Goal: Task Accomplishment & Management: Use online tool/utility

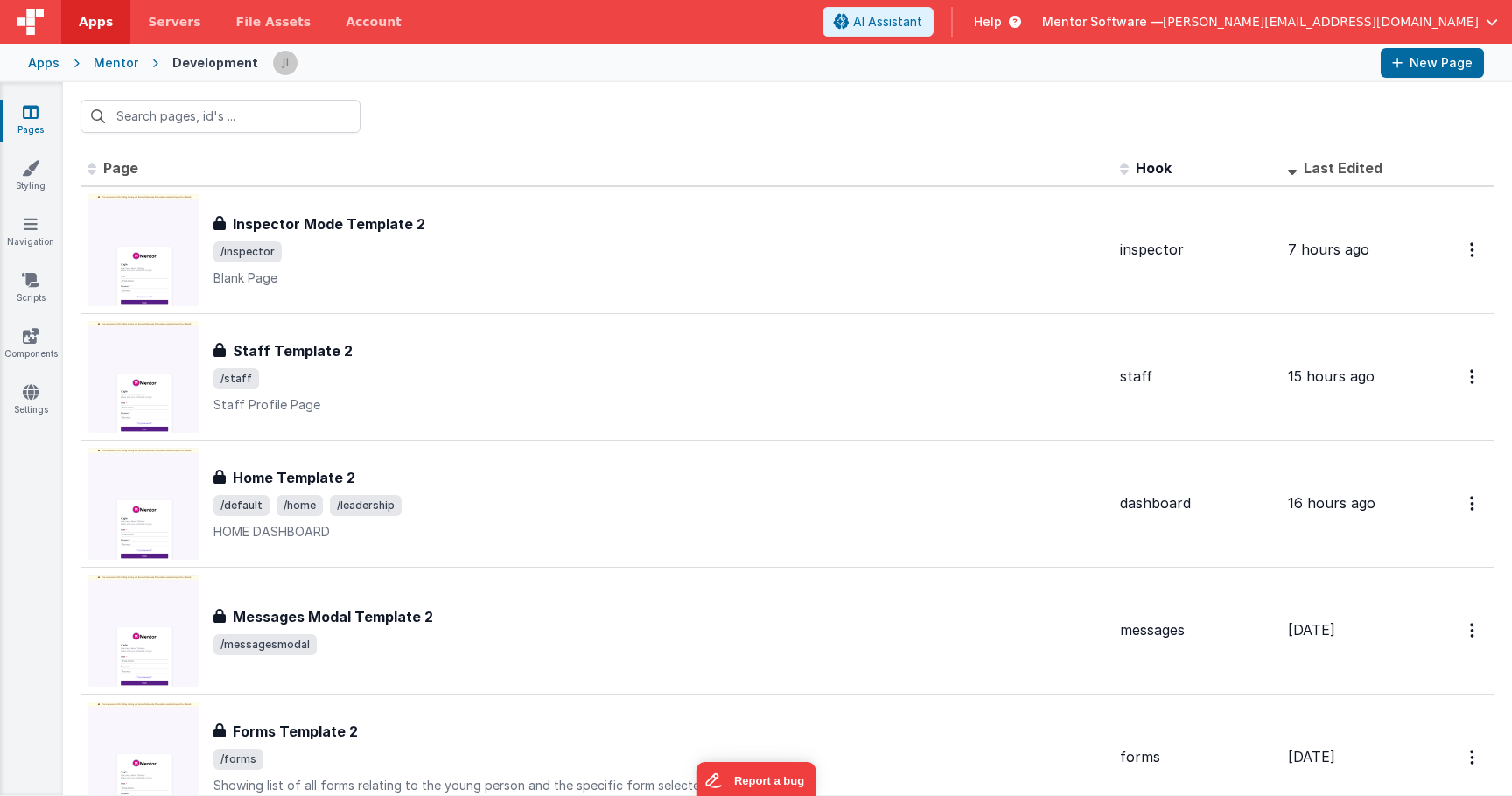
click at [287, 120] on input "text" at bounding box center [220, 116] width 280 height 33
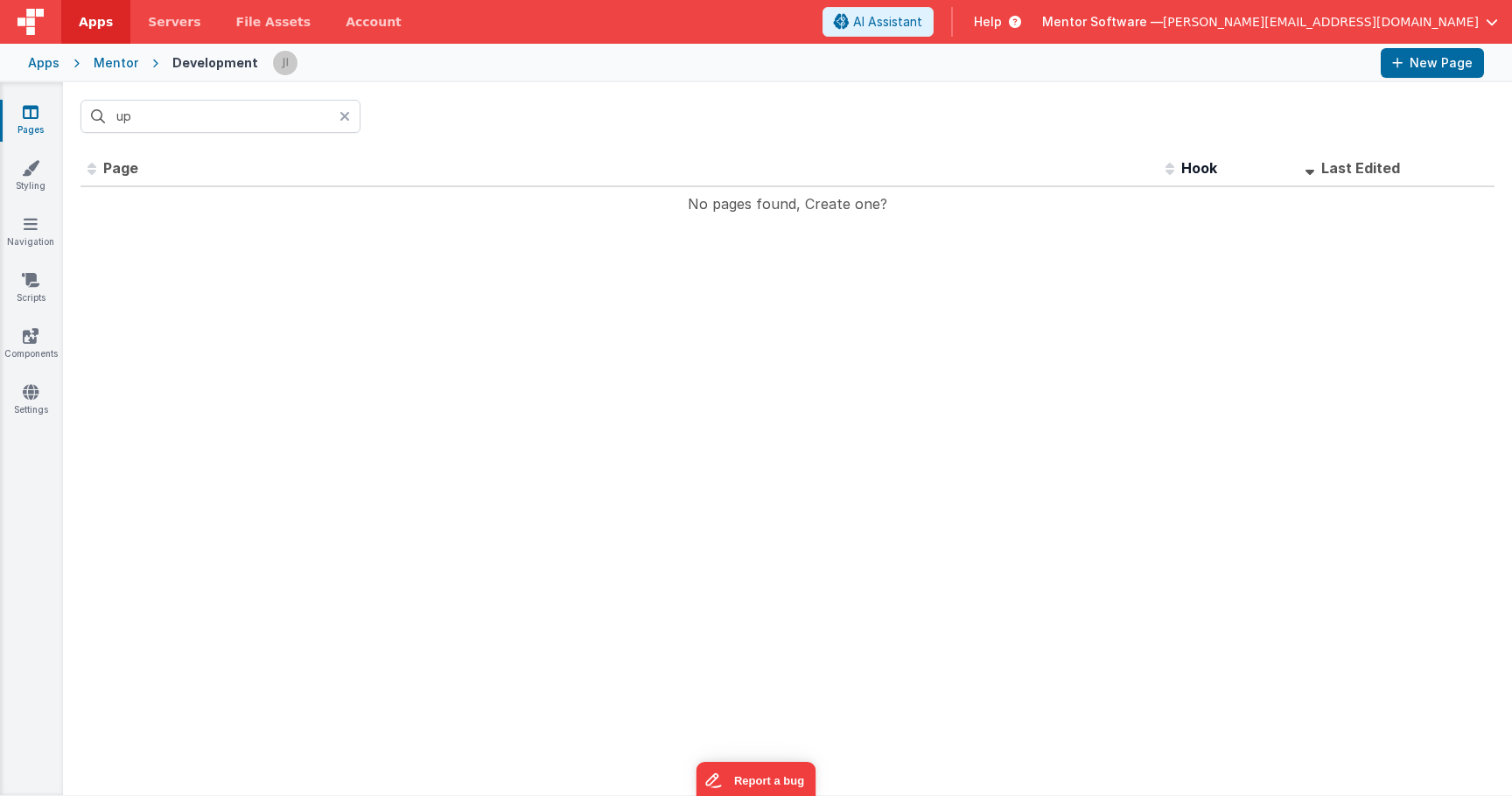
type input "u"
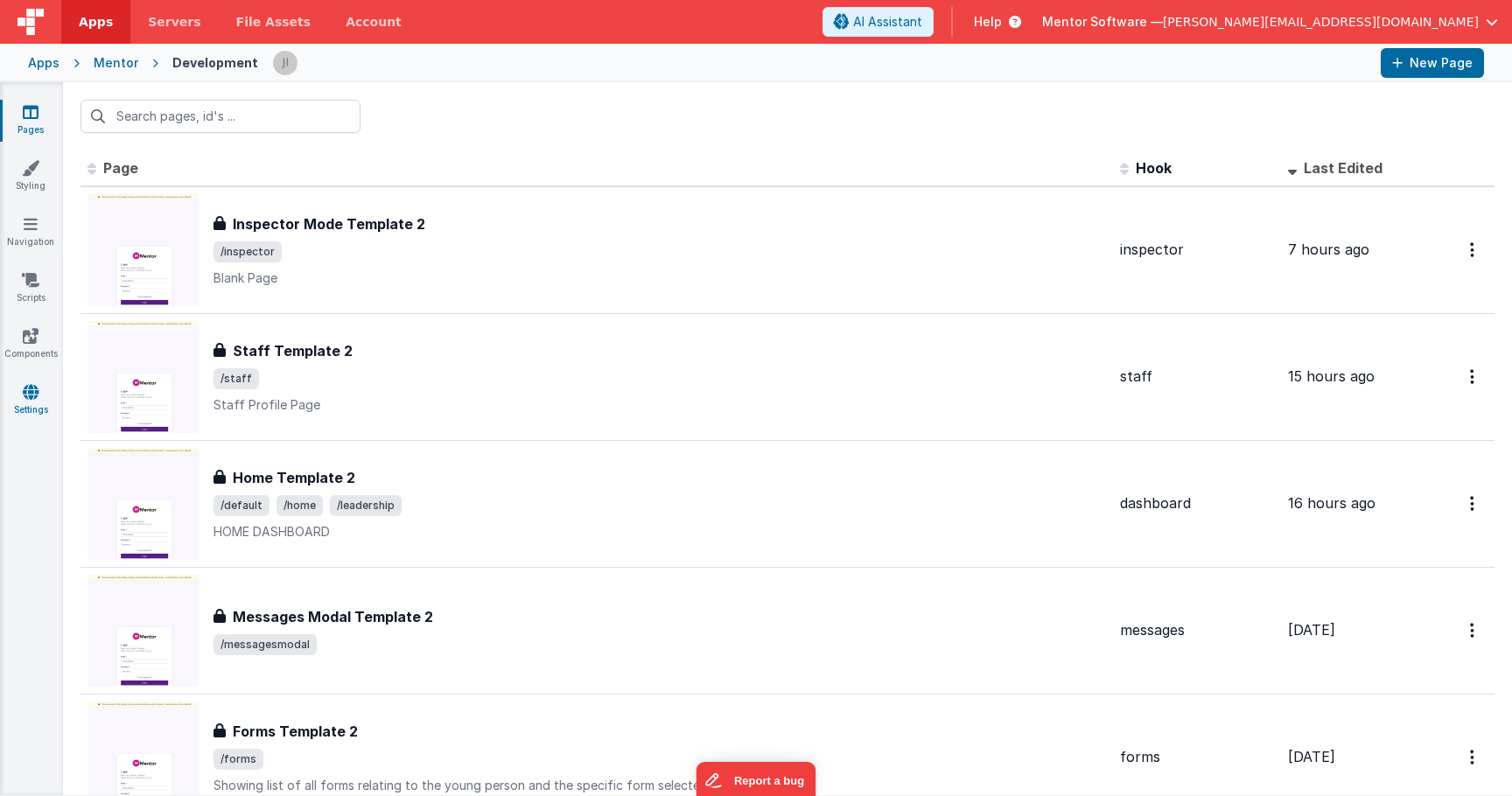
click at [42, 402] on link "Settings" at bounding box center [30, 400] width 63 height 35
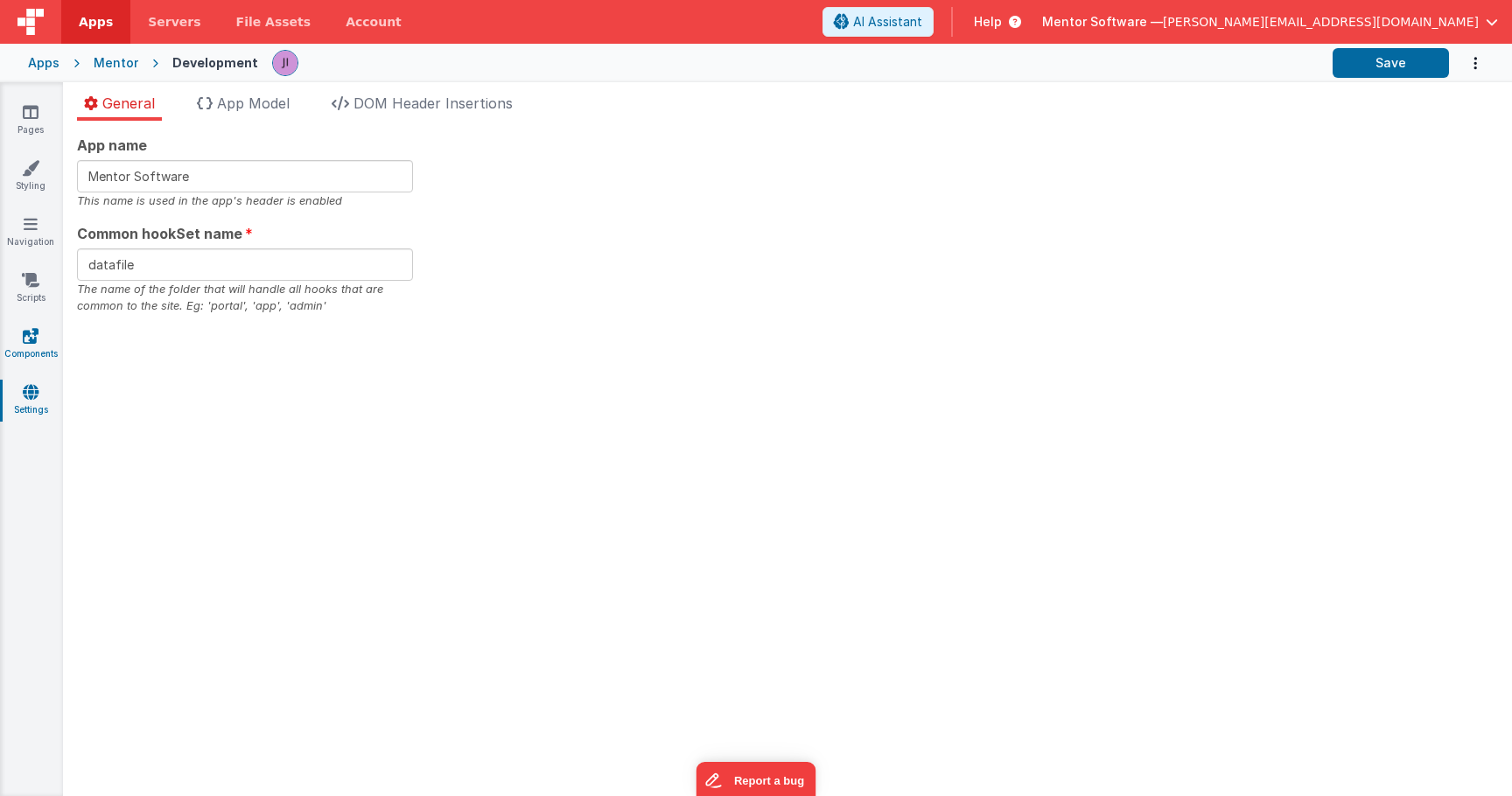
click at [36, 343] on icon at bounding box center [30, 336] width 16 height 17
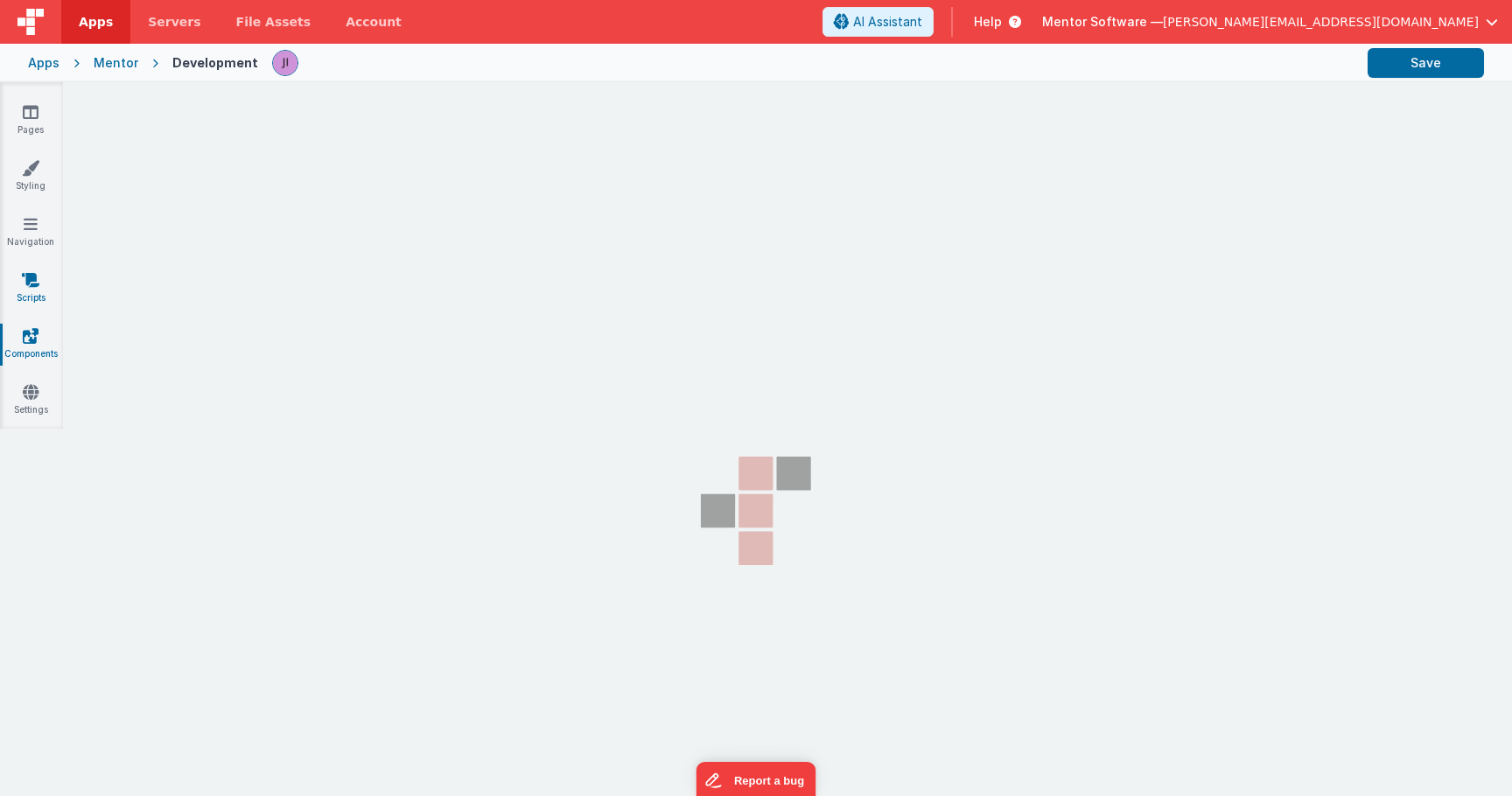
click at [40, 284] on icon at bounding box center [30, 280] width 17 height 17
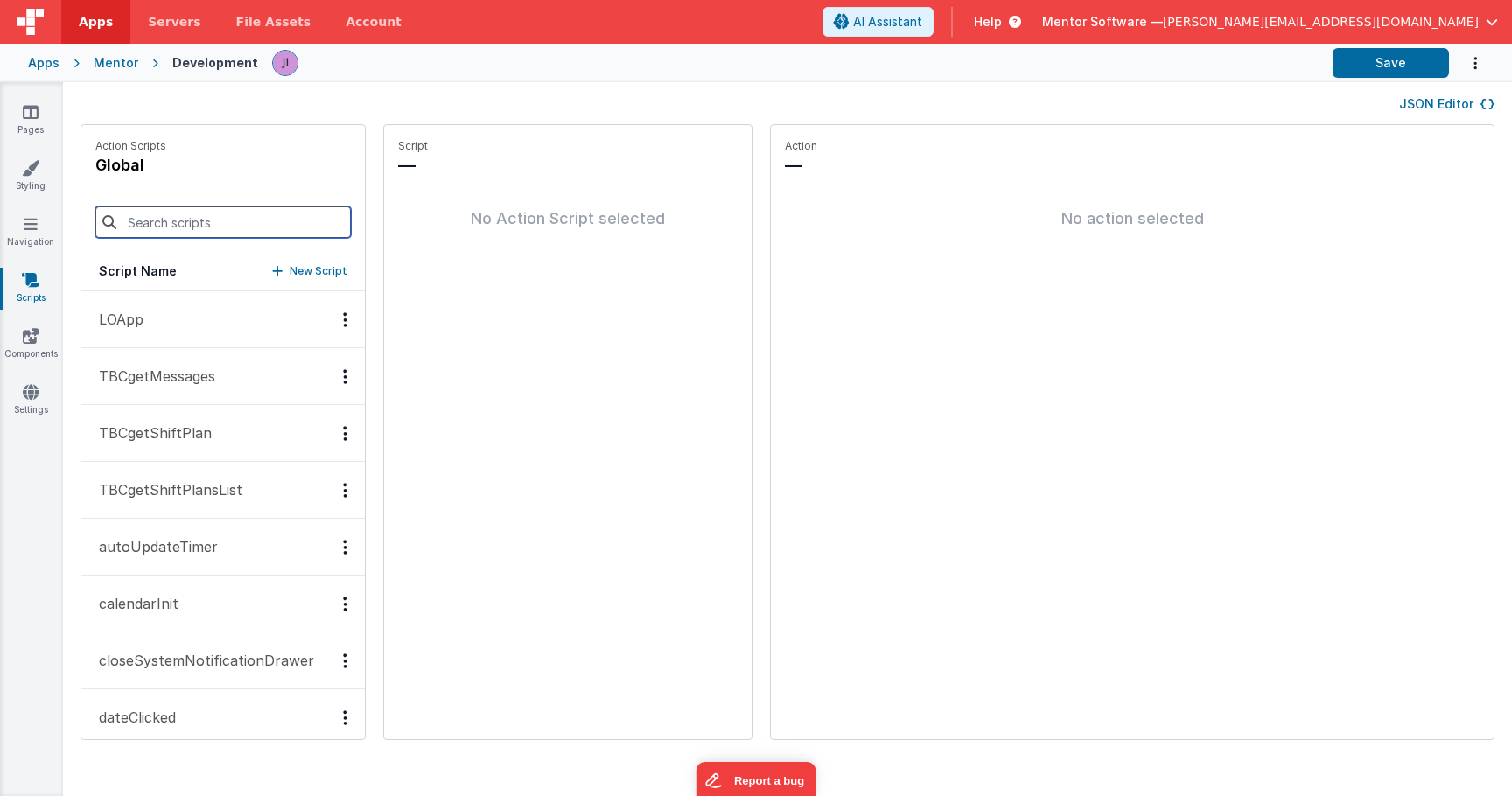
click at [219, 218] on input at bounding box center [223, 222] width 255 height 31
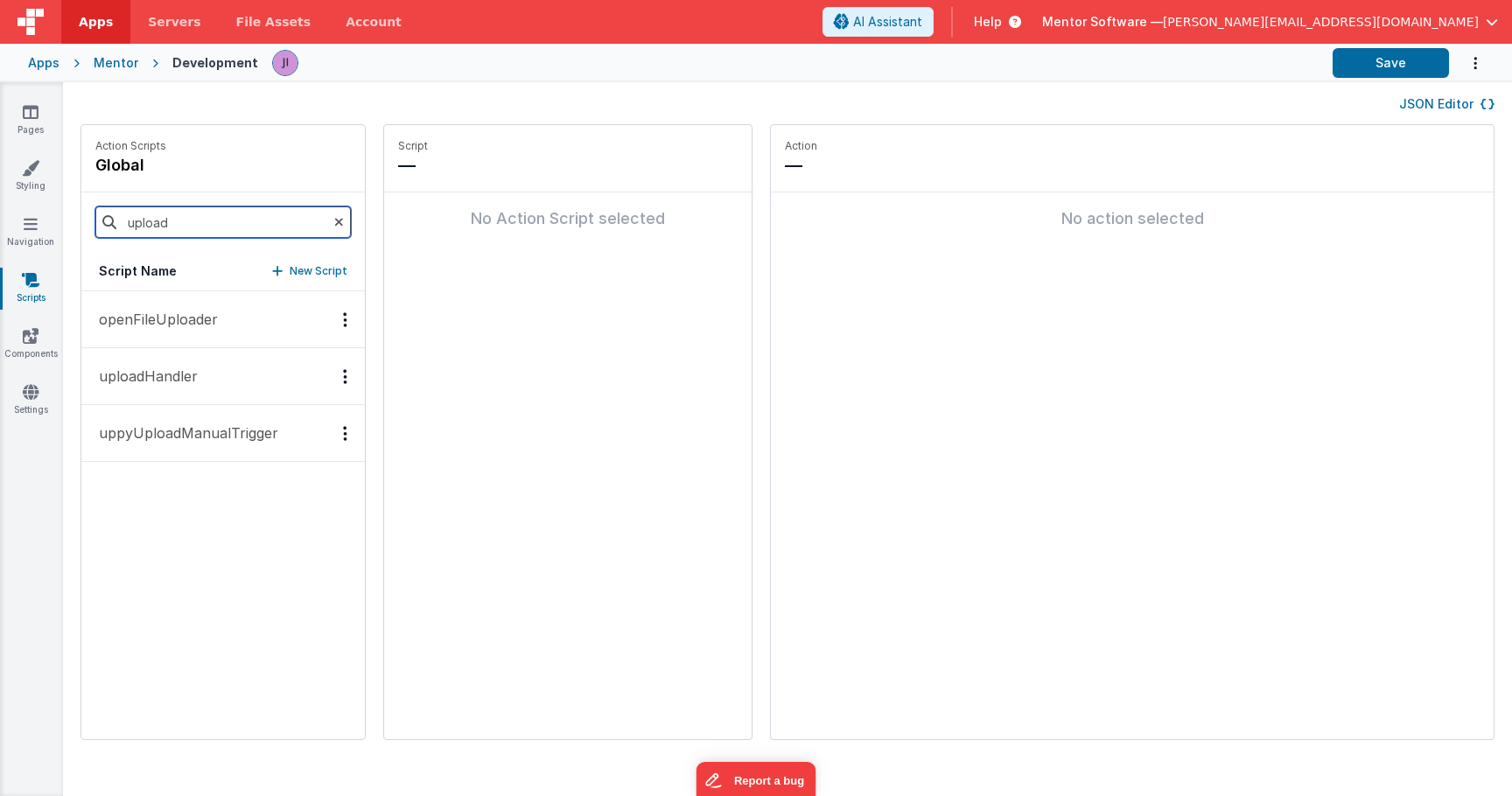
type input "upload"
click at [202, 377] on button "uploadHandler" at bounding box center [223, 377] width 284 height 57
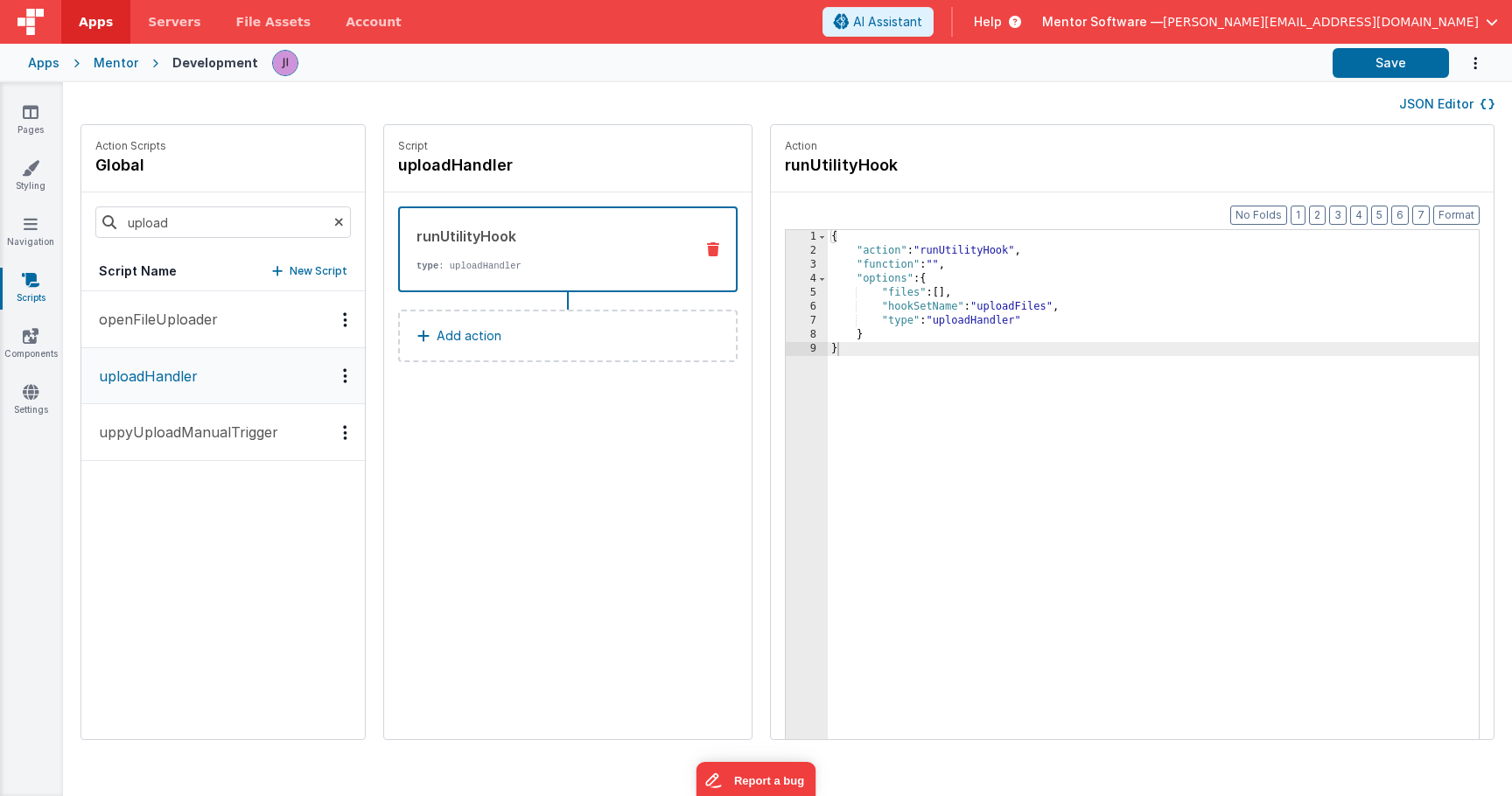
click at [965, 297] on div "{ "action" : "runUtilityHook" , "function" : "" , "options" : { "files" : [ ] ,…" at bounding box center [1153, 527] width 651 height 592
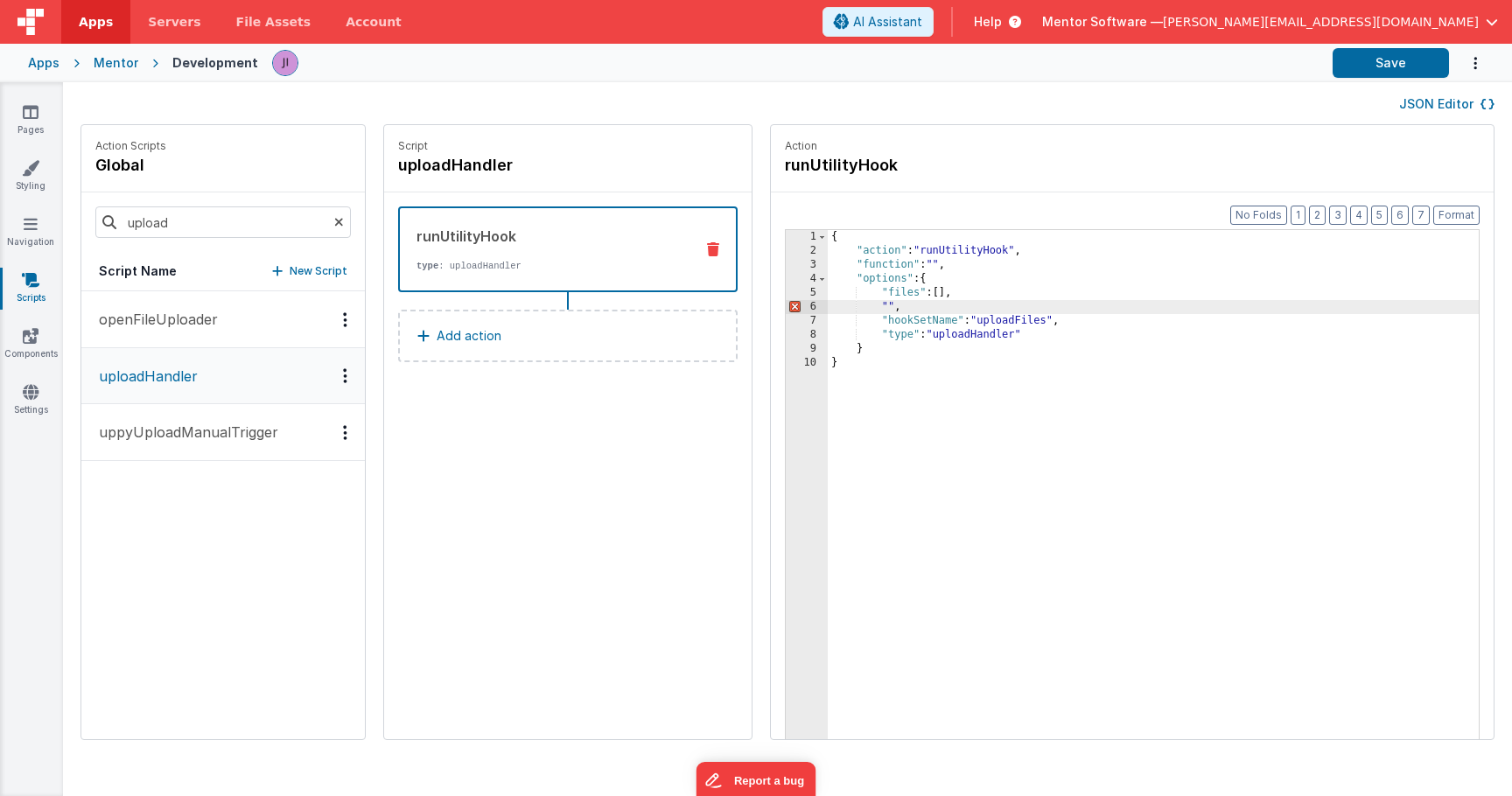
click at [892, 308] on div "{ "action" : "runUtilityHook" , "function" : "" , "options" : { "files" : [ ] ,…" at bounding box center [1153, 527] width 651 height 592
click at [1003, 308] on div "{ "action" : "runUtilityHook" , "function" : "" , "options" : { "files" : [ ] ,…" at bounding box center [1153, 527] width 651 height 592
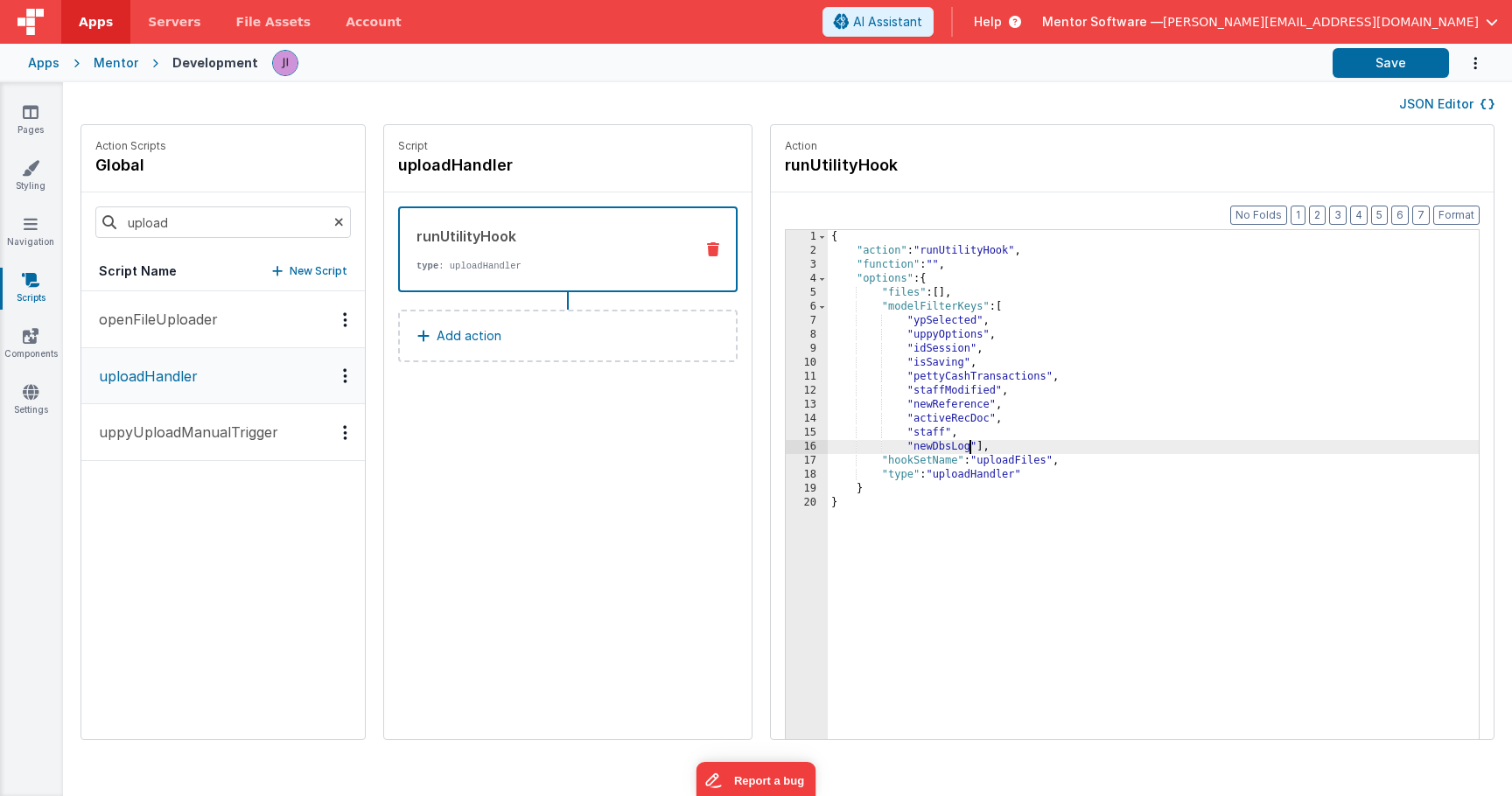
click at [954, 454] on div "{ "action" : "runUtilityHook" , "function" : "" , "options" : { "files" : [ ] ,…" at bounding box center [1153, 527] width 651 height 592
click at [978, 449] on div "{ "action" : "runUtilityHook" , "function" : "" , "options" : { "files" : [ ] ,…" at bounding box center [1153, 527] width 651 height 592
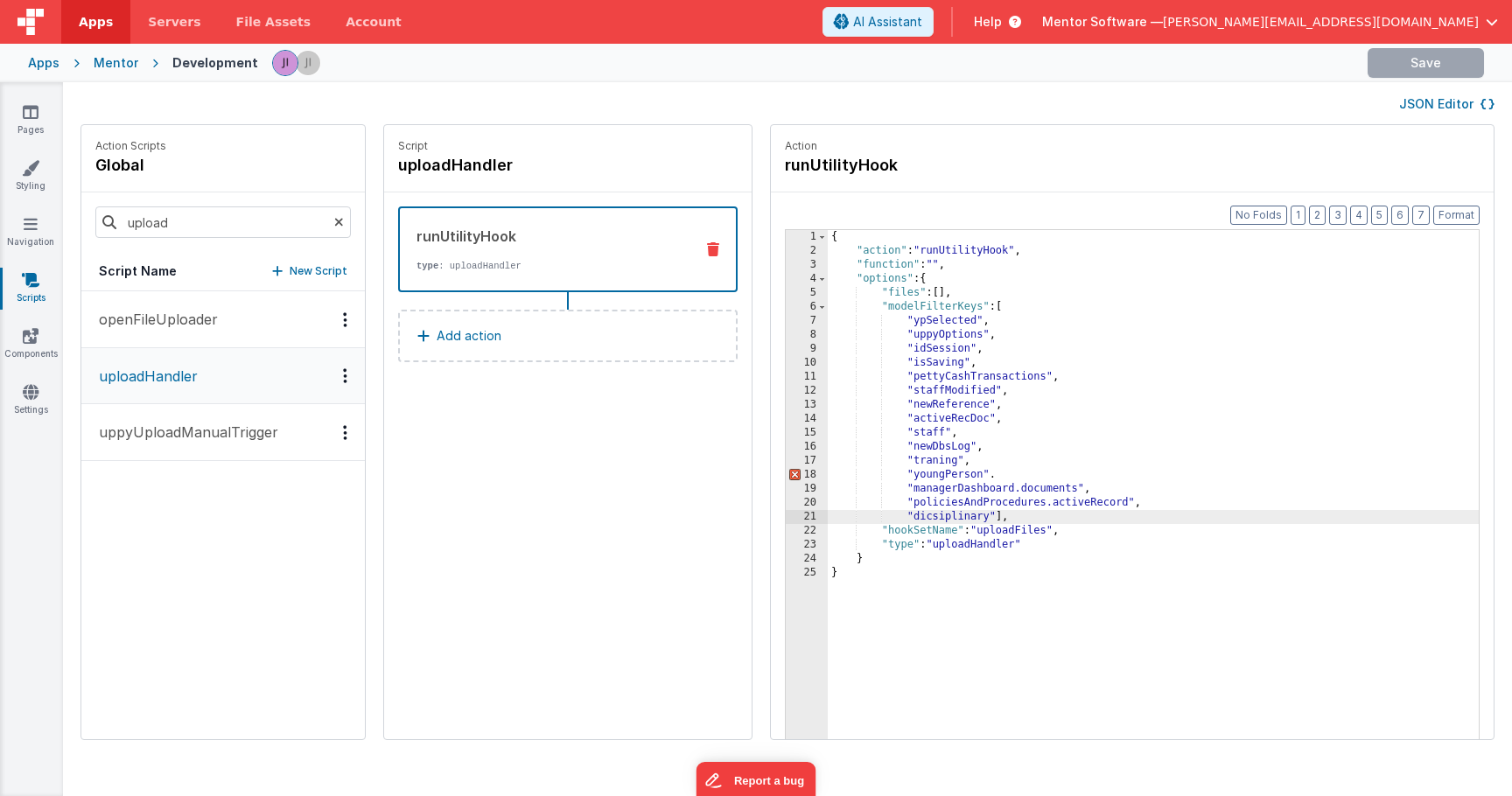
click at [954, 521] on div "{ "action" : "runUtilityHook" , "function" : "" , "options" : { "files" : [ ] ,…" at bounding box center [1153, 527] width 651 height 592
click at [948, 511] on div "{ "action" : "runUtilityHook" , "function" : "" , "options" : { "files" : [ ] ,…" at bounding box center [1153, 527] width 651 height 592
paste textarea
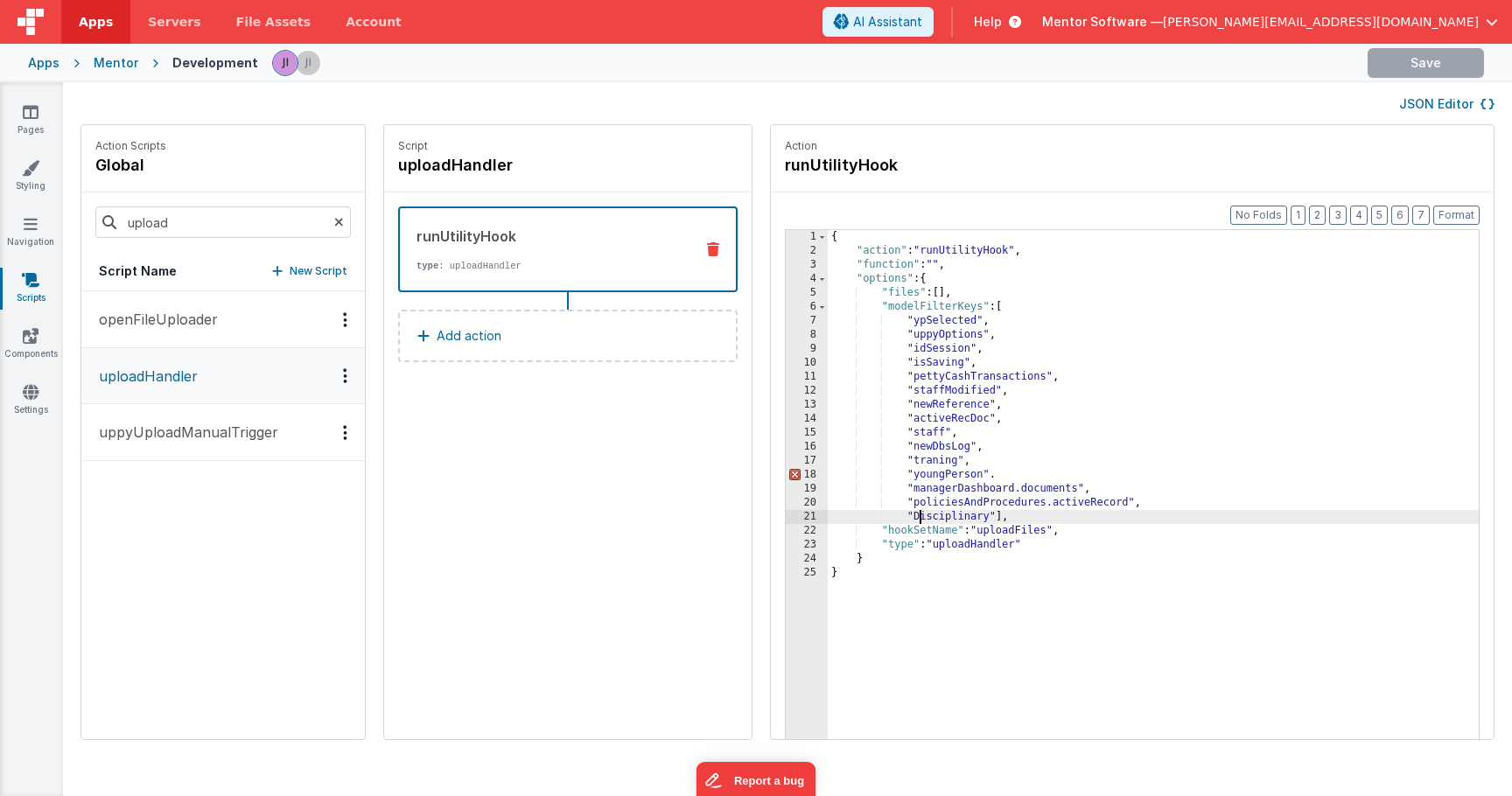
click at [916, 523] on div "{ "action" : "runUtilityHook" , "function" : "" , "options" : { "files" : [ ] ,…" at bounding box center [1153, 527] width 651 height 592
click at [999, 518] on div "{ "action" : "runUtilityHook" , "function" : "" , "options" : { "files" : [ ] ,…" at bounding box center [1153, 527] width 651 height 592
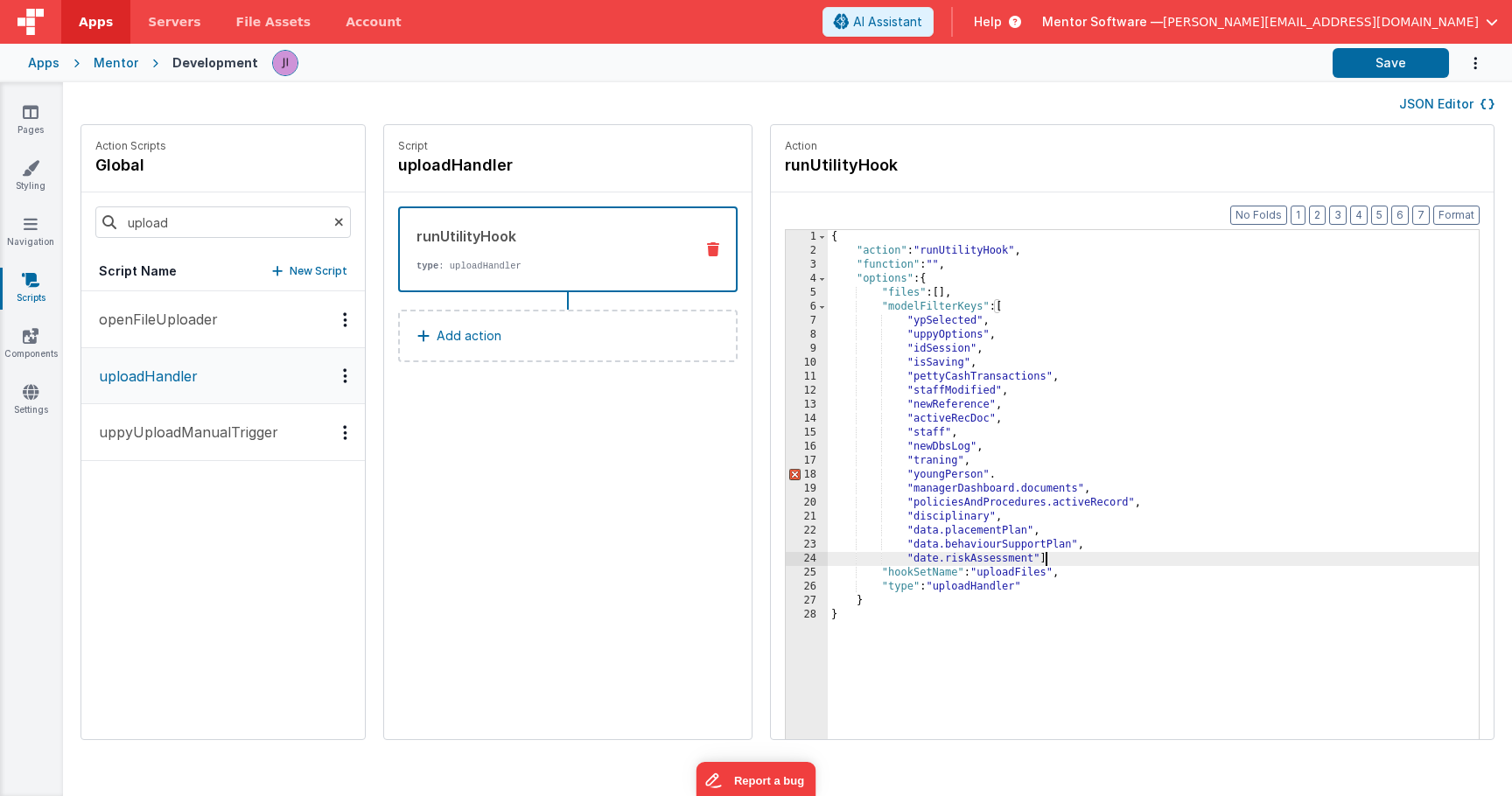
click at [995, 469] on div "{ "action" : "runUtilityHook" , "function" : "" , "options" : { "files" : [ ] ,…" at bounding box center [1153, 527] width 651 height 592
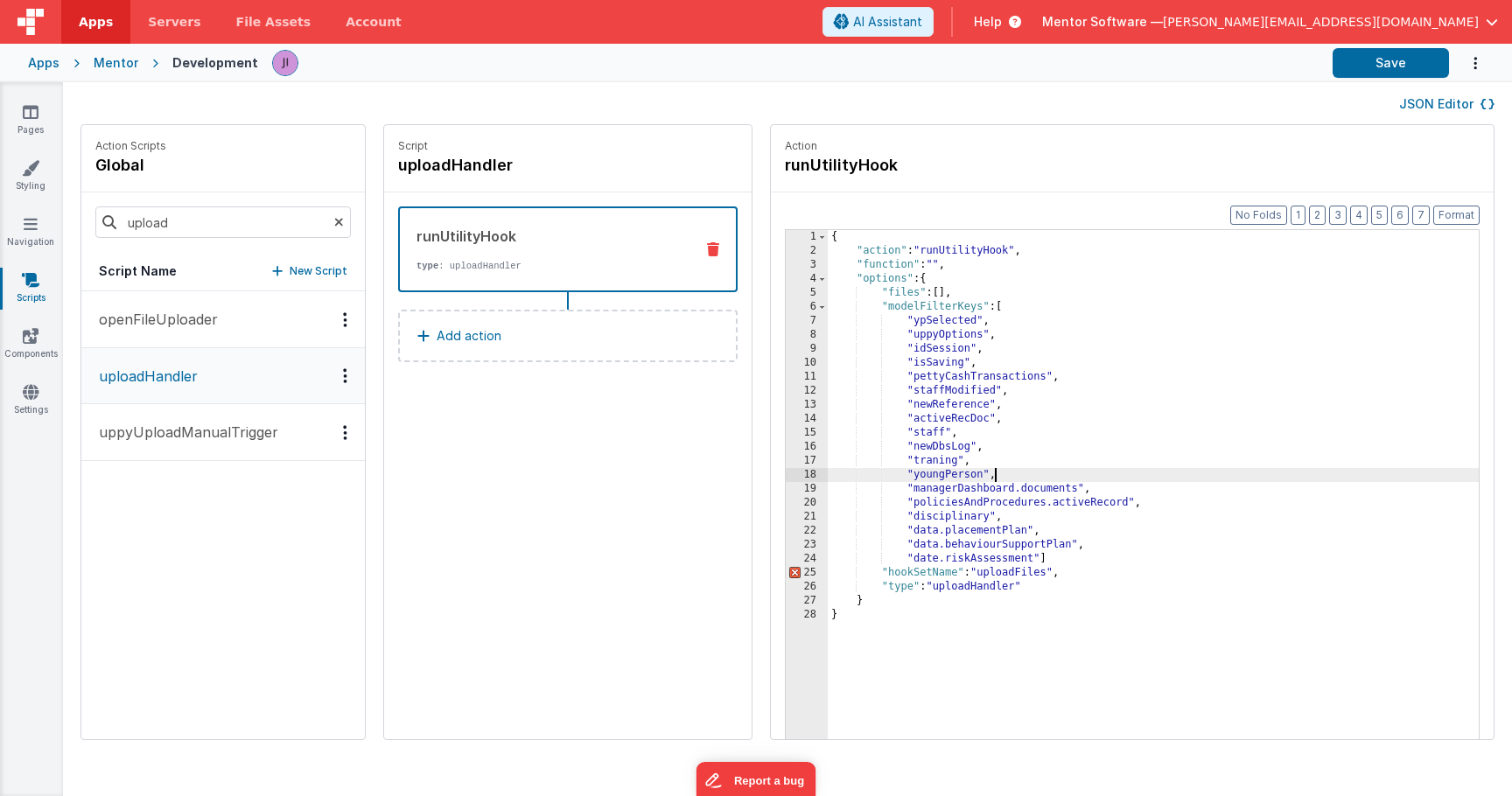
click at [1071, 565] on div "{ "action" : "runUtilityHook" , "function" : "" , "options" : { "files" : [ ] ,…" at bounding box center [1153, 527] width 651 height 592
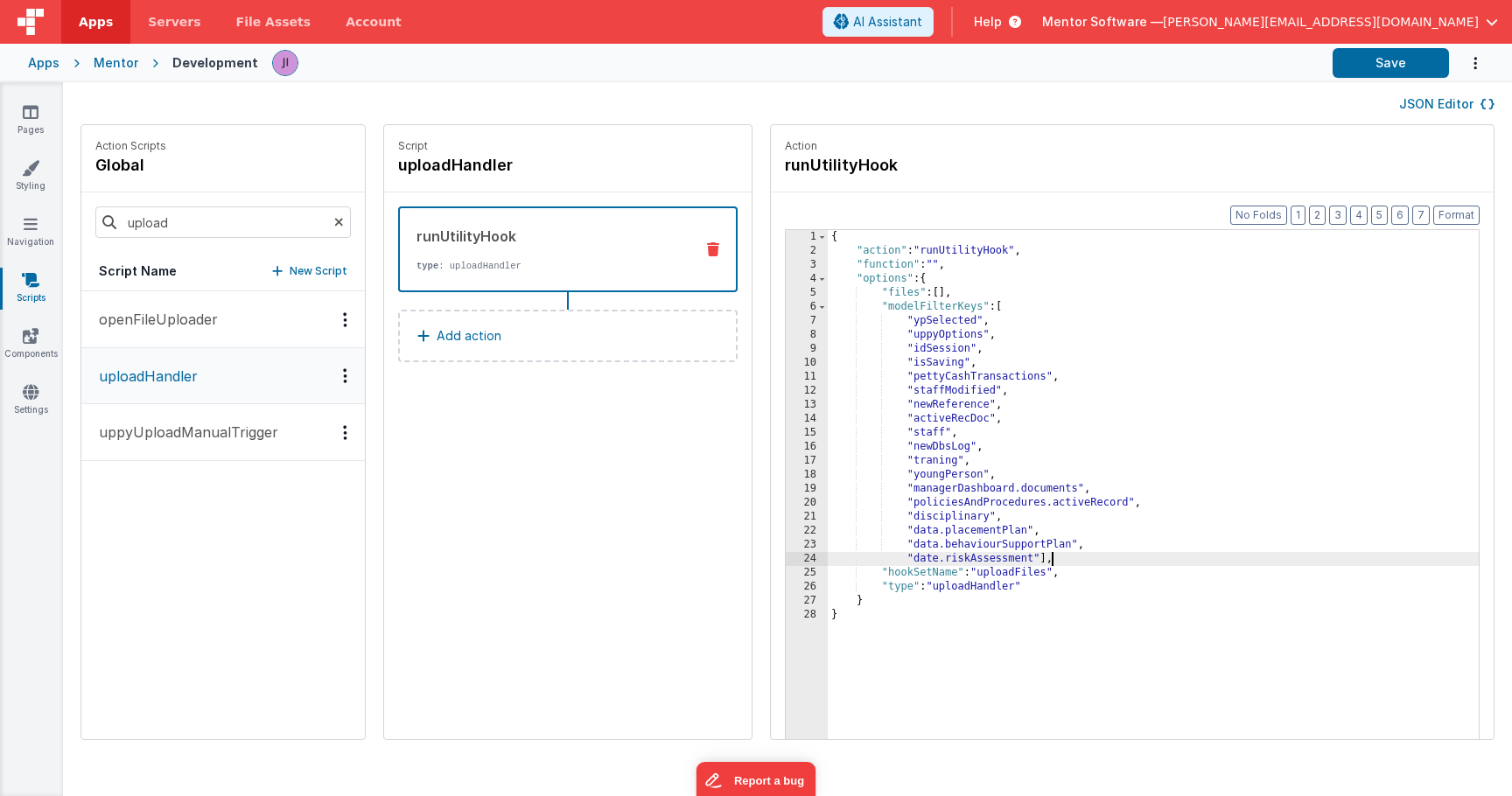
click at [1026, 647] on div "{ "action" : "runUtilityHook" , "function" : "" , "options" : { "files" : [ ] ,…" at bounding box center [1153, 527] width 651 height 592
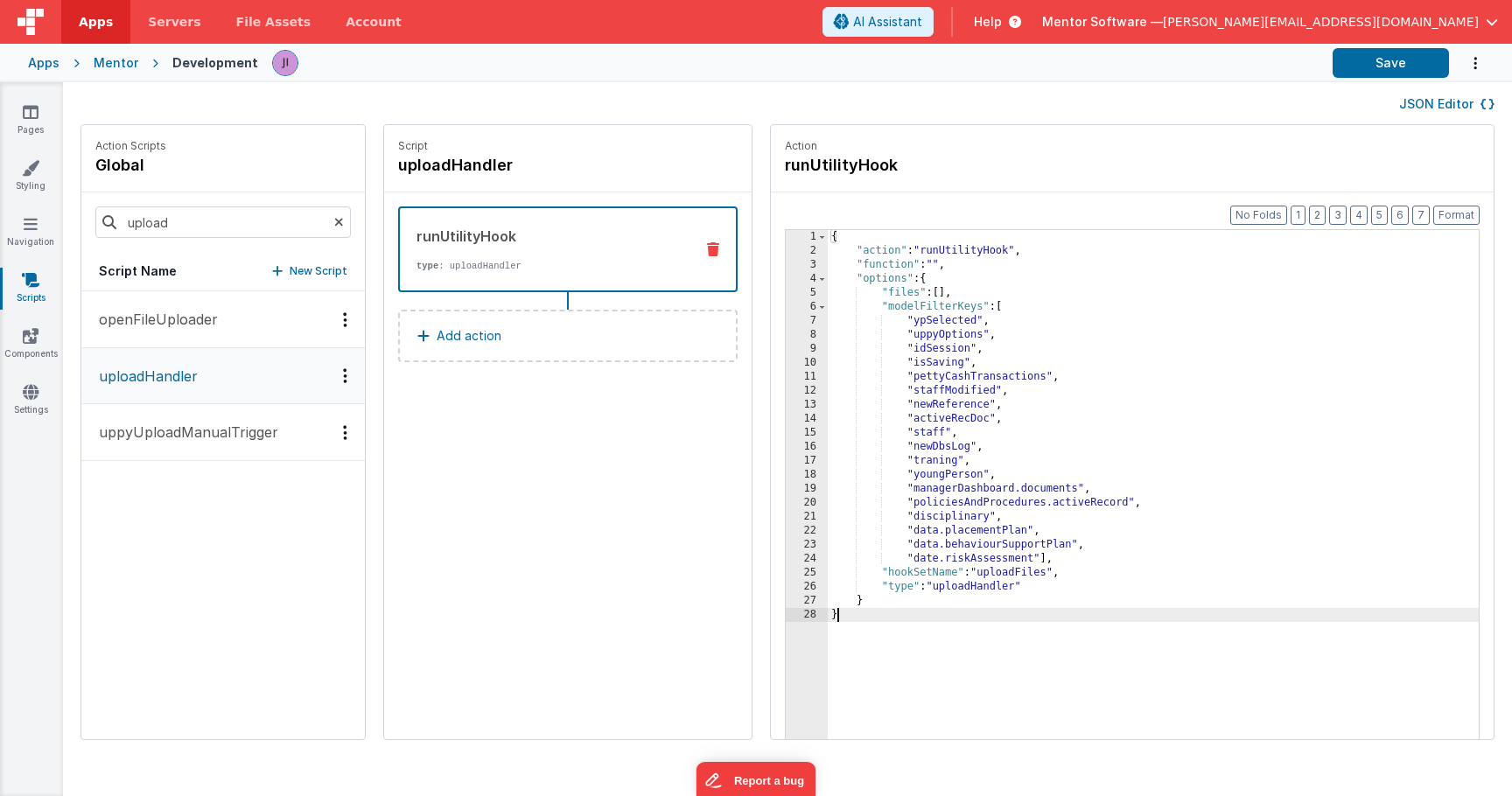
click at [906, 240] on div "{ "action" : "runUtilityHook" , "function" : "" , "options" : { "files" : [ ] ,…" at bounding box center [1153, 527] width 651 height 592
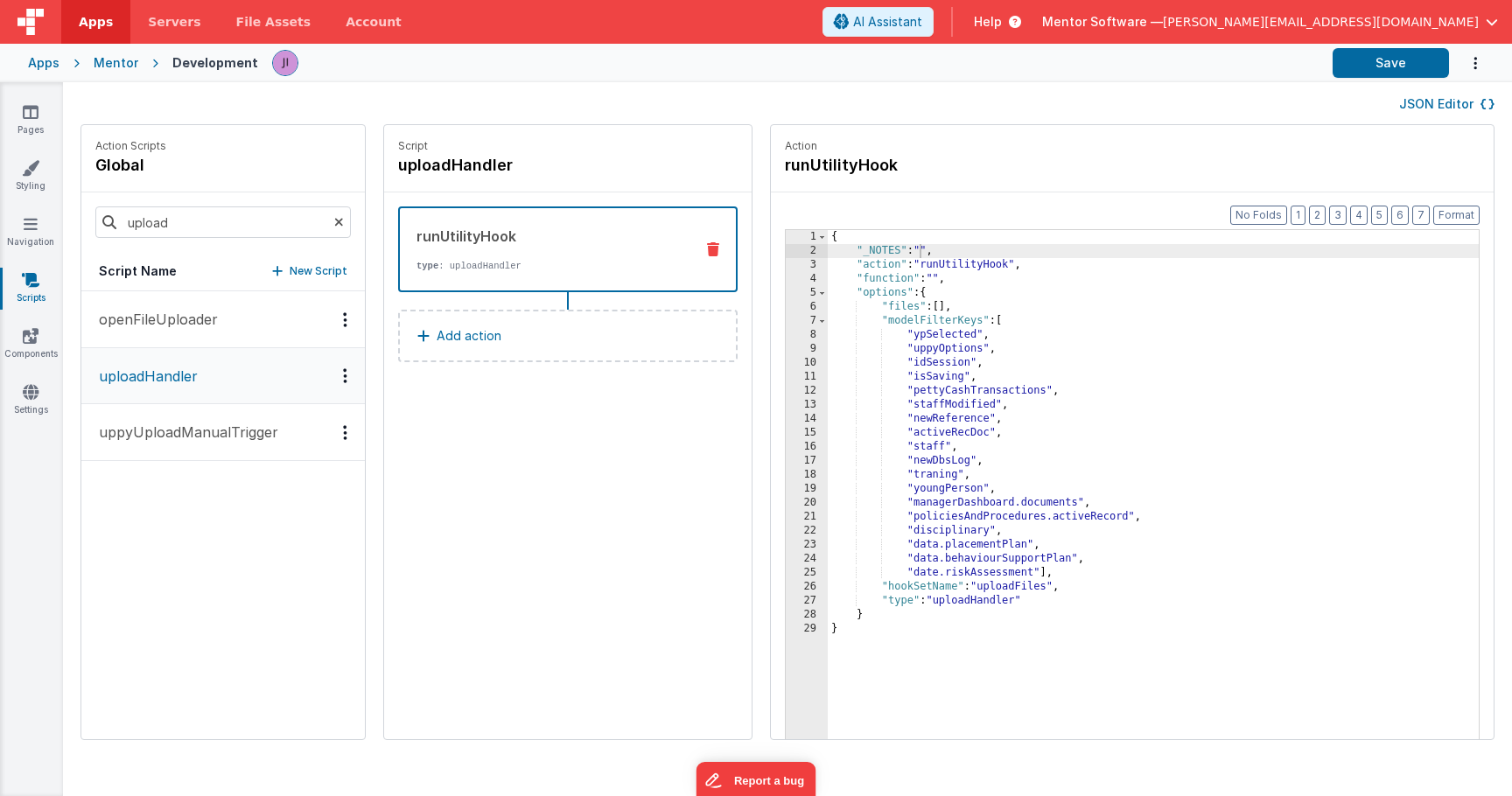
click at [1060, 571] on div "{ "_NOTES" : "" , "action" : "runUtilityHook" , "function" : "" , "options" : {…" at bounding box center [1153, 527] width 651 height 592
click at [923, 252] on div "{ "_NOTES" : "" , "action" : "runUtilityHook" , "function" : "" , "options" : {…" at bounding box center [1153, 527] width 651 height 592
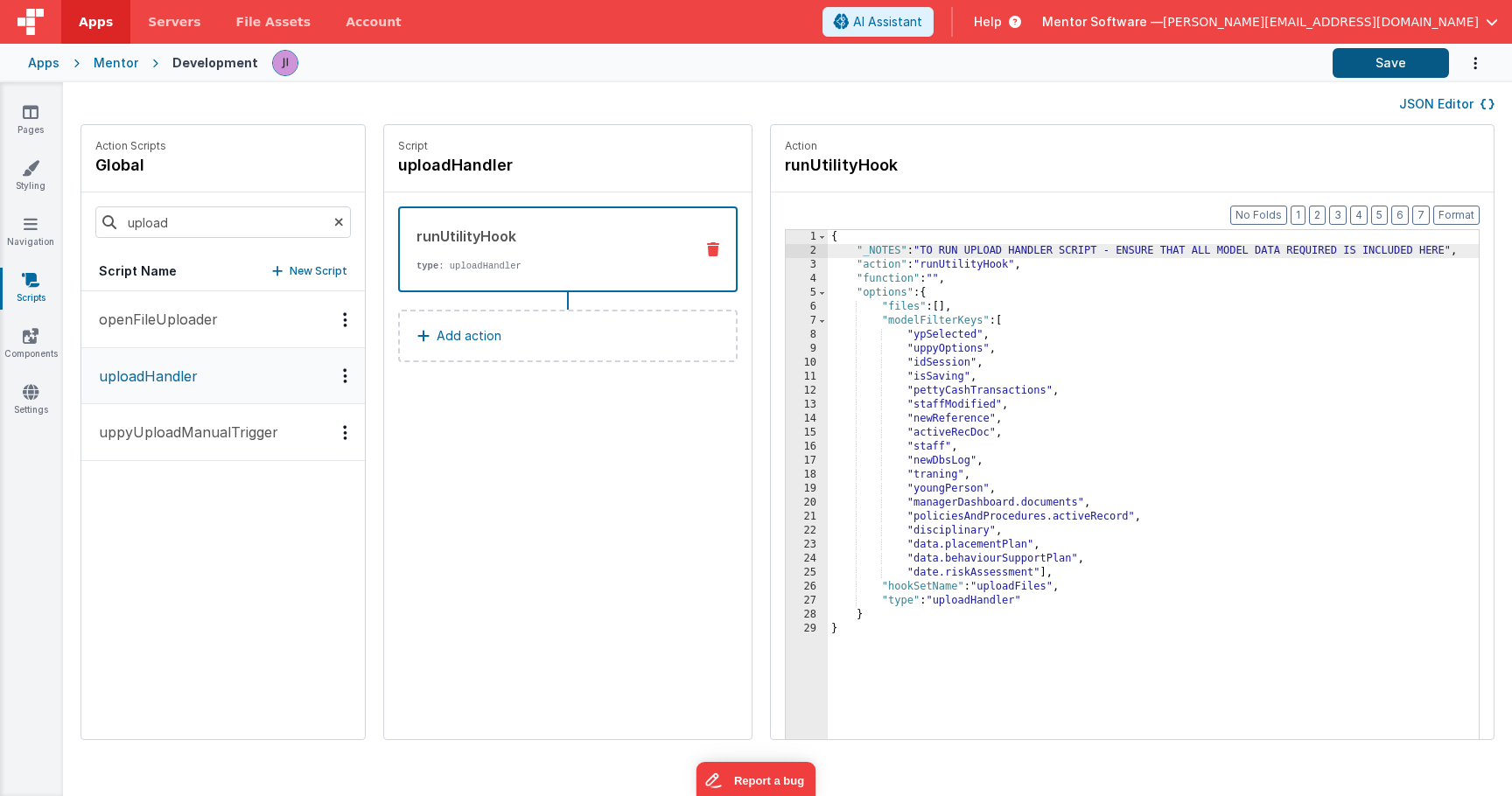
click at [1392, 57] on button "Save" at bounding box center [1391, 63] width 117 height 29
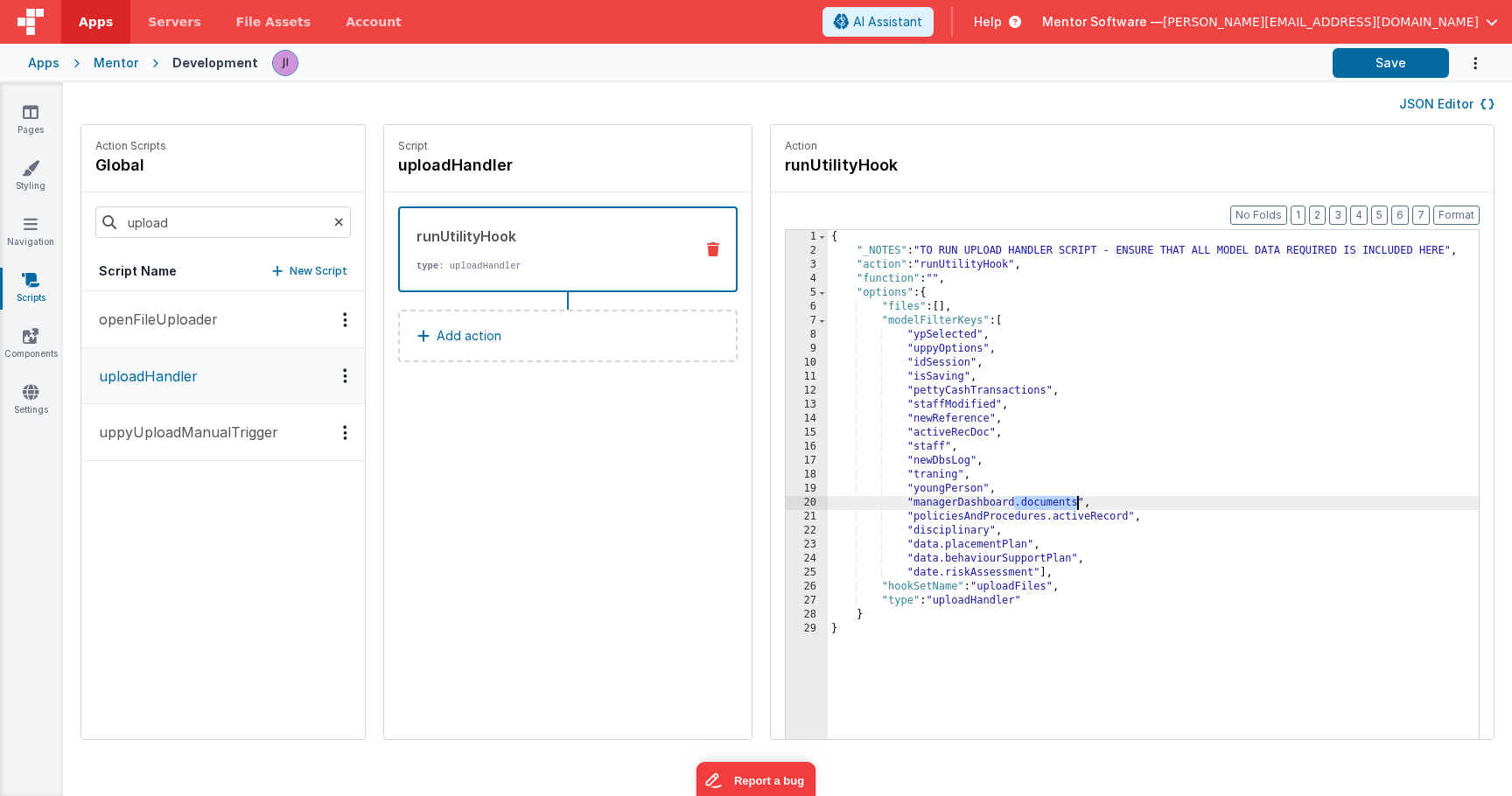
drag, startPoint x: 1017, startPoint y: 506, endPoint x: 1079, endPoint y: 506, distance: 62.0
click at [1079, 506] on div "{ "_NOTES" : "TO RUN UPLOAD HANDLER SCRIPT - ENSURE THAT ALL MODEL DATA REQUIRE…" at bounding box center [1153, 527] width 651 height 592
drag, startPoint x: 1049, startPoint y: 523, endPoint x: 1124, endPoint y: 518, distance: 75.2
click at [1127, 521] on div "{ "_NOTES" : "TO RUN UPLOAD HANDLER SCRIPT - ENSURE THAT ALL MODEL DATA REQUIRE…" at bounding box center [1153, 527] width 651 height 592
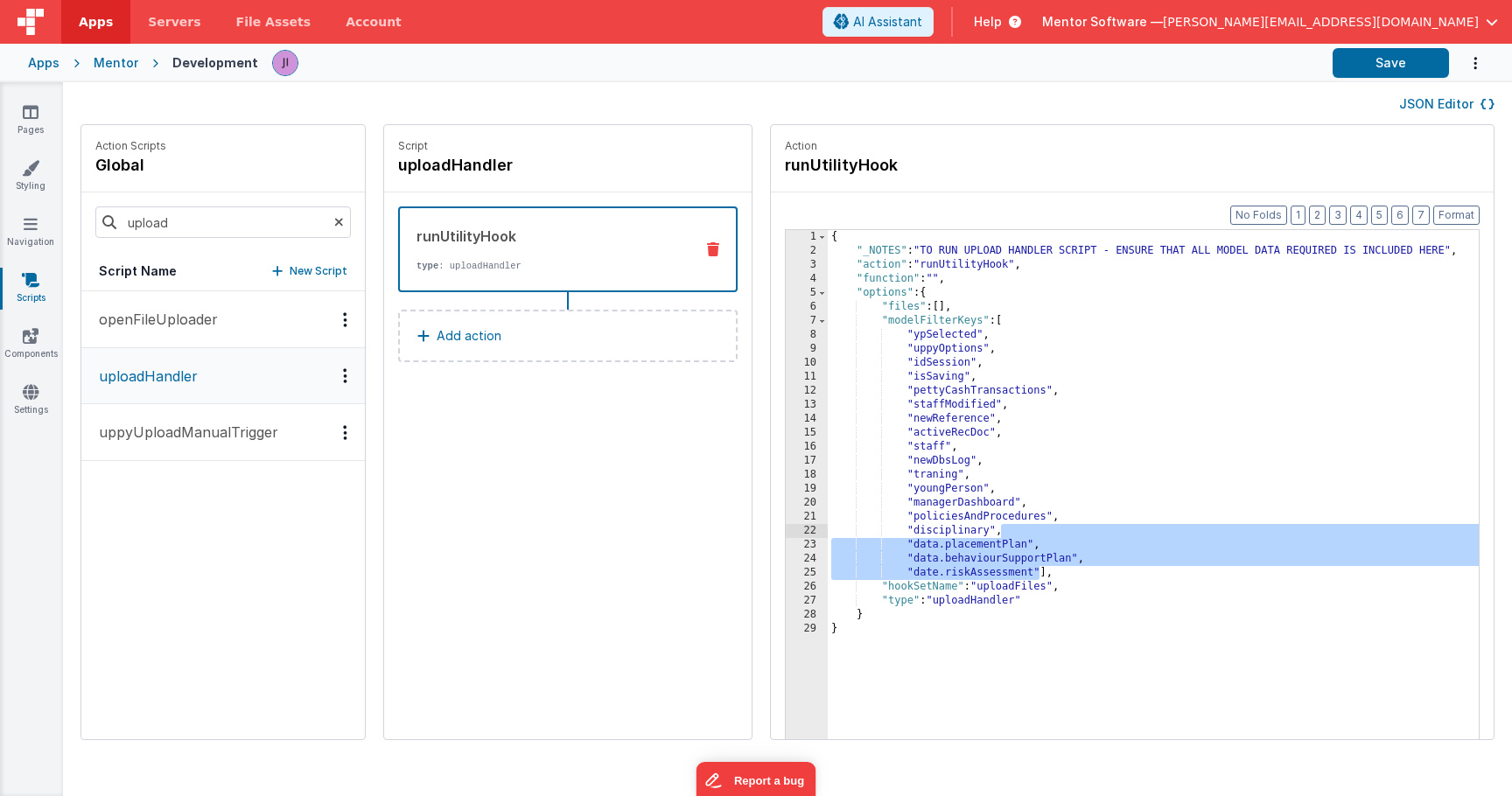
drag, startPoint x: 1041, startPoint y: 571, endPoint x: 1009, endPoint y: 534, distance: 48.9
click at [1009, 534] on div "{ "_NOTES" : "TO RUN UPLOAD HANDLER SCRIPT - ENSURE THAT ALL MODEL DATA REQUIRE…" at bounding box center [1153, 527] width 651 height 592
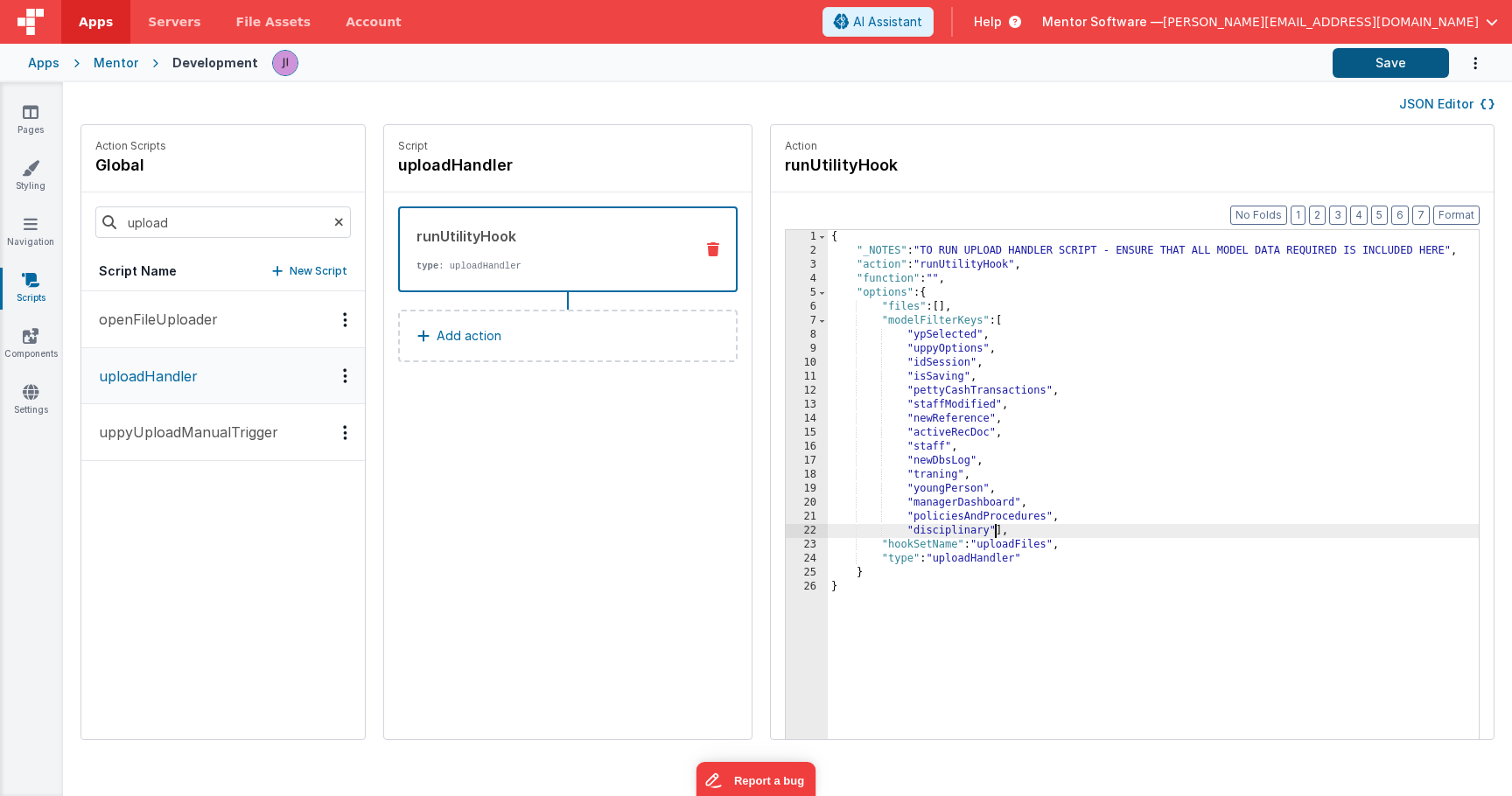
click at [1342, 66] on button "Save" at bounding box center [1391, 63] width 117 height 29
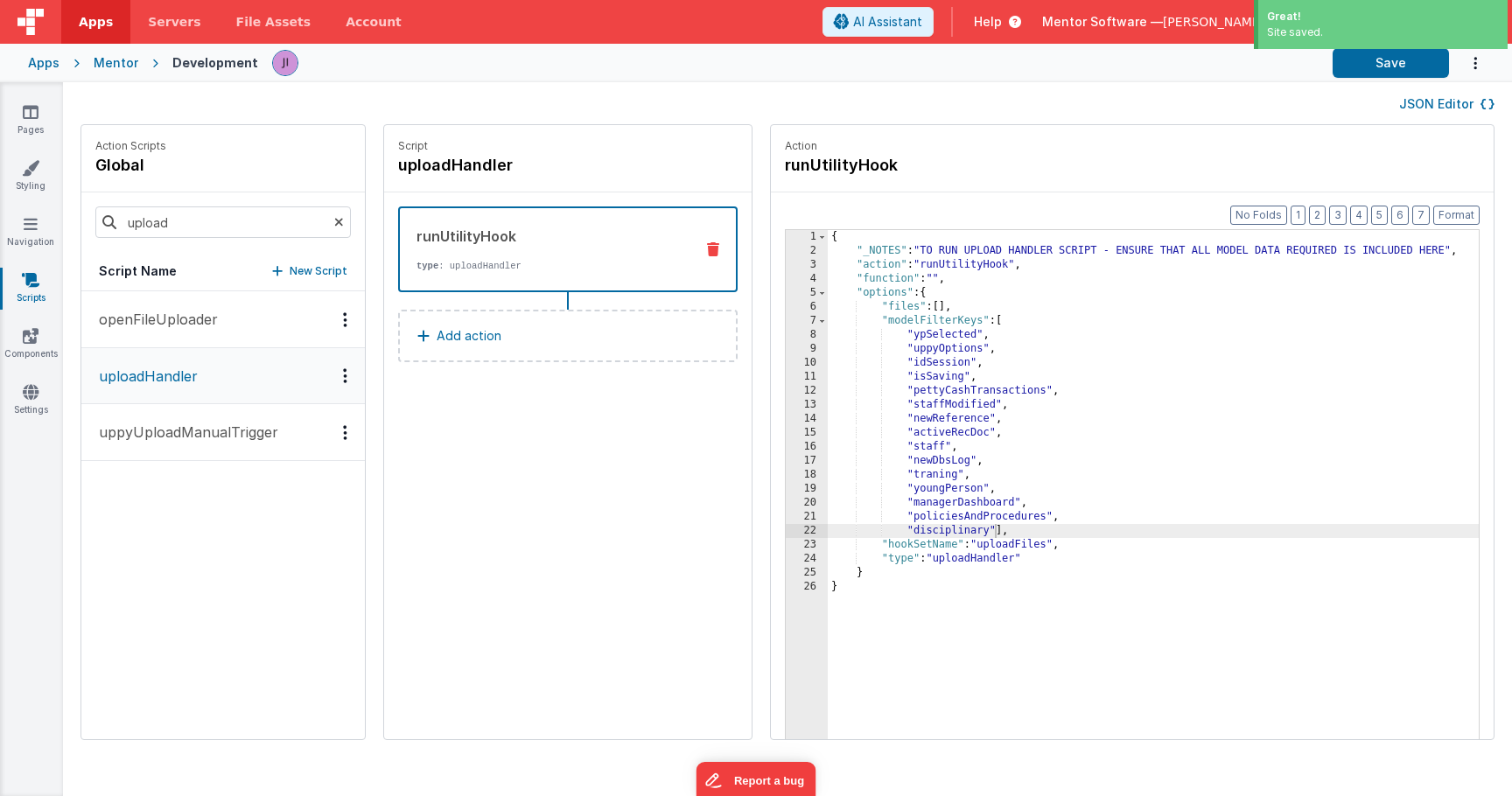
click at [1000, 530] on div "{ "_NOTES" : "TO RUN UPLOAD HANDLER SCRIPT - ENSURE THAT ALL MODEL DATA REQUIRE…" at bounding box center [1153, 527] width 651 height 592
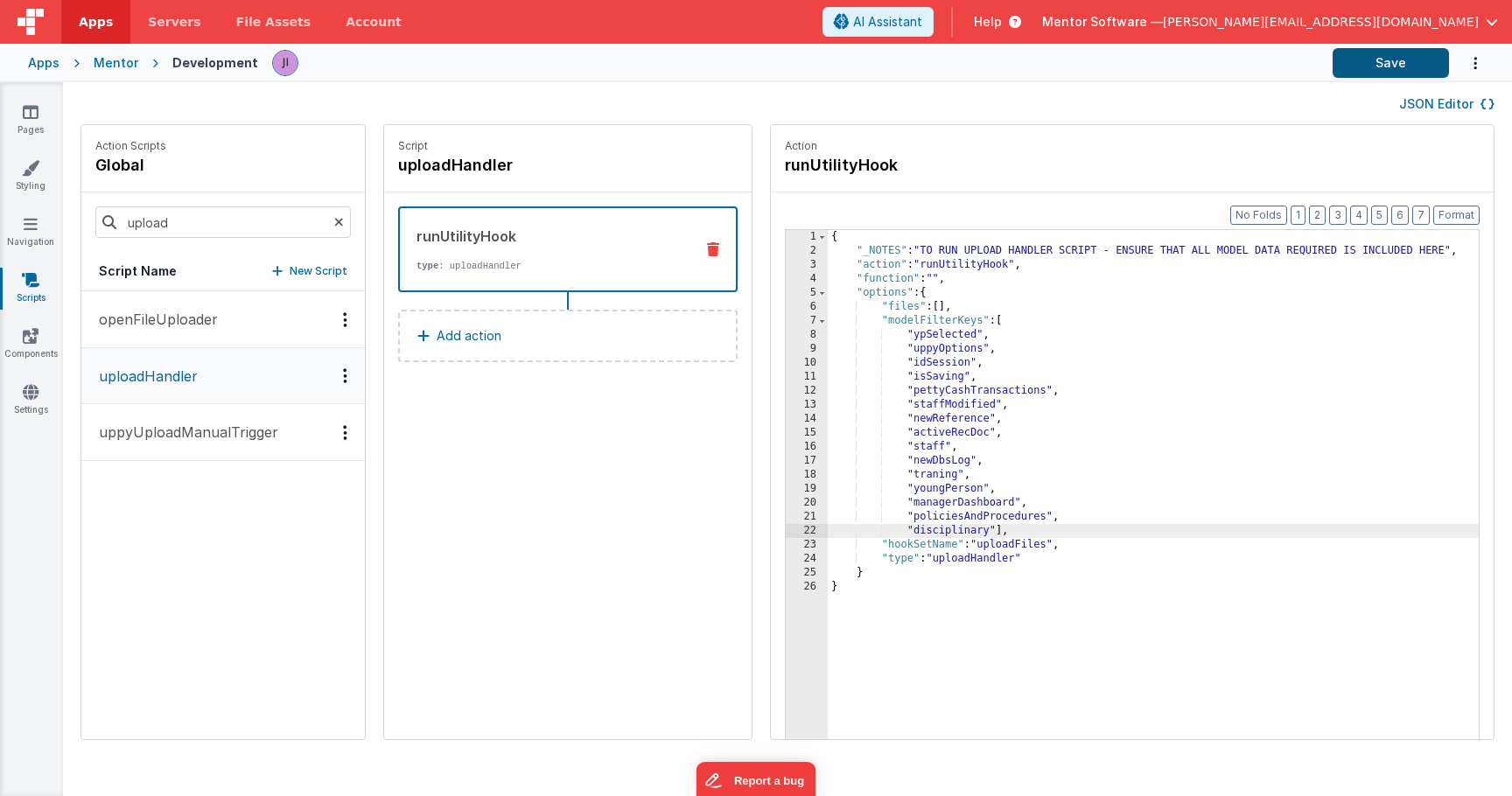
click at [1418, 63] on button "Save" at bounding box center [1391, 63] width 117 height 29
click at [988, 632] on div "{ "_NOTES" : "TO RUN UPLOAD HANDLER SCRIPT - ENSURE THAT ALL MODEL DATA REQUIRE…" at bounding box center [1153, 527] width 651 height 592
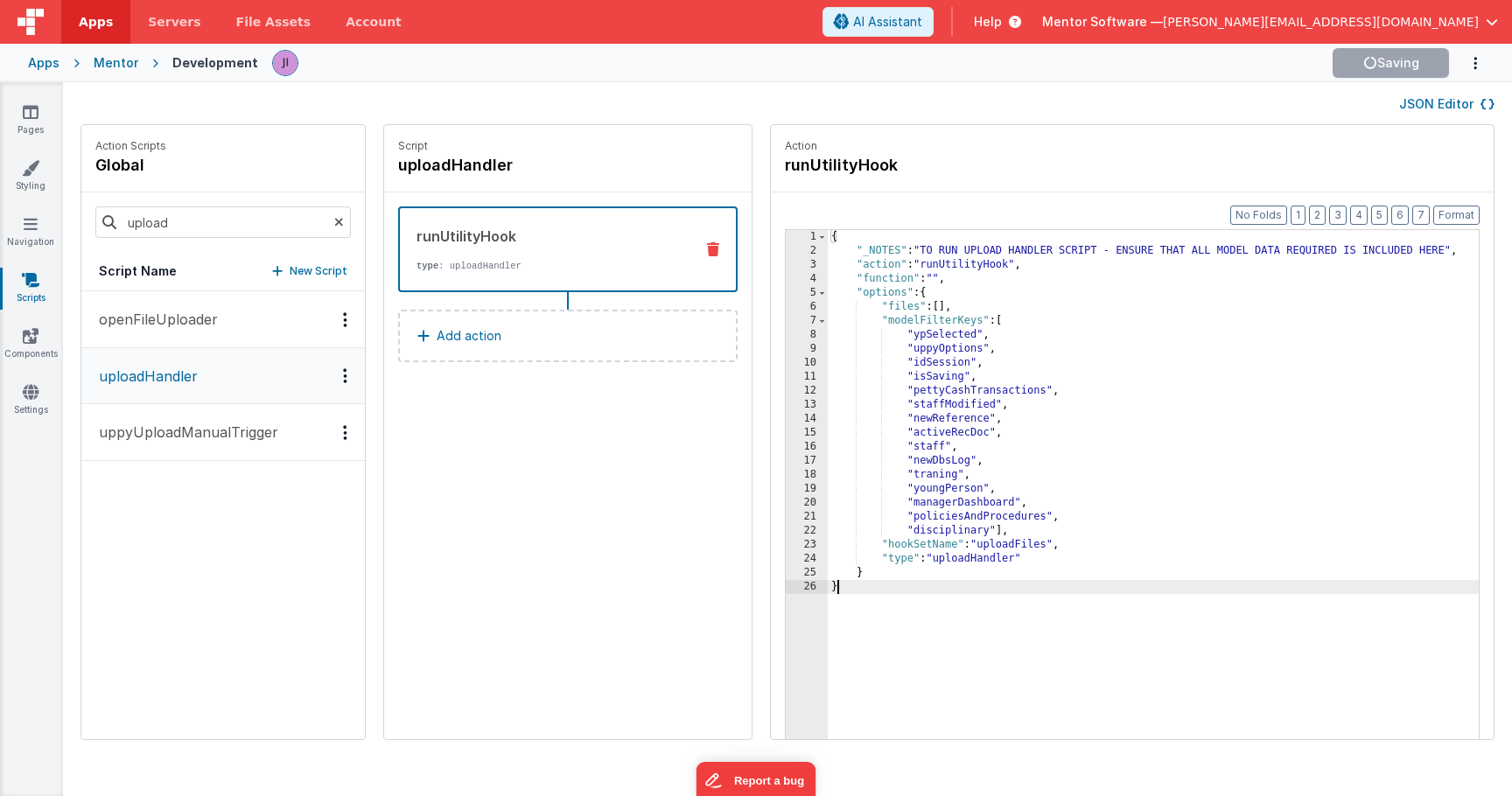
click at [999, 530] on div "{ "_NOTES" : "TO RUN UPLOAD HANDLER SCRIPT - ENSURE THAT ALL MODEL DATA REQUIRE…" at bounding box center [1153, 527] width 651 height 592
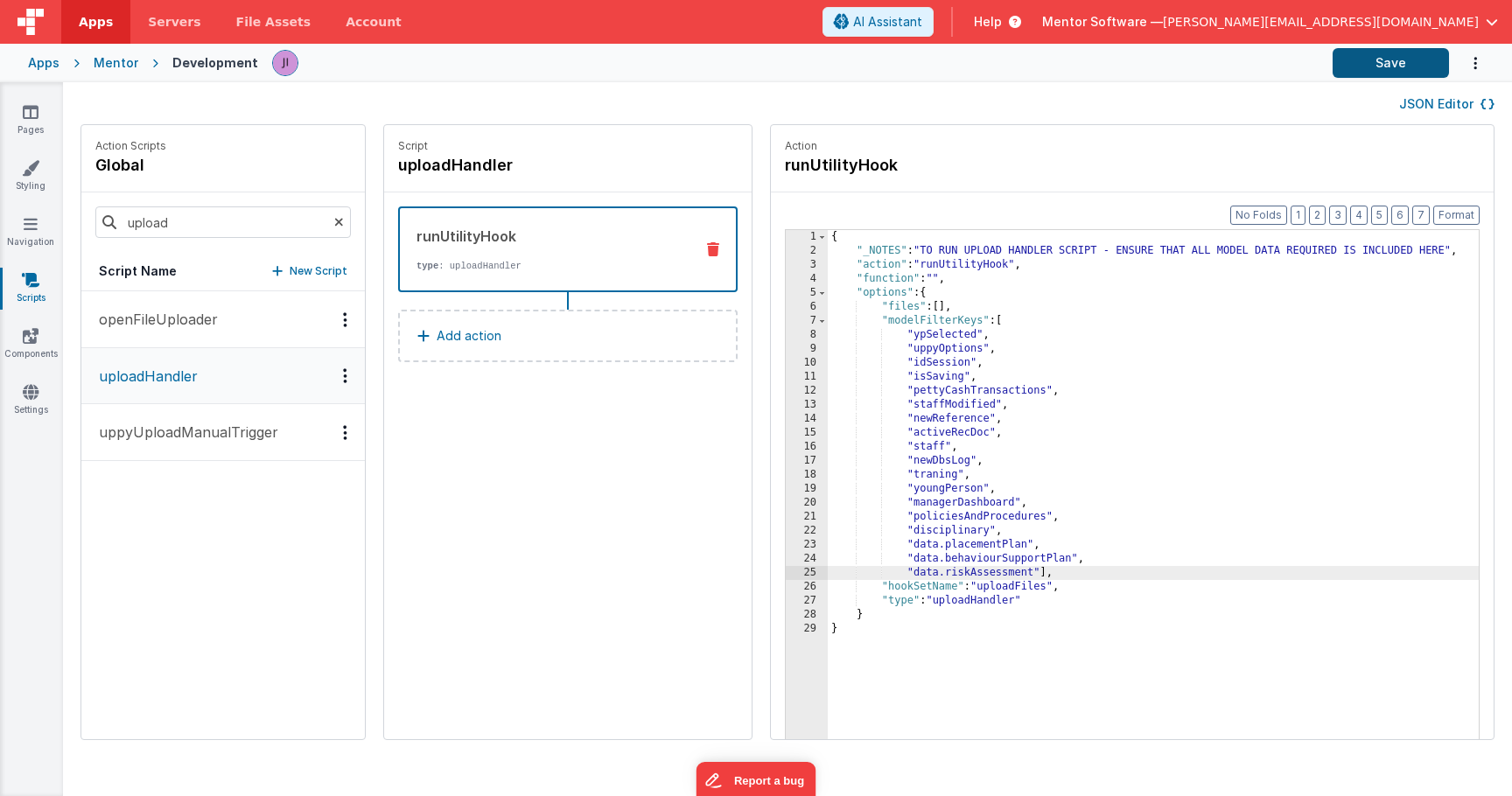
click at [1392, 48] on button "Save" at bounding box center [1391, 63] width 117 height 29
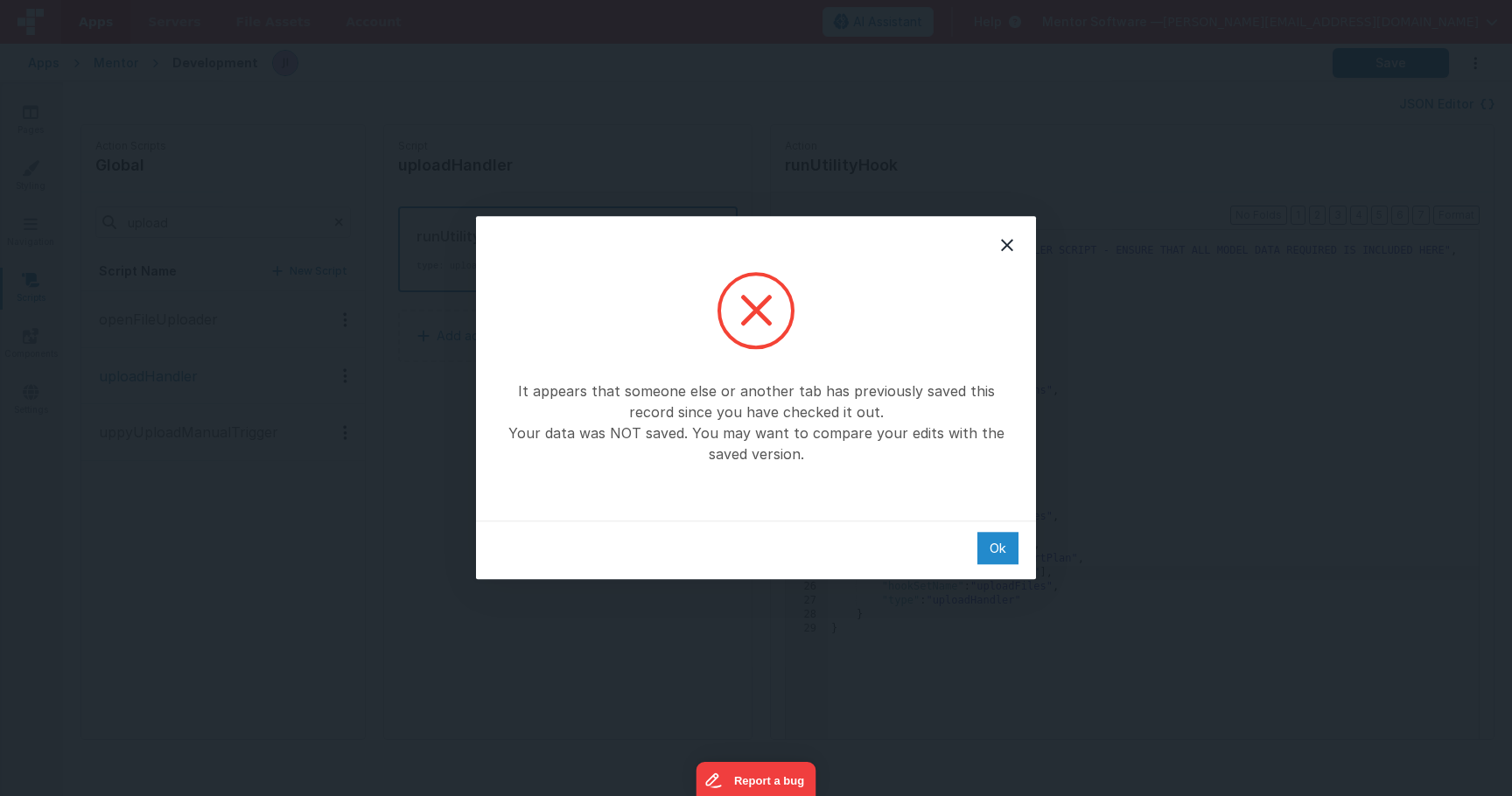
click at [991, 541] on div "Ok" at bounding box center [997, 548] width 41 height 32
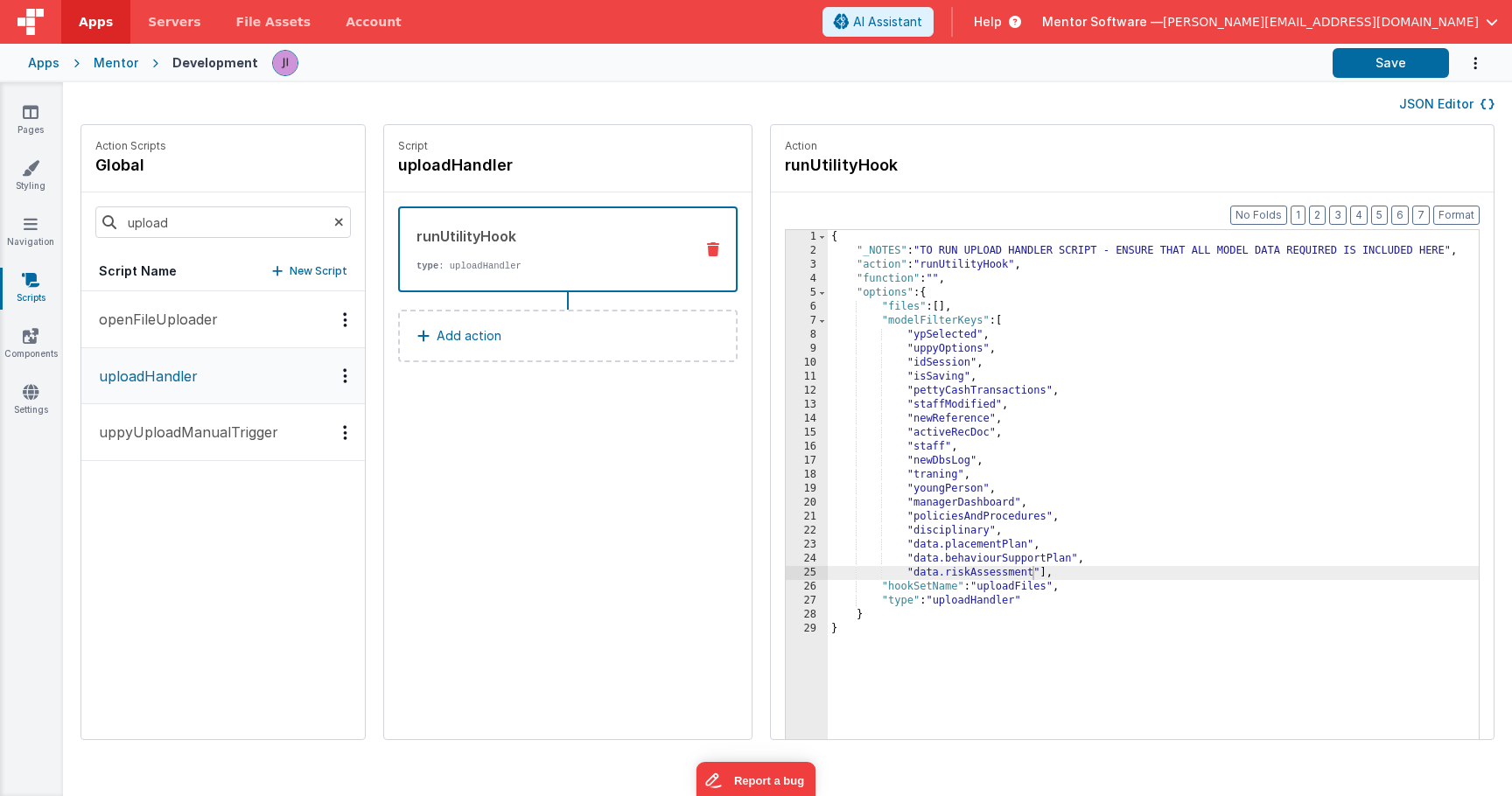
click at [1287, 651] on div "{ "_NOTES" : "TO RUN UPLOAD HANDLER SCRIPT - ENSURE THAT ALL MODEL DATA REQUIRE…" at bounding box center [1153, 527] width 651 height 592
click at [1066, 587] on div "{ "_NOTES" : "TO RUN UPLOAD HANDLER SCRIPT - ENSURE THAT ALL MODEL DATA REQUIRE…" at bounding box center [1153, 527] width 651 height 592
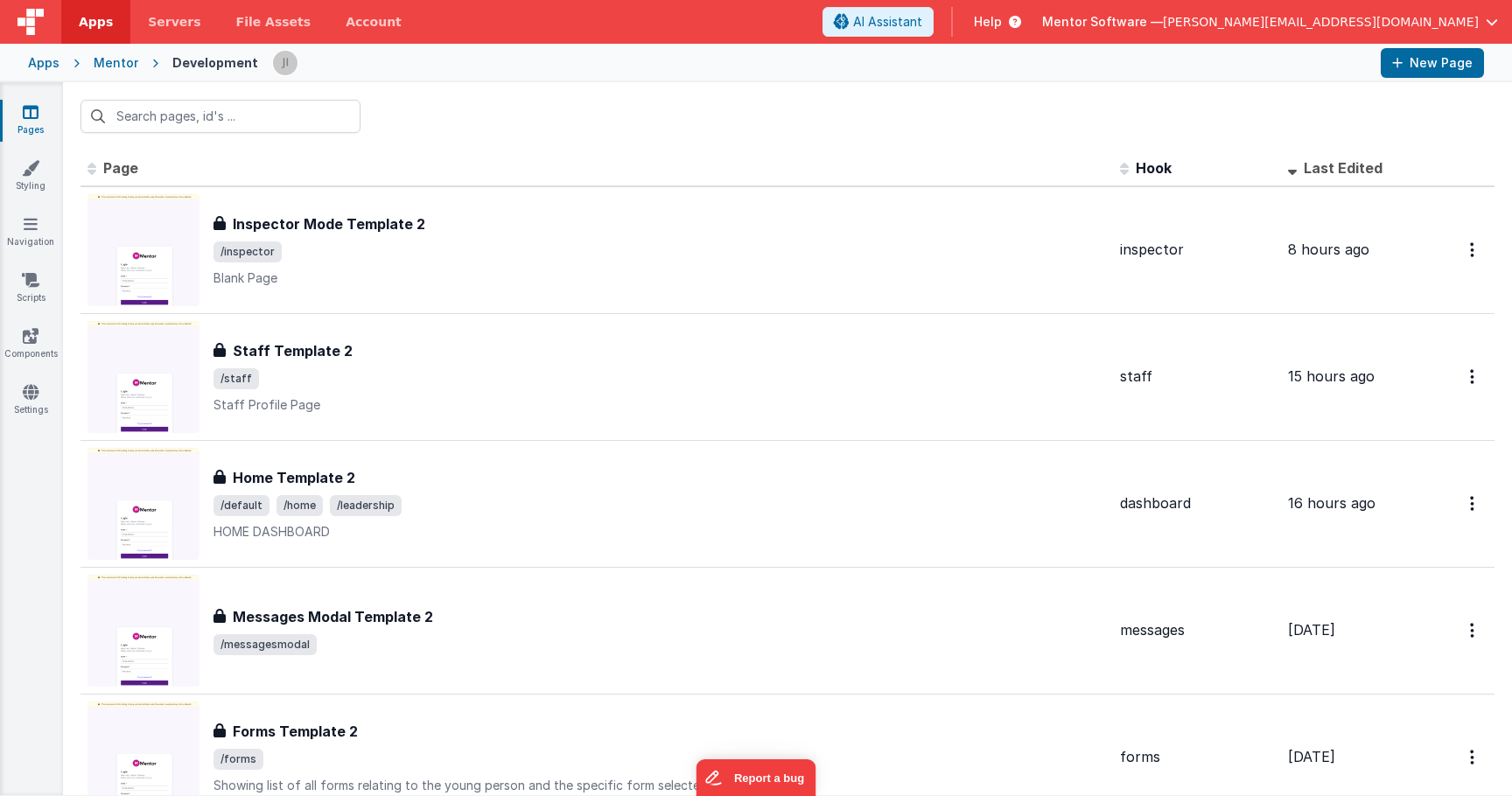
click at [183, 111] on input "text" at bounding box center [220, 116] width 280 height 33
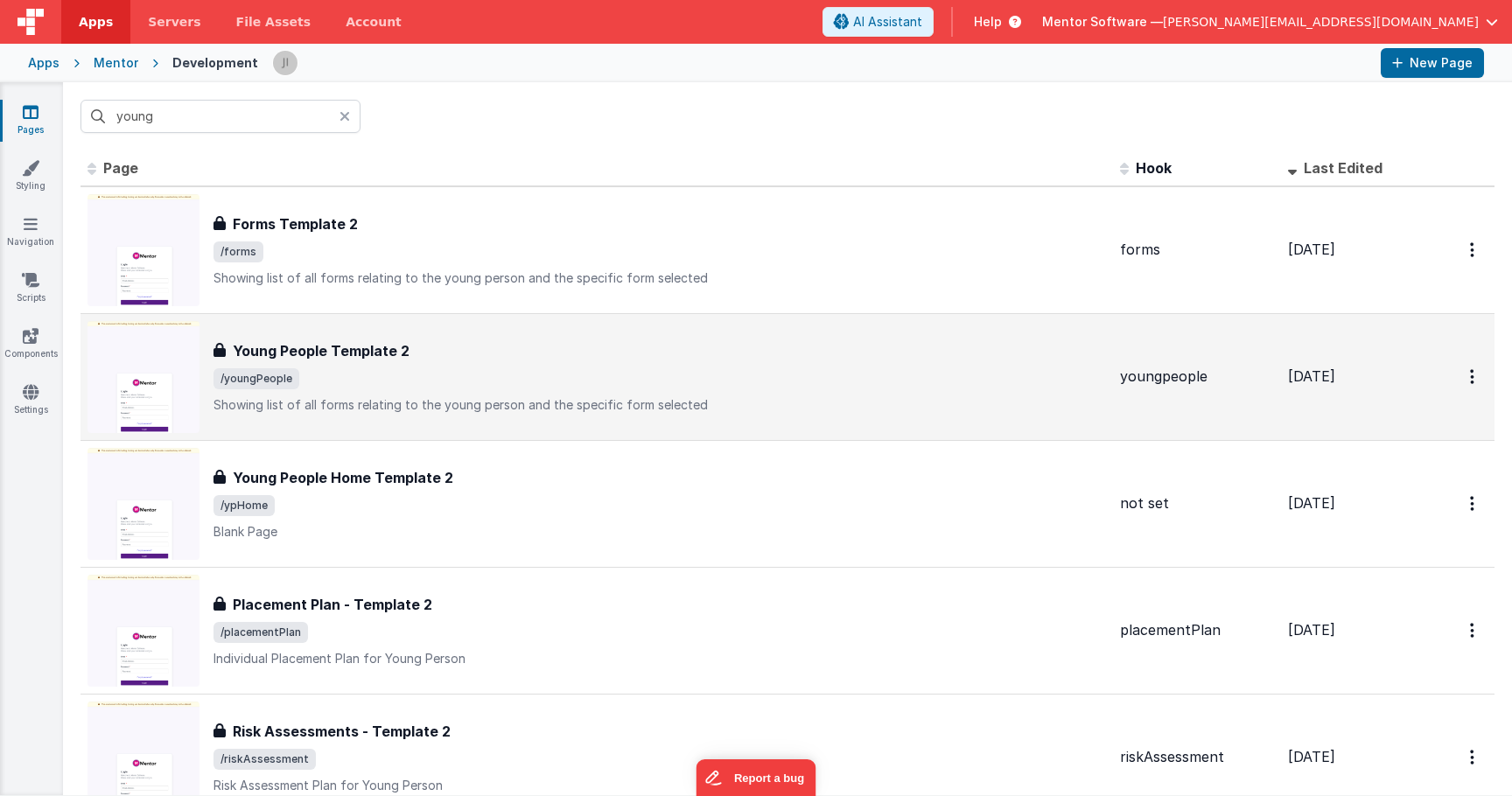
type input "young"
click at [506, 373] on span "/youngPeople" at bounding box center [659, 379] width 893 height 21
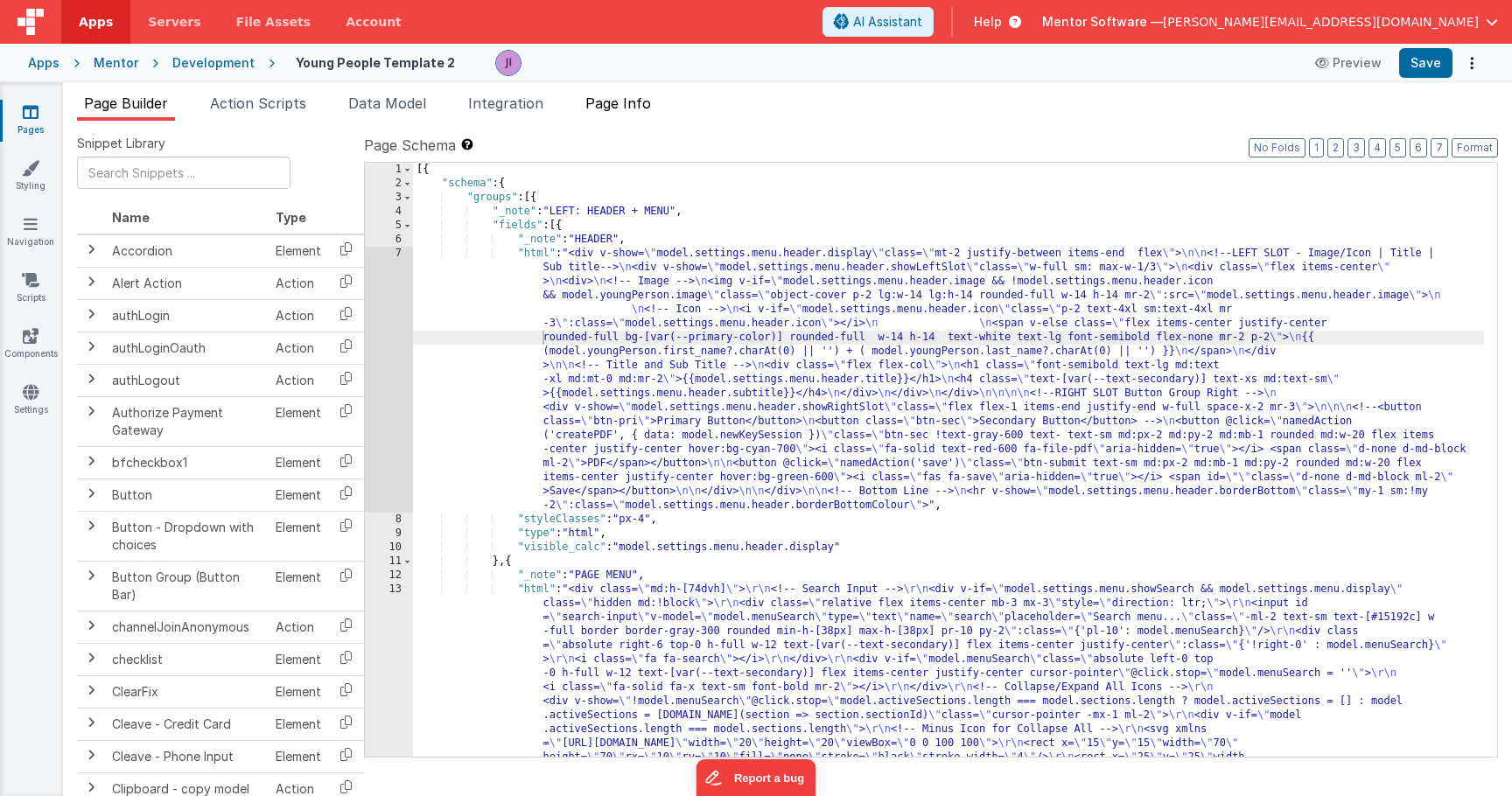
click at [645, 99] on span "Page Info" at bounding box center [618, 103] width 65 height 17
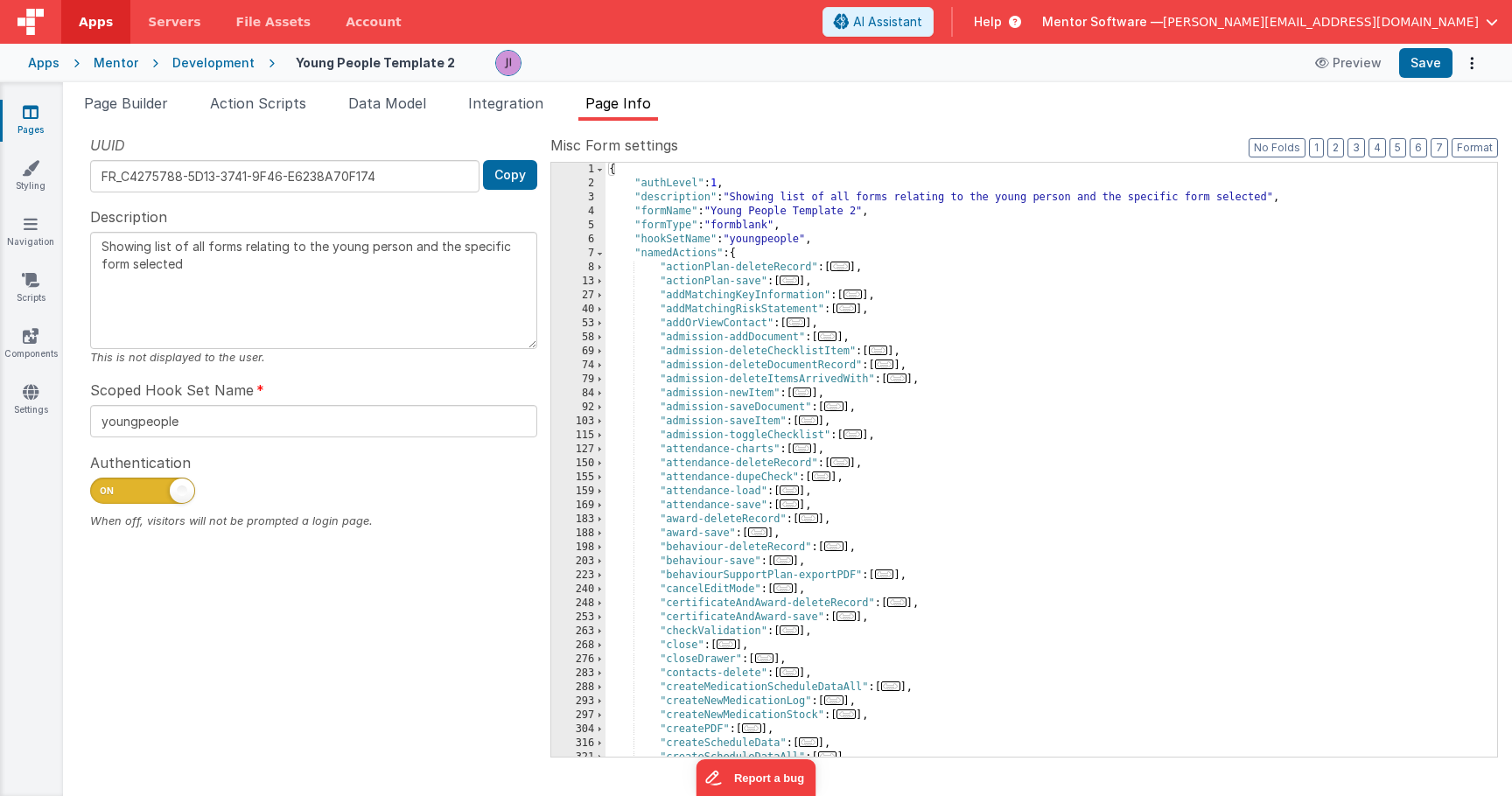
click at [922, 366] on div "{ "authLevel" : 1 , "description" : "Showing list of all forms relating to the …" at bounding box center [1044, 474] width 878 height 622
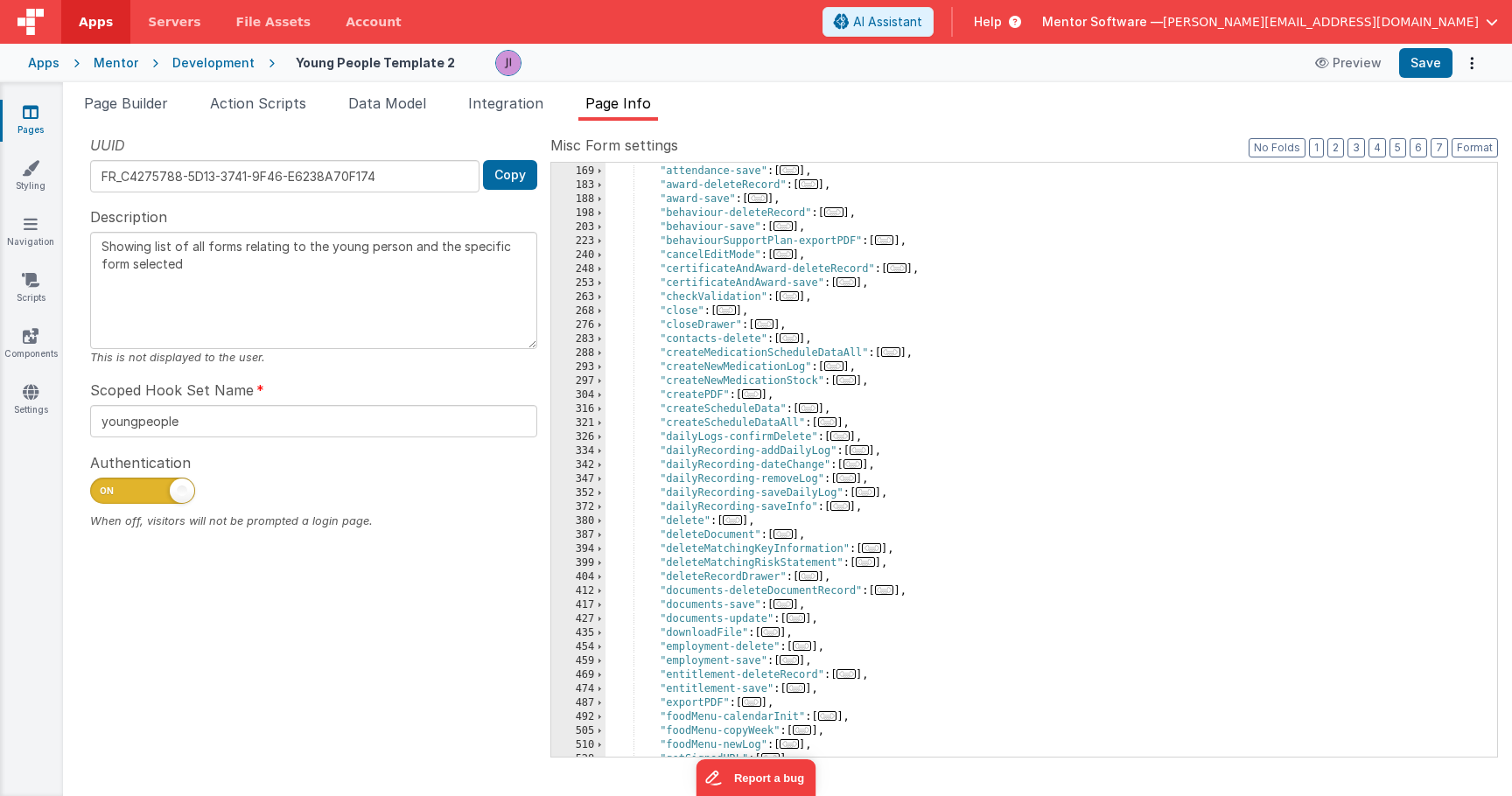
scroll to position [1996, 0]
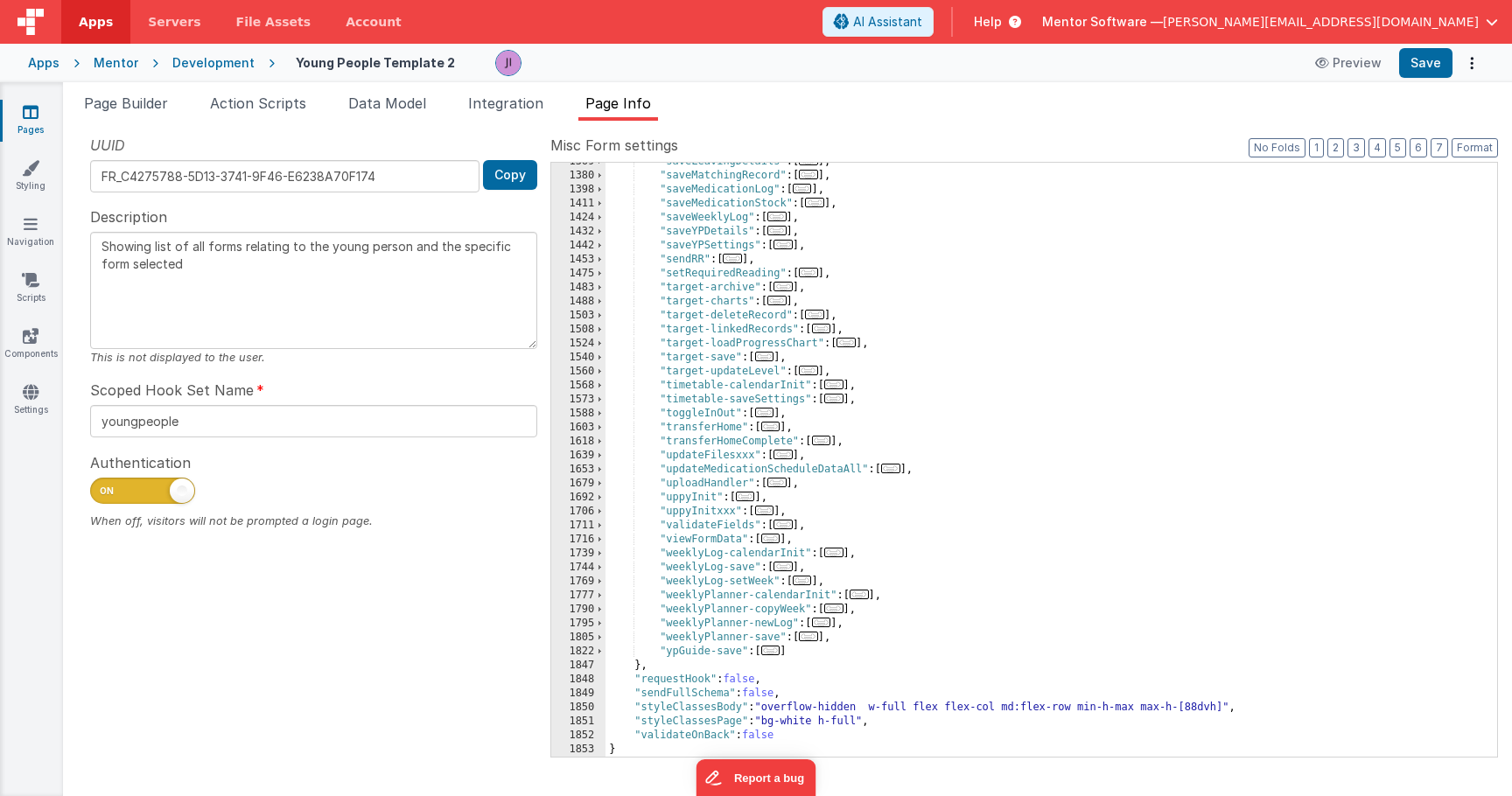
click at [783, 488] on span "..." at bounding box center [777, 483] width 19 height 9
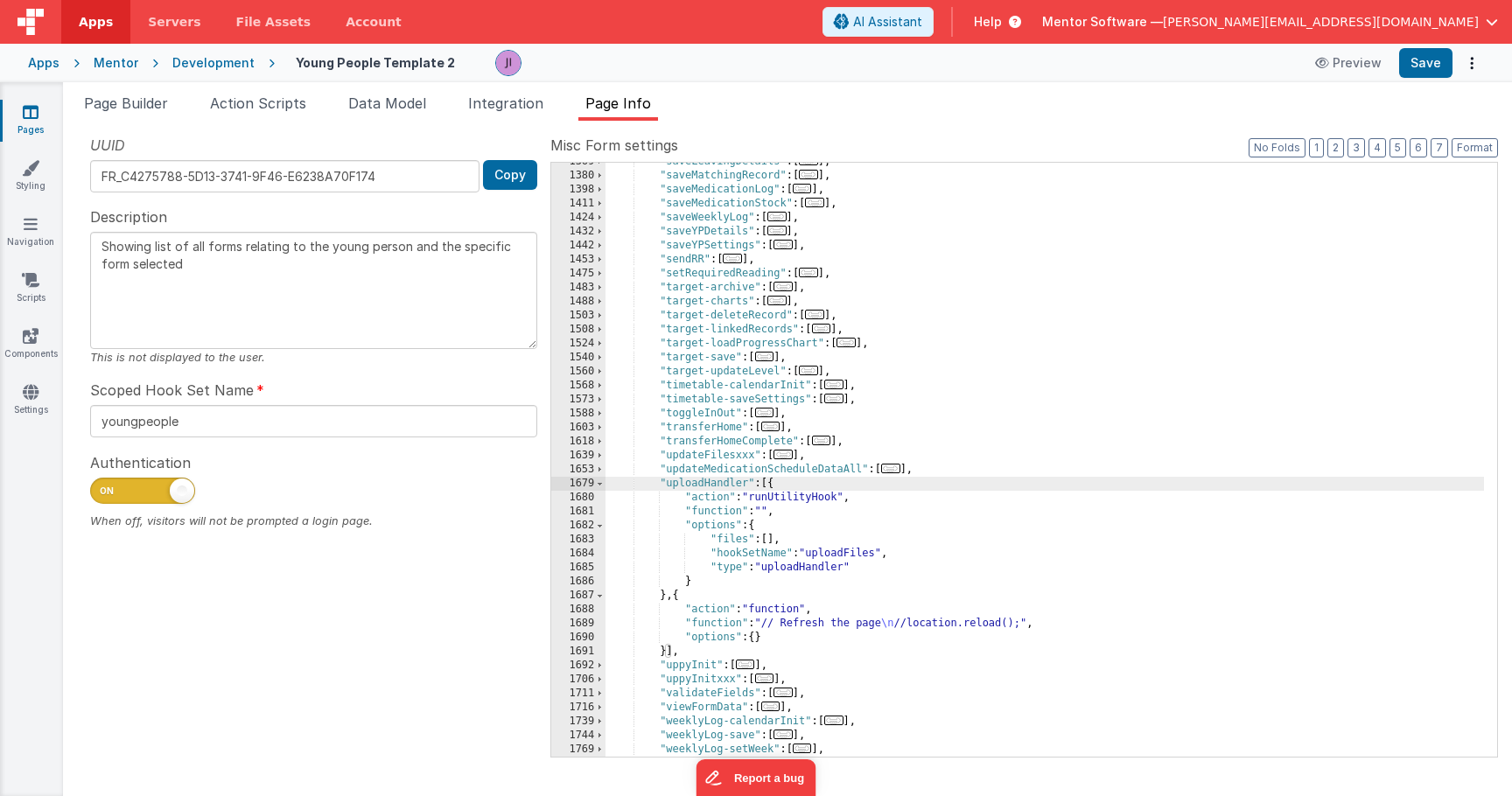
click at [16, 115] on link "Pages" at bounding box center [30, 120] width 63 height 35
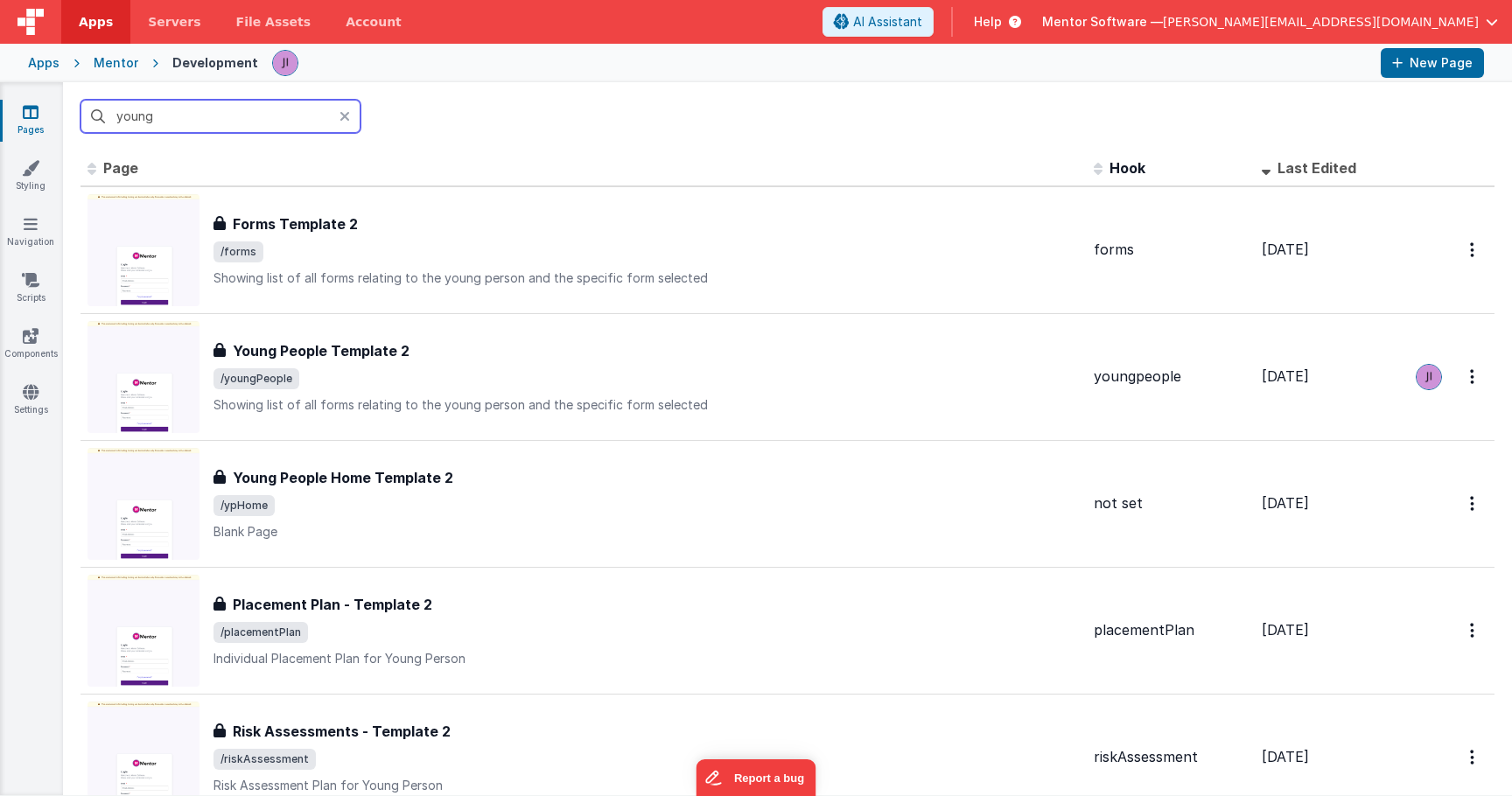
click at [181, 115] on input "young" at bounding box center [220, 116] width 280 height 33
click at [182, 116] on input "young" at bounding box center [220, 116] width 280 height 33
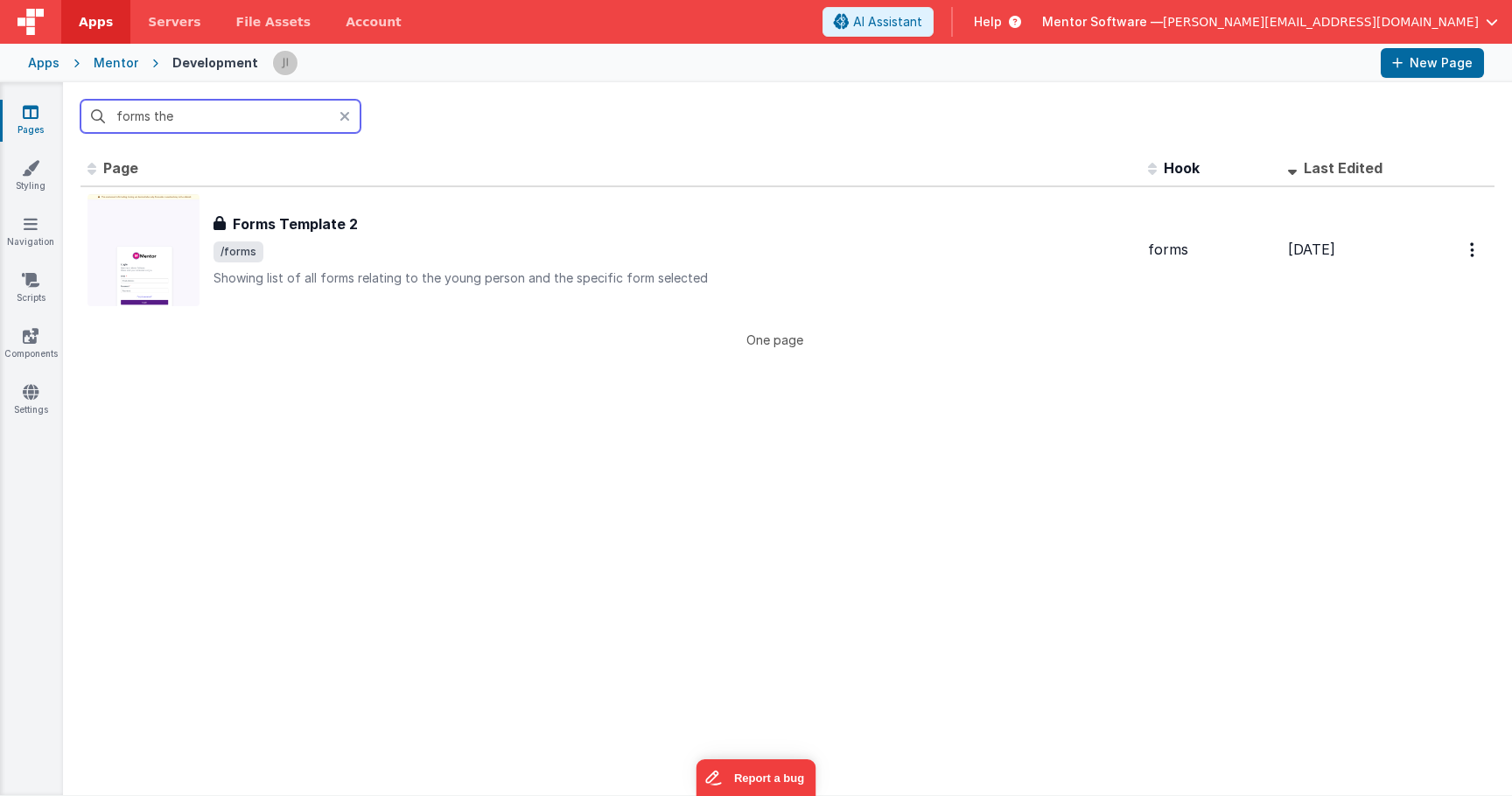
type input "forms the"
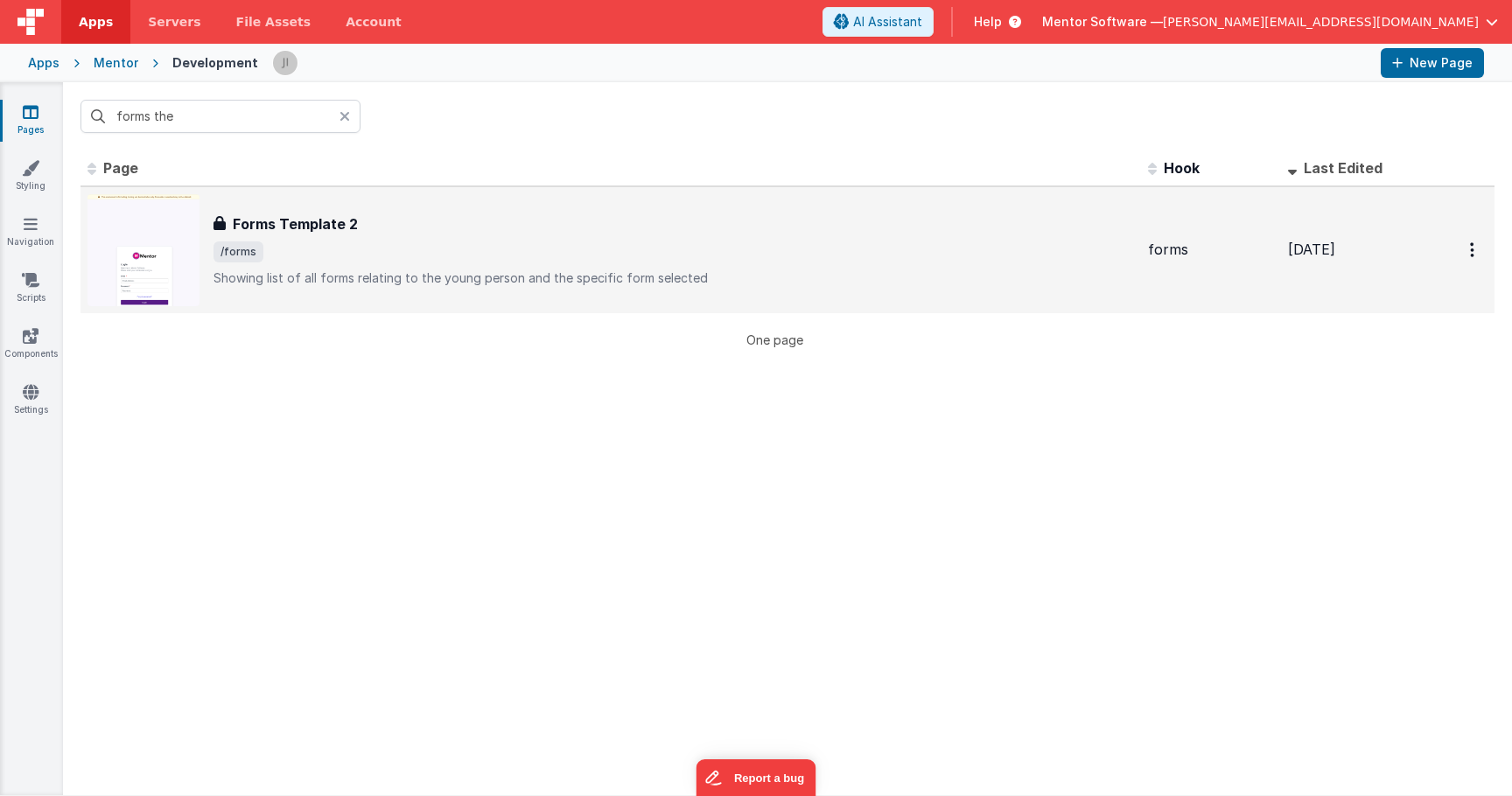
drag, startPoint x: 199, startPoint y: 132, endPoint x: 450, endPoint y: 238, distance: 272.5
click at [450, 238] on div "Forms Template 2 Forms Template 2 /forms Showing list of all forms relating to …" at bounding box center [673, 250] width 920 height 73
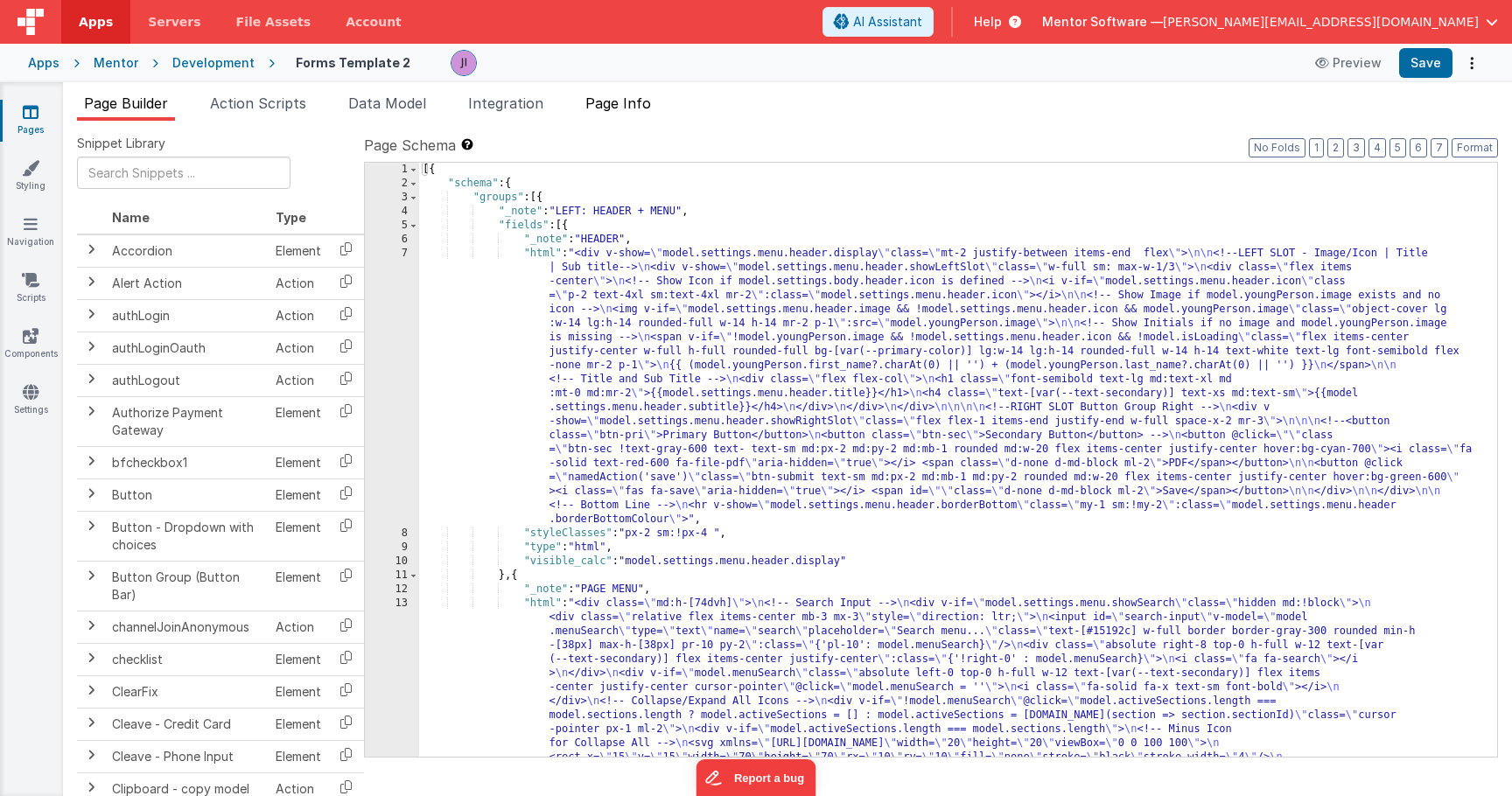
click at [641, 92] on div "Page Builder Action Scripts Data Model Integration Page Info Snippet Library Na…" at bounding box center [787, 439] width 1449 height 714
click at [651, 107] on span "Page Info" at bounding box center [618, 103] width 65 height 17
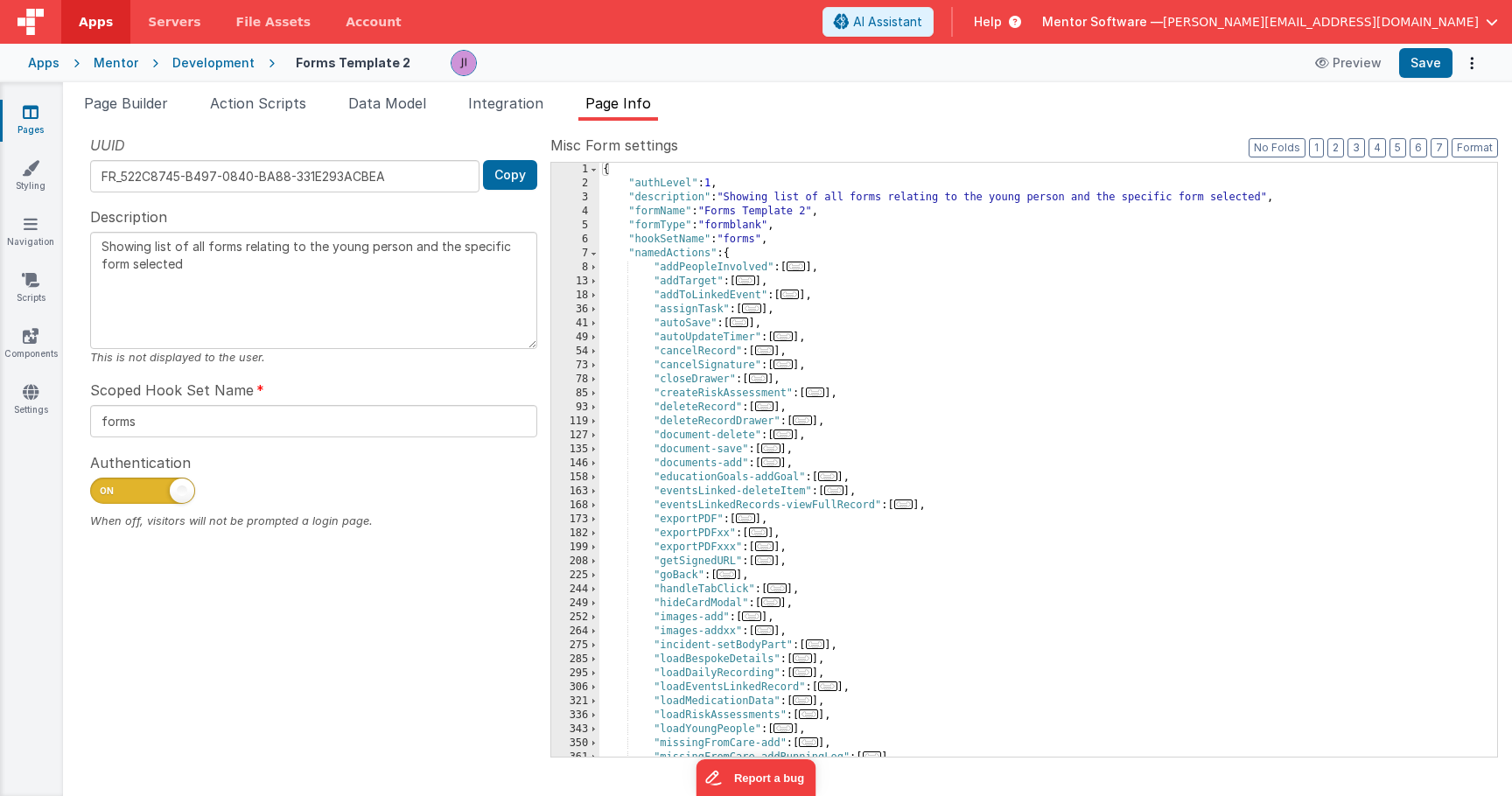
click at [928, 372] on div "{ "authLevel" : 1 , "description" : "Showing list of all forms relating to the …" at bounding box center [1042, 474] width 885 height 622
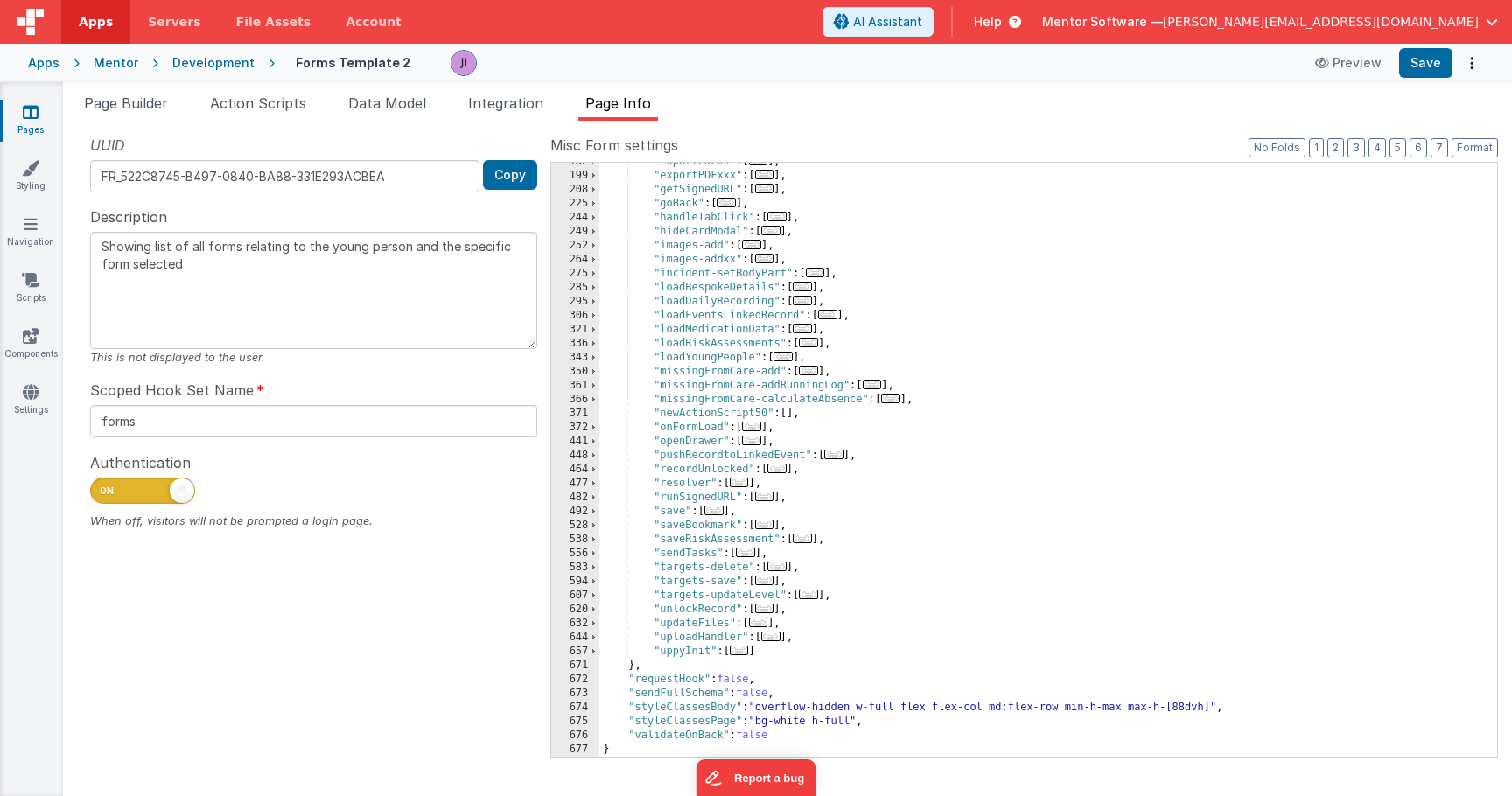
scroll to position [372, 0]
click at [765, 639] on div ""exportPDFxx" : [ ... ] , "exportPDFxxx" : [ ... ] , "getSignedURL" : [ ... ] ,…" at bounding box center [1042, 466] width 885 height 622
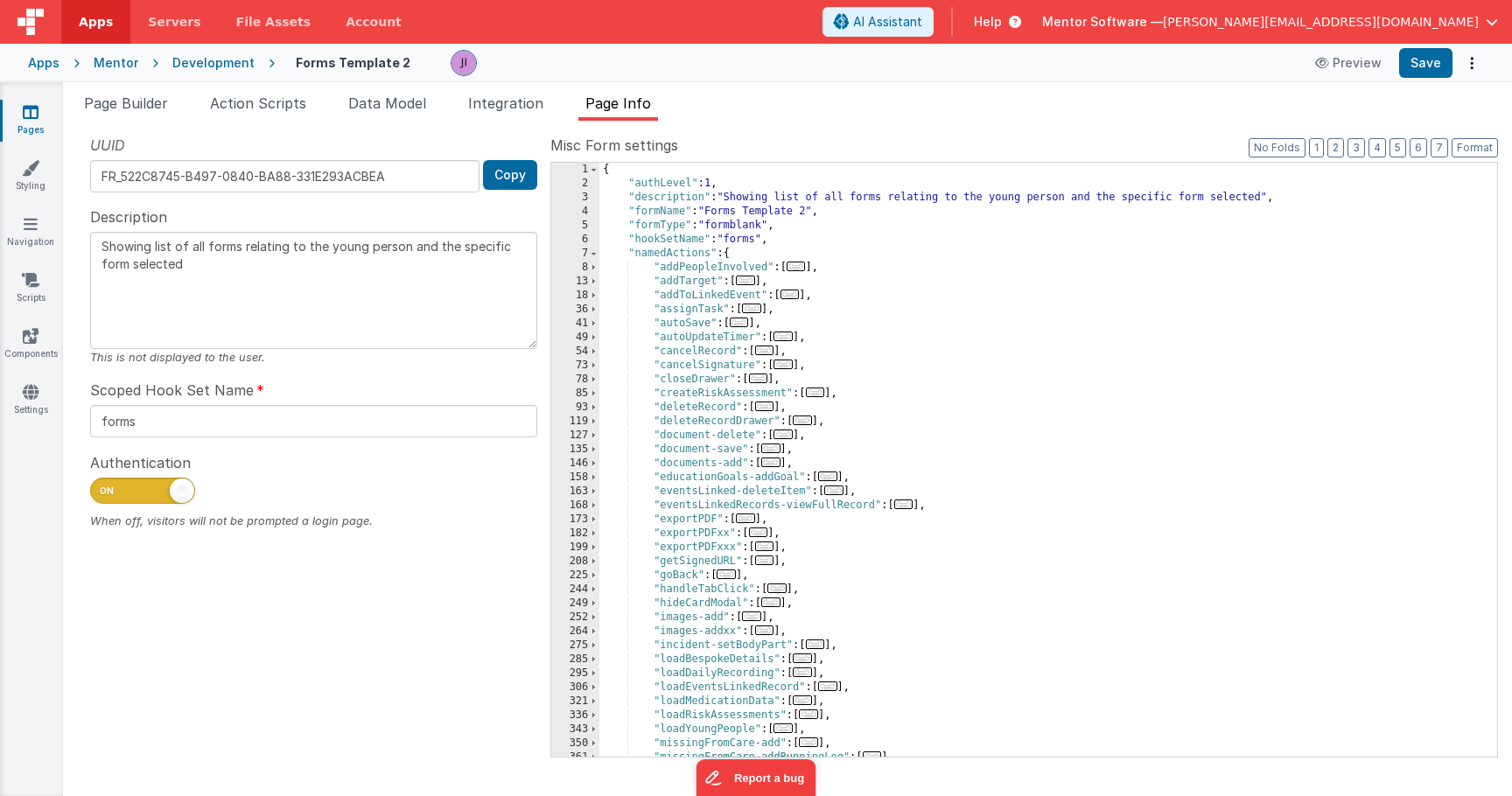
scroll to position [0, 0]
click at [28, 119] on icon at bounding box center [30, 112] width 16 height 17
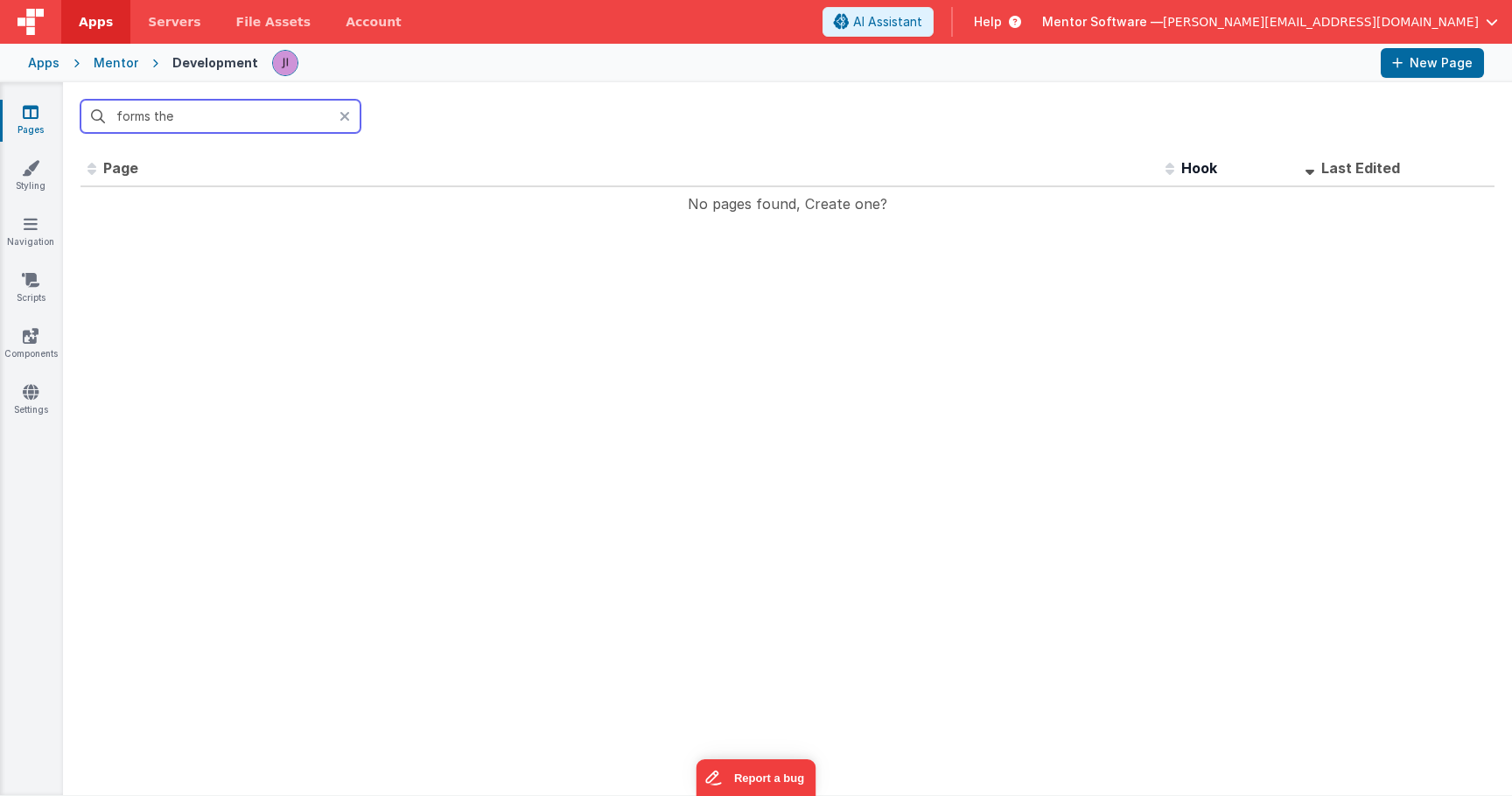
click at [124, 124] on input "forms the" at bounding box center [220, 116] width 280 height 33
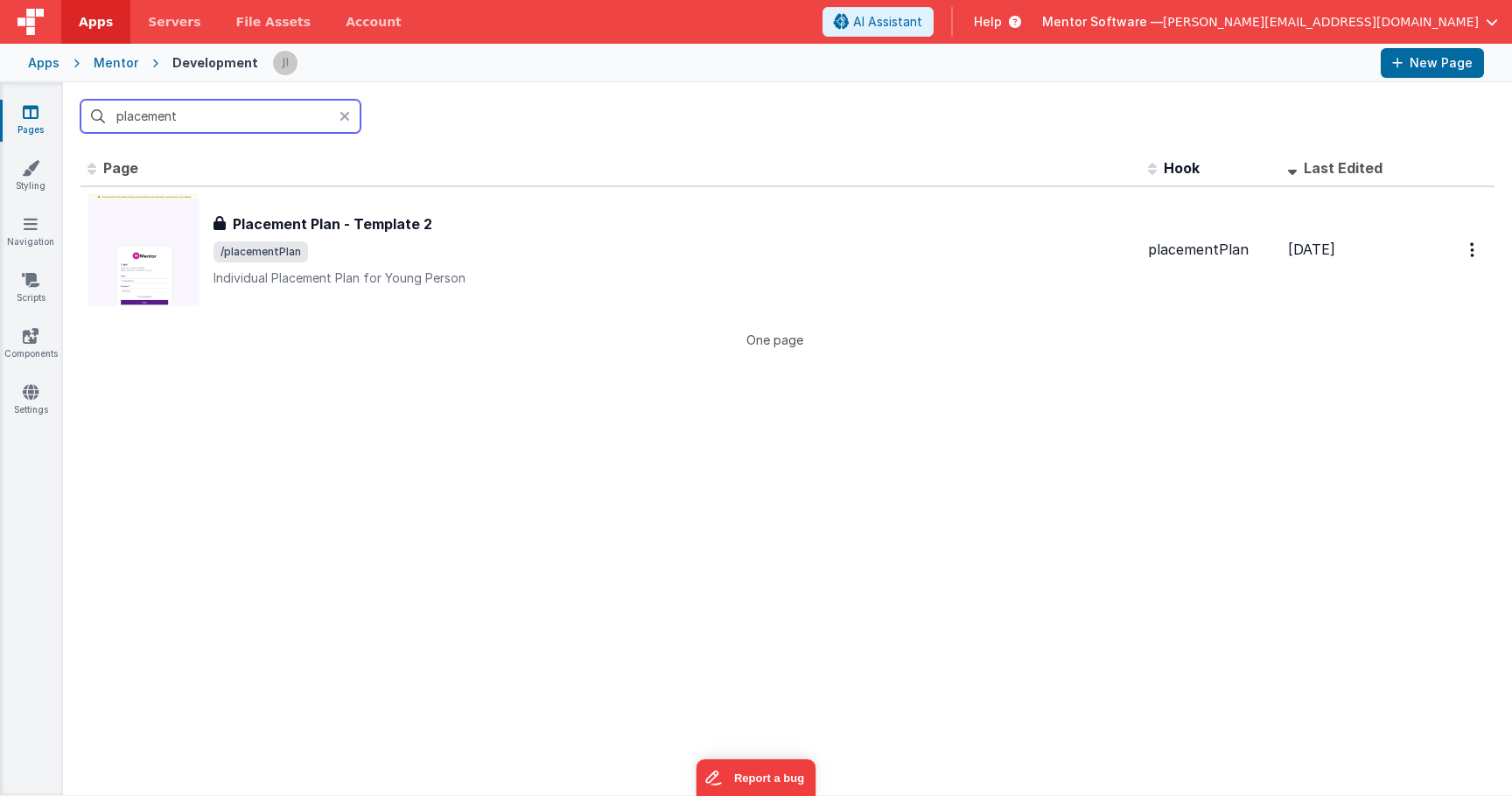
type input "placement"
click at [457, 180] on th "Page" at bounding box center [611, 169] width 1060 height 35
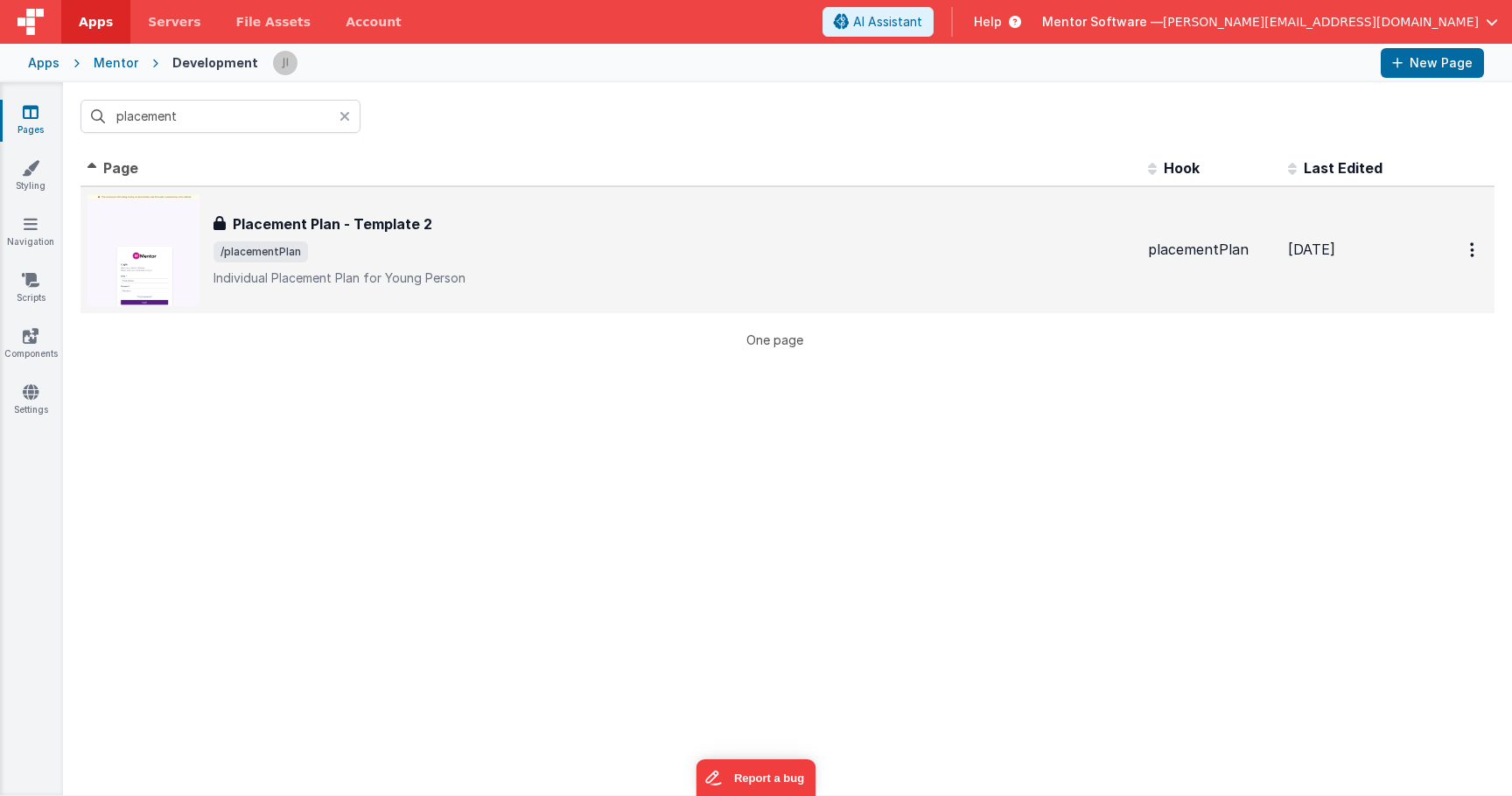
click at [480, 248] on span "/placementPlan" at bounding box center [673, 252] width 920 height 21
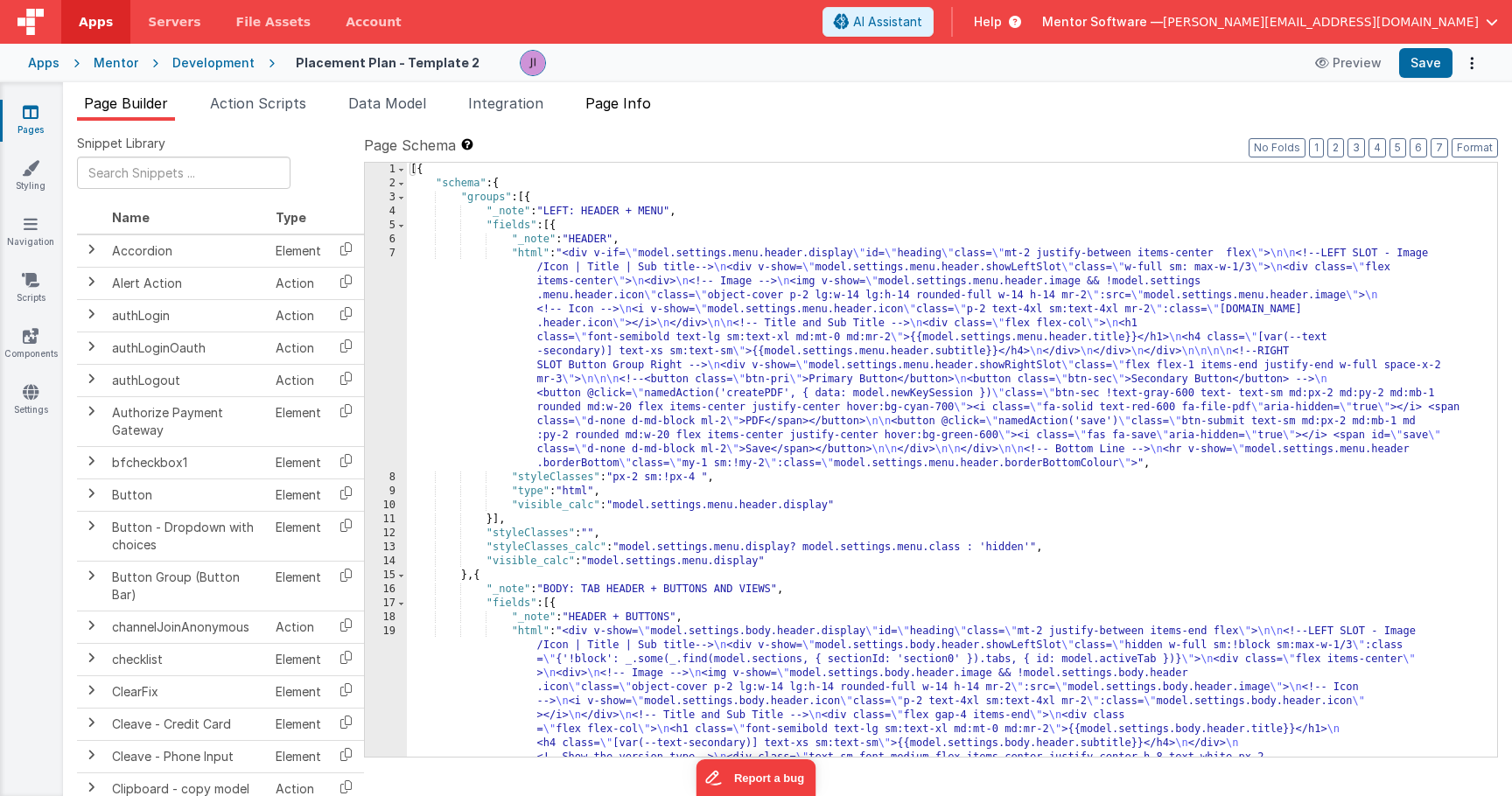
click at [628, 112] on li "Page Info" at bounding box center [618, 107] width 80 height 28
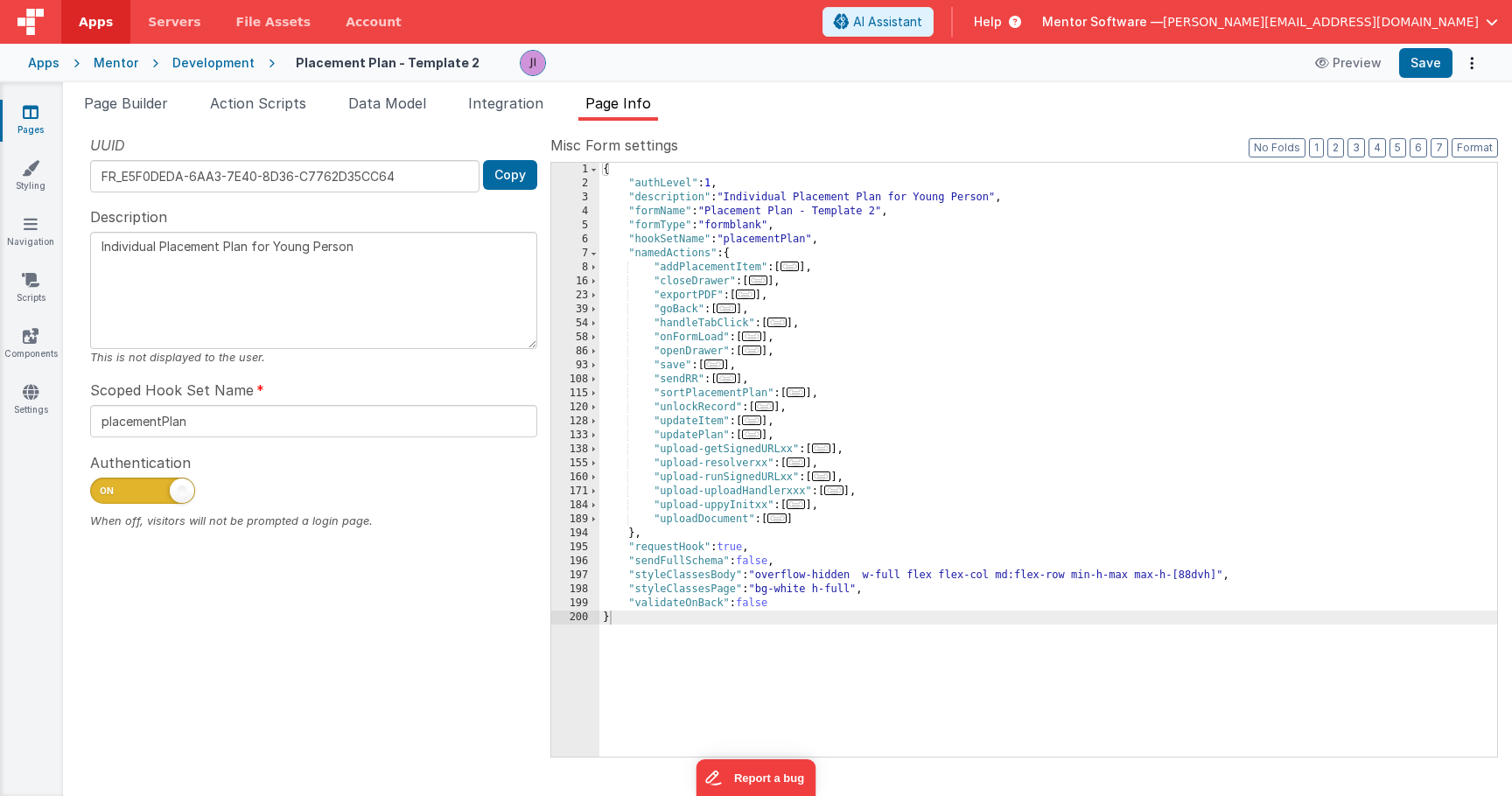
click at [38, 109] on icon at bounding box center [30, 112] width 16 height 17
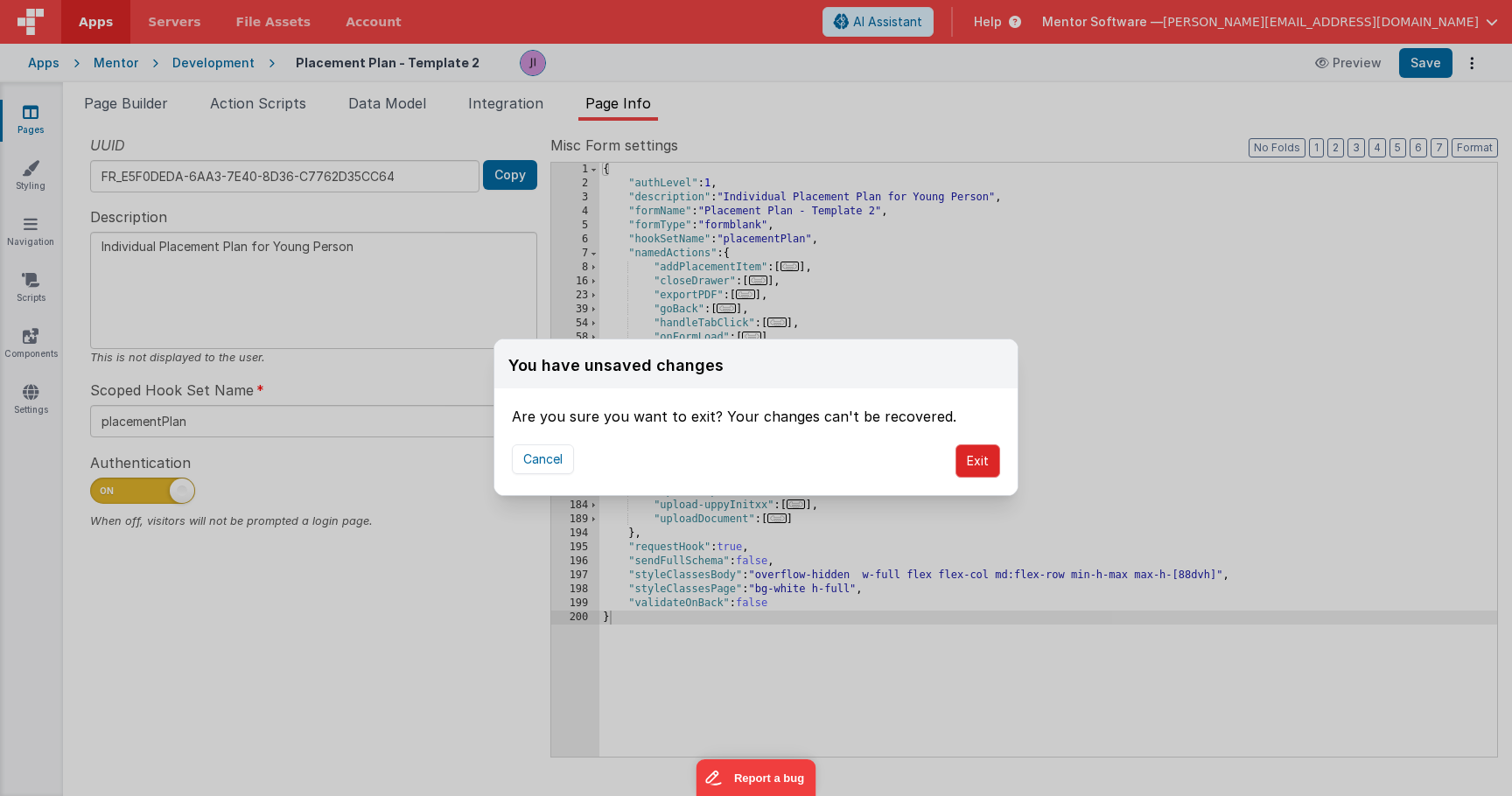
click at [977, 449] on button "Exit" at bounding box center [977, 461] width 45 height 33
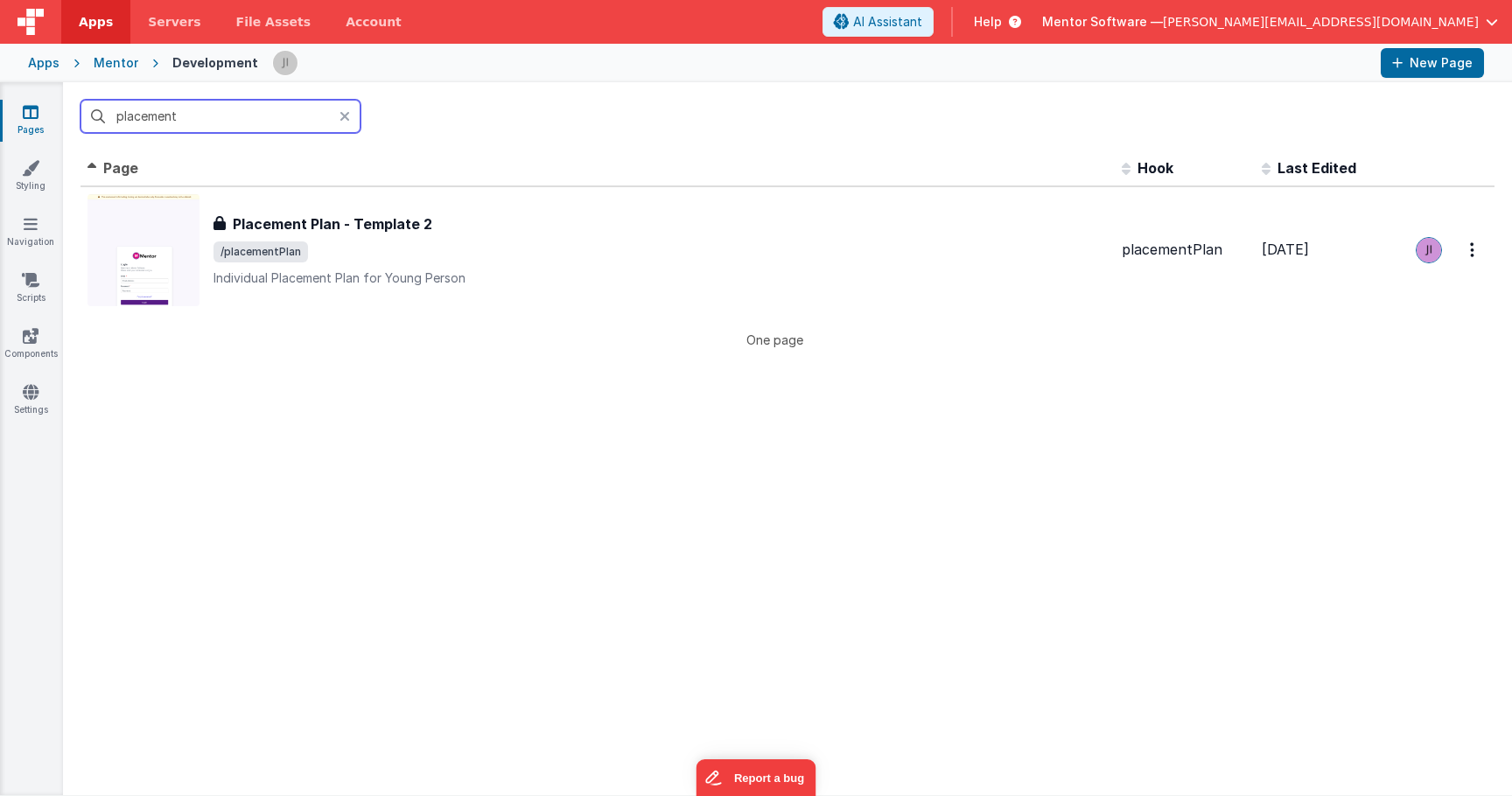
click at [286, 119] on input "placement" at bounding box center [220, 116] width 280 height 33
click at [285, 120] on input "placement" at bounding box center [220, 116] width 280 height 33
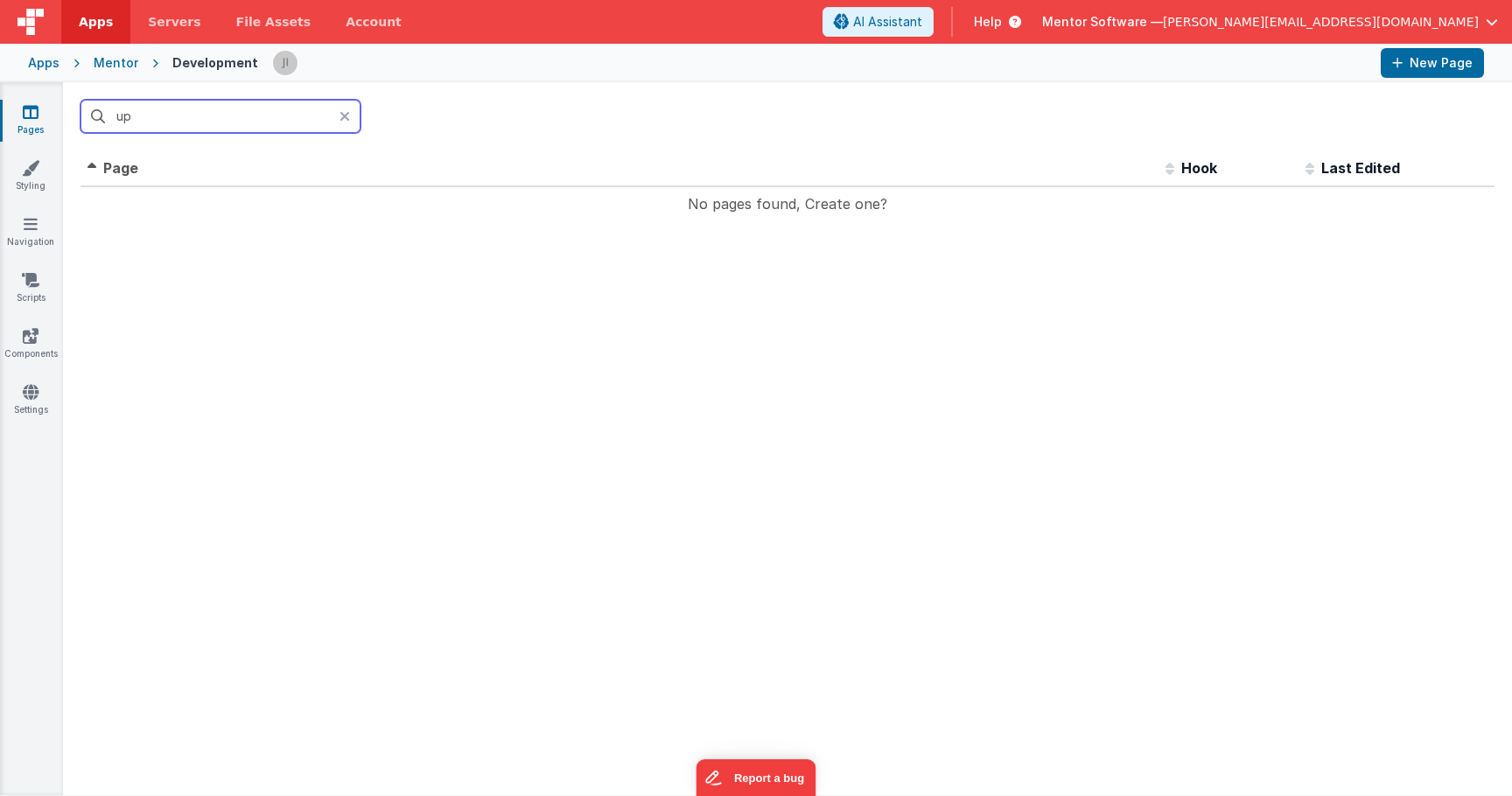
type input "u"
type input "p"
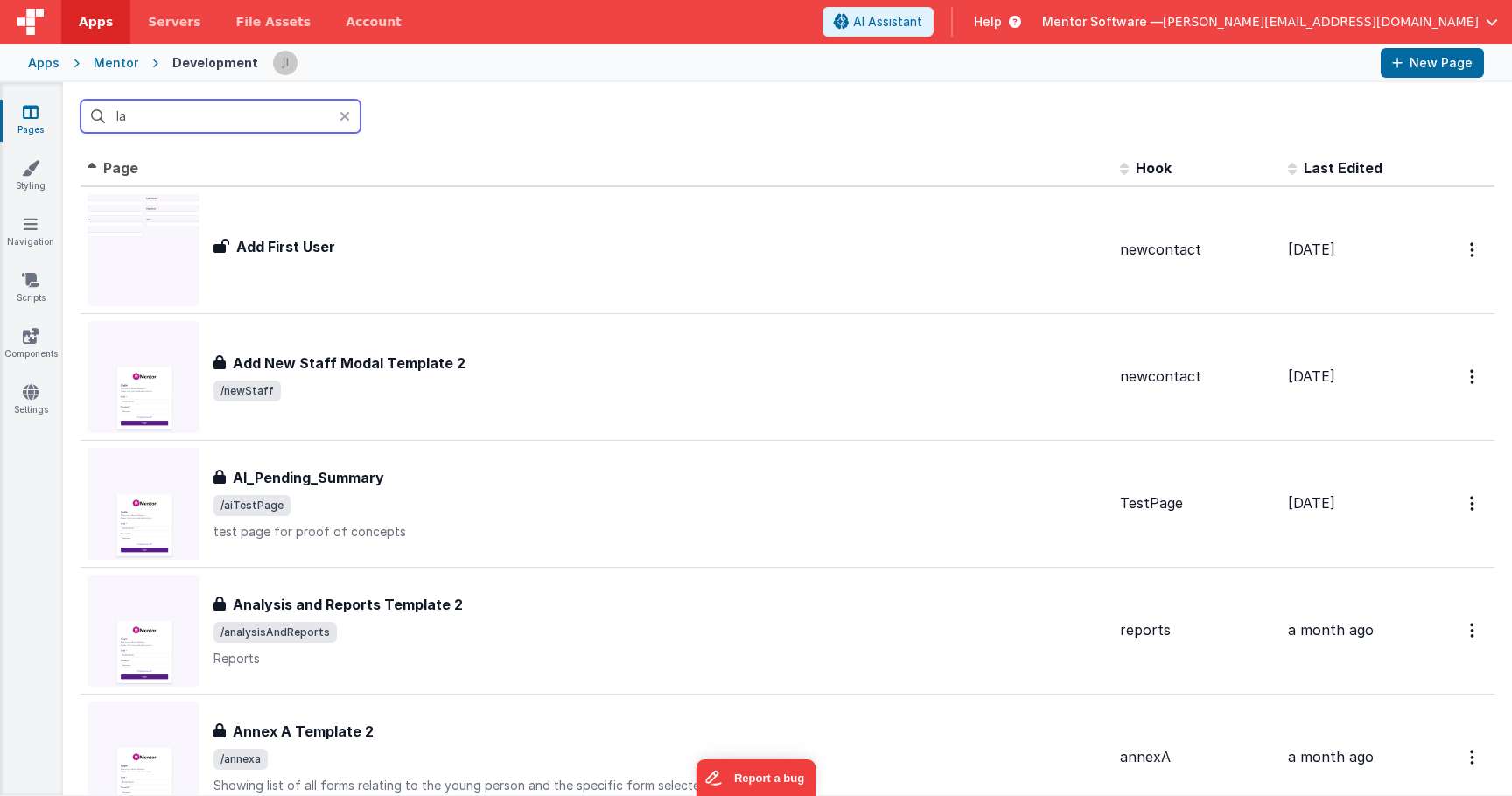
type input "l"
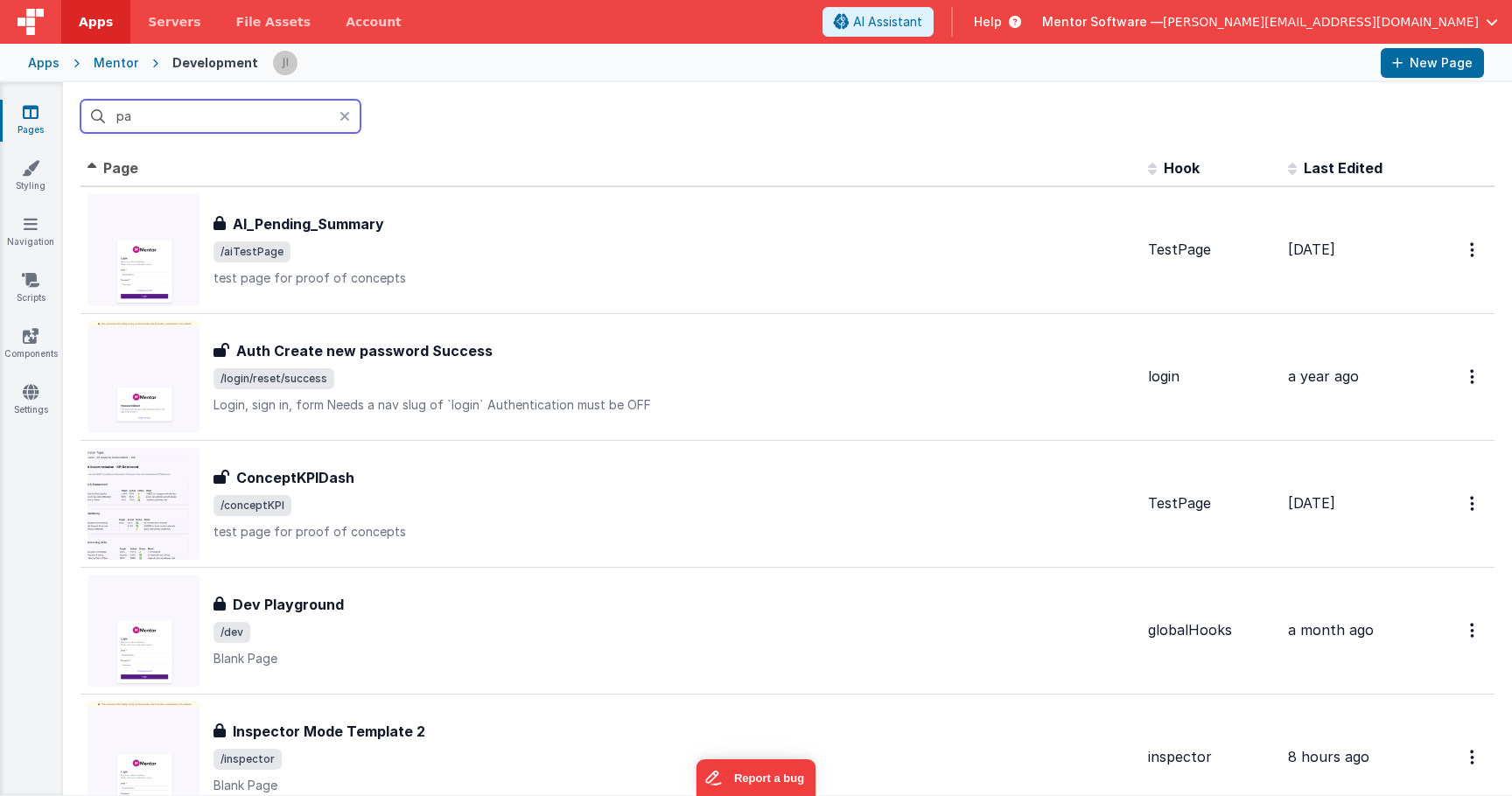
type input "p"
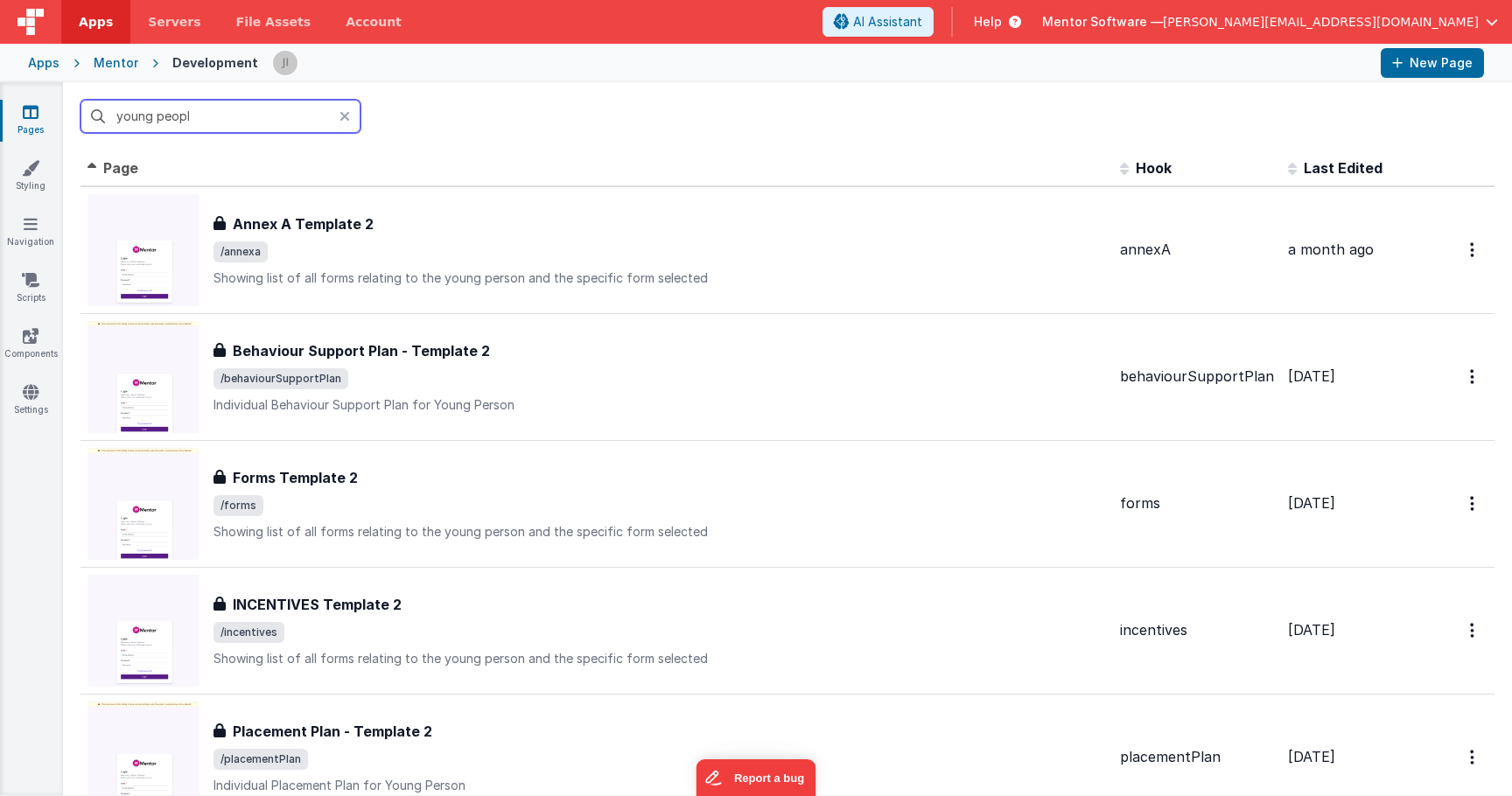
type input "young people"
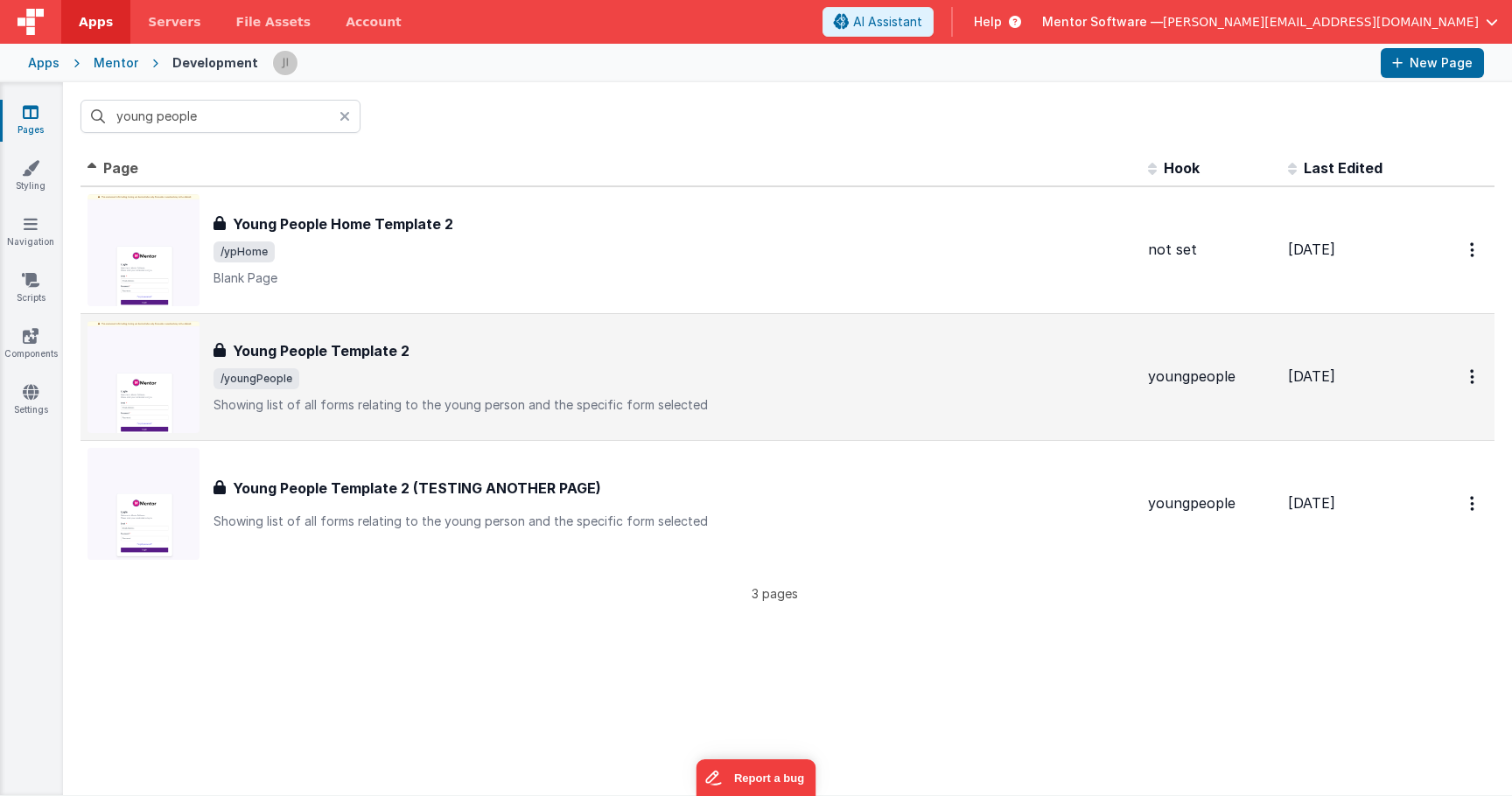
click at [423, 331] on div "Young People Template 2 Young People Template 2 /youngPeople Showing list of al…" at bounding box center [610, 378] width 1046 height 112
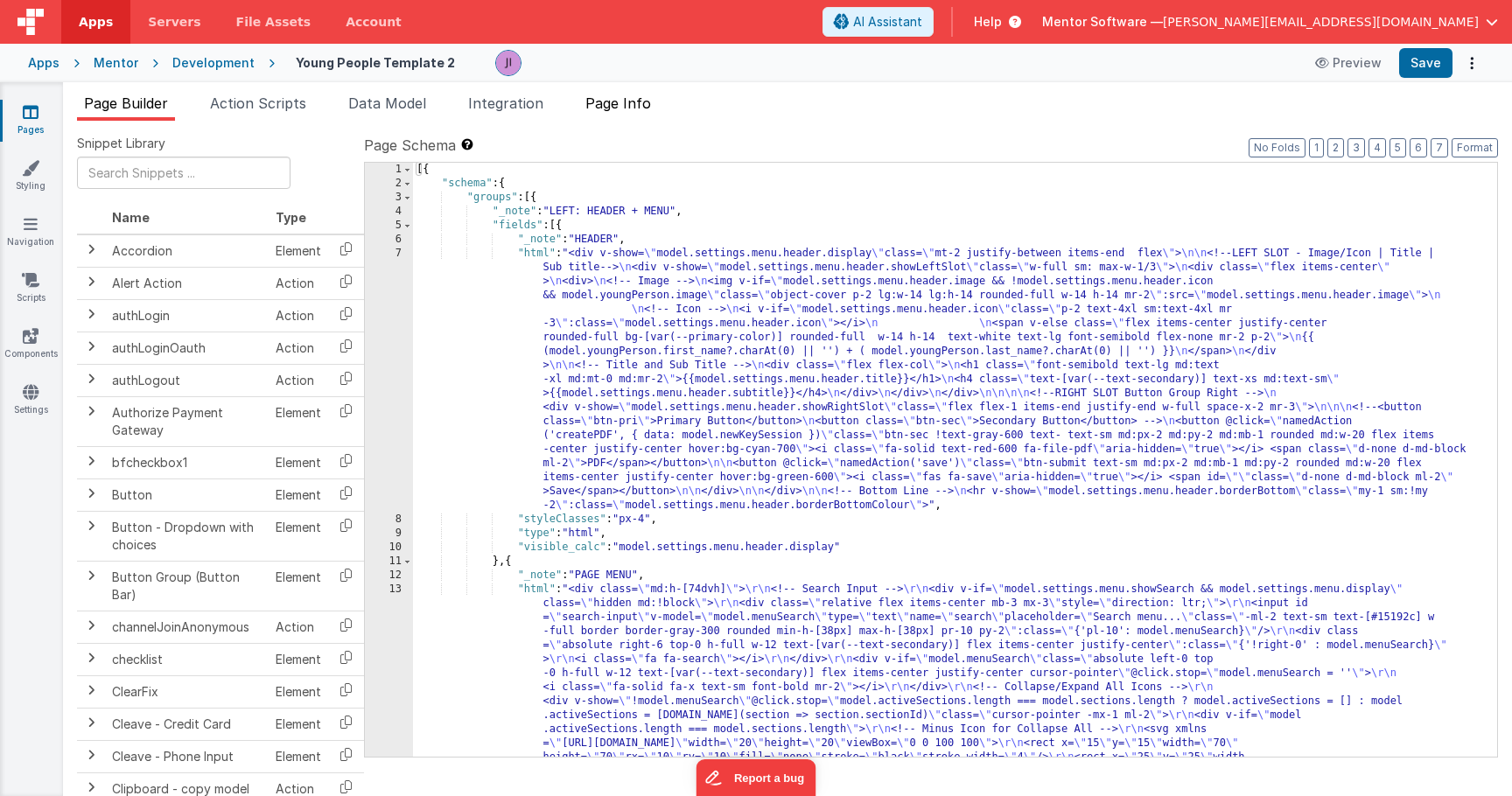
click at [600, 95] on span "Page Info" at bounding box center [618, 103] width 65 height 17
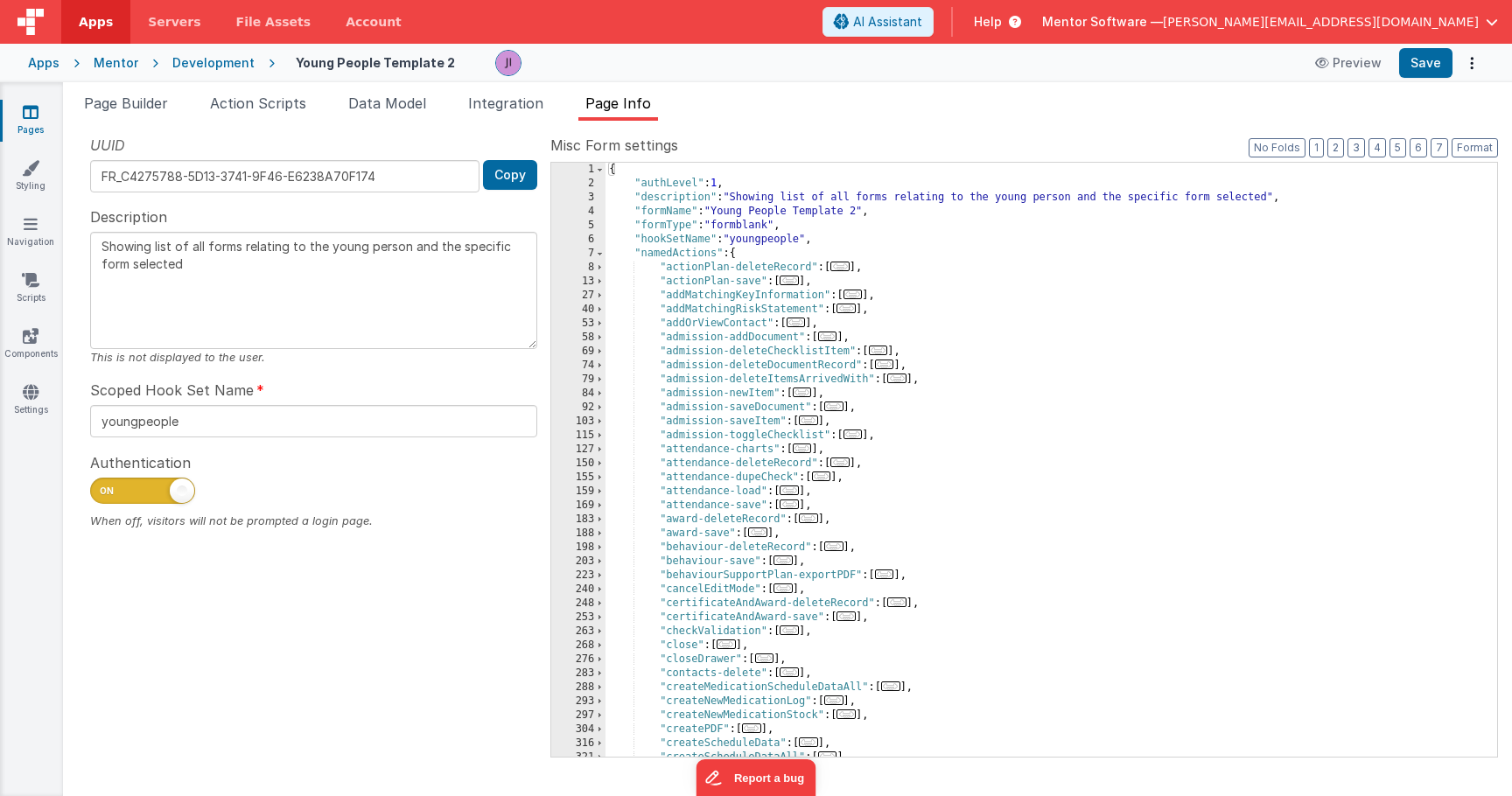
scroll to position [1996, 0]
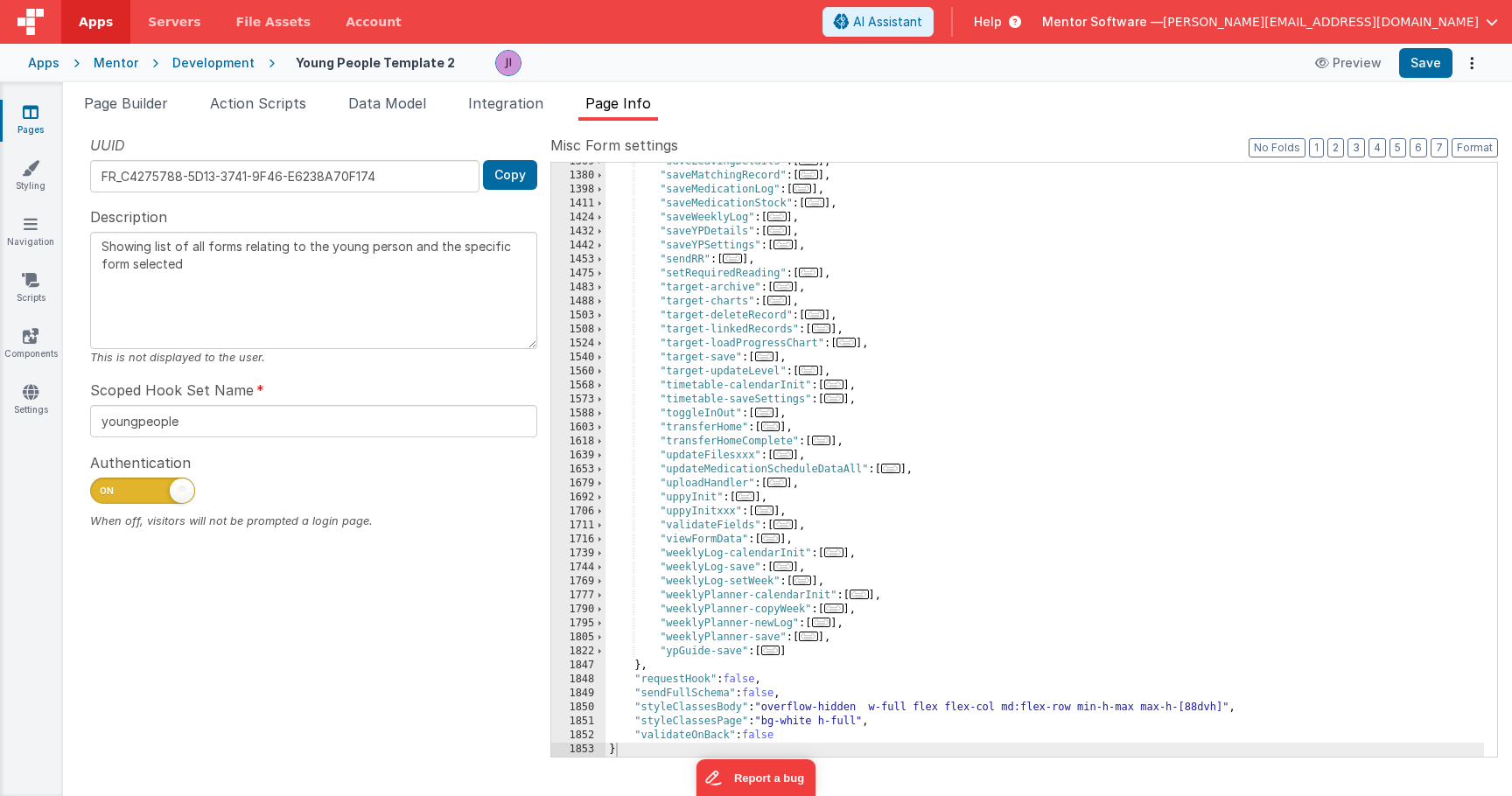
click at [777, 488] on span "..." at bounding box center [777, 483] width 19 height 9
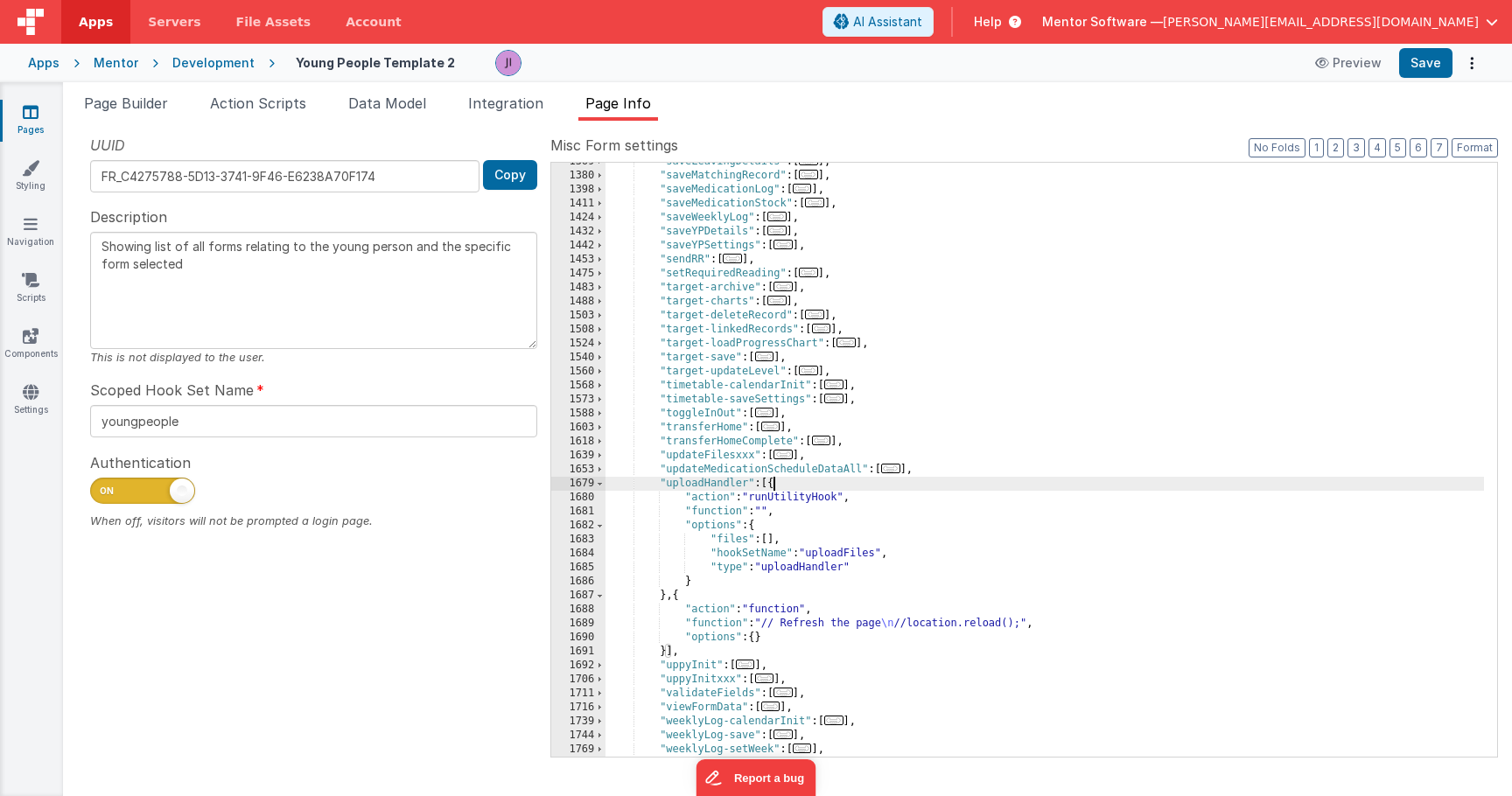
click at [666, 599] on div ""saveLeavingDetails" : [ ... ] , "saveMatchingRecord" : [ ... ] , "saveMedicati…" at bounding box center [1044, 466] width 878 height 622
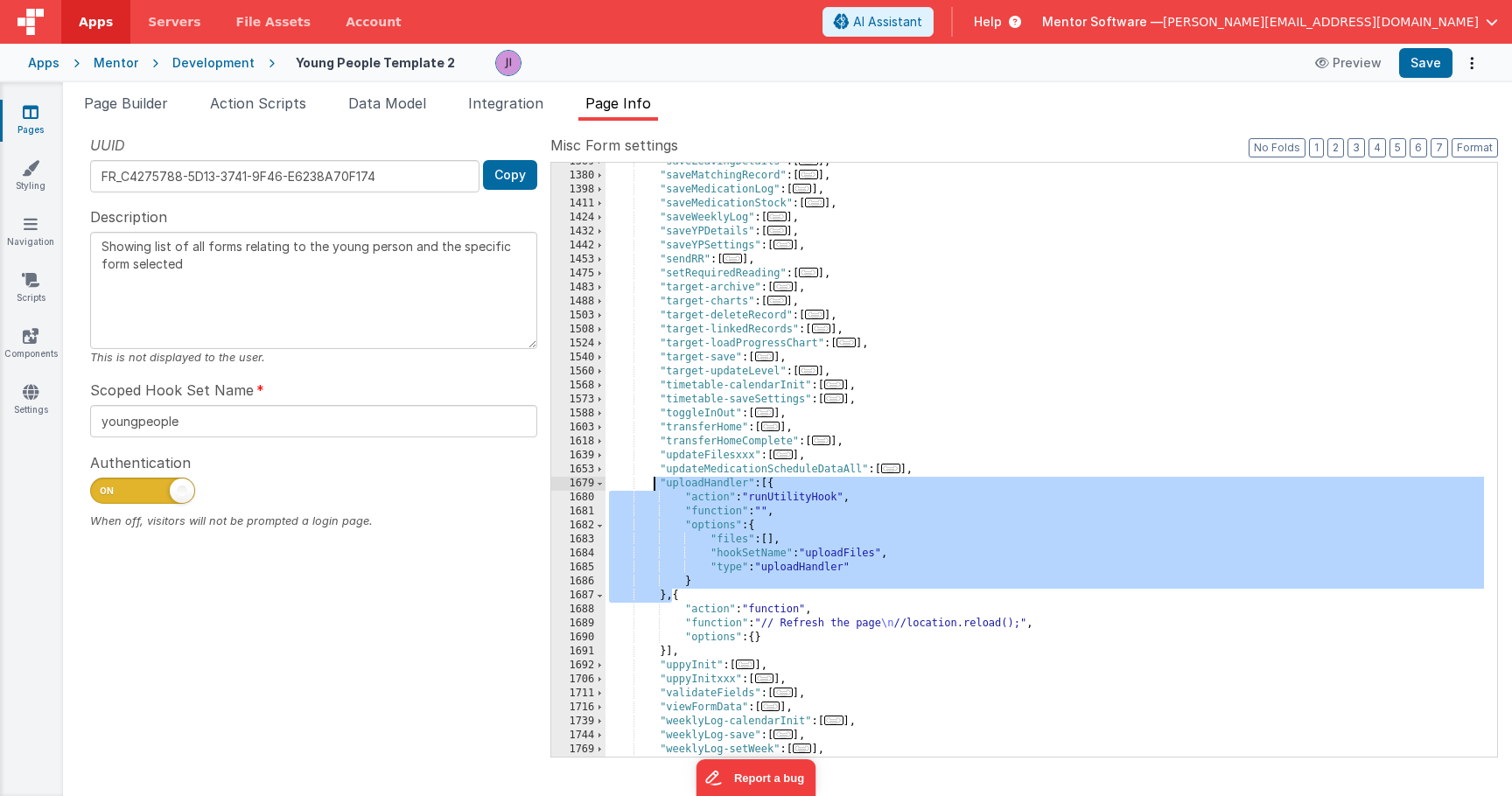
drag, startPoint x: 674, startPoint y: 600, endPoint x: 655, endPoint y: 486, distance: 115.6
click at [655, 486] on div ""saveLeavingDetails" : [ ... ] , "saveMatchingRecord" : [ ... ] , "saveMedicati…" at bounding box center [1044, 466] width 878 height 622
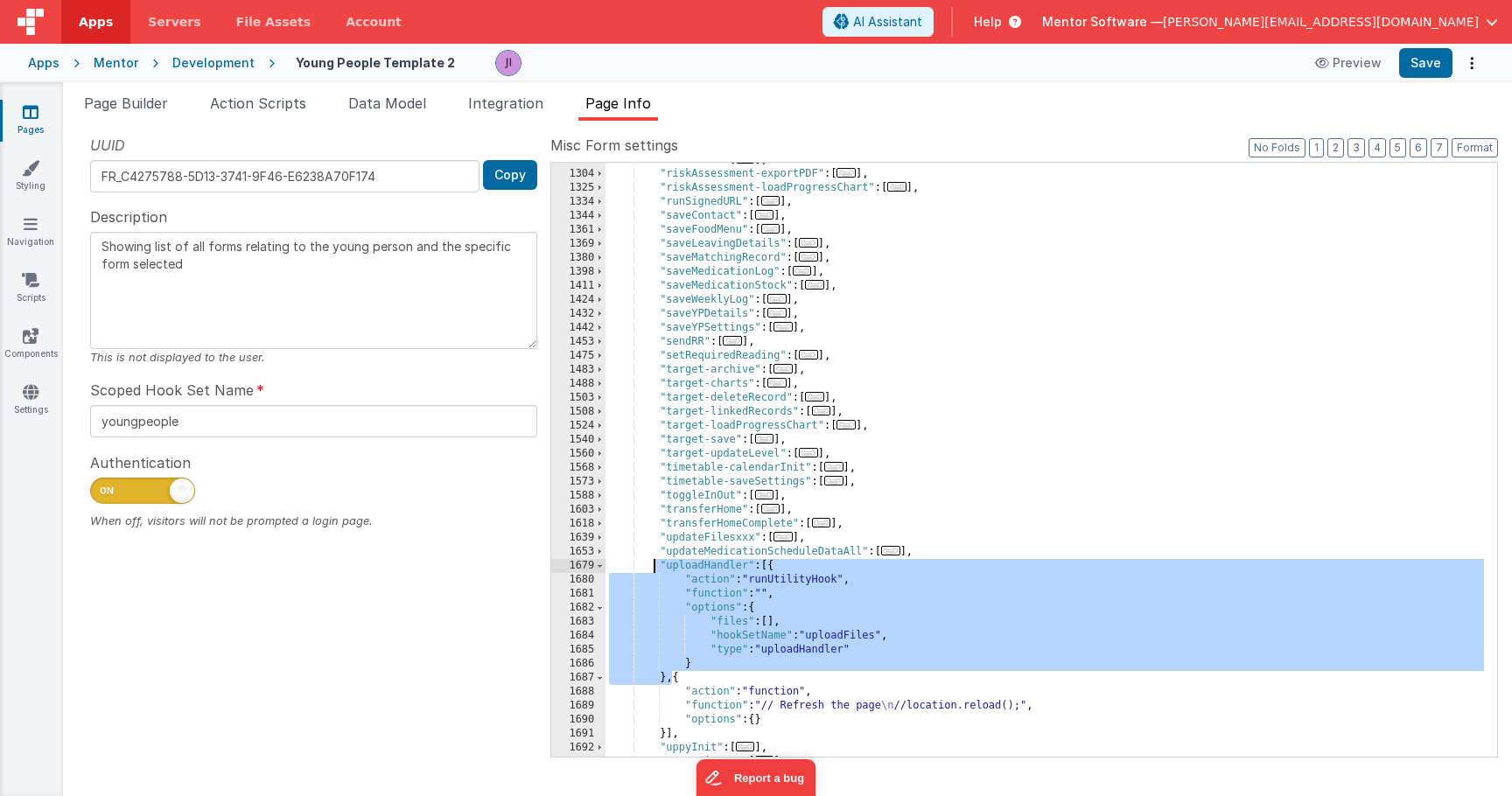
scroll to position [1485, 0]
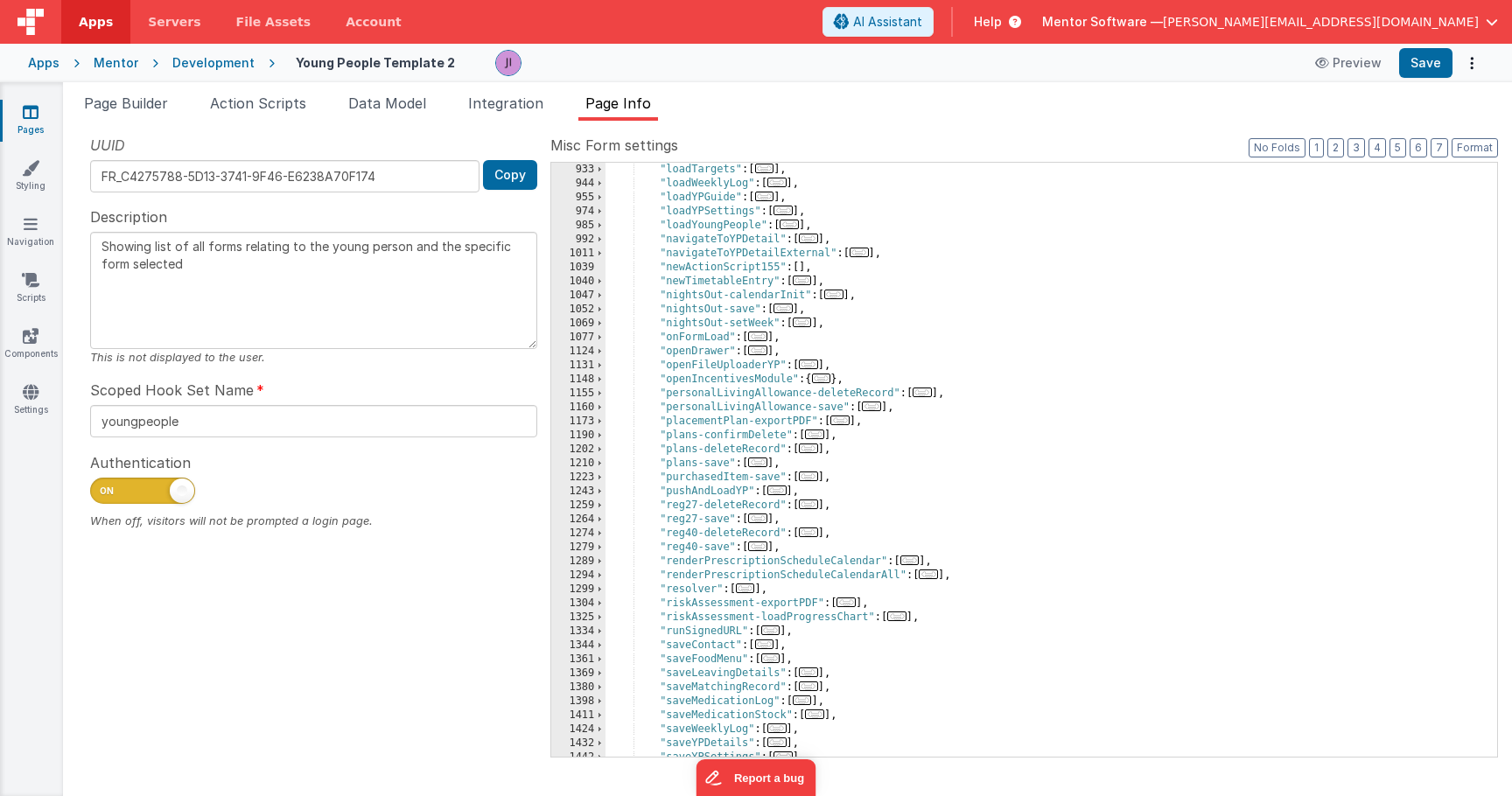
click at [740, 588] on div ""loadTargets" : [ ... ] , "loadWeeklyLog" : [ ... ] , "loadYPGuide" : [ ... ] ,…" at bounding box center [1044, 474] width 878 height 622
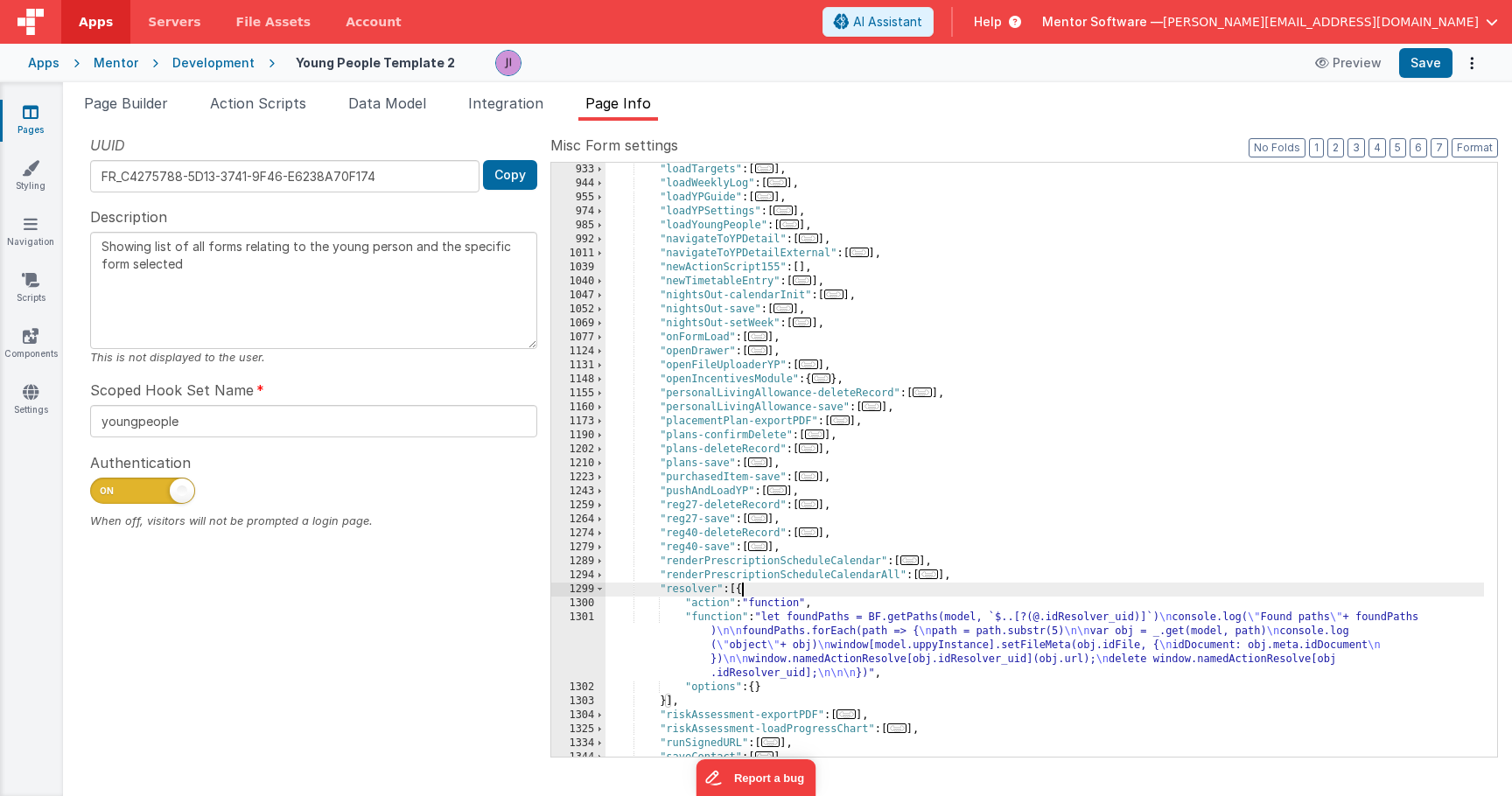
click at [765, 654] on div ""loadTargets" : [ ... ] , "loadWeeklyLog" : [ ... ] , "loadYPGuide" : [ ... ] ,…" at bounding box center [1044, 474] width 878 height 622
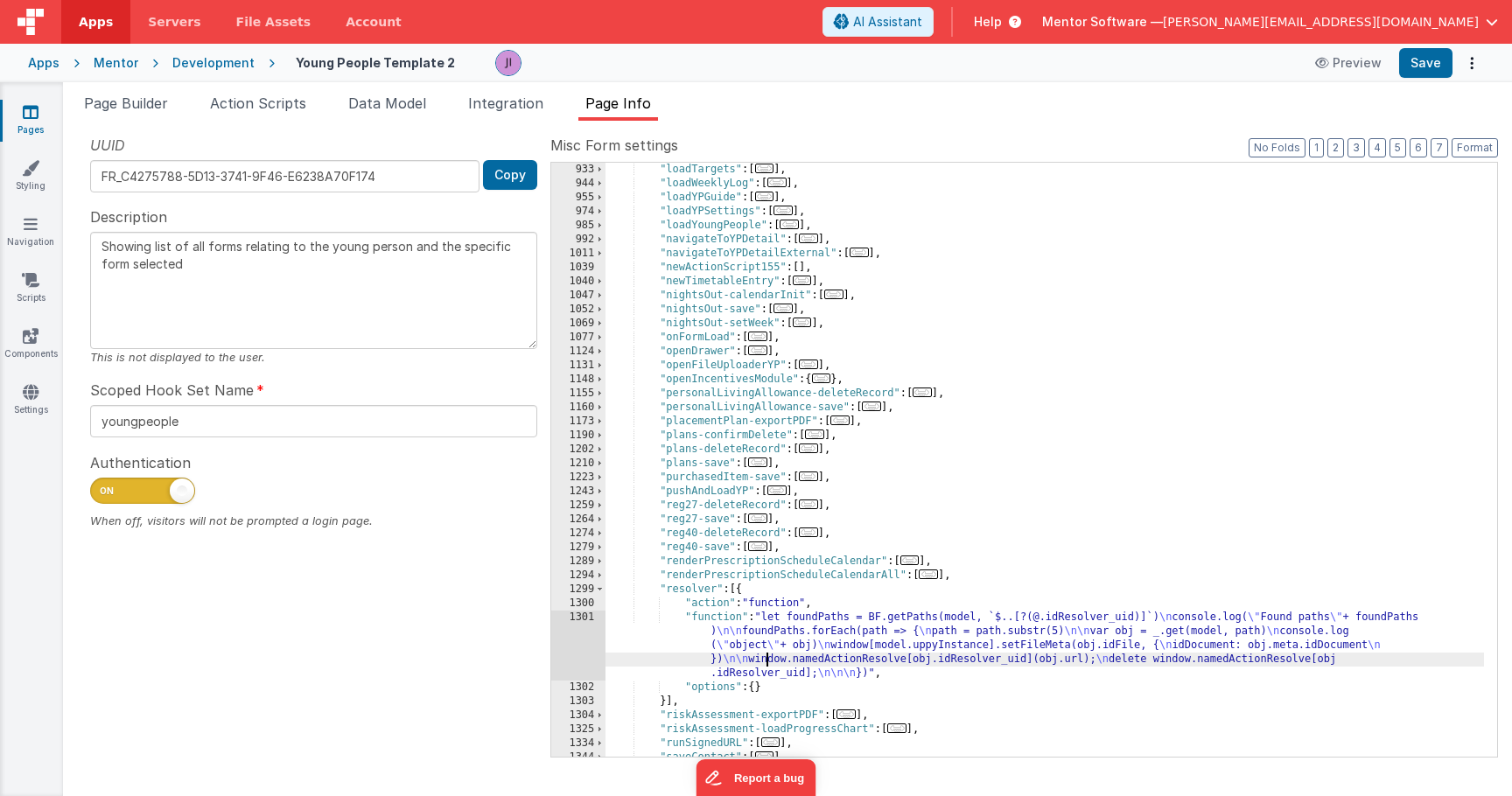
click at [586, 650] on div "1301" at bounding box center [578, 646] width 54 height 70
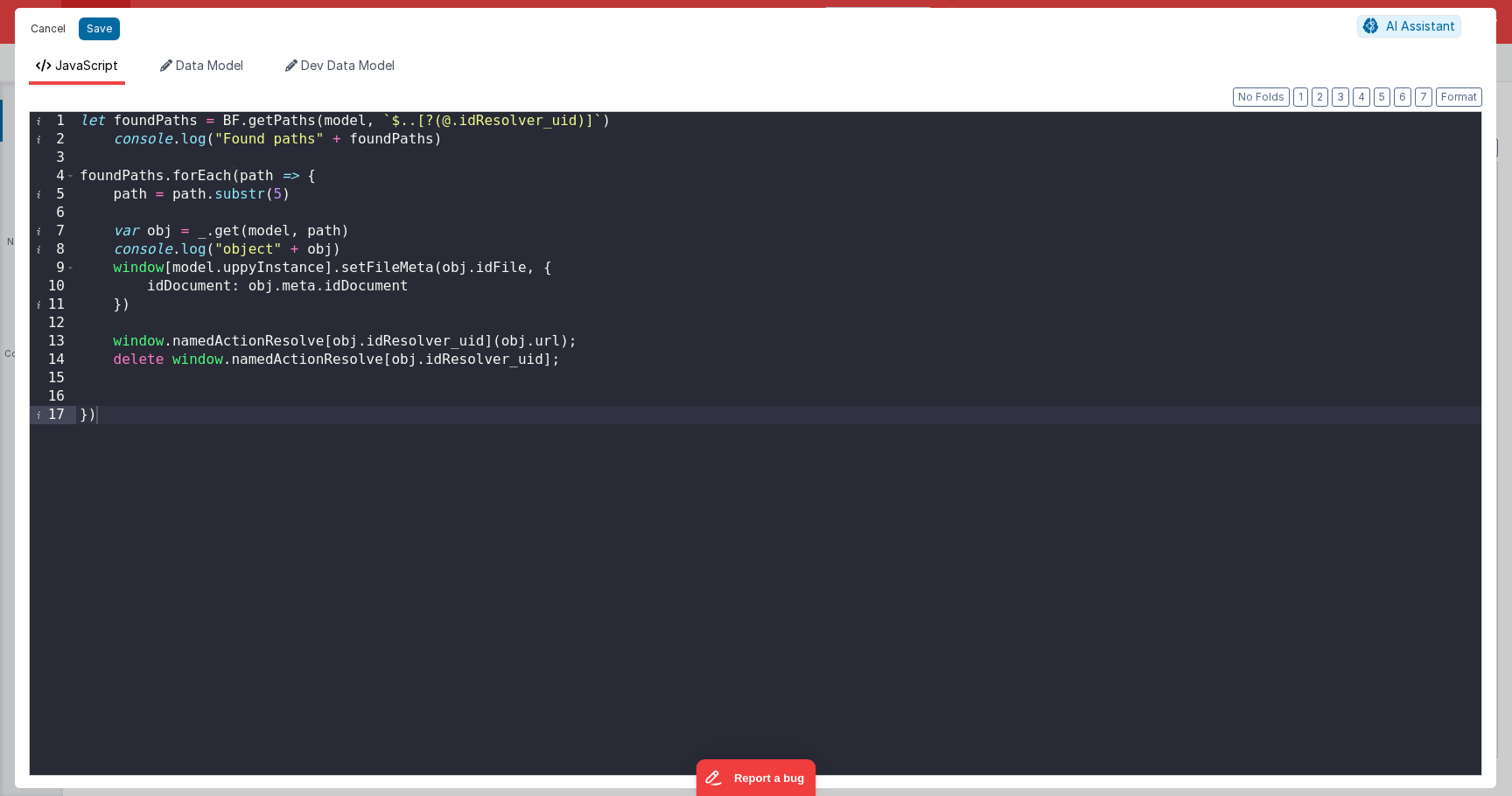
click at [33, 28] on button "Cancel" at bounding box center [47, 29] width 52 height 25
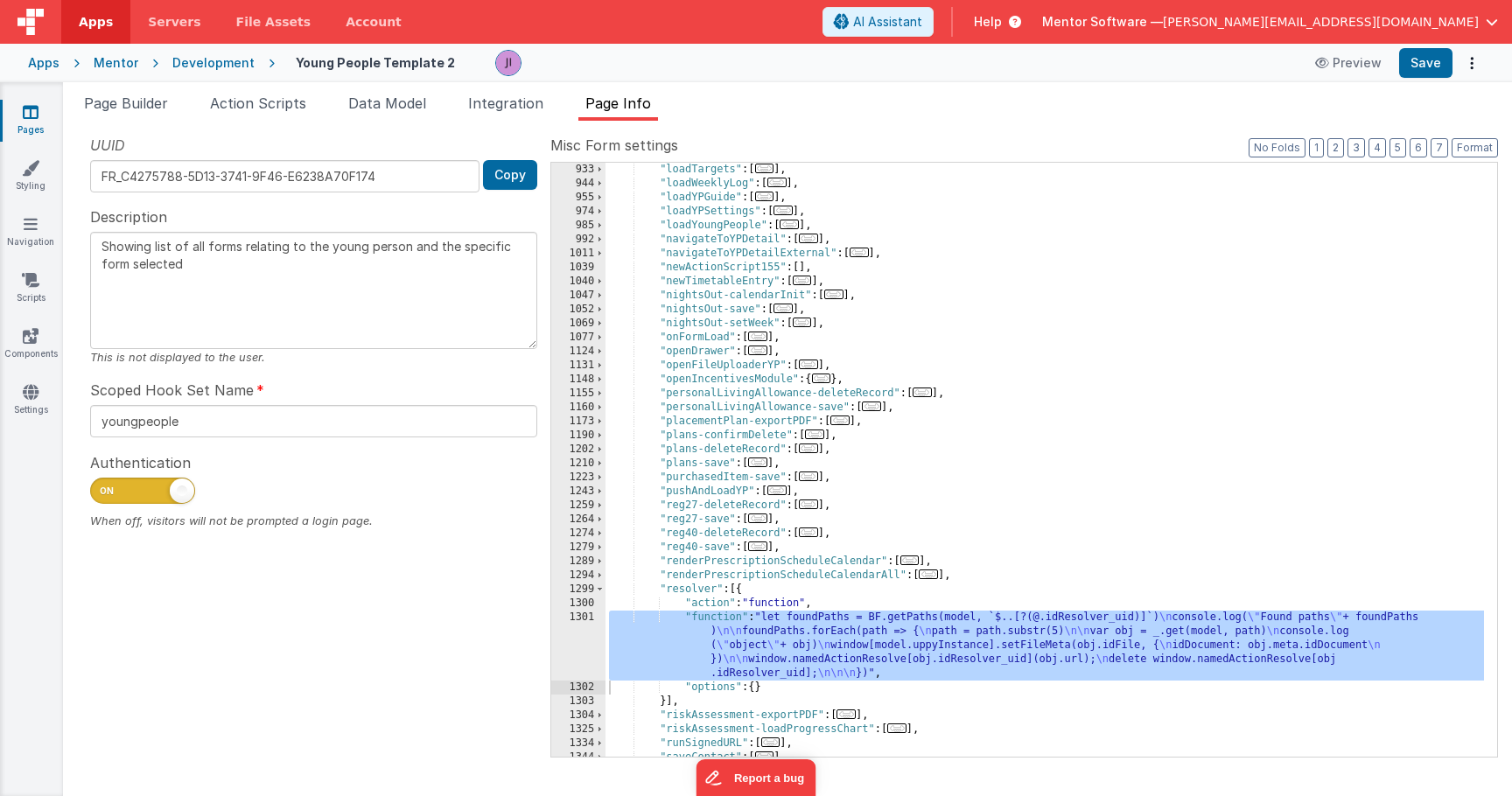
click at [720, 594] on div ""loadTargets" : [ ... ] , "loadWeeklyLog" : [ ... ] , "loadYPGuide" : [ ... ] ,…" at bounding box center [1044, 474] width 878 height 622
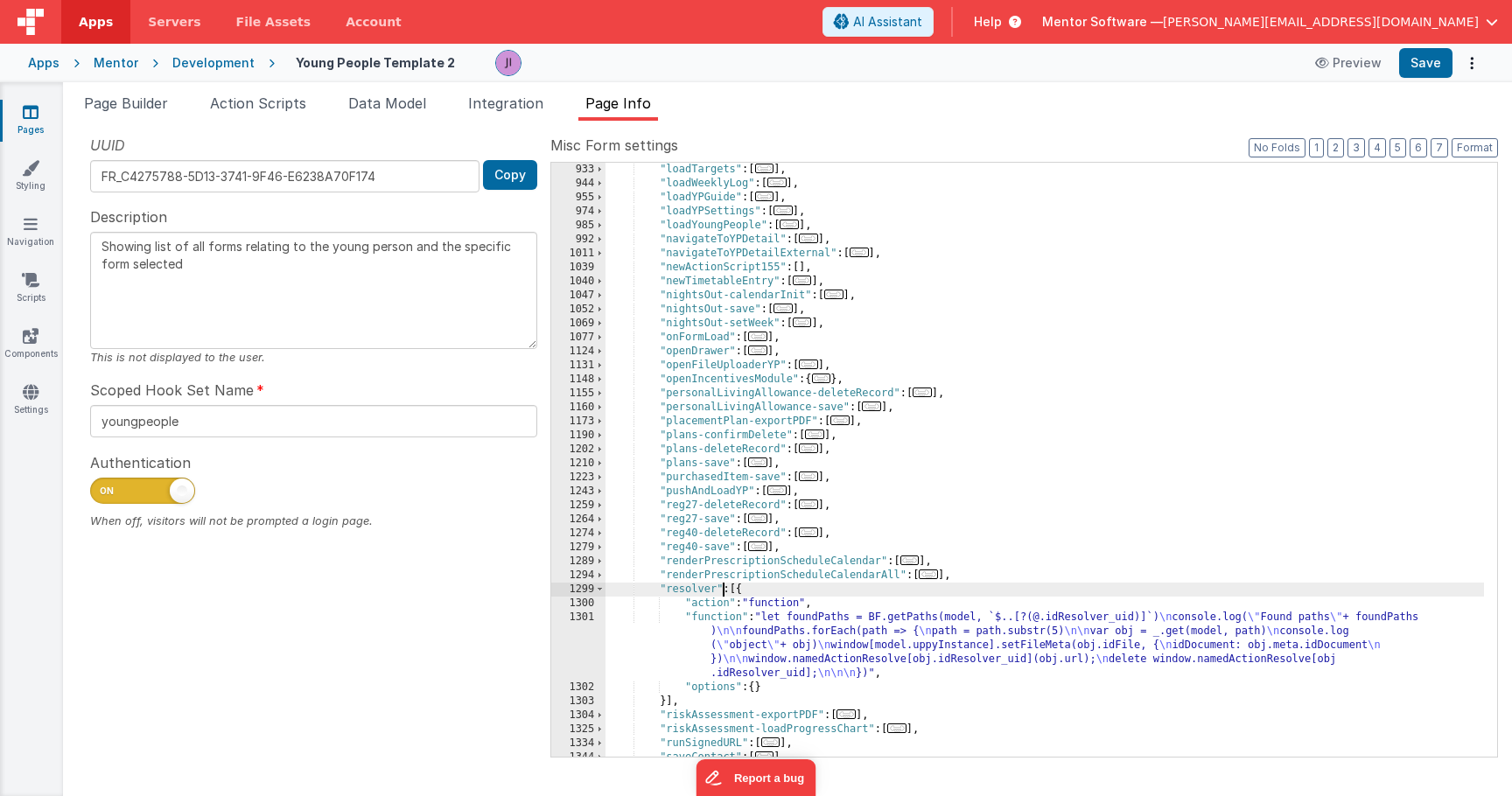
click at [717, 592] on div ""loadTargets" : [ ... ] , "loadWeeklyLog" : [ ... ] , "loadYPGuide" : [ ... ] ,…" at bounding box center [1044, 474] width 878 height 622
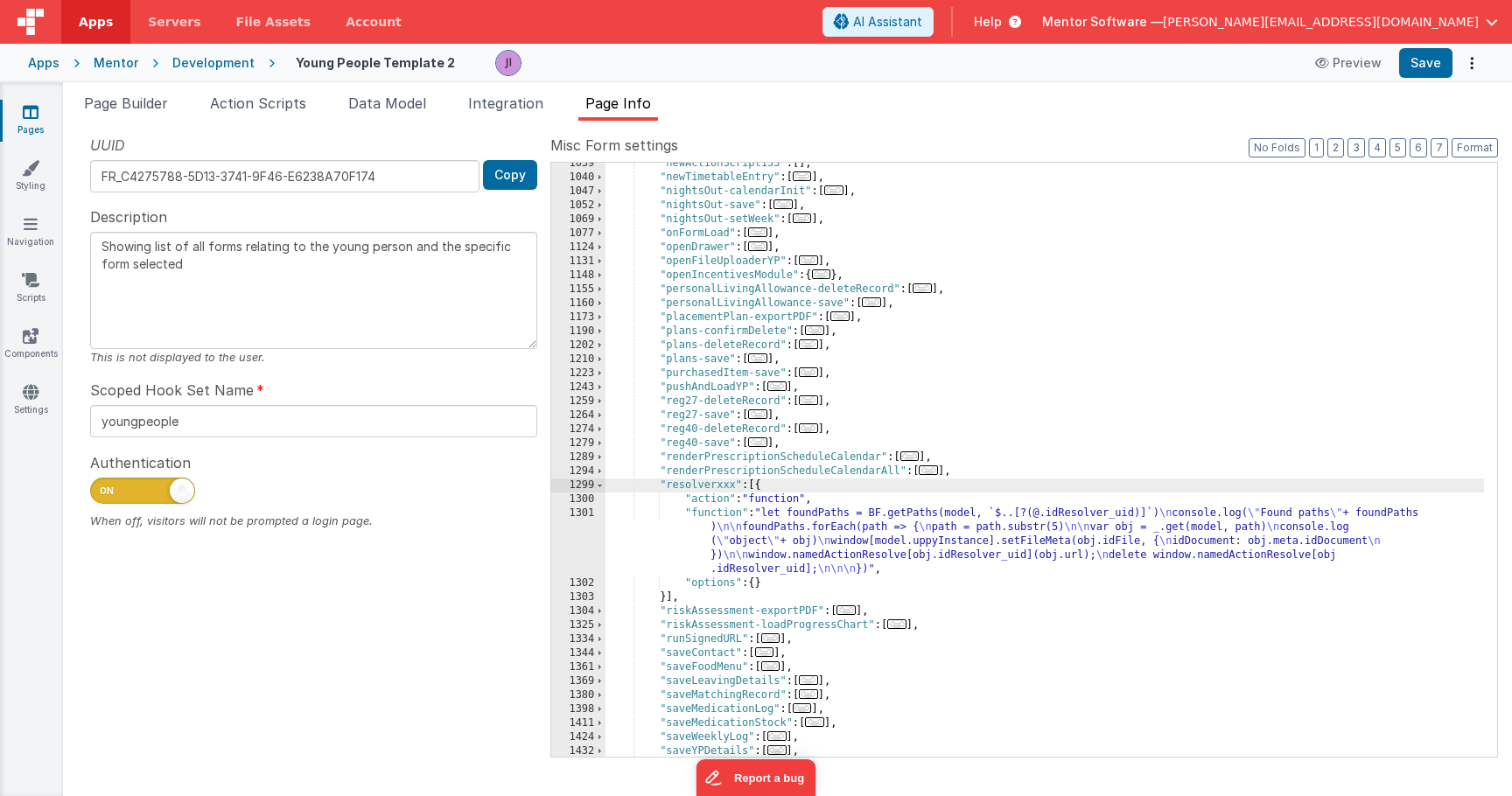
scroll to position [1594, 0]
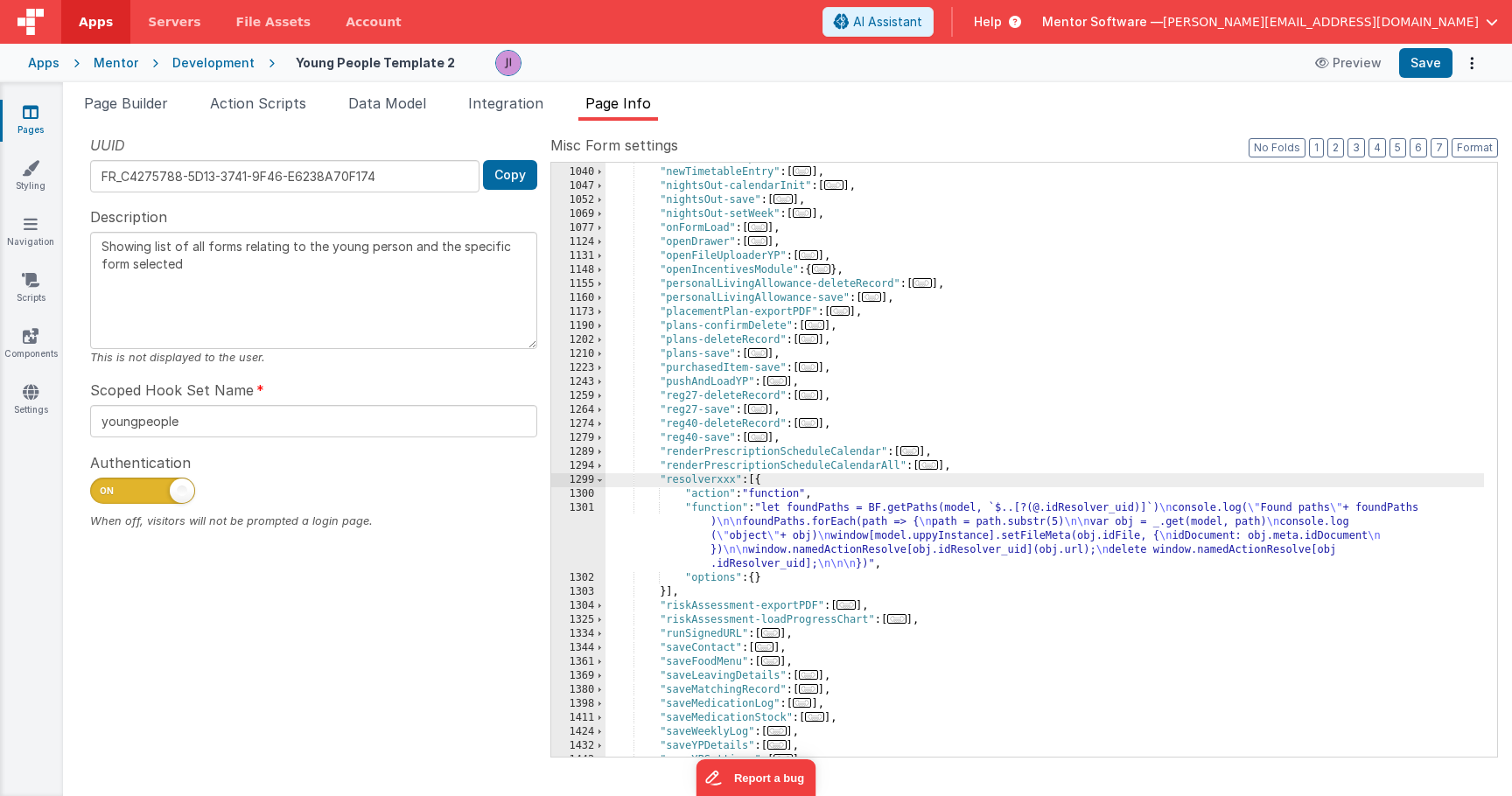
click at [740, 637] on div ""newActionScript155" : [ ] , "newTimetableEntry" : [ ... ] , "nightsOut-calenda…" at bounding box center [1044, 463] width 878 height 622
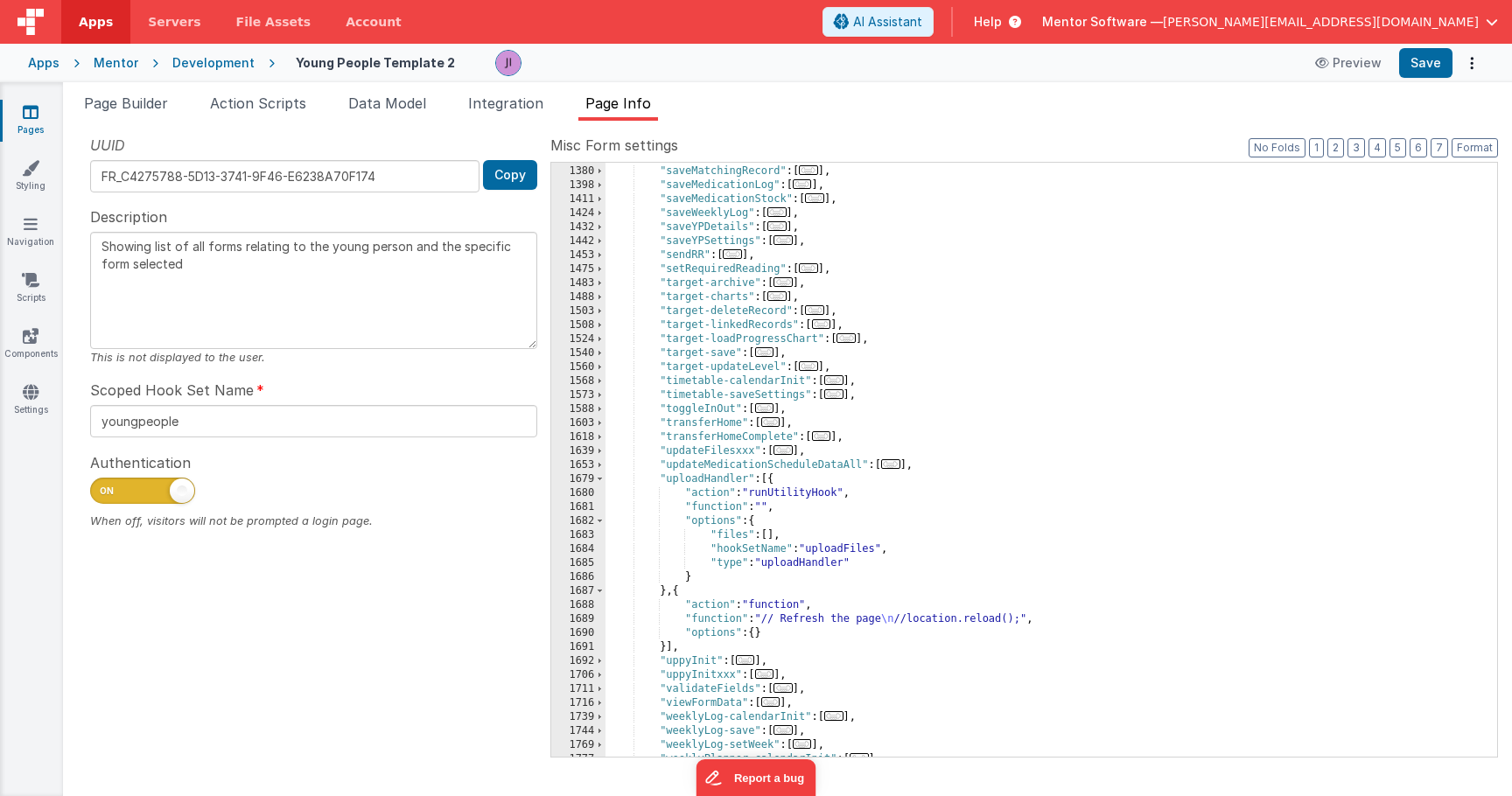
scroll to position [2113, 0]
click at [747, 481] on div ""saveLeavingDetails" : [ ... ] , "saveMatchingRecord" : [ ... ] , "saveMedicati…" at bounding box center [1044, 462] width 878 height 622
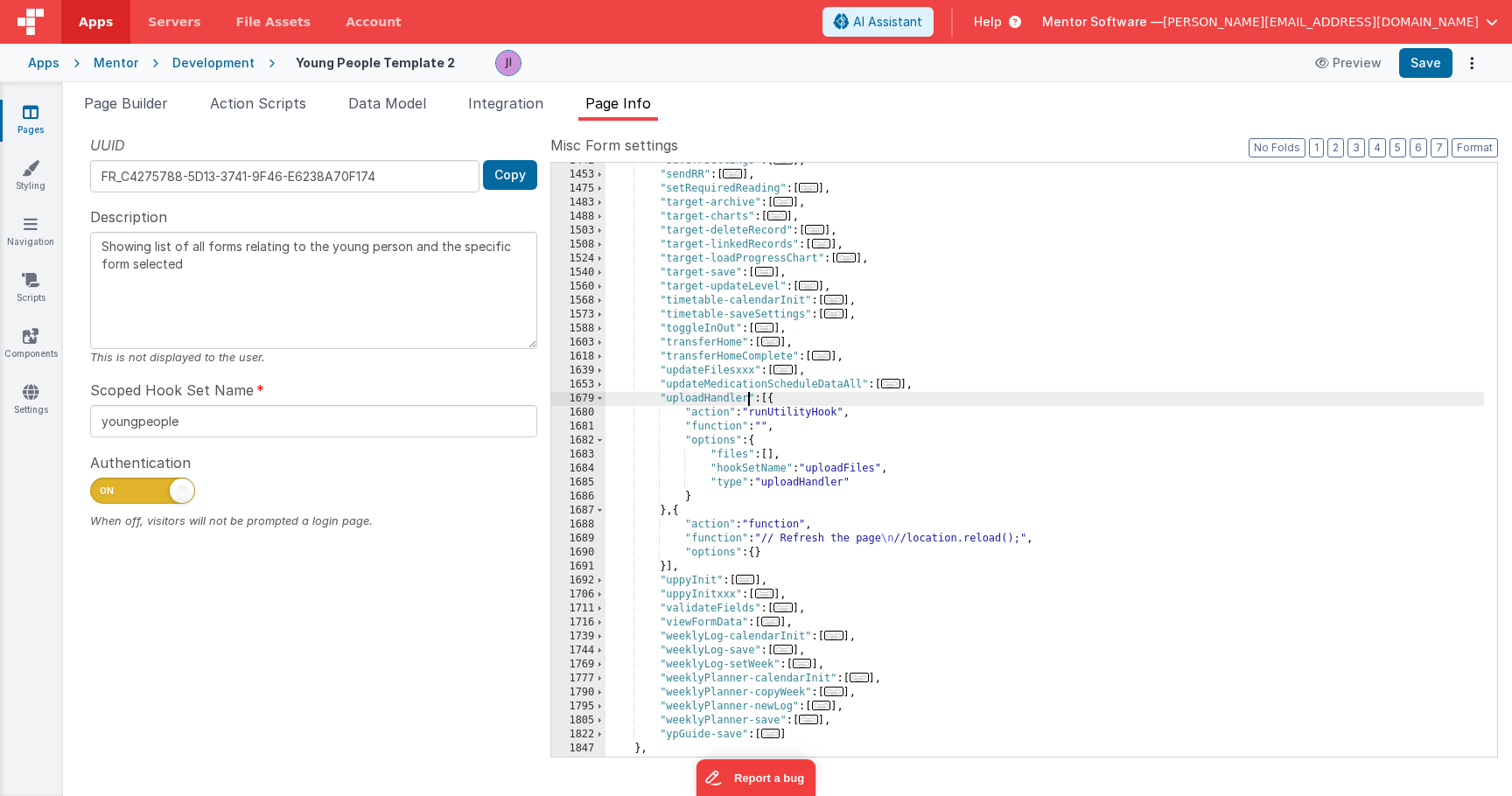
scroll to position [2194, 0]
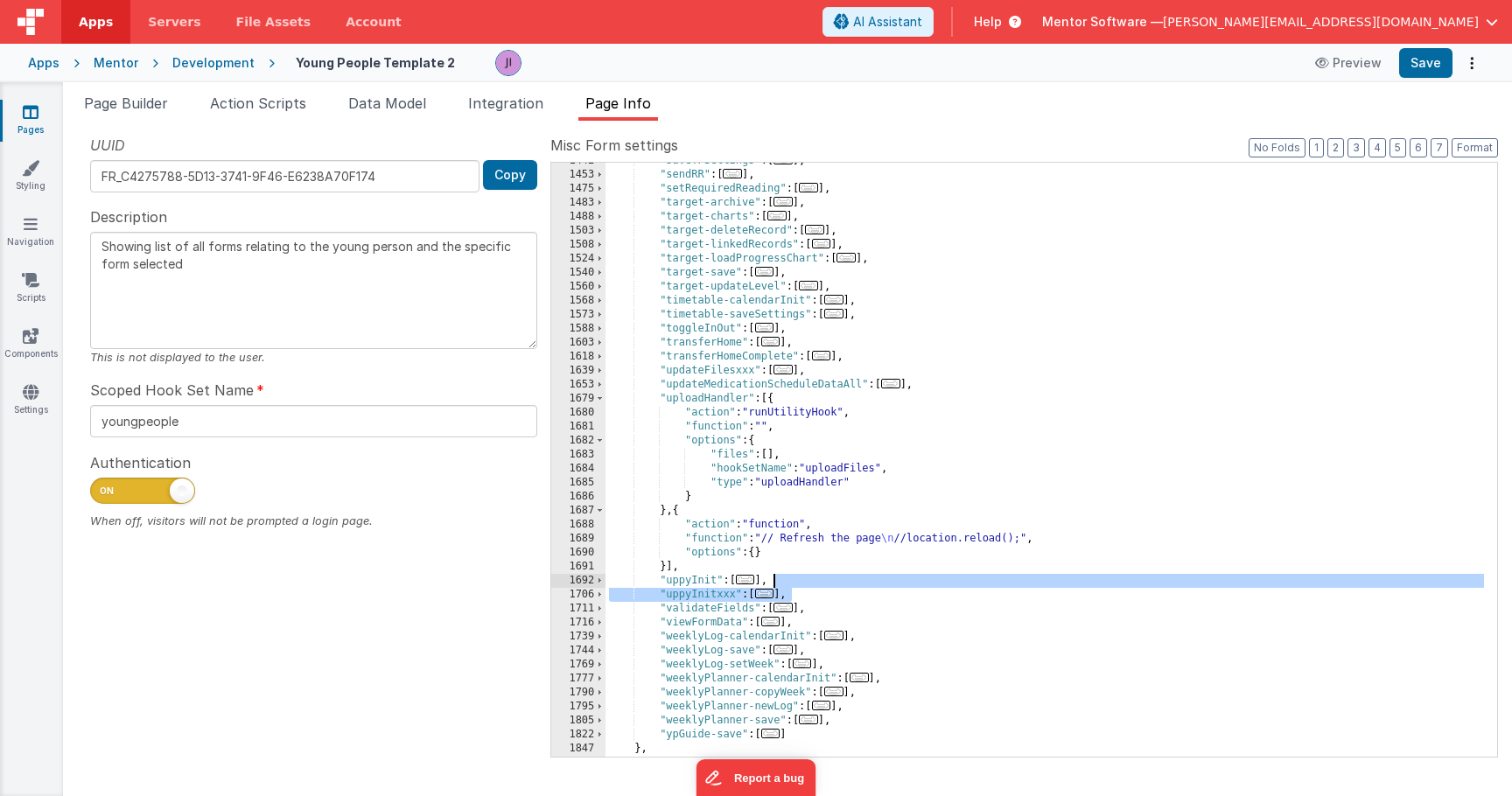
drag, startPoint x: 802, startPoint y: 595, endPoint x: 807, endPoint y: 582, distance: 13.9
click at [807, 582] on div ""saveYPSettings" : [ ... ] , "sendRR" : [ ... ] , "setRequiredReading" : [ ... …" at bounding box center [1044, 465] width 878 height 622
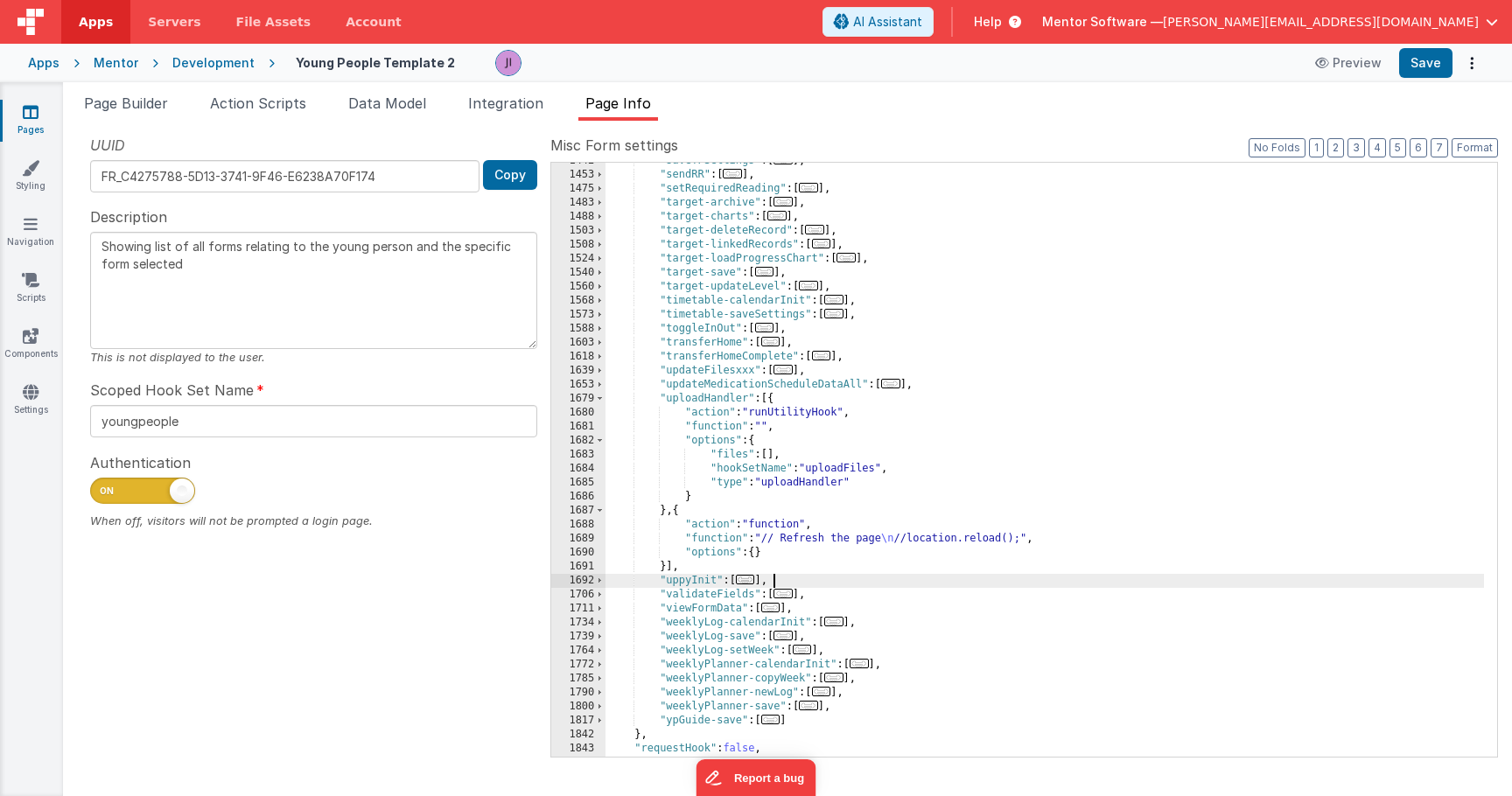
scroll to position [1954, 0]
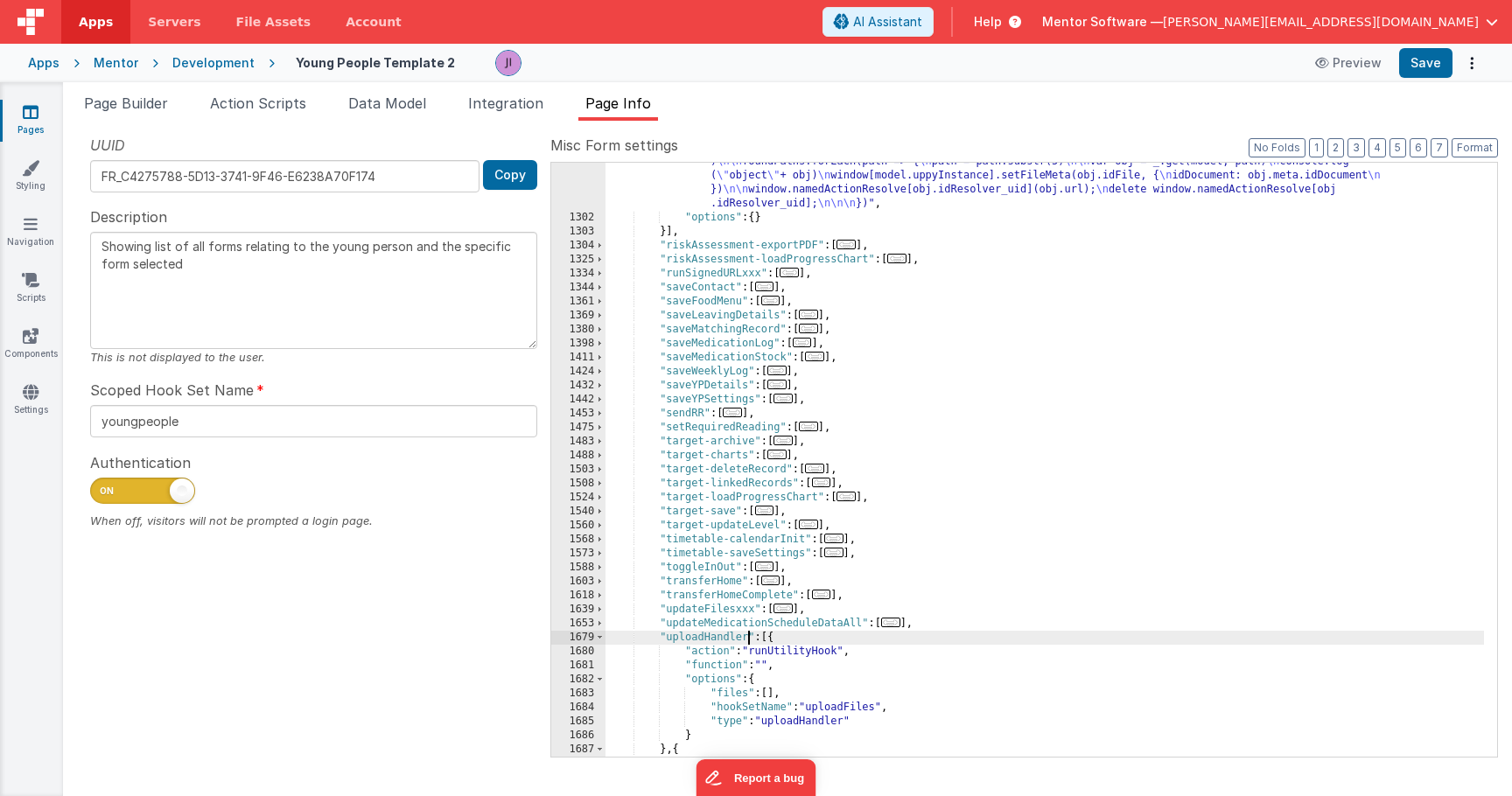
click at [747, 641] on div ""function" : "let foundPaths = BF.getPaths(model, `$..[?(@.idResolver_uid)]`) \…" at bounding box center [1044, 480] width 878 height 678
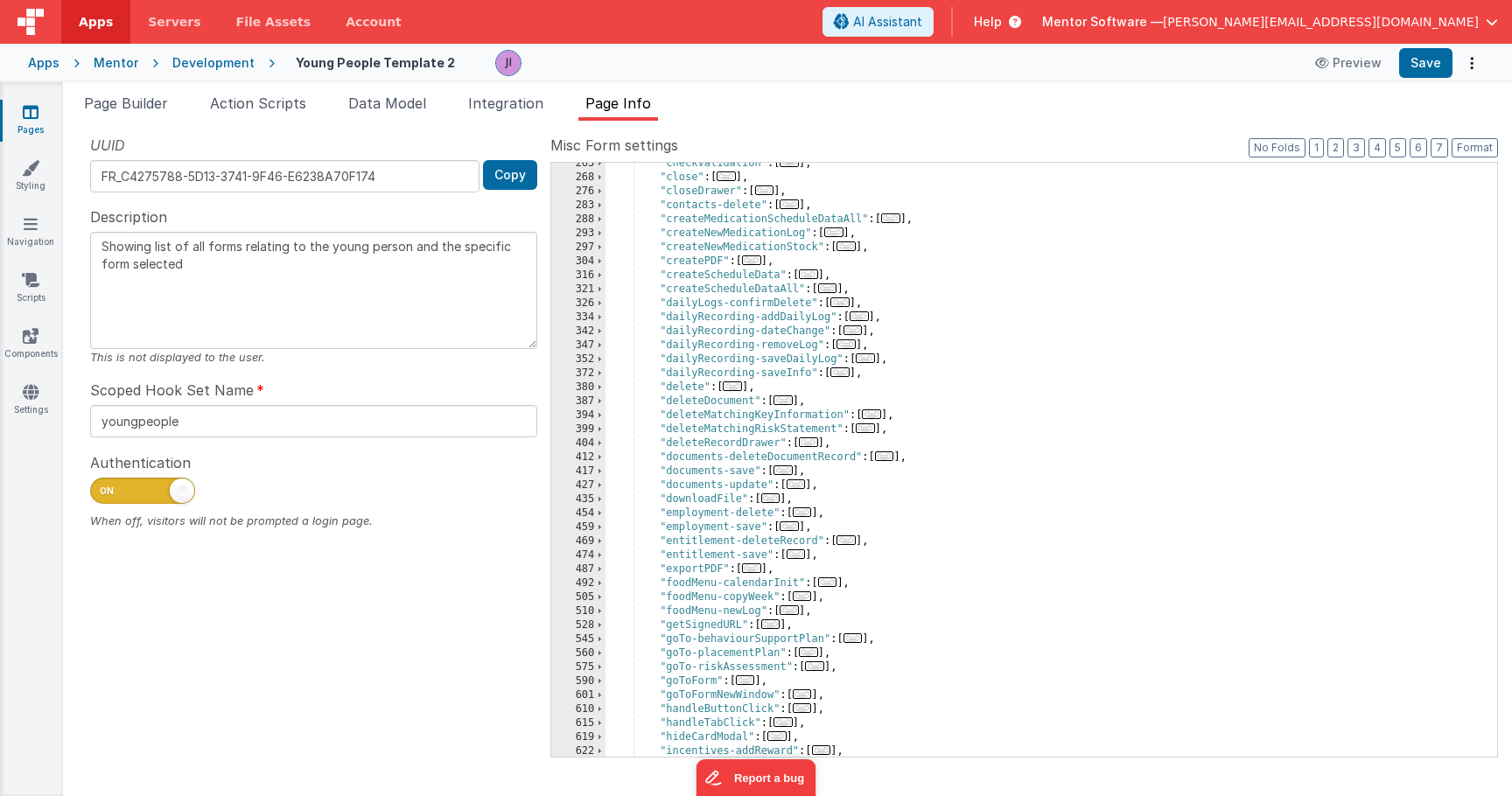
scroll to position [473, 0]
click at [738, 622] on div ""checkValidation" : [ ... ] , "close" : [ ... ] , "closeDrawer" : [ ... ] , "co…" at bounding box center [1044, 463] width 878 height 622
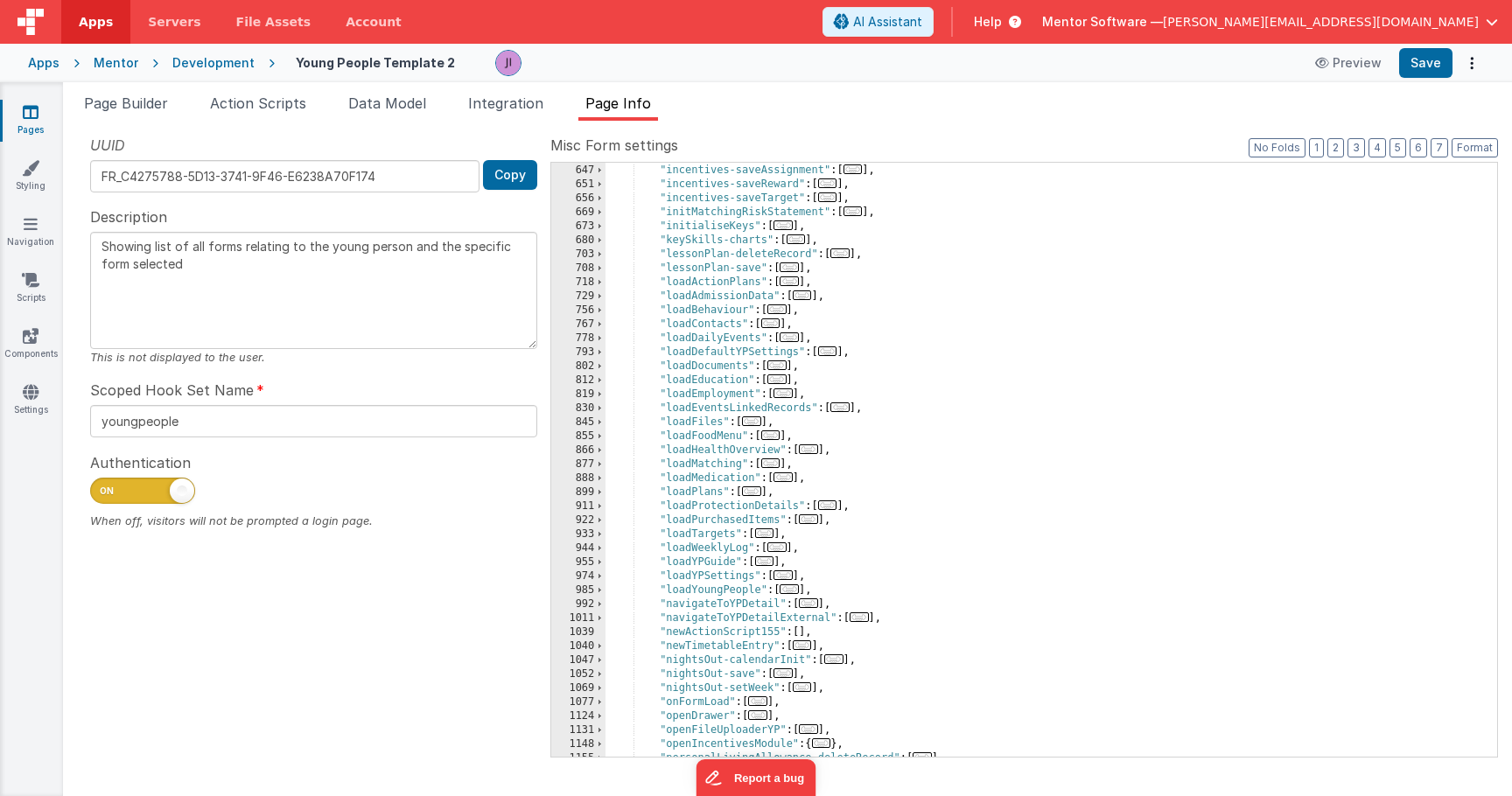
scroll to position [1124, 0]
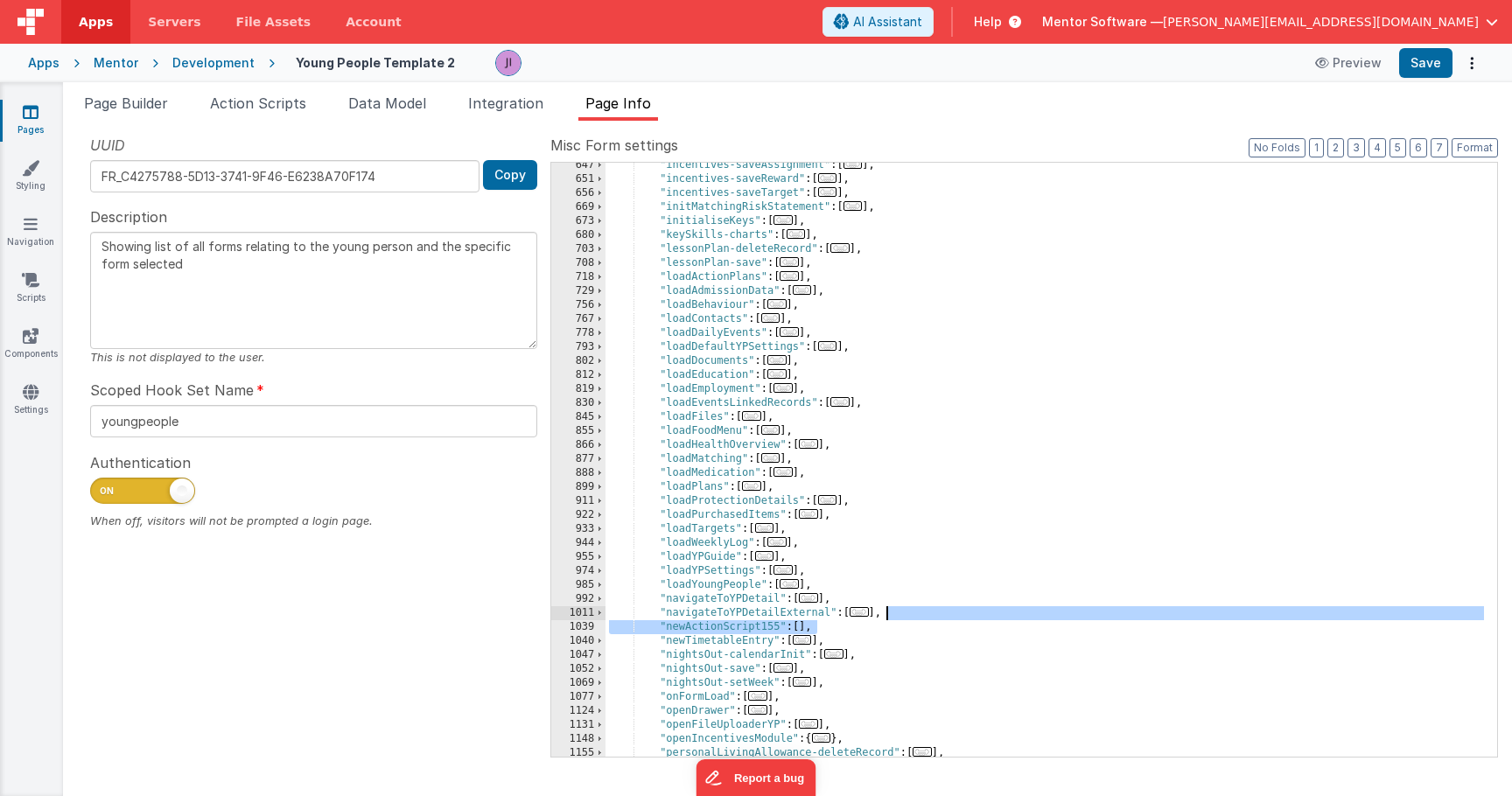
drag, startPoint x: 826, startPoint y: 627, endPoint x: 913, endPoint y: 611, distance: 88.5
click at [913, 611] on div ""incentives-saveAssignment" : [ ... ] , "incentives-saveReward" : [ ... ] , "in…" at bounding box center [1044, 470] width 878 height 622
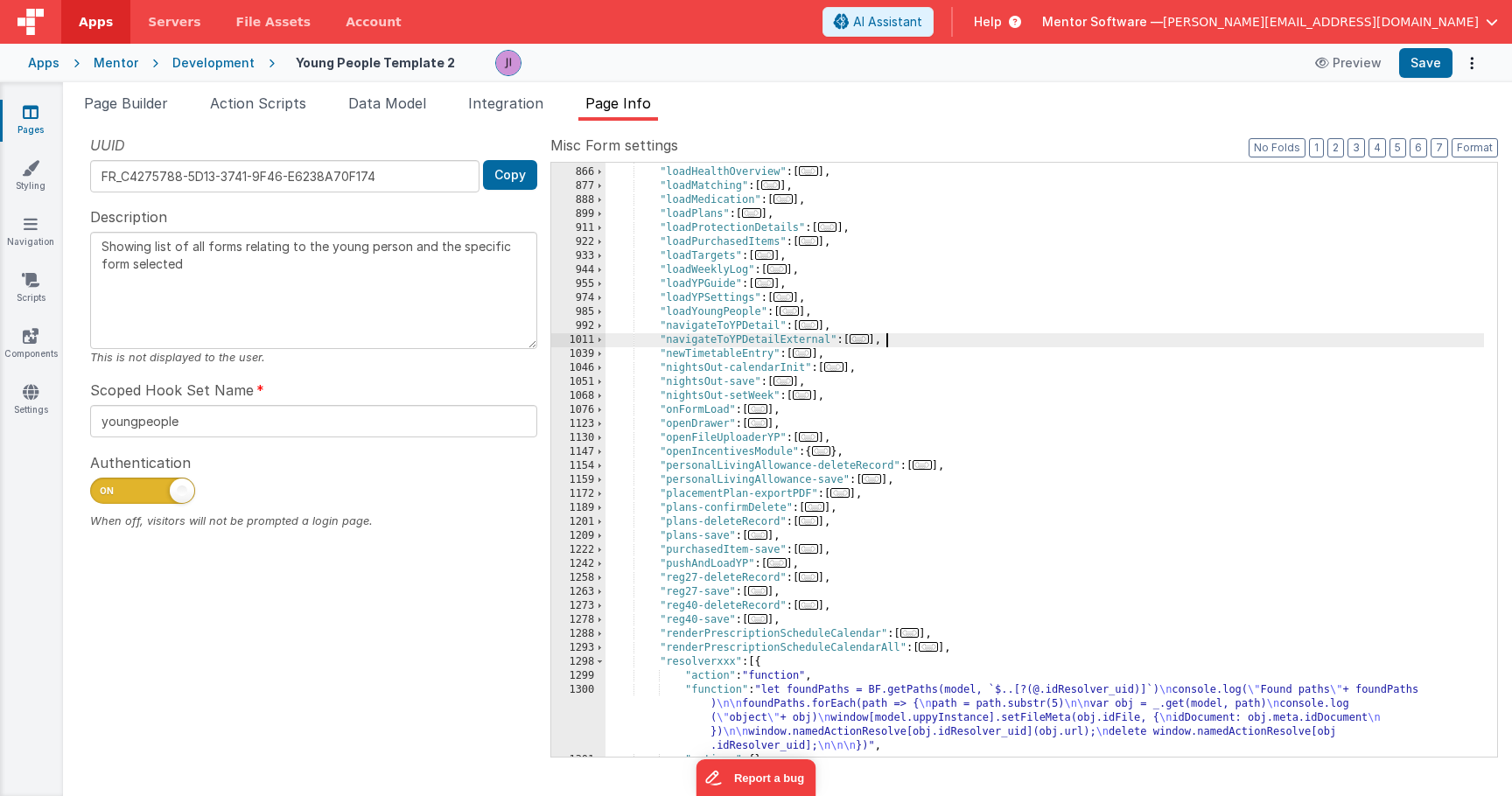
scroll to position [1398, 0]
click at [1422, 66] on button "Save" at bounding box center [1426, 63] width 53 height 29
click at [41, 120] on link "Pages" at bounding box center [30, 120] width 63 height 35
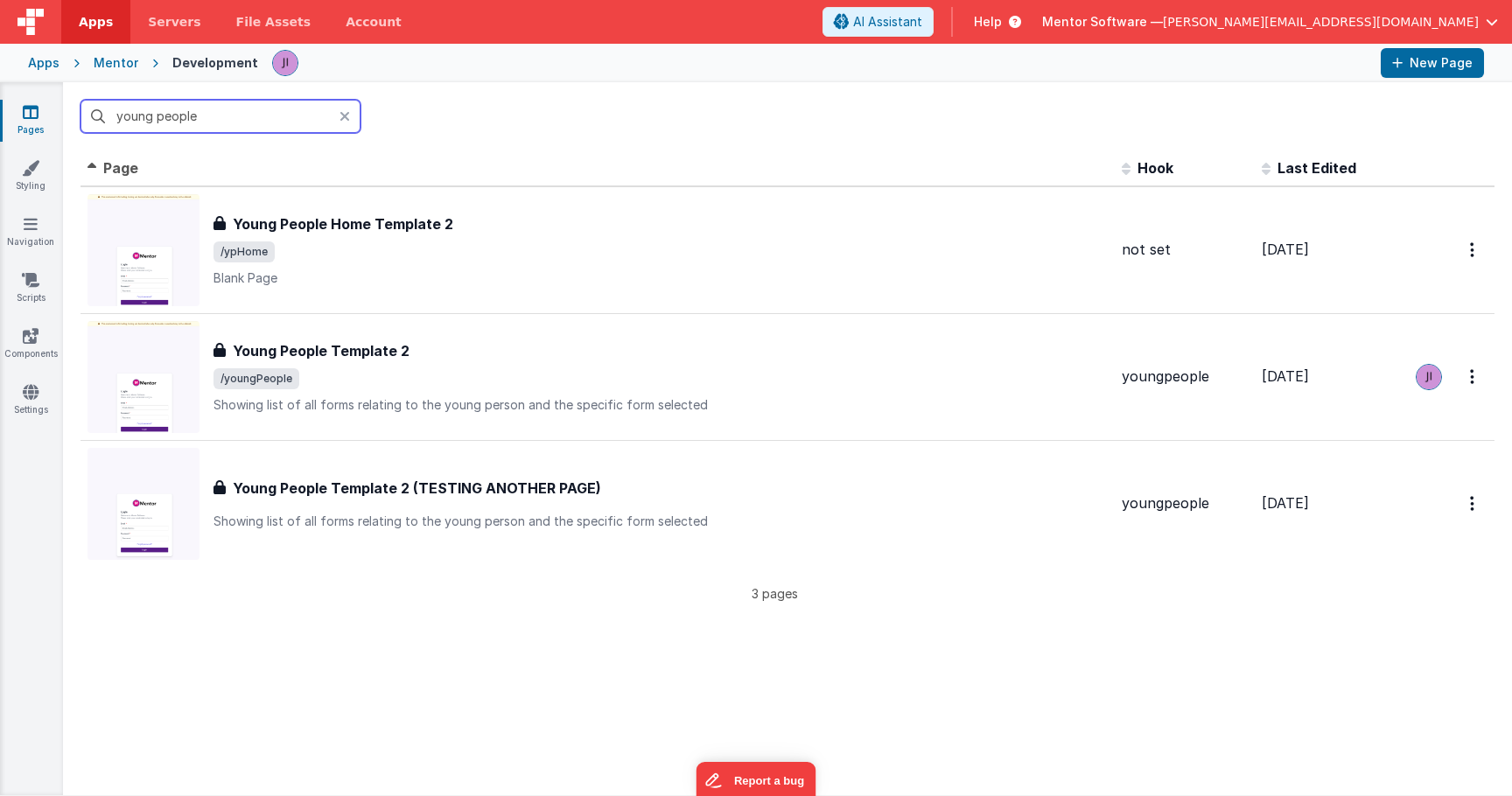
click at [229, 127] on input "young people" at bounding box center [220, 116] width 280 height 33
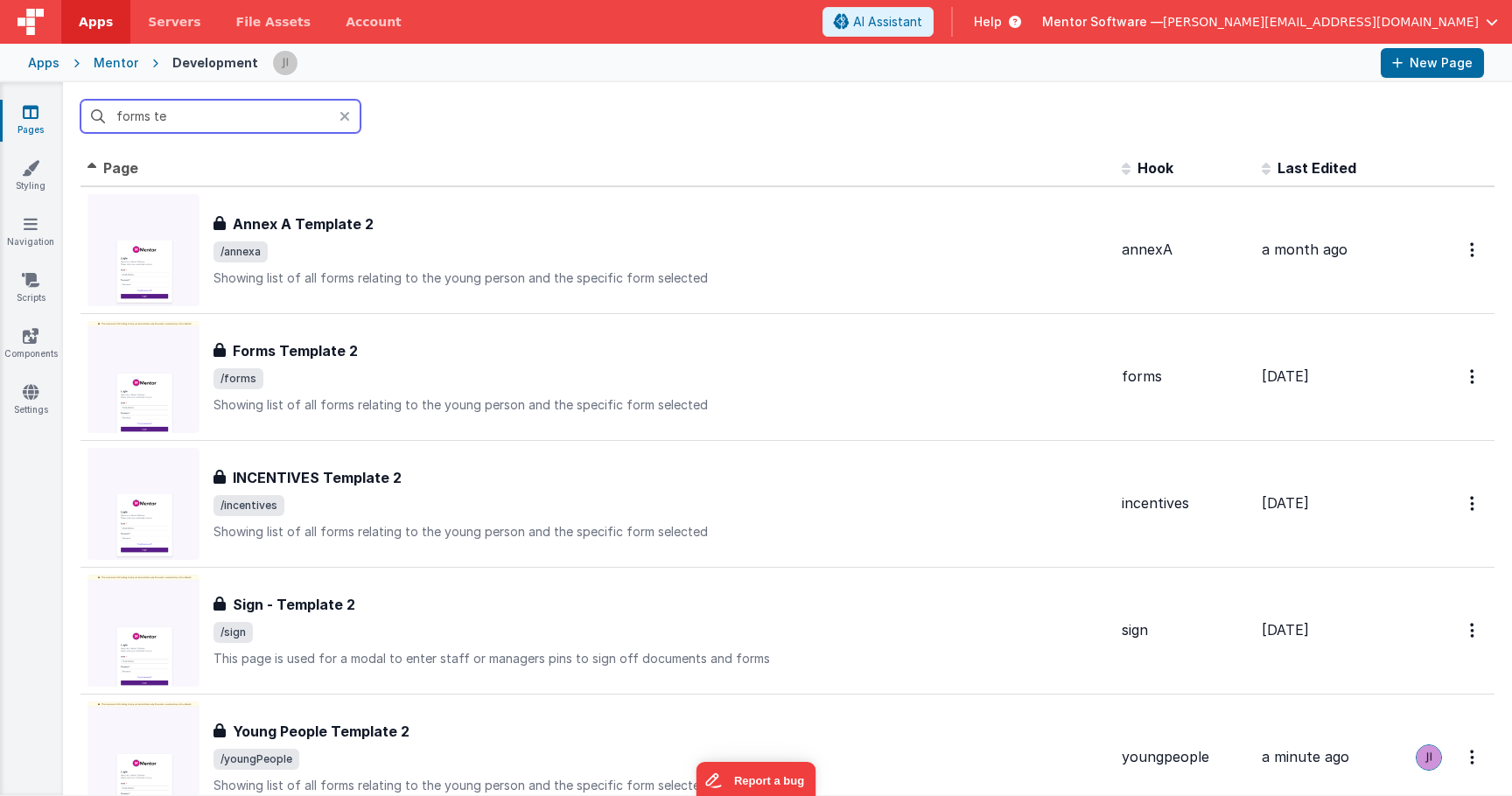
type input "forms tem"
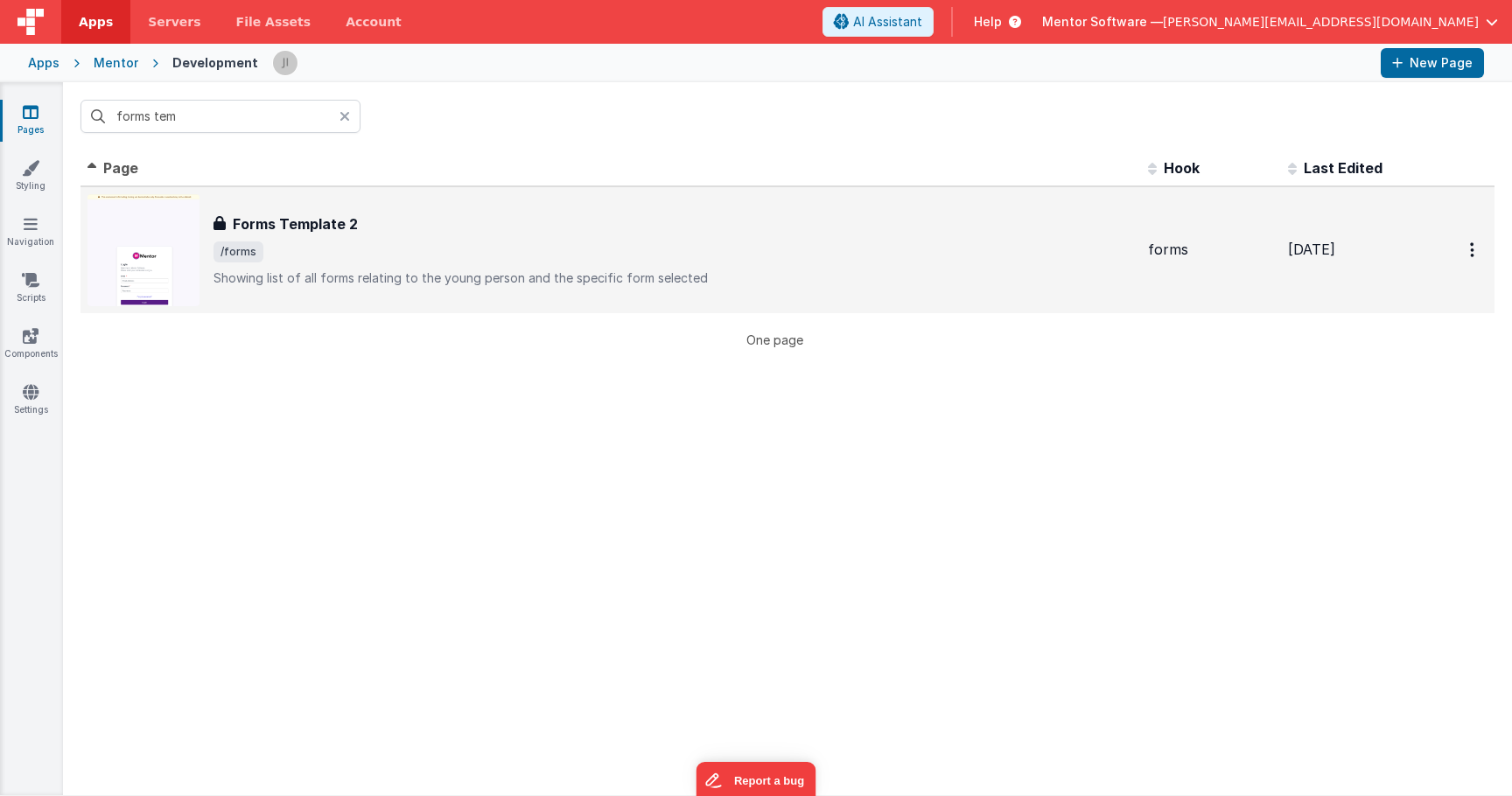
click at [373, 262] on div "Forms Template 2 Forms Template 2 /forms Showing list of all forms relating to …" at bounding box center [673, 250] width 920 height 73
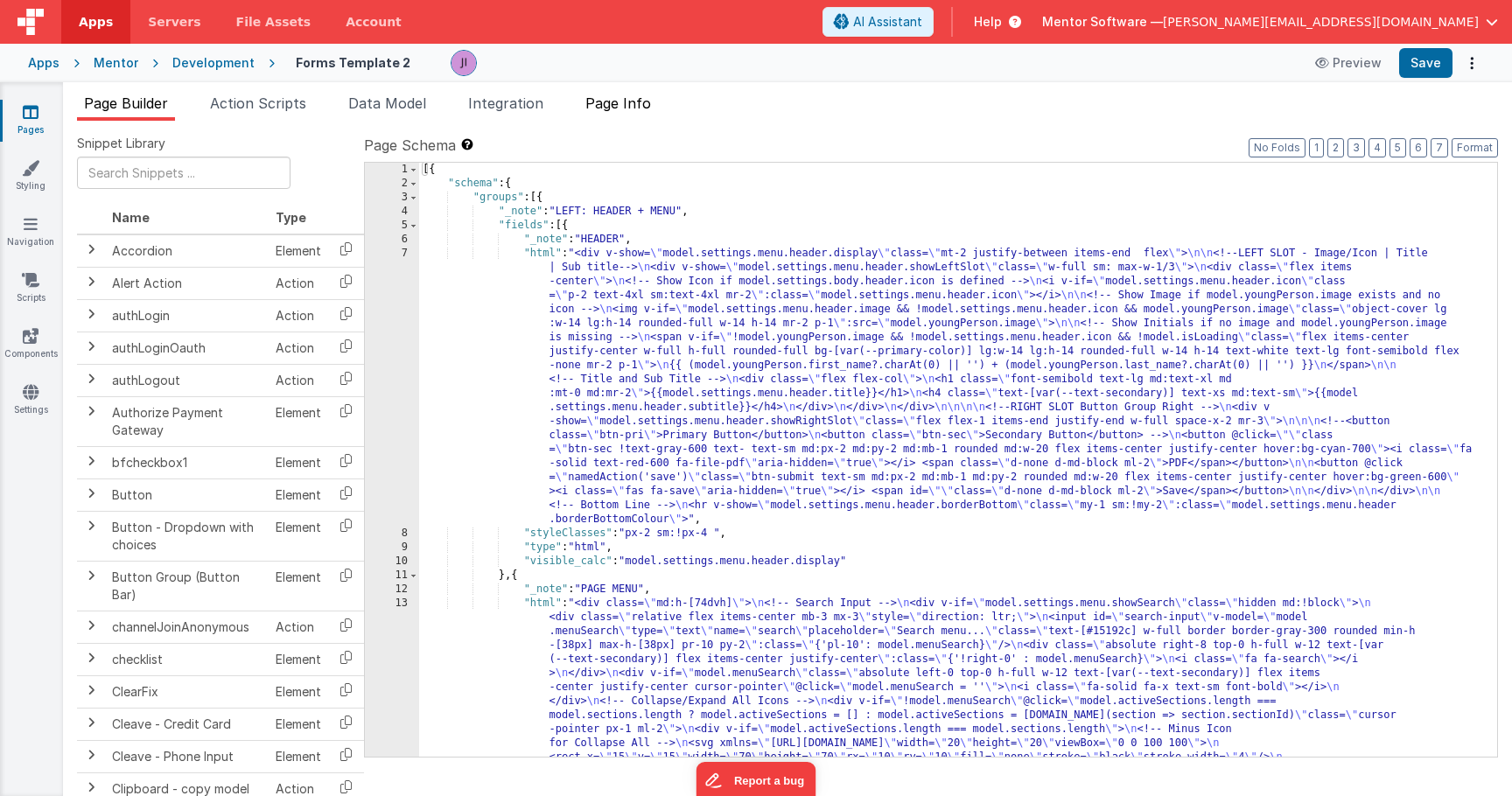
click at [652, 112] on li "Page Info" at bounding box center [618, 107] width 80 height 28
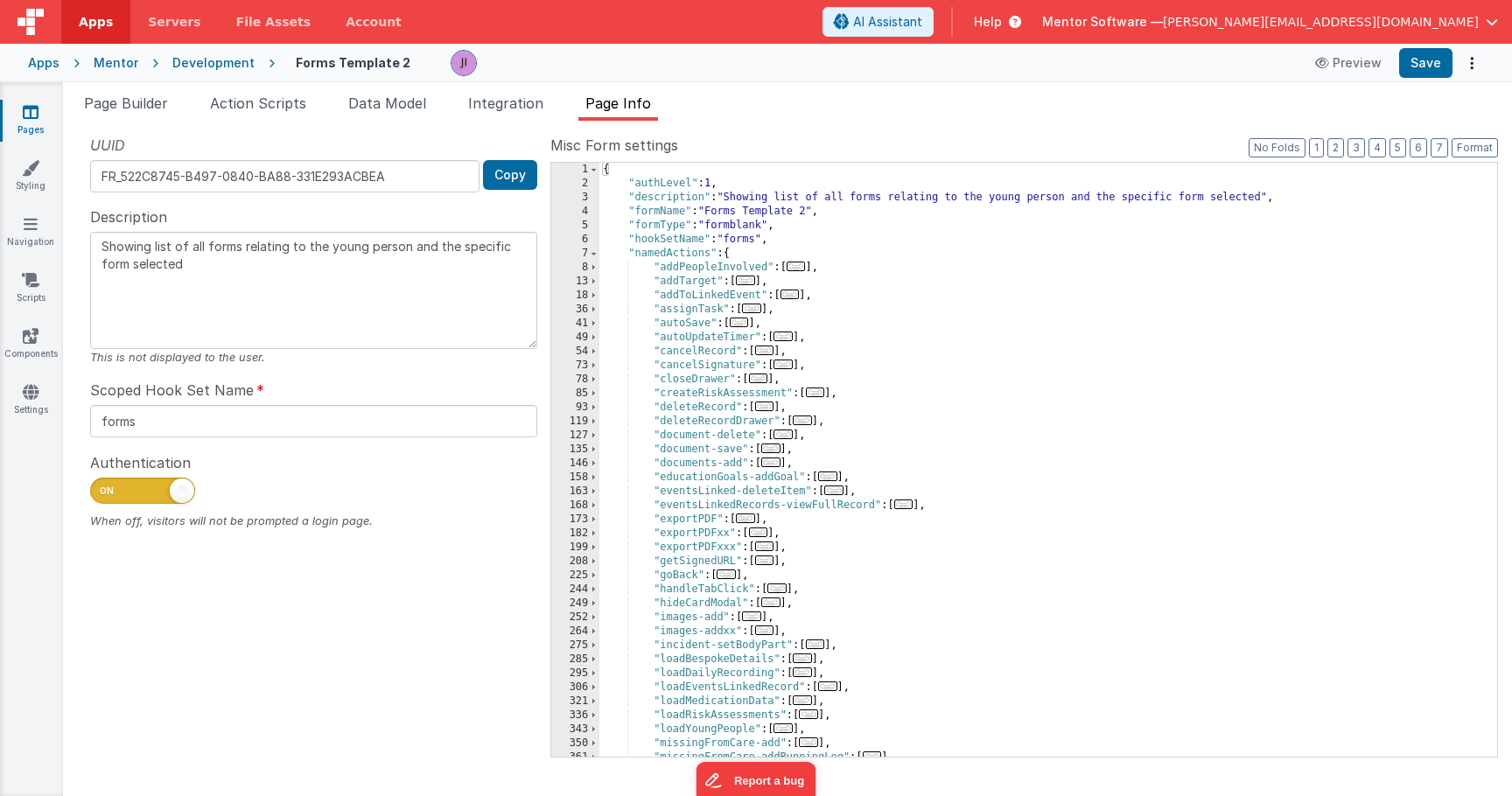
scroll to position [372, 0]
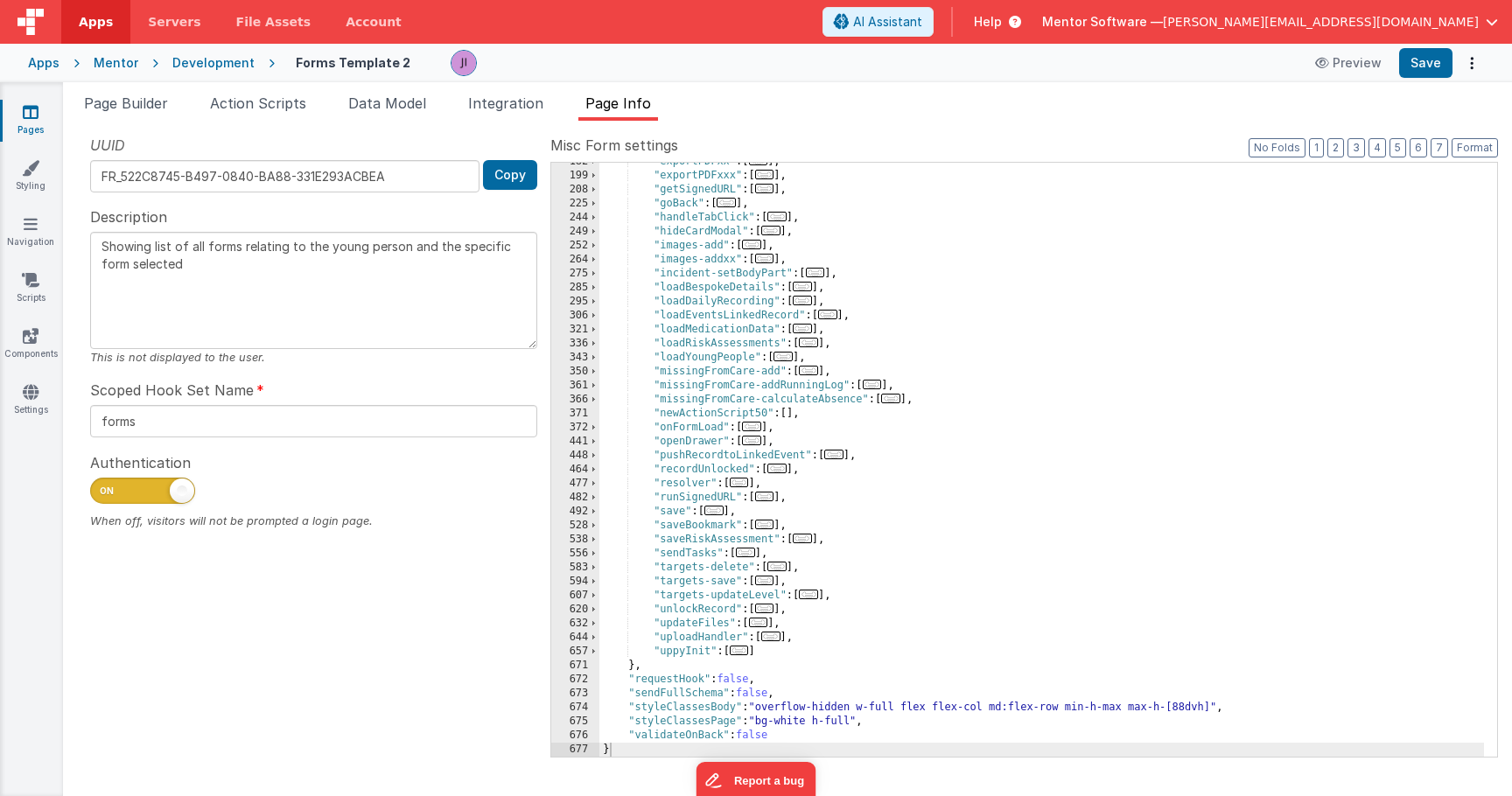
click at [785, 633] on div ""exportPDFxx" : [ ... ] , "exportPDFxxx" : [ ... ] , "getSignedURL" : [ ... ] ,…" at bounding box center [1042, 466] width 885 height 622
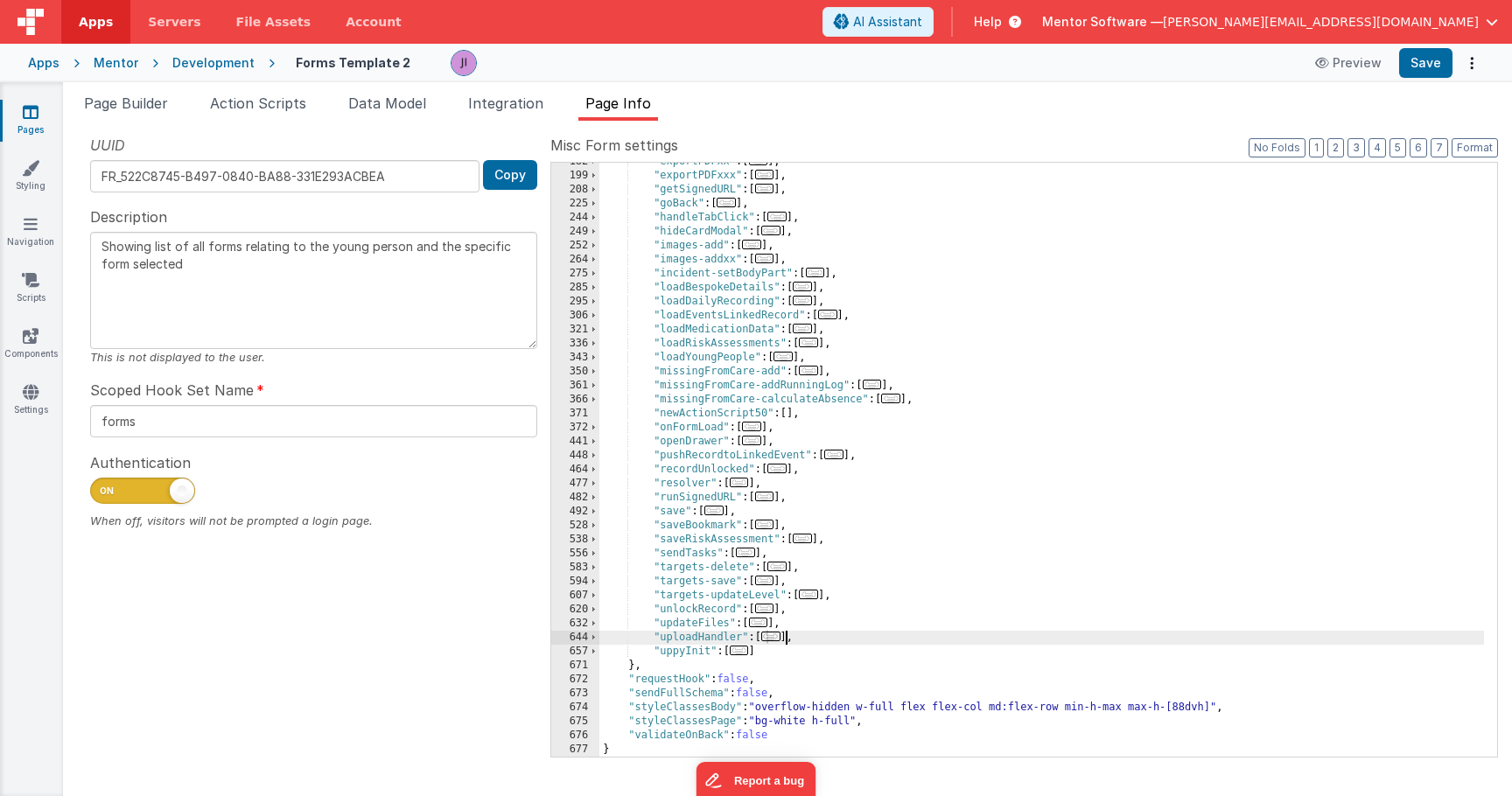
click at [781, 641] on span "..." at bounding box center [771, 637] width 19 height 9
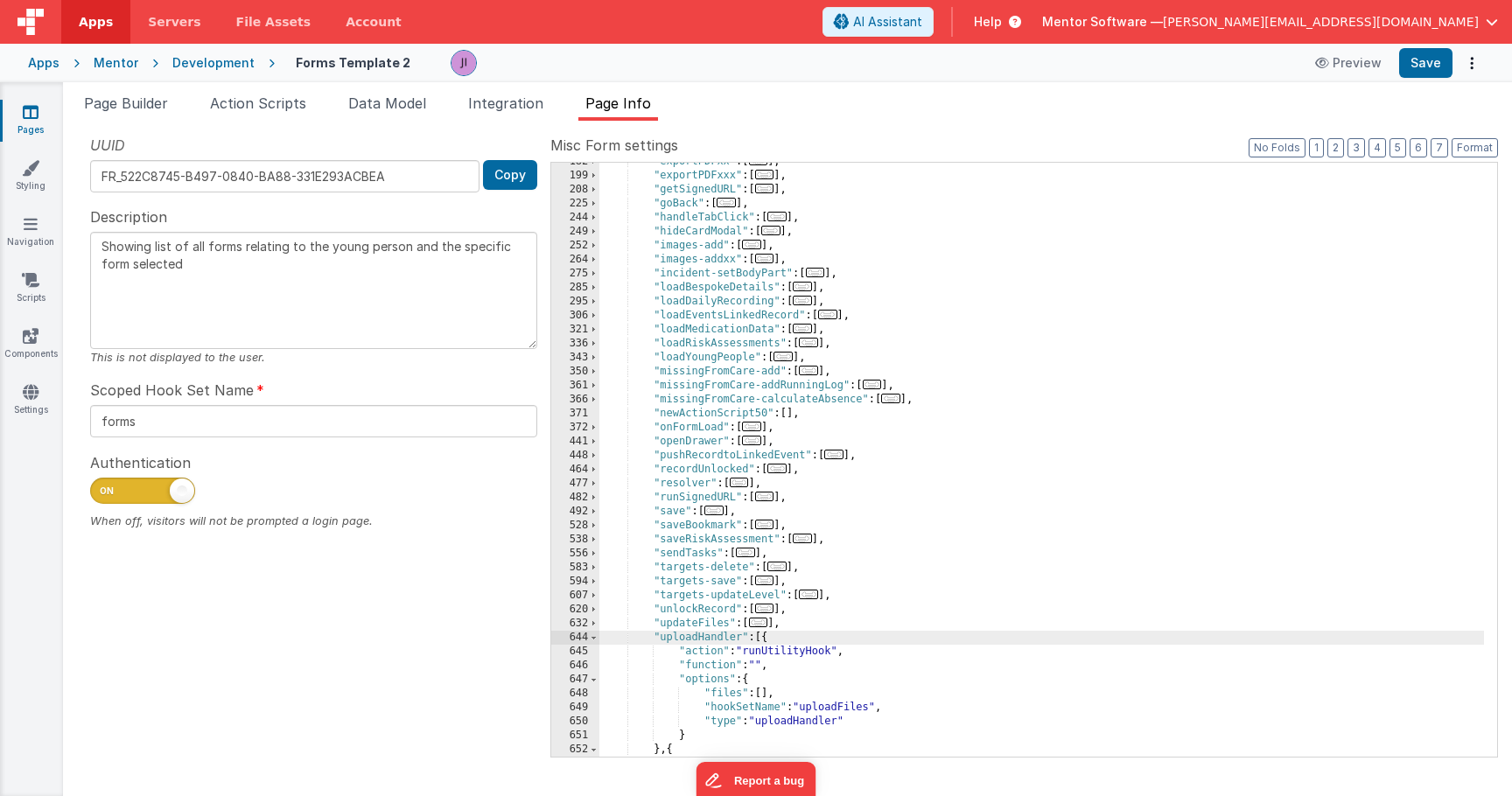
click at [784, 691] on div ""exportPDFxx" : [ ... ] , "exportPDFxxx" : [ ... ] , "getSignedURL" : [ ... ] ,…" at bounding box center [1042, 466] width 885 height 622
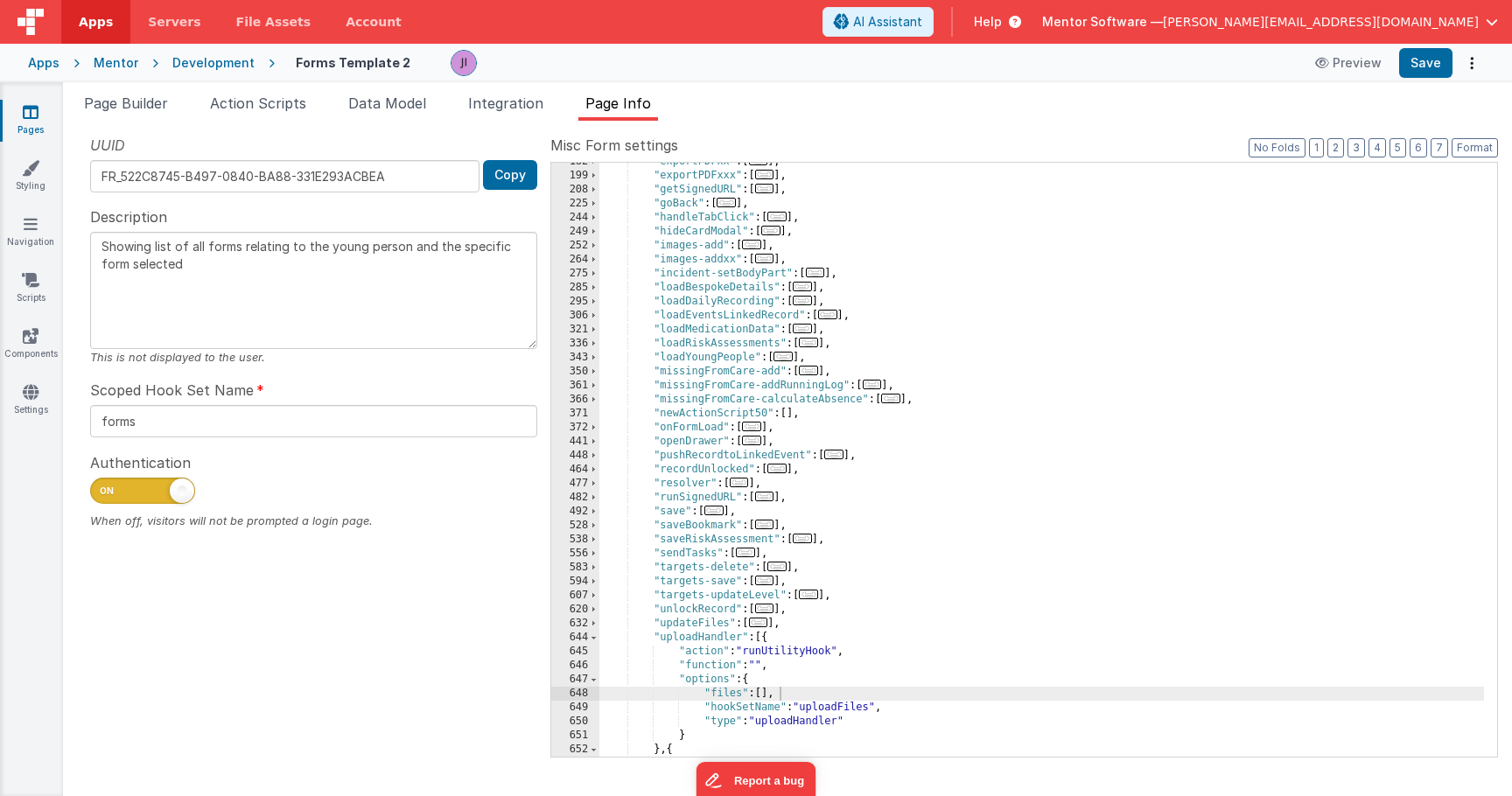
click at [28, 108] on icon at bounding box center [30, 112] width 16 height 17
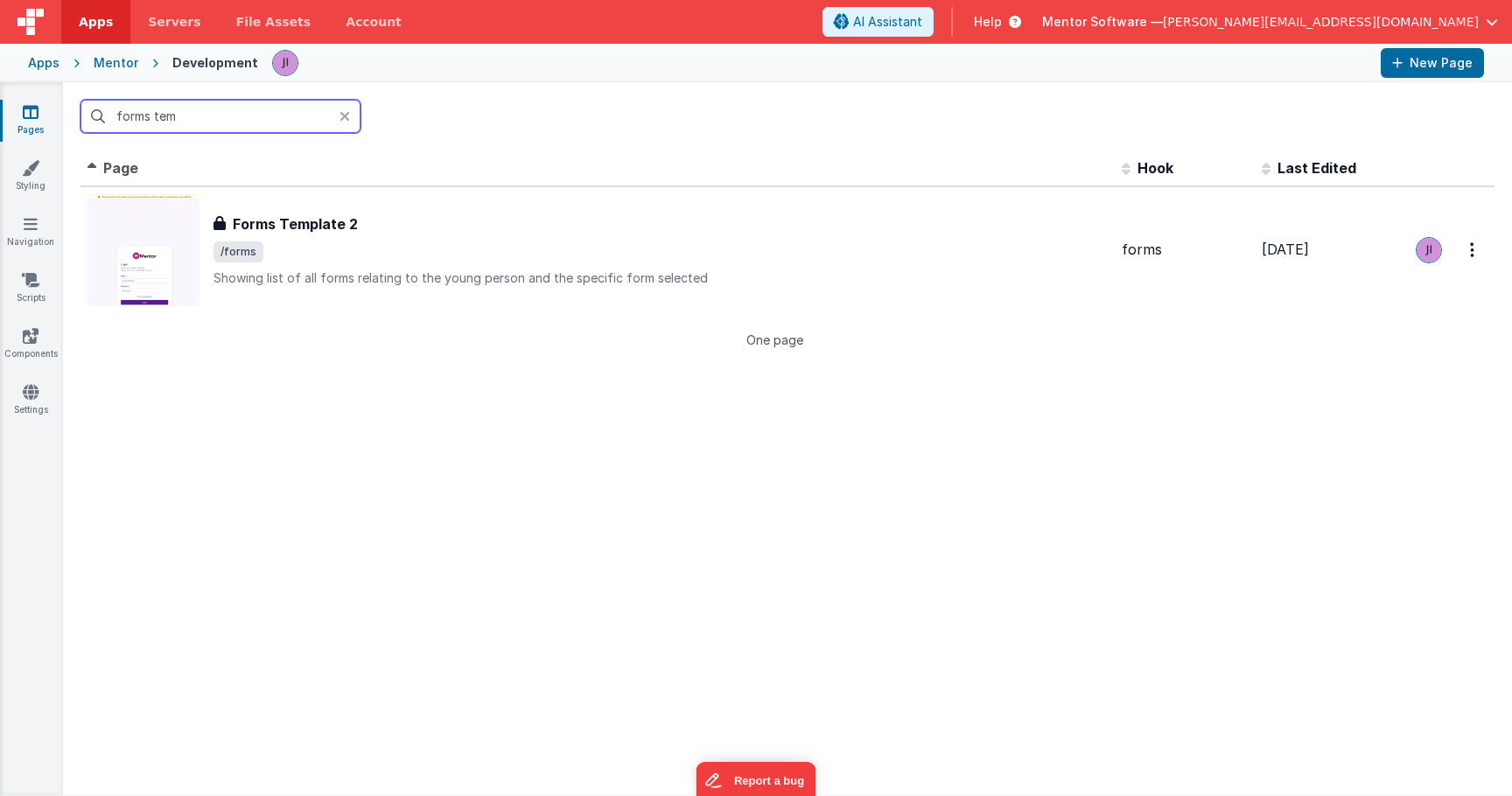
click at [175, 112] on input "forms tem" at bounding box center [220, 116] width 280 height 33
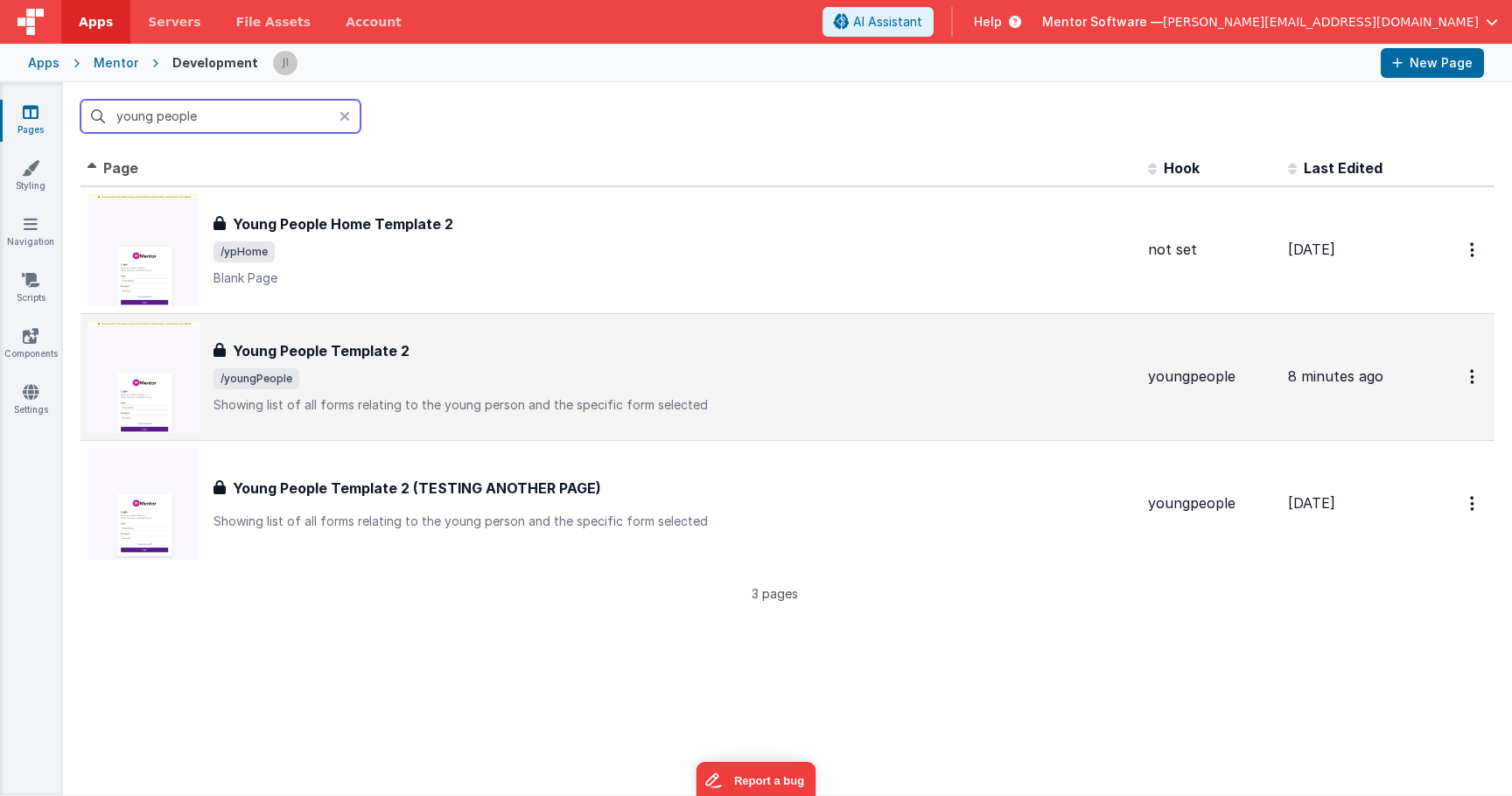
type input "young people"
click at [398, 367] on div "Young People Template 2 Young People Template 2 /youngPeople Showing list of al…" at bounding box center [673, 377] width 920 height 73
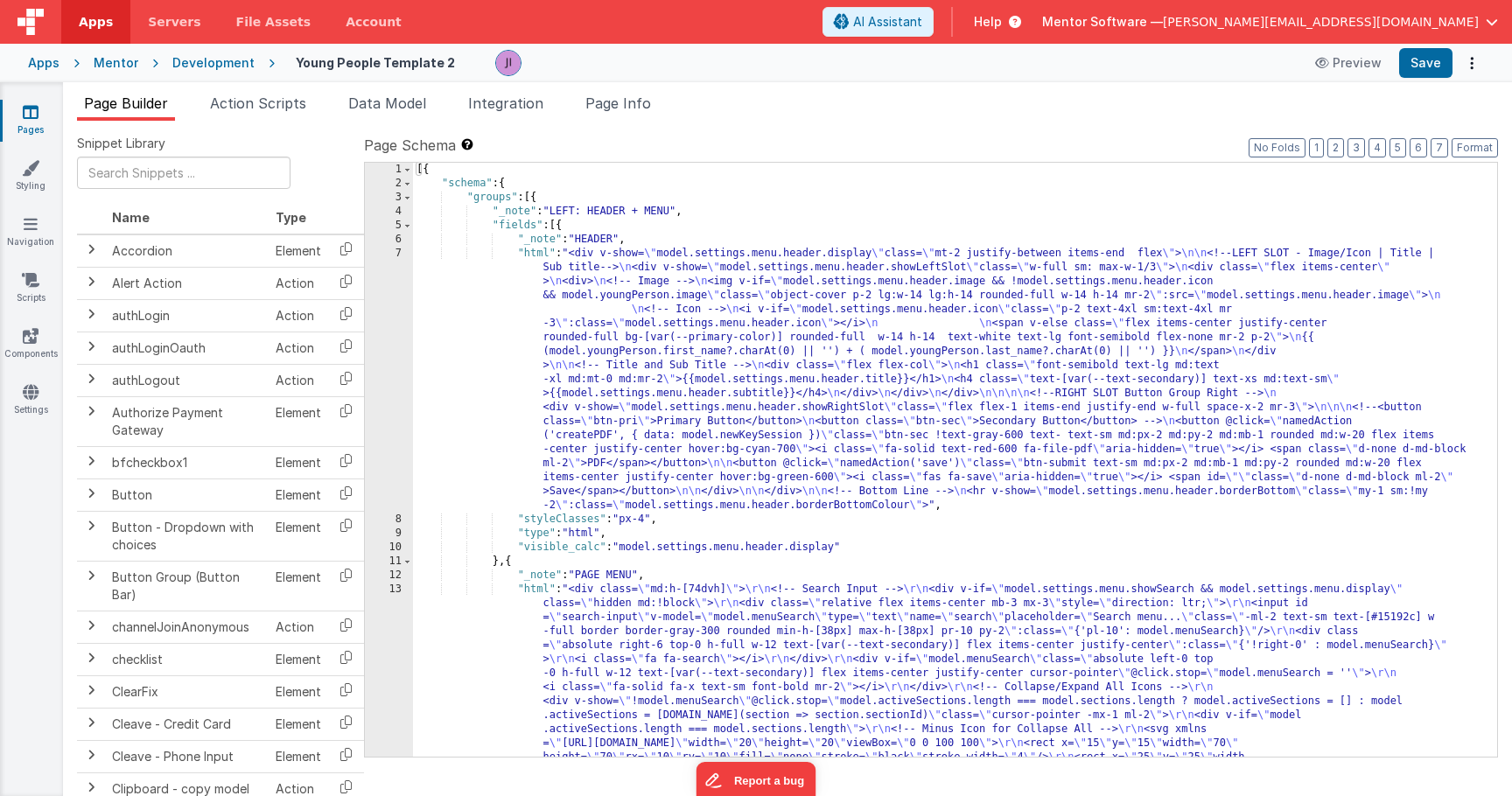
click at [630, 111] on span "Page Info" at bounding box center [618, 103] width 65 height 17
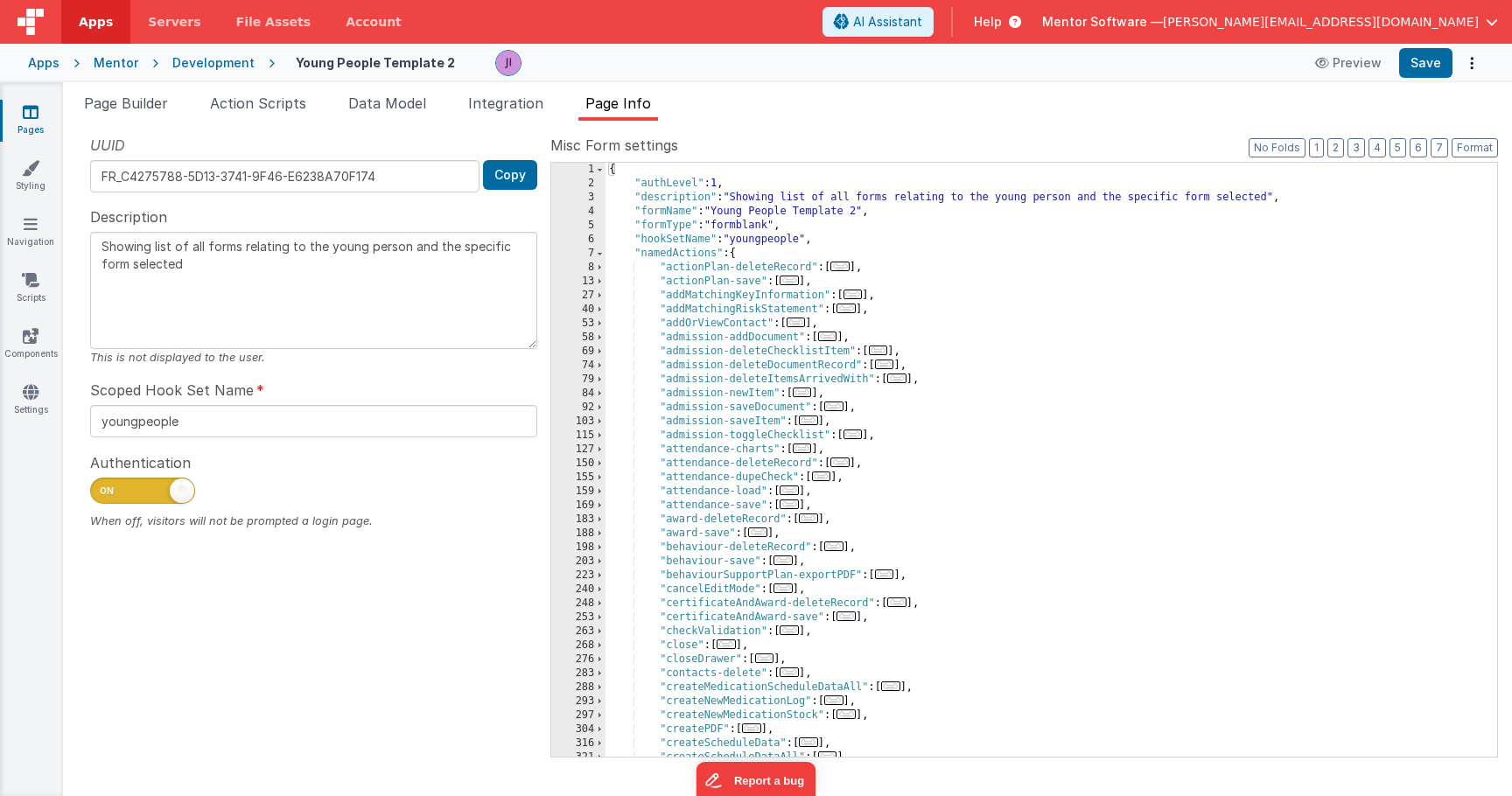
click at [1023, 368] on div "{ "authLevel" : 1 , "description" : "Showing list of all forms relating to the …" at bounding box center [1044, 474] width 878 height 622
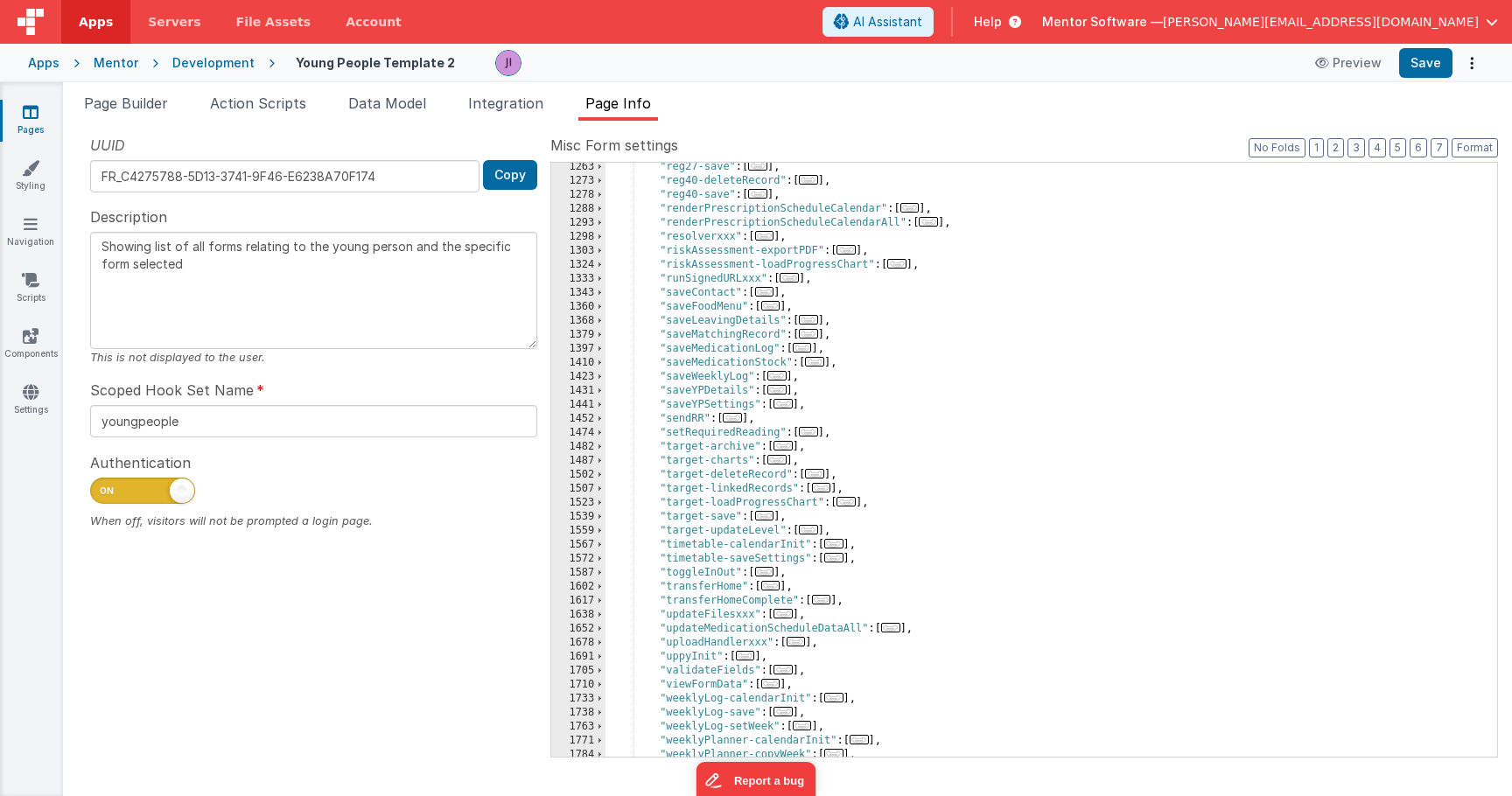
scroll to position [1969, 0]
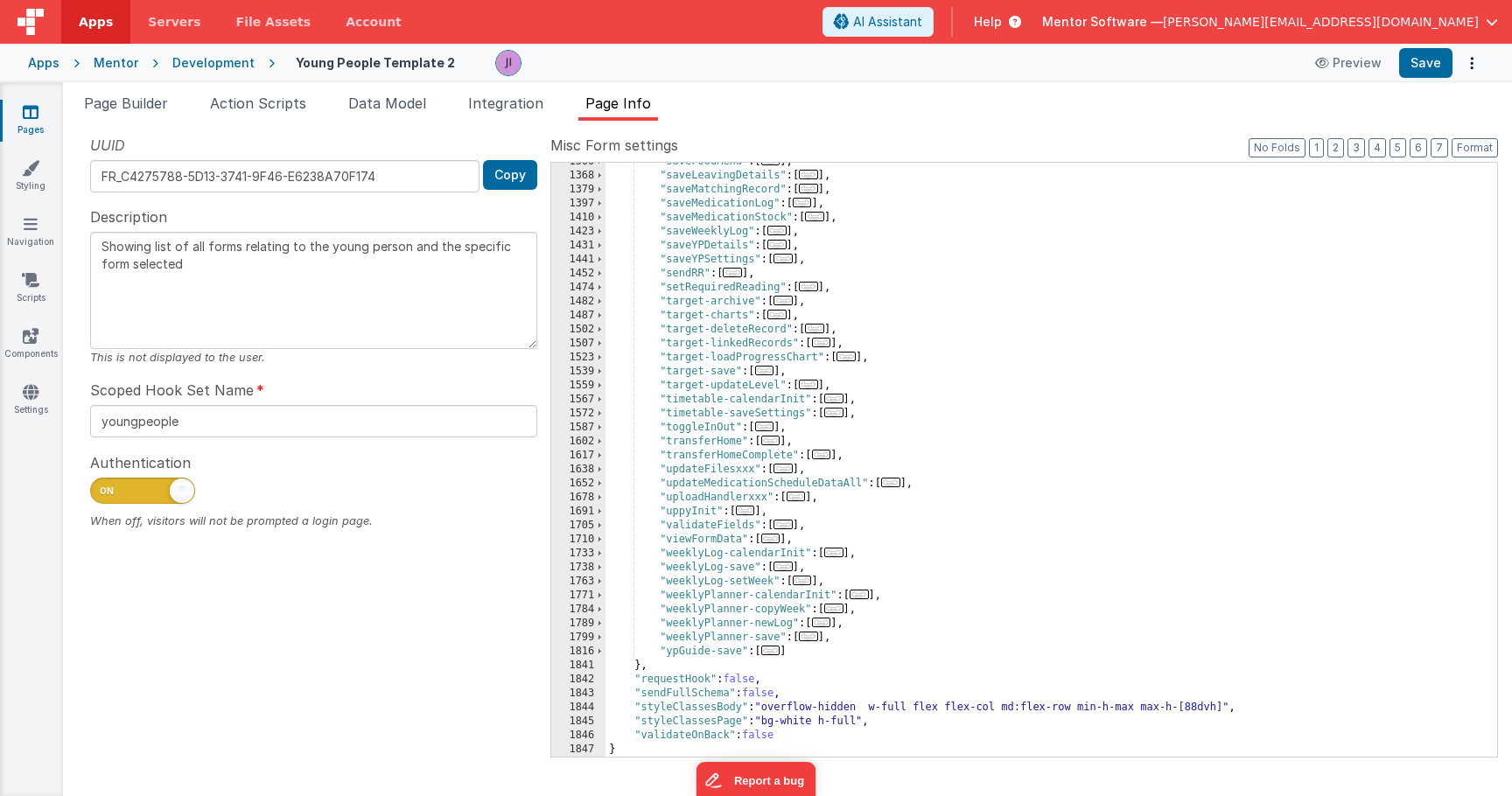
click at [796, 500] on span "..." at bounding box center [796, 496] width 19 height 9
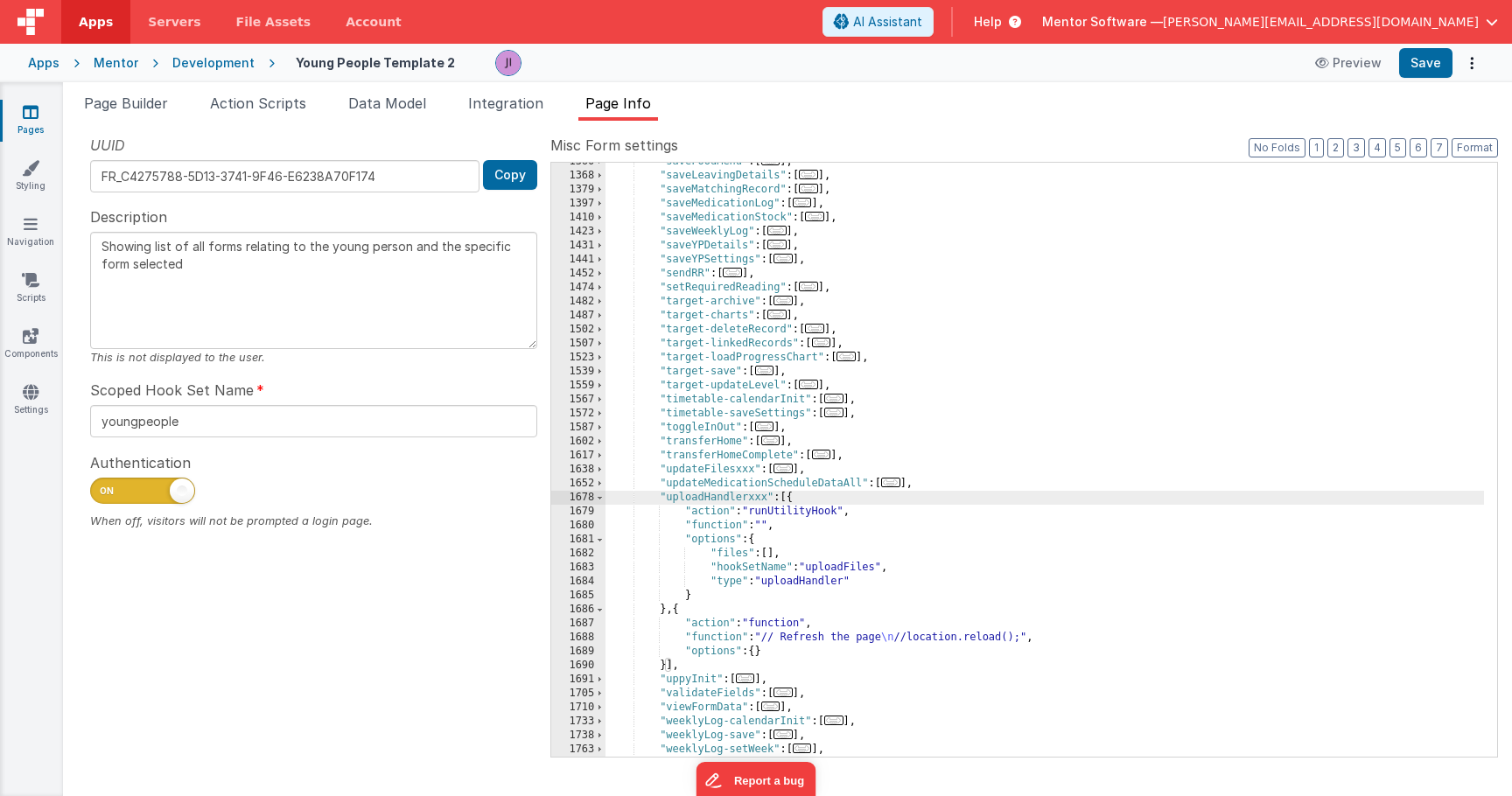
click at [806, 552] on div ""saveFoodMenu" : [ ... ] , "saveLeavingDetails" : [ ... ] , "saveMatchingRecord…" at bounding box center [1044, 466] width 878 height 622
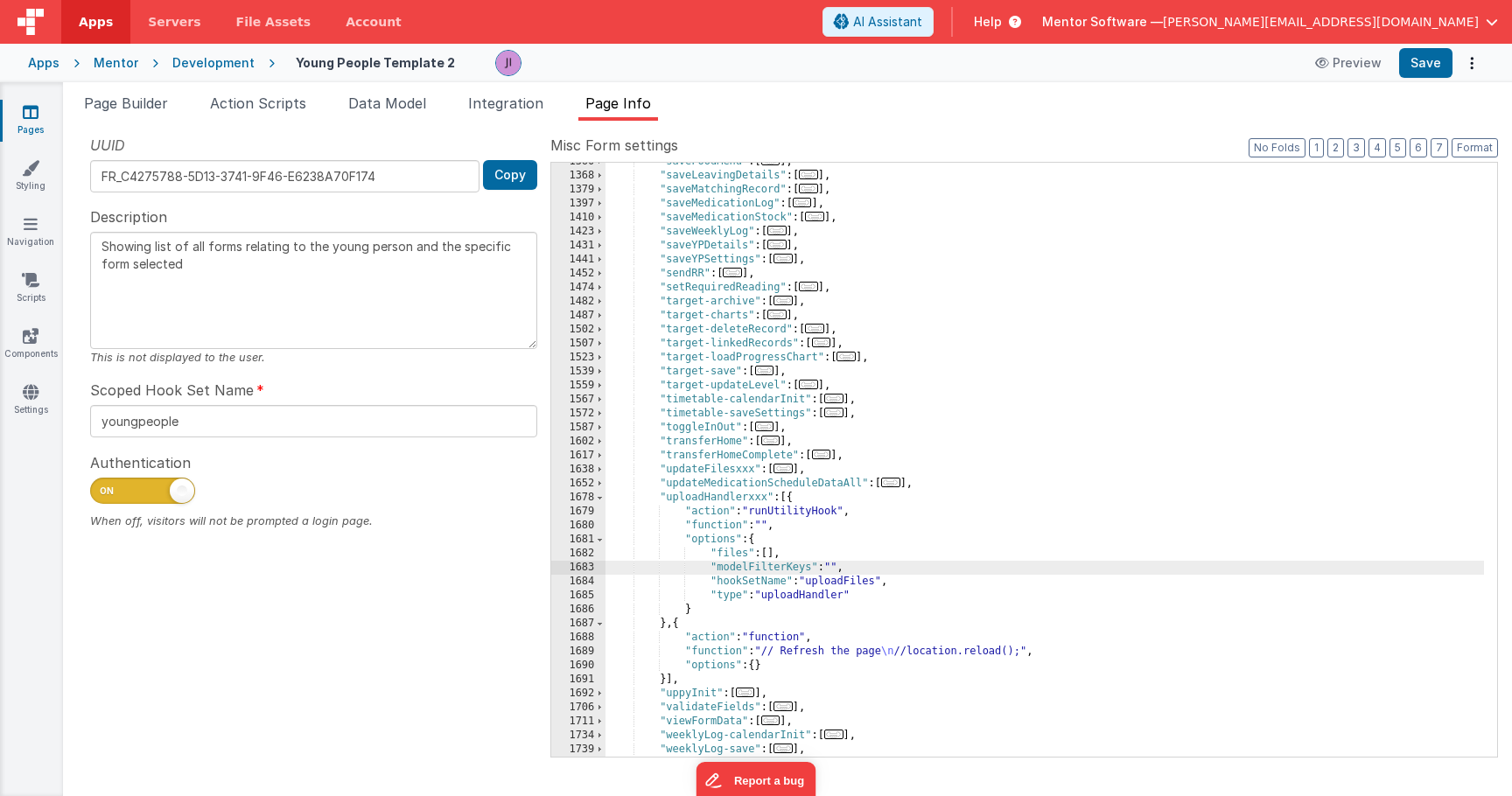
drag, startPoint x: 828, startPoint y: 575, endPoint x: 869, endPoint y: 589, distance: 43.3
click at [828, 576] on div ""saveFoodMenu" : [ ... ] , "saveLeavingDetails" : [ ... ] , "saveMatchingRecord…" at bounding box center [1044, 466] width 878 height 622
click at [826, 568] on div ""saveFoodMenu" : [ ... ] , "saveLeavingDetails" : [ ... ] , "saveMatchingRecord…" at bounding box center [1044, 466] width 878 height 622
click at [832, 568] on div ""saveFoodMenu" : [ ... ] , "saveLeavingDetails" : [ ... ] , "saveMatchingRecord…" at bounding box center [1044, 466] width 878 height 622
click at [826, 565] on div ""saveFoodMenu" : [ ... ] , "saveLeavingDetails" : [ ... ] , "saveMatchingRecord…" at bounding box center [1044, 466] width 878 height 622
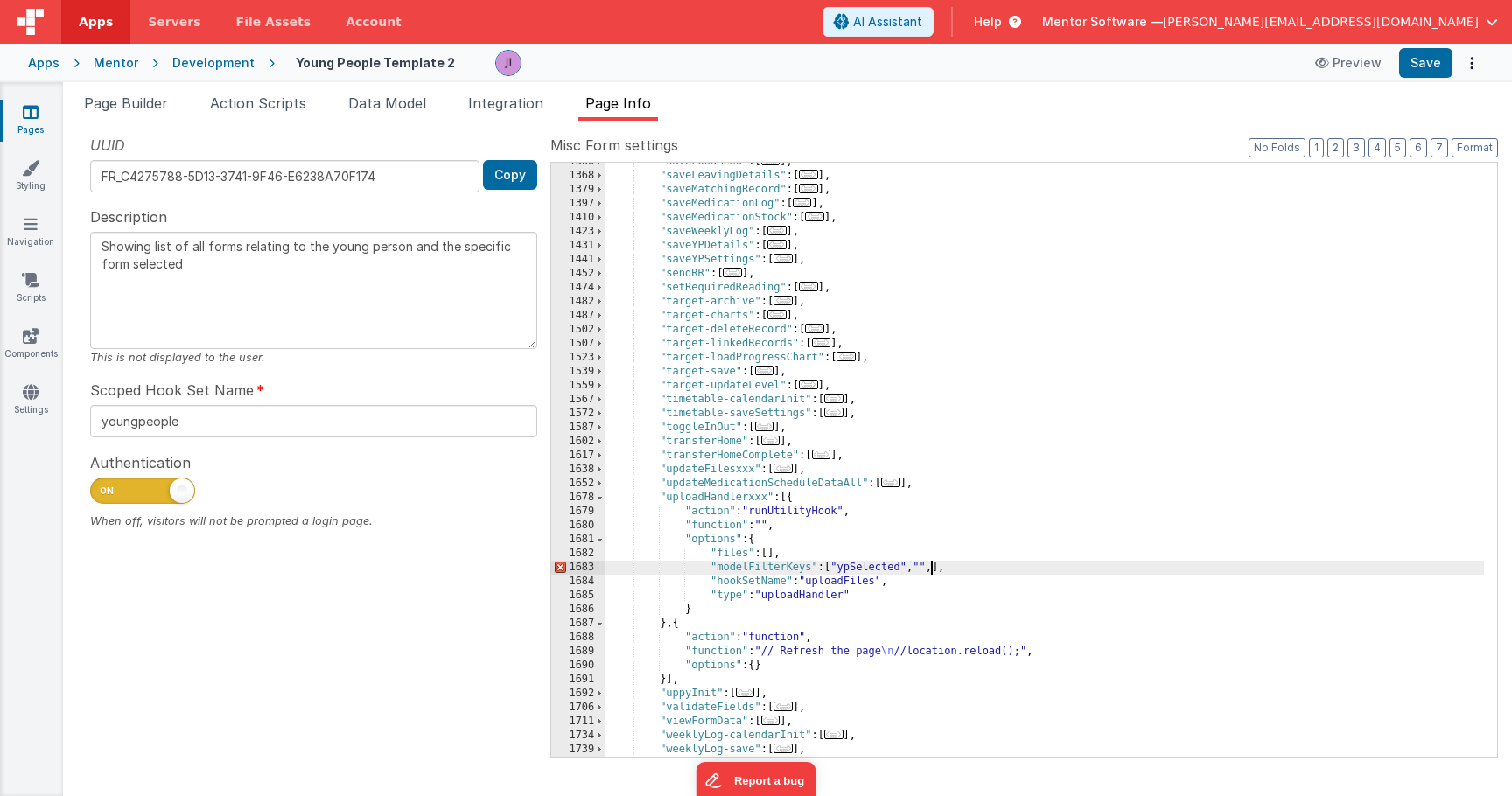
click at [913, 569] on div ""saveFoodMenu" : [ ... ] , "saveLeavingDetails" : [ ... ] , "saveMatchingRecord…" at bounding box center [1044, 466] width 878 height 622
click at [917, 569] on div ""saveFoodMenu" : [ ... ] , "saveLeavingDetails" : [ ... ] , "saveMatchingRecord…" at bounding box center [1044, 466] width 878 height 622
click at [763, 499] on div ""saveFoodMenu" : [ ... ] , "saveLeavingDetails" : [ ... ] , "saveMatchingRecord…" at bounding box center [1044, 466] width 878 height 622
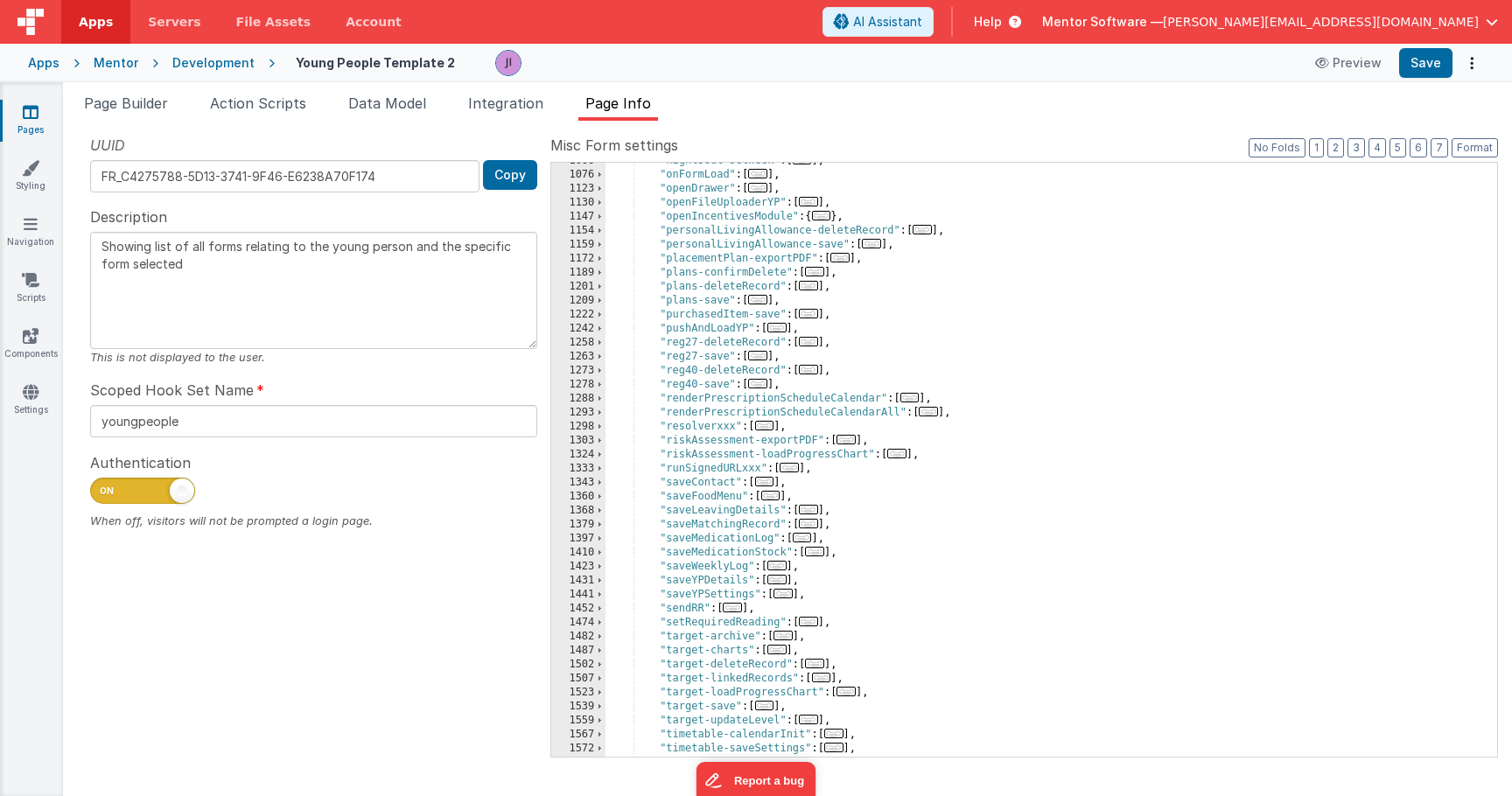
scroll to position [2151, 0]
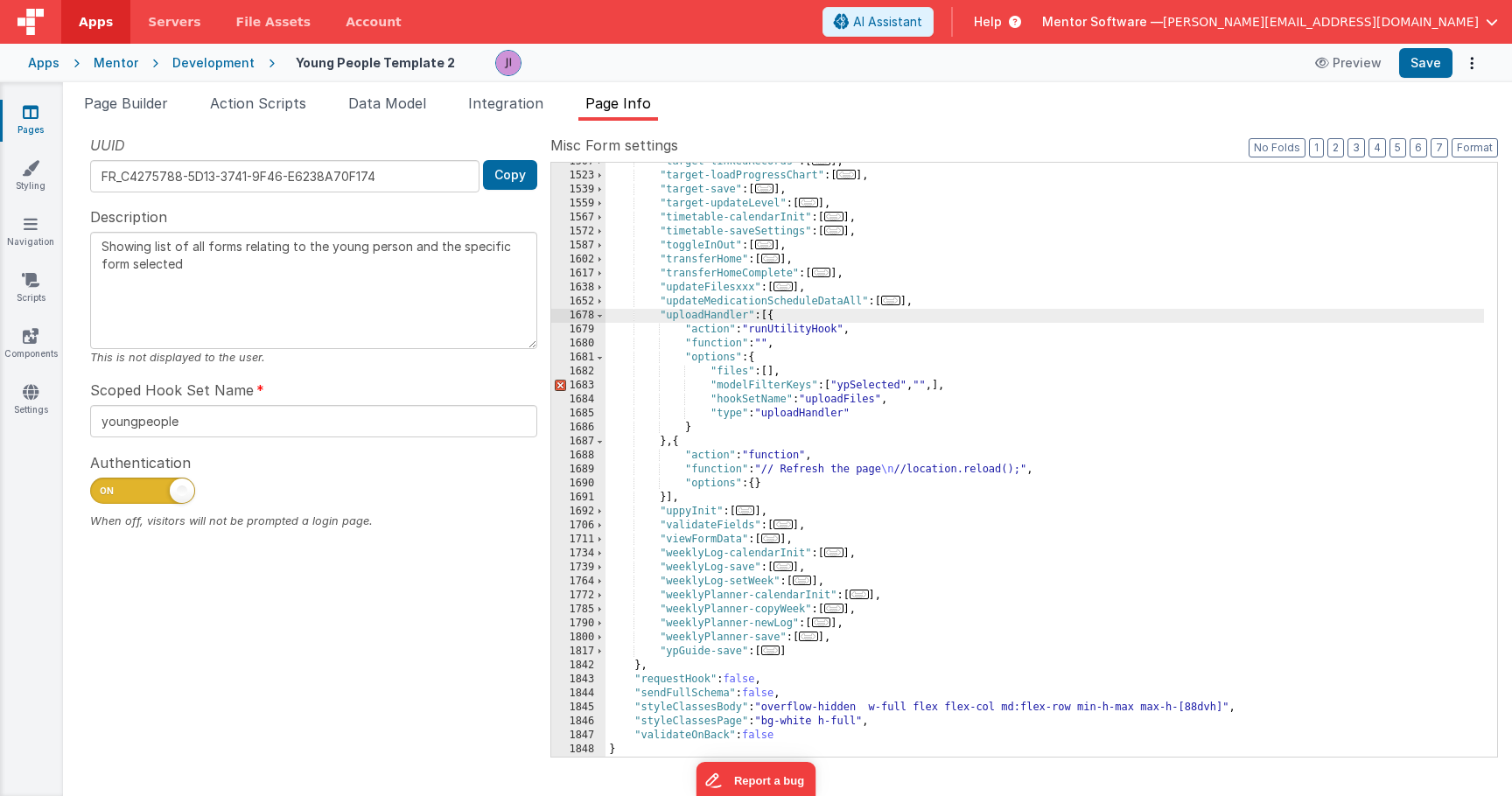
click at [916, 388] on div ""target-linkedRecords" : [ ... ] , "target-loadProgressChart" : [ ... ] , "targ…" at bounding box center [1044, 466] width 878 height 622
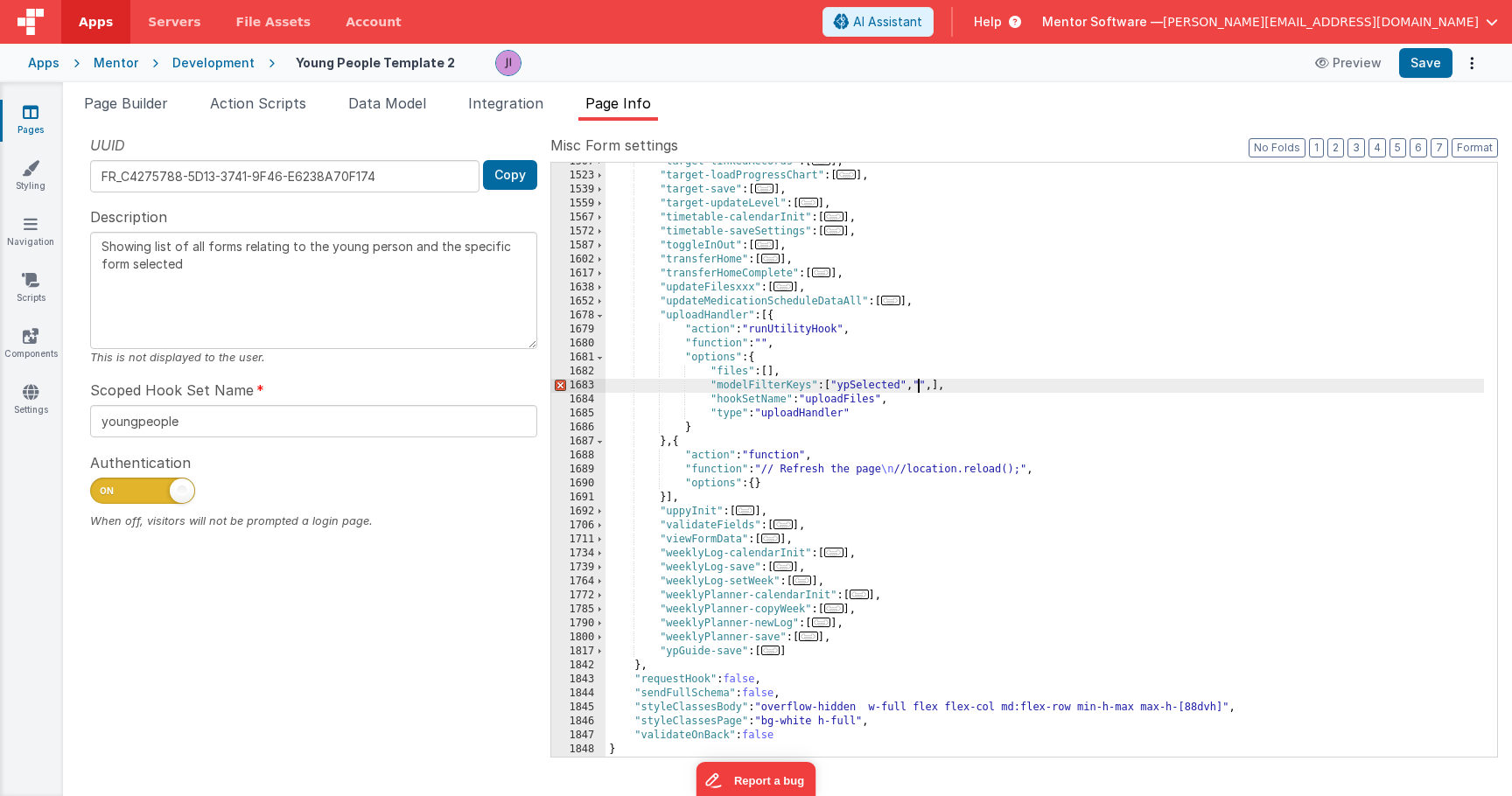
click at [920, 388] on div ""target-linkedRecords" : [ ... ] , "target-loadProgressChart" : [ ... ] , "targ…" at bounding box center [1044, 466] width 878 height 622
click at [999, 384] on div ""target-linkedRecords" : [ ... ] , "target-loadProgressChart" : [ ... ] , "targ…" at bounding box center [1044, 466] width 878 height 622
click at [1415, 72] on button "Save" at bounding box center [1426, 63] width 53 height 29
click at [24, 123] on link "Pages" at bounding box center [30, 120] width 63 height 35
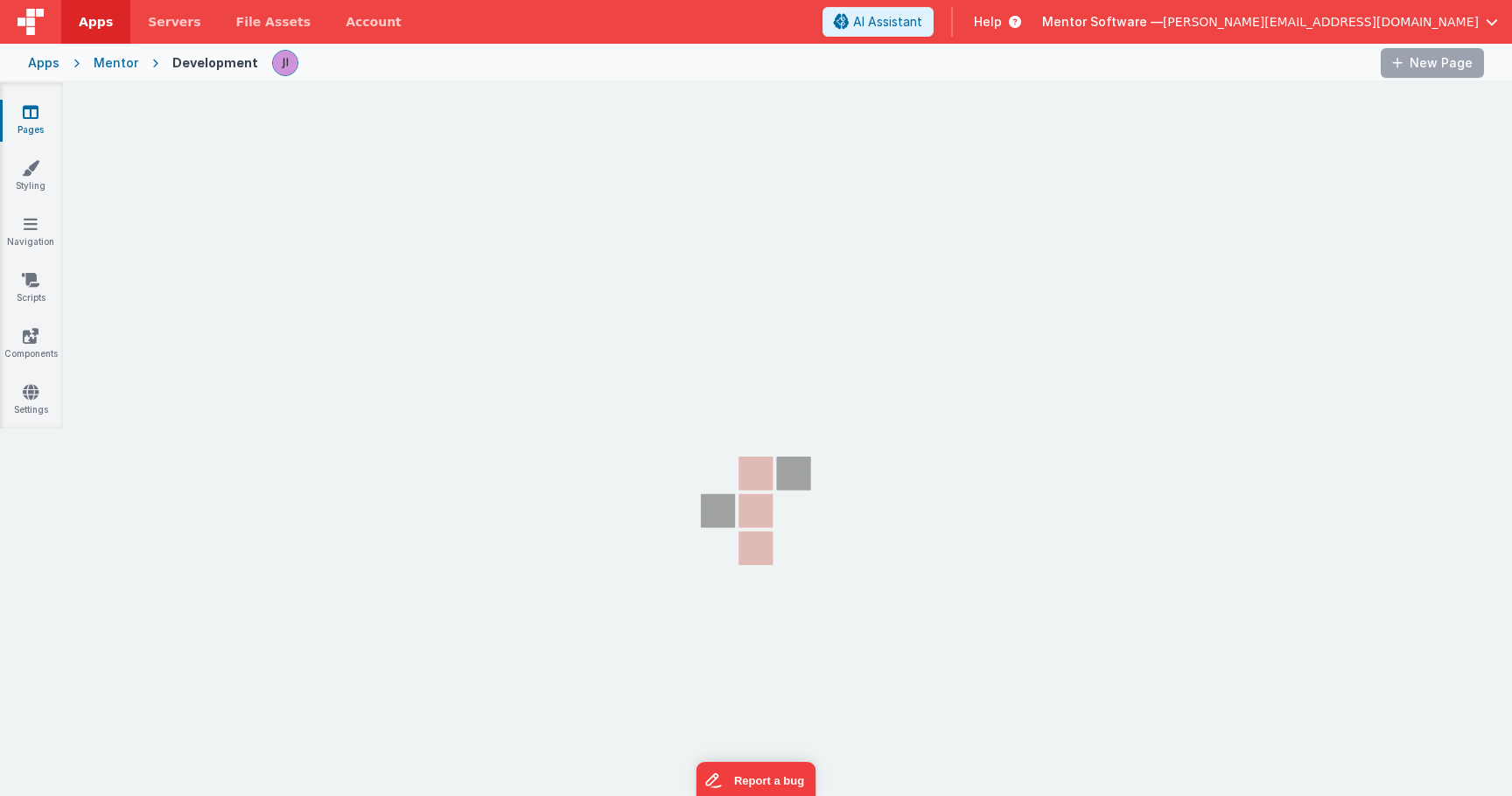
click at [168, 102] on section "Pages Styling Navigation Scripts Components Settings" at bounding box center [756, 454] width 1512 height 745
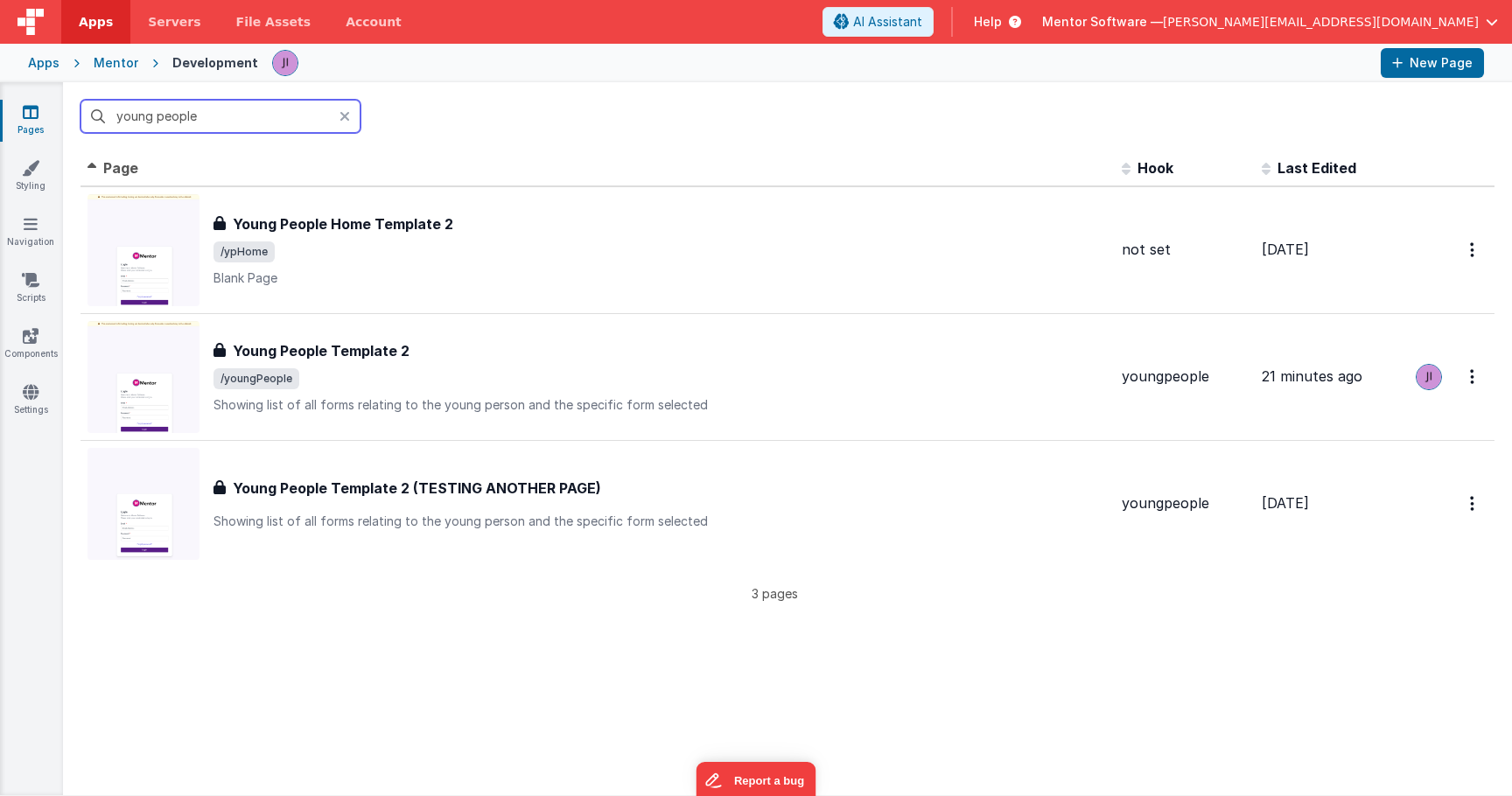
click at [159, 105] on input "young people" at bounding box center [220, 116] width 280 height 33
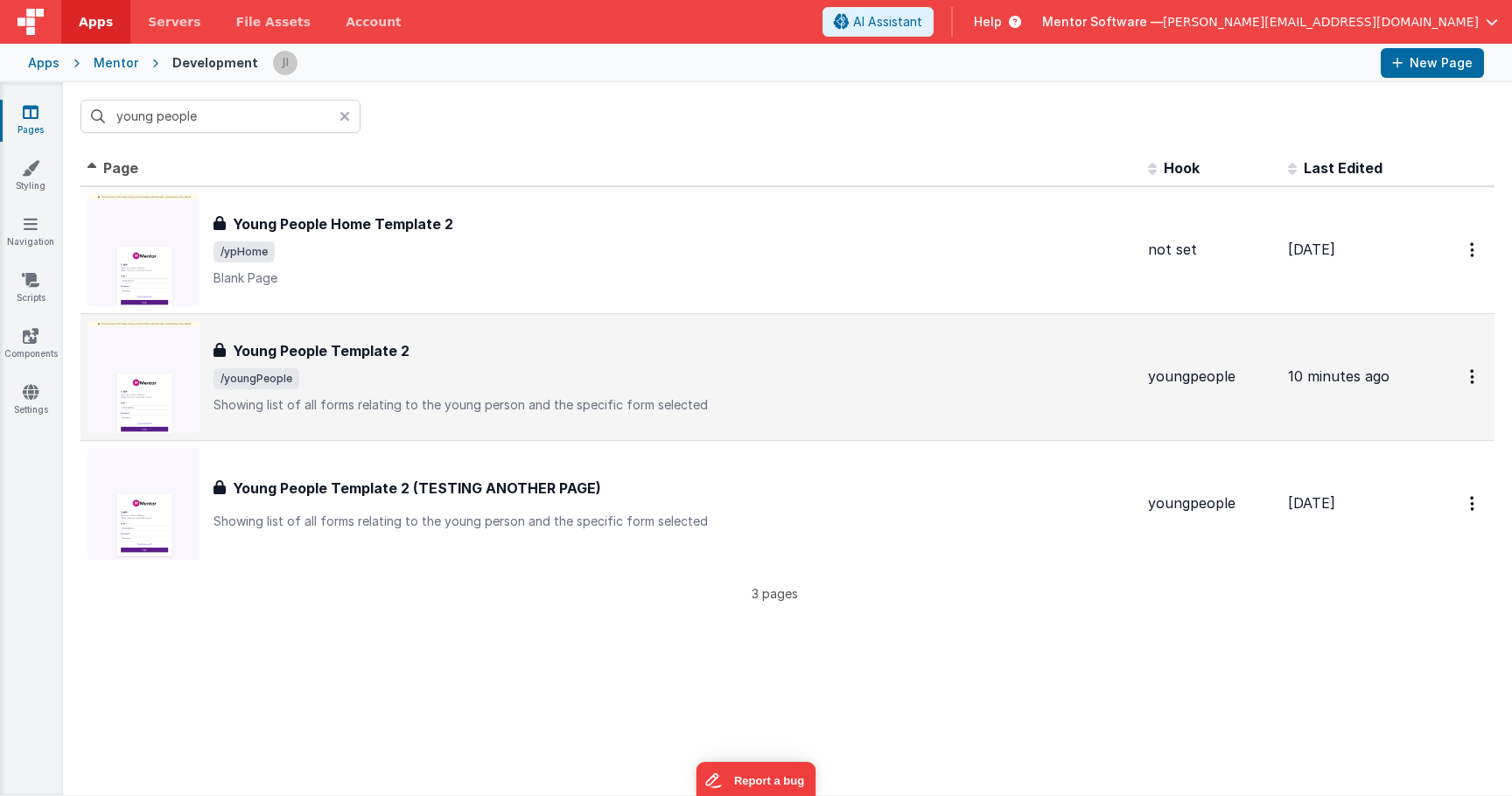
click at [467, 382] on span "/youngPeople" at bounding box center [673, 379] width 920 height 21
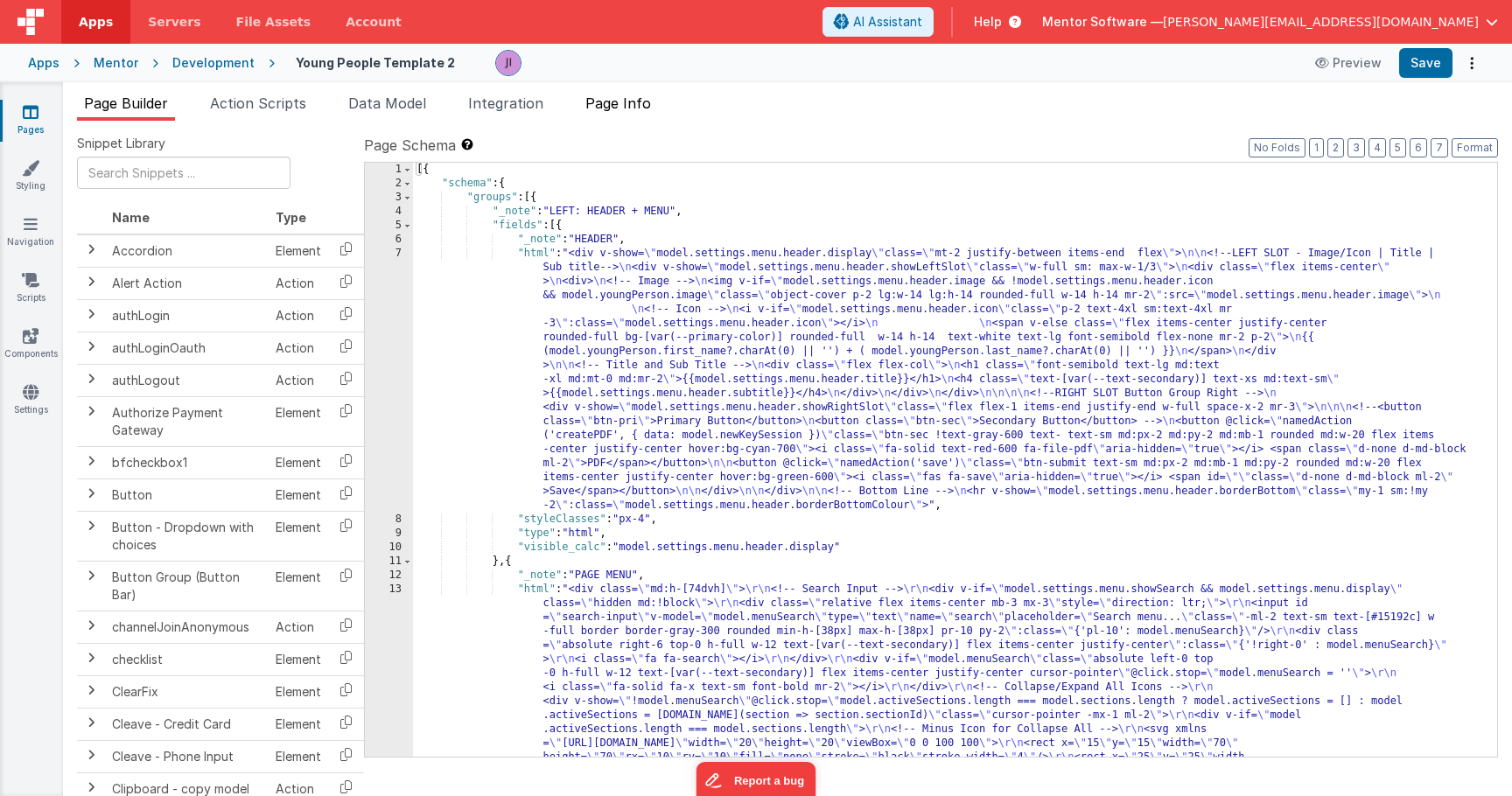
click at [628, 102] on span "Page Info" at bounding box center [618, 103] width 65 height 17
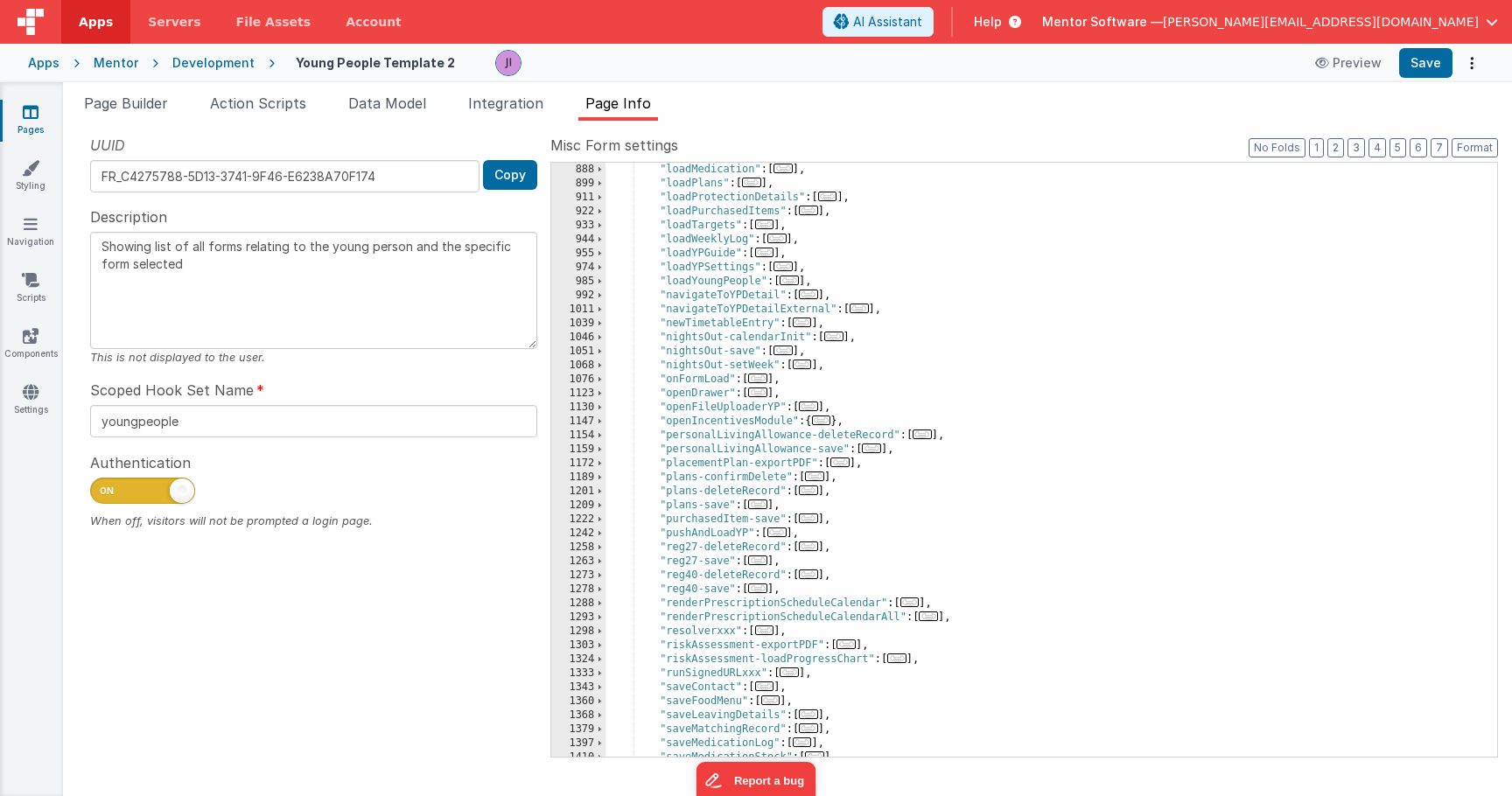
scroll to position [1489, 0]
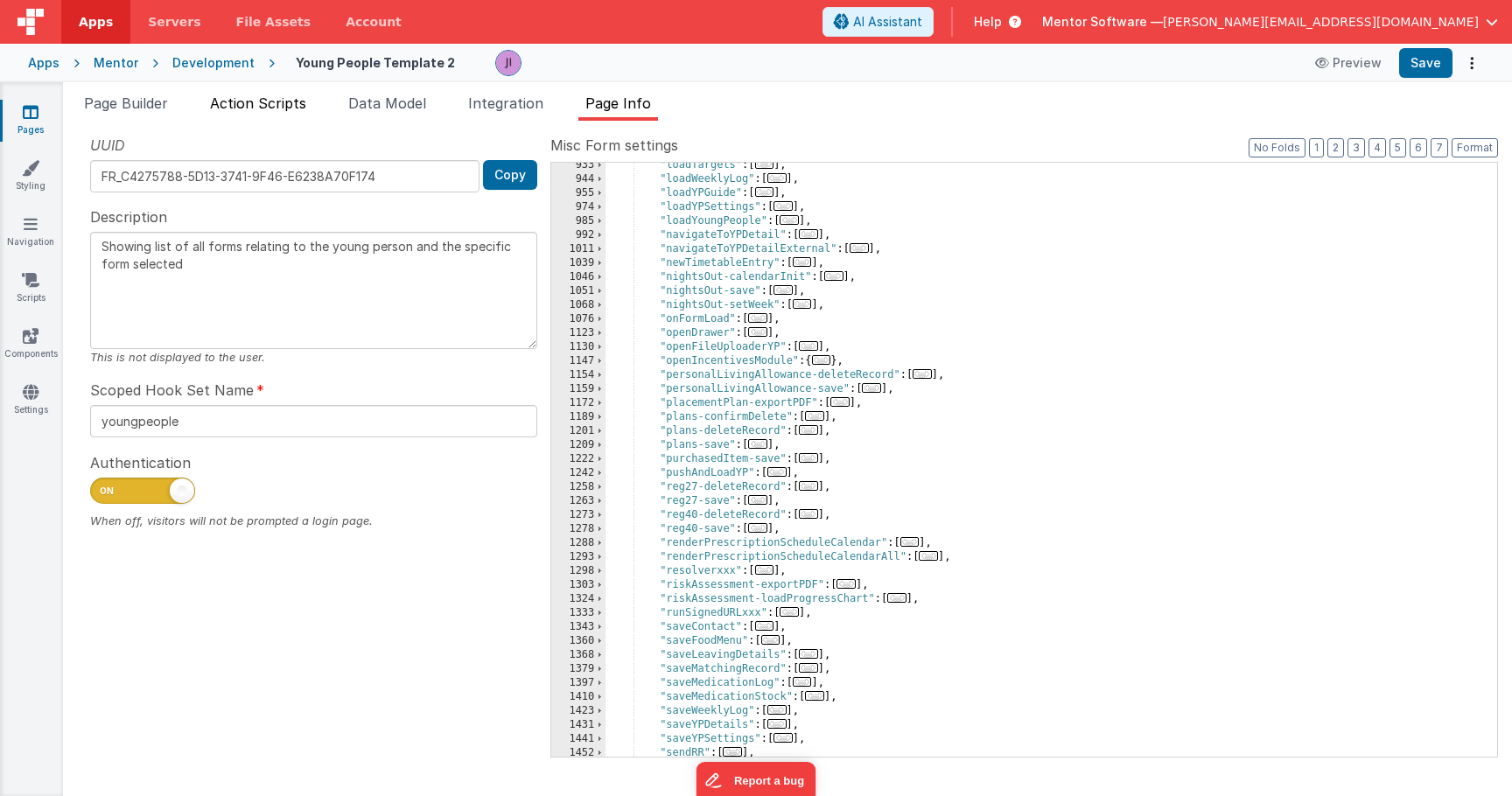
click at [263, 102] on span "Action Scripts" at bounding box center [257, 103] width 96 height 17
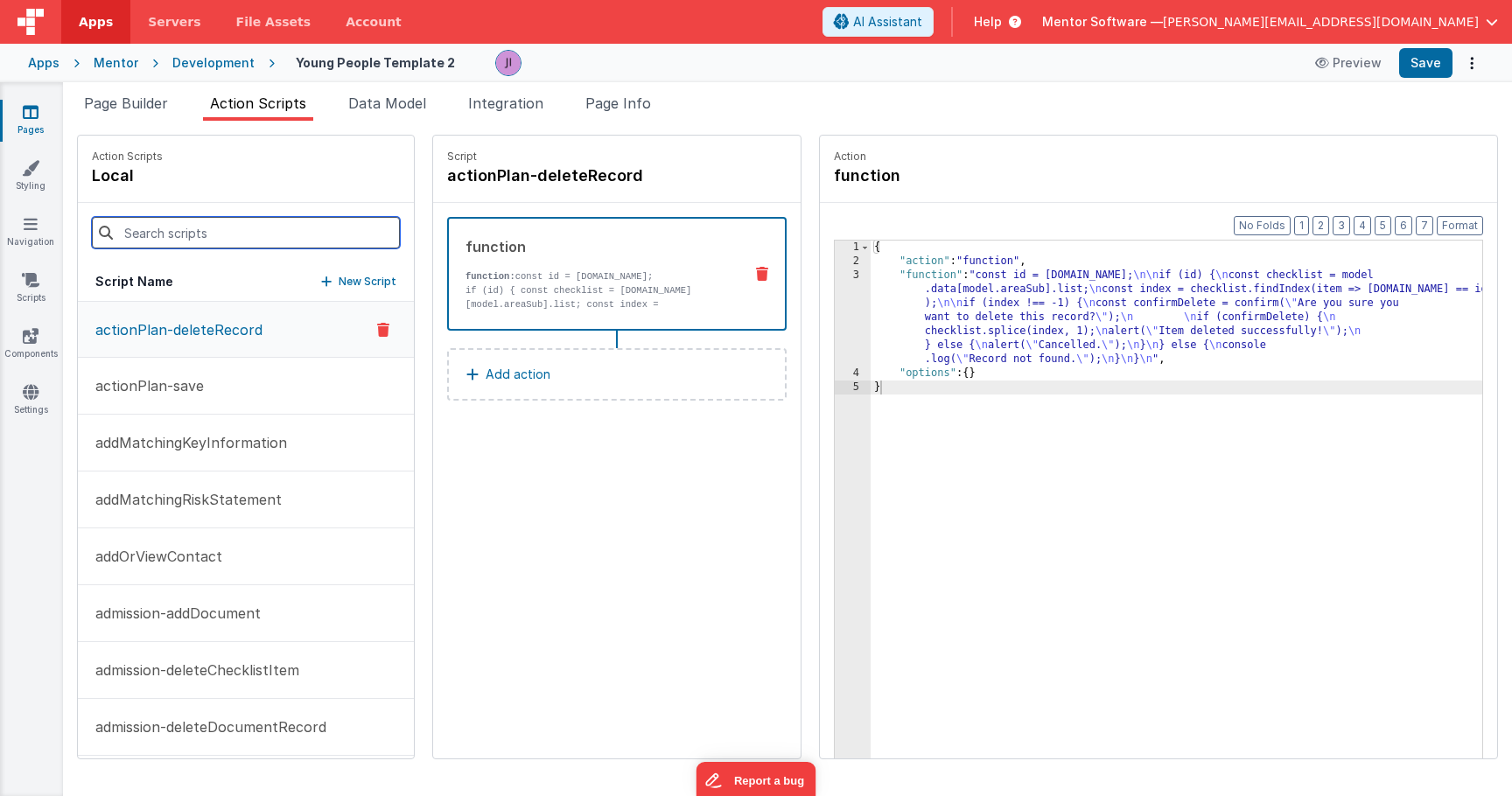
click at [263, 236] on input at bounding box center [246, 232] width 308 height 31
click at [266, 241] on input "c" at bounding box center [246, 232] width 308 height 31
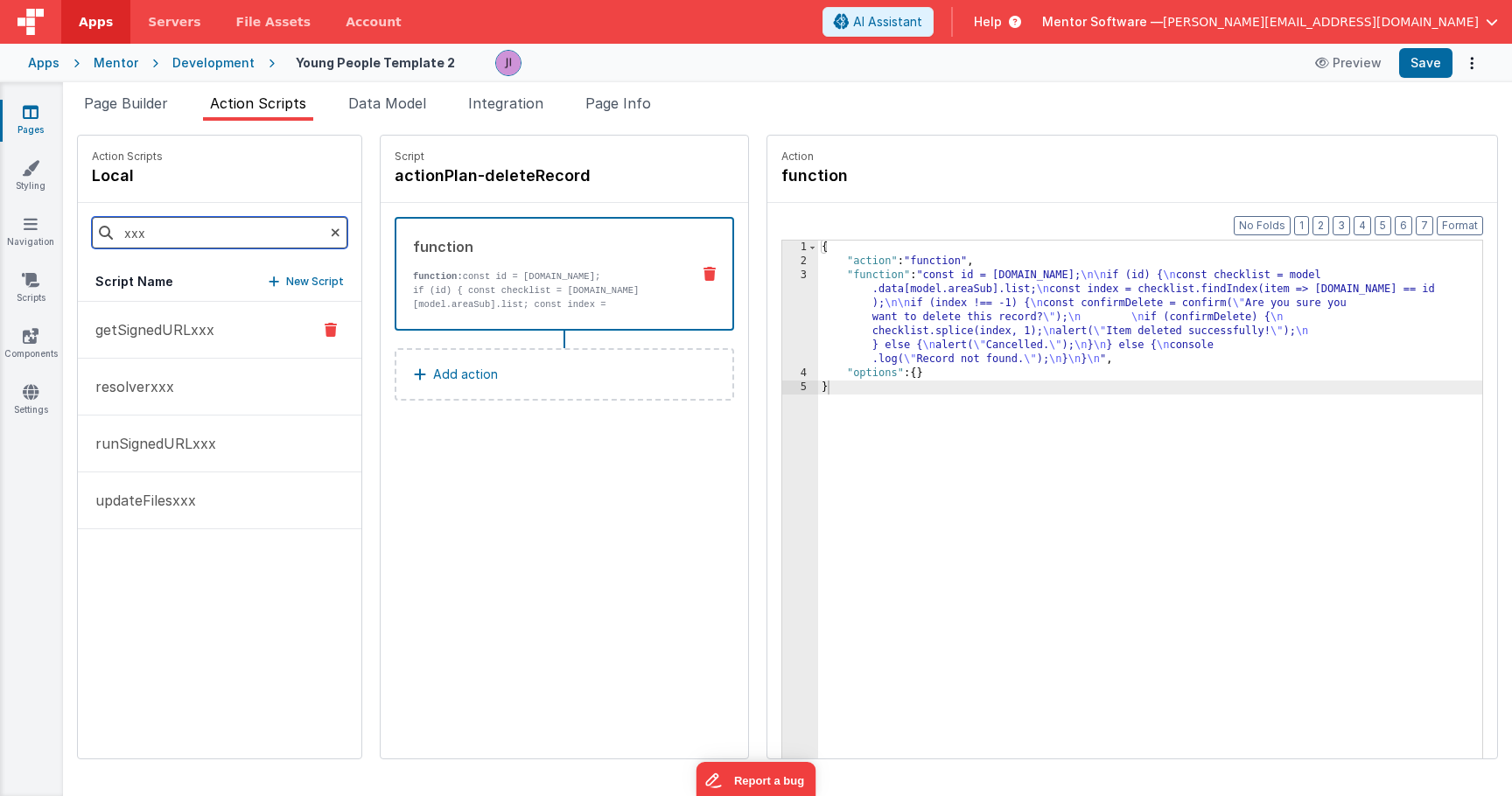
type input "xxx"
click at [288, 327] on button "getSignedURLxxx" at bounding box center [219, 330] width 284 height 57
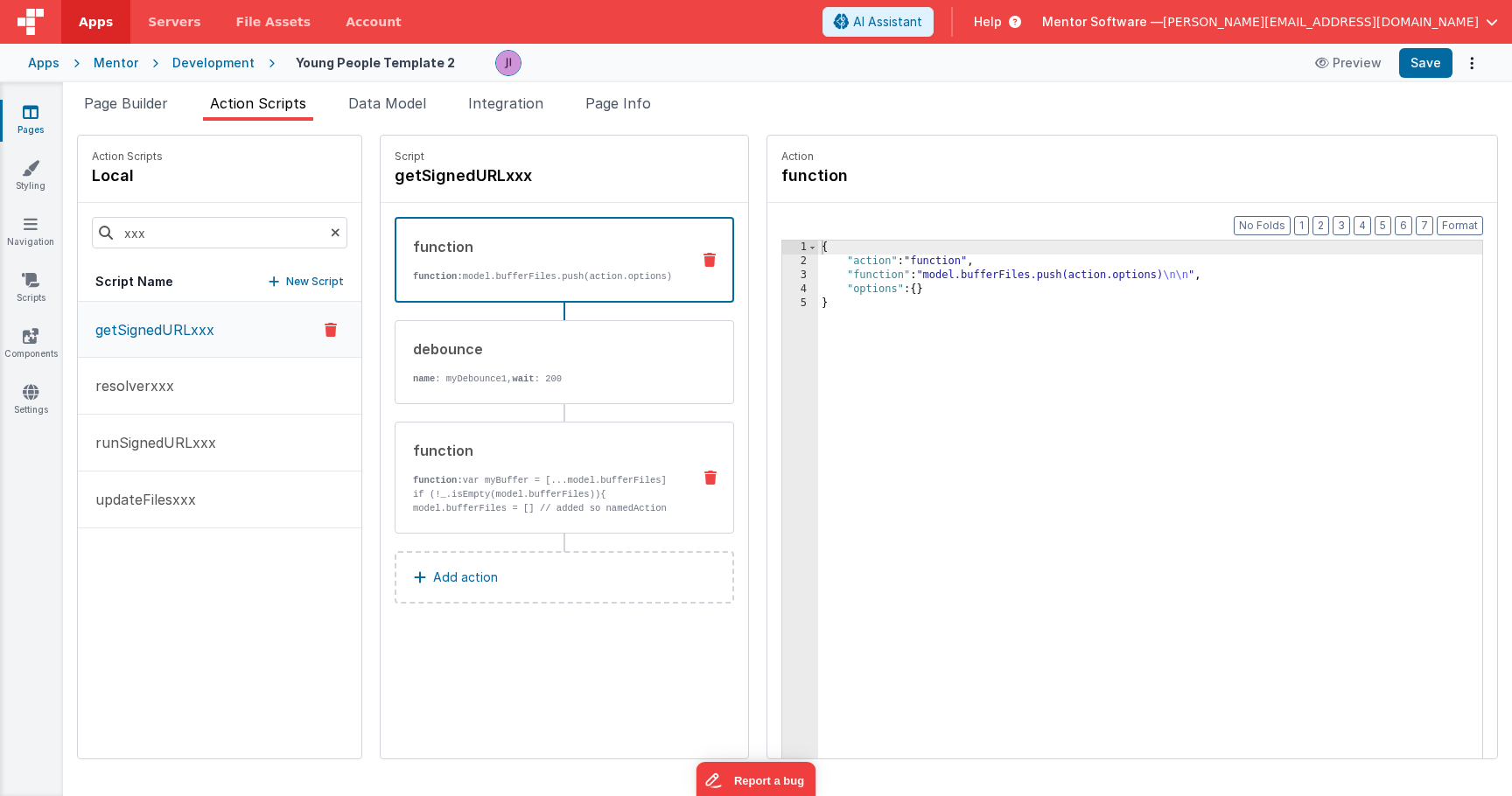
drag, startPoint x: 526, startPoint y: 476, endPoint x: 461, endPoint y: 448, distance: 70.8
click at [526, 476] on div "function function: var myBuffer = [...model.bufferFiles] if (!_.isEmpty(model.b…" at bounding box center [536, 477] width 282 height 75
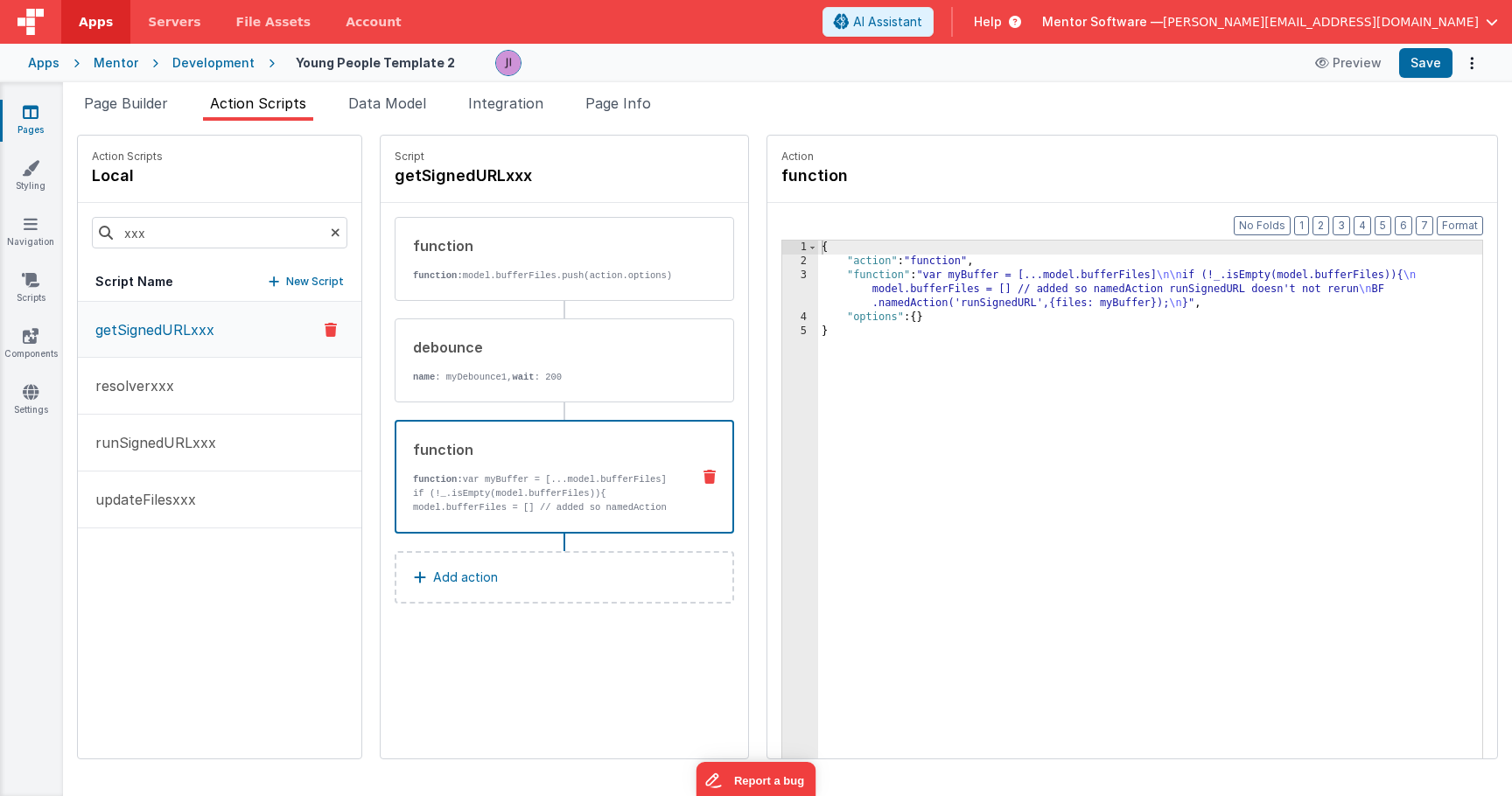
click at [299, 324] on button "getSignedURLxxx" at bounding box center [219, 329] width 284 height 56
click at [333, 330] on icon at bounding box center [330, 330] width 12 height 21
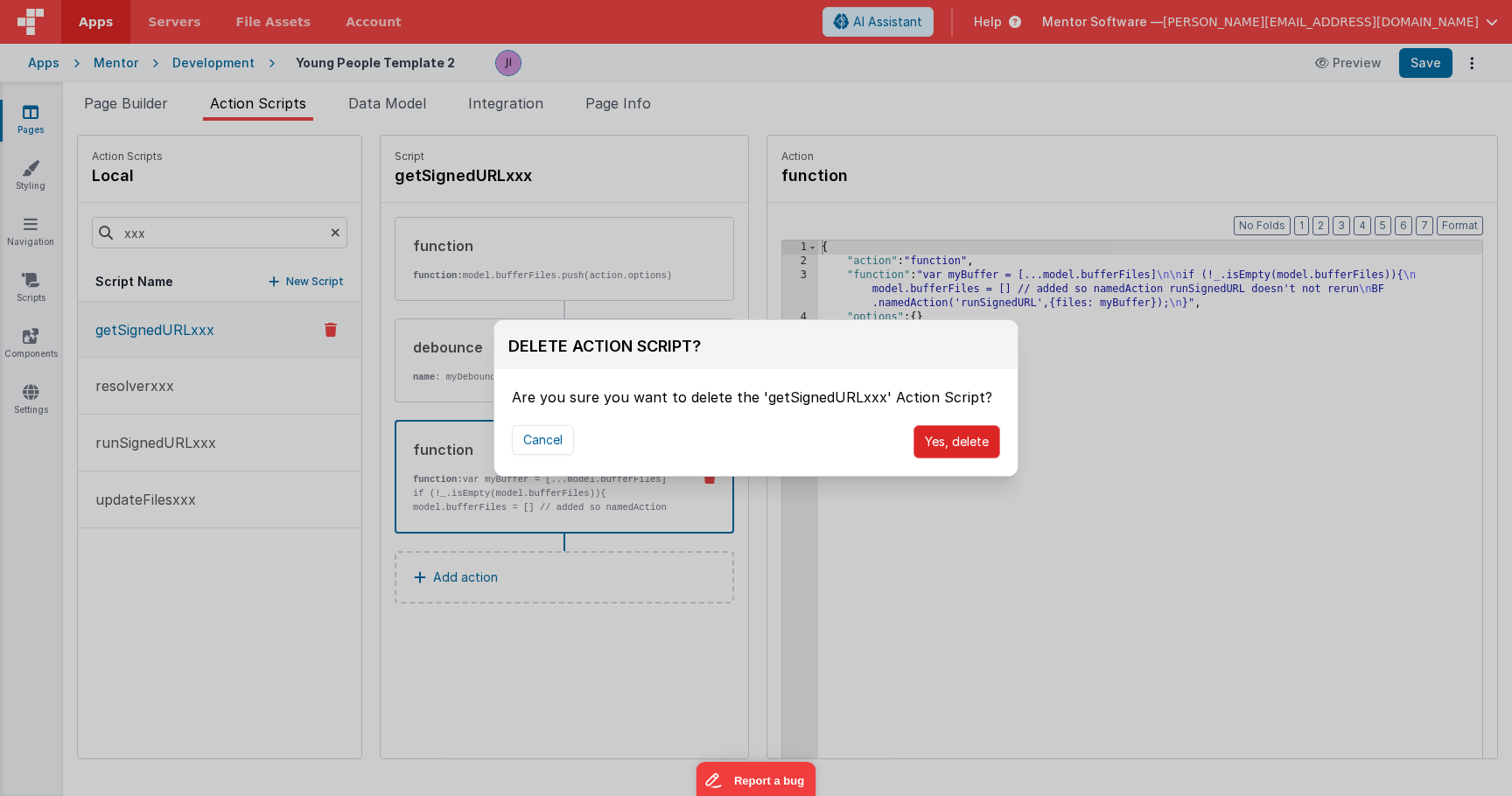
click at [957, 446] on button "Yes, delete" at bounding box center [956, 441] width 86 height 33
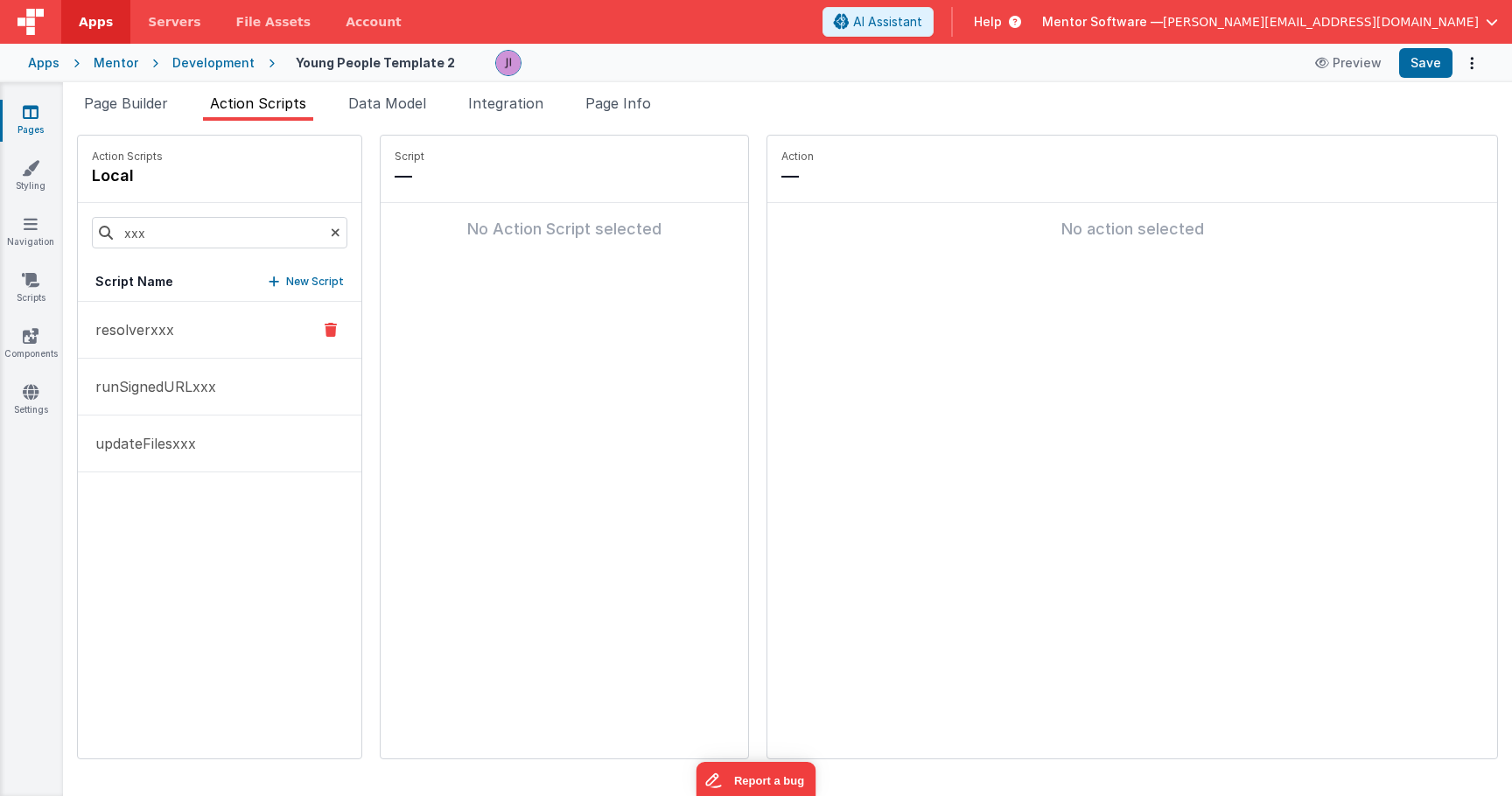
click at [243, 336] on button "resolverxxx" at bounding box center [219, 330] width 284 height 57
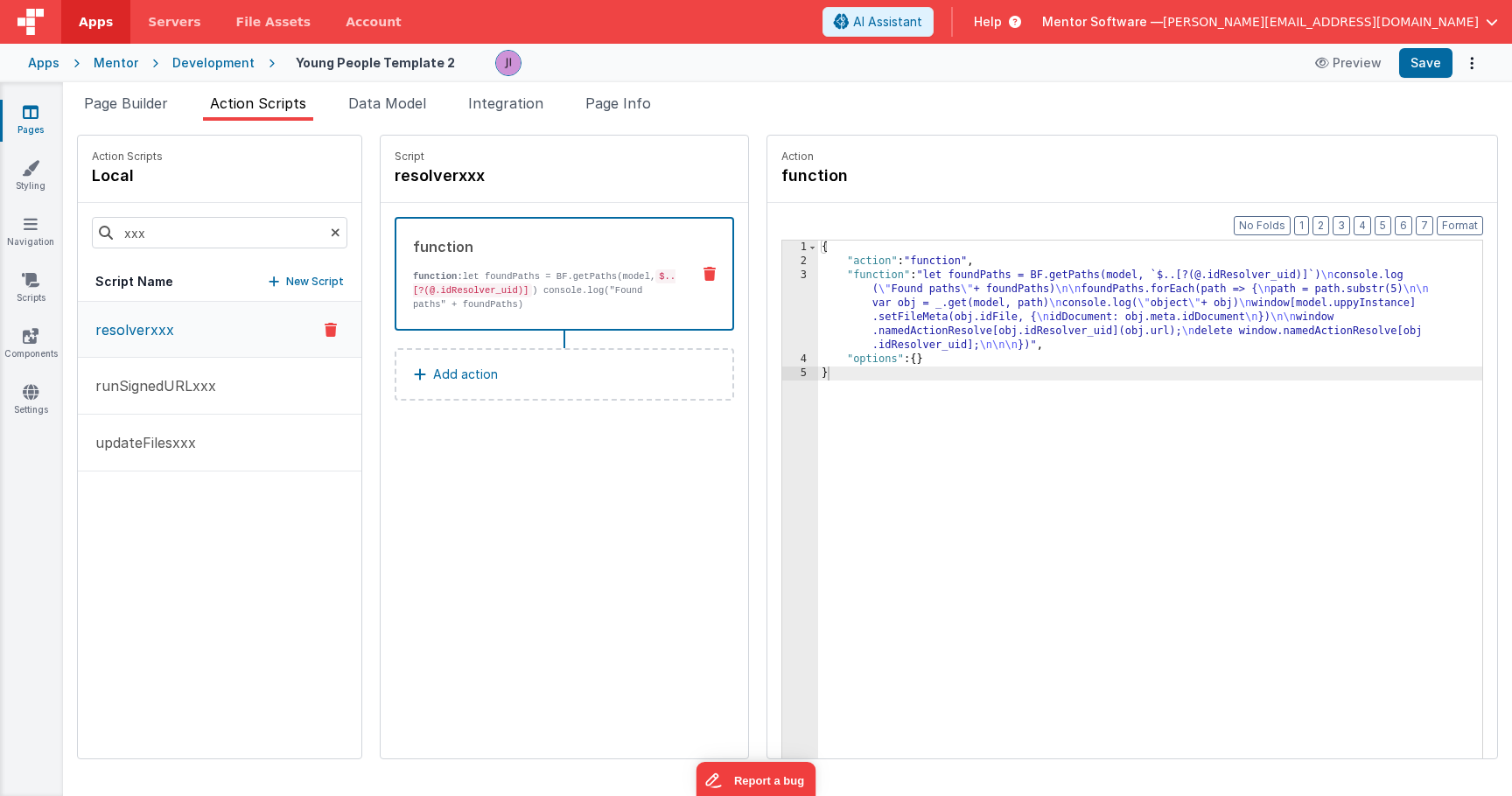
click at [333, 330] on icon at bounding box center [330, 330] width 12 height 21
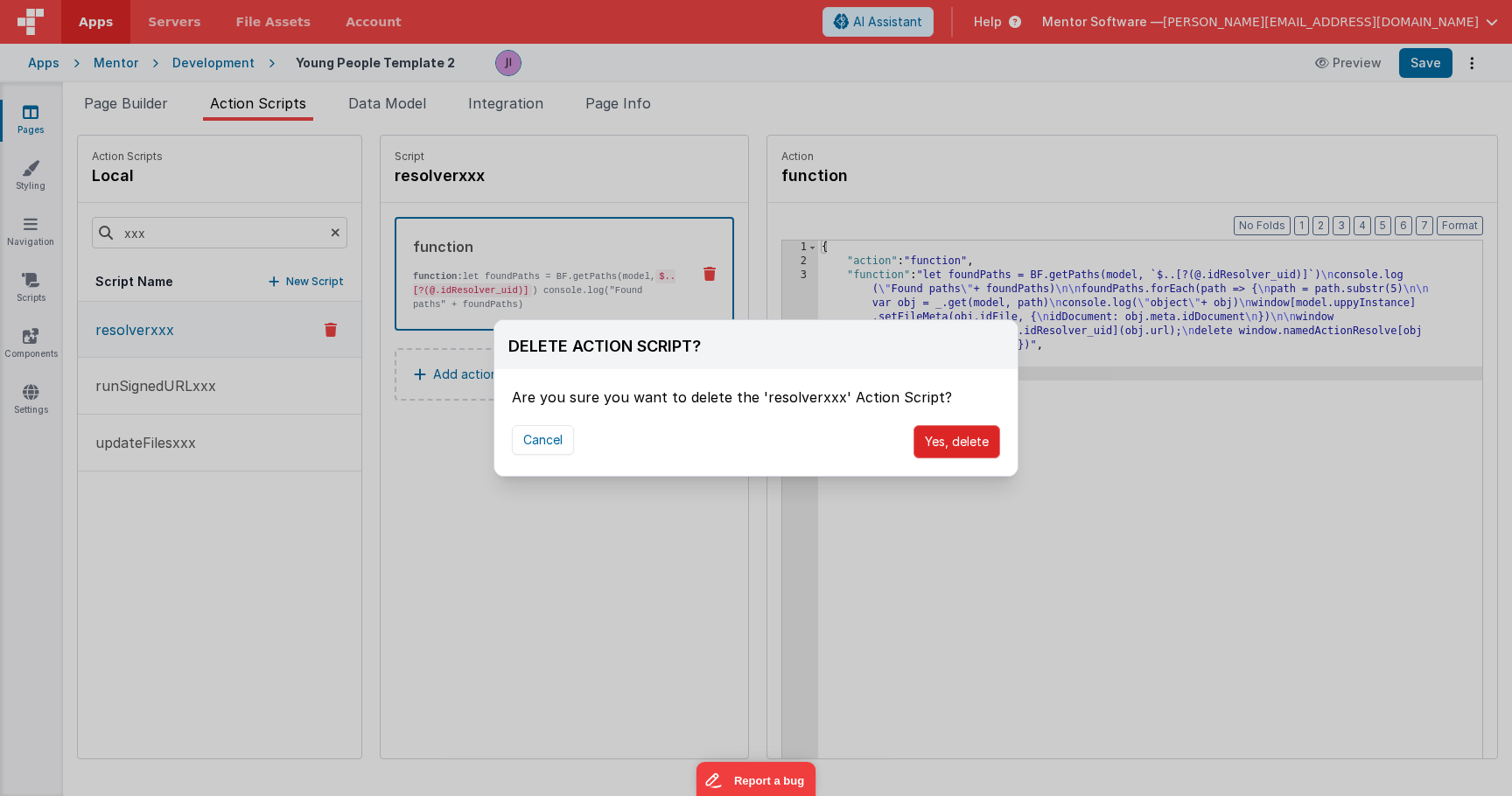
click at [973, 446] on button "Yes, delete" at bounding box center [956, 441] width 86 height 33
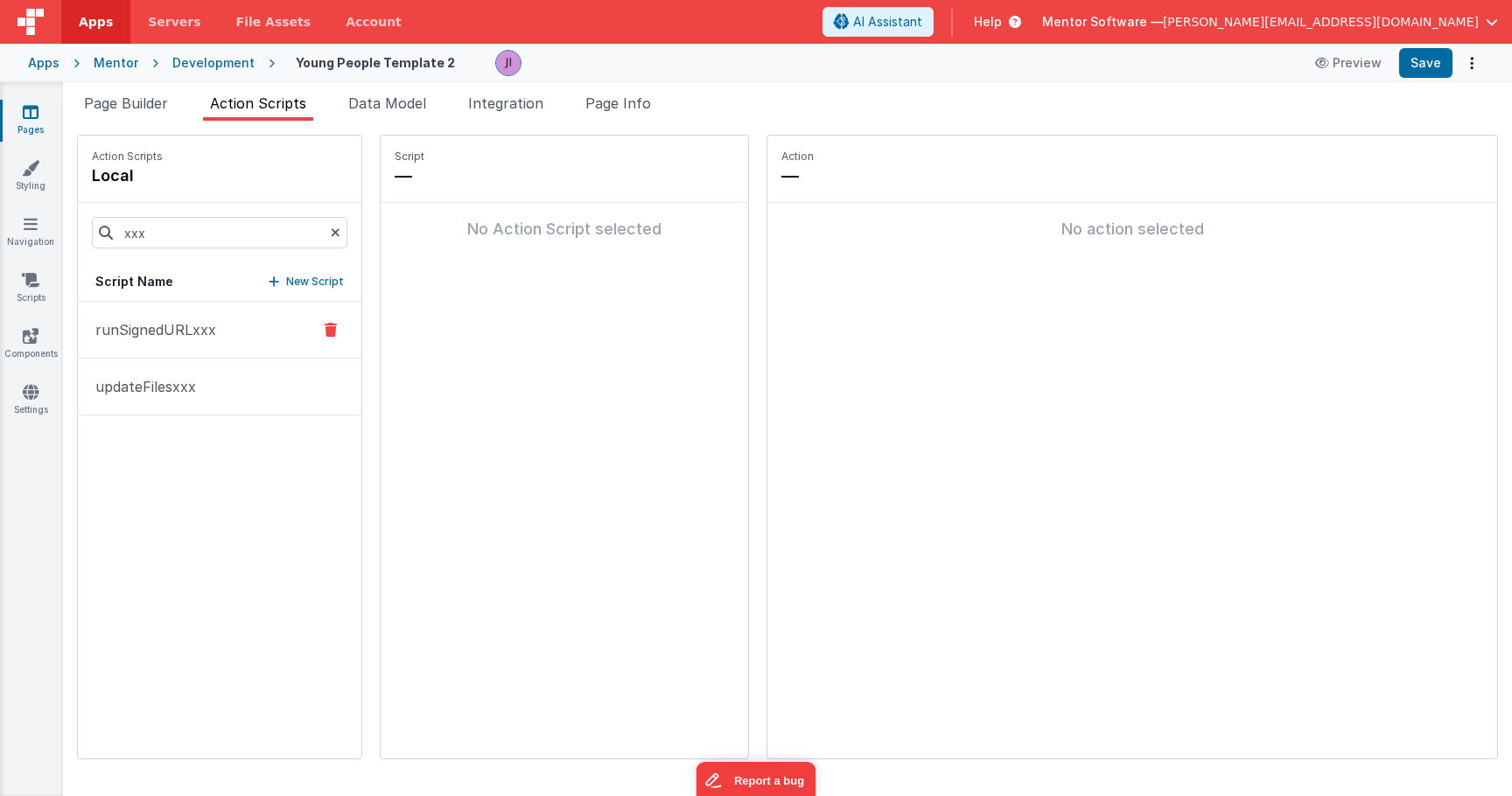
click at [313, 328] on div at bounding box center [331, 330] width 47 height 21
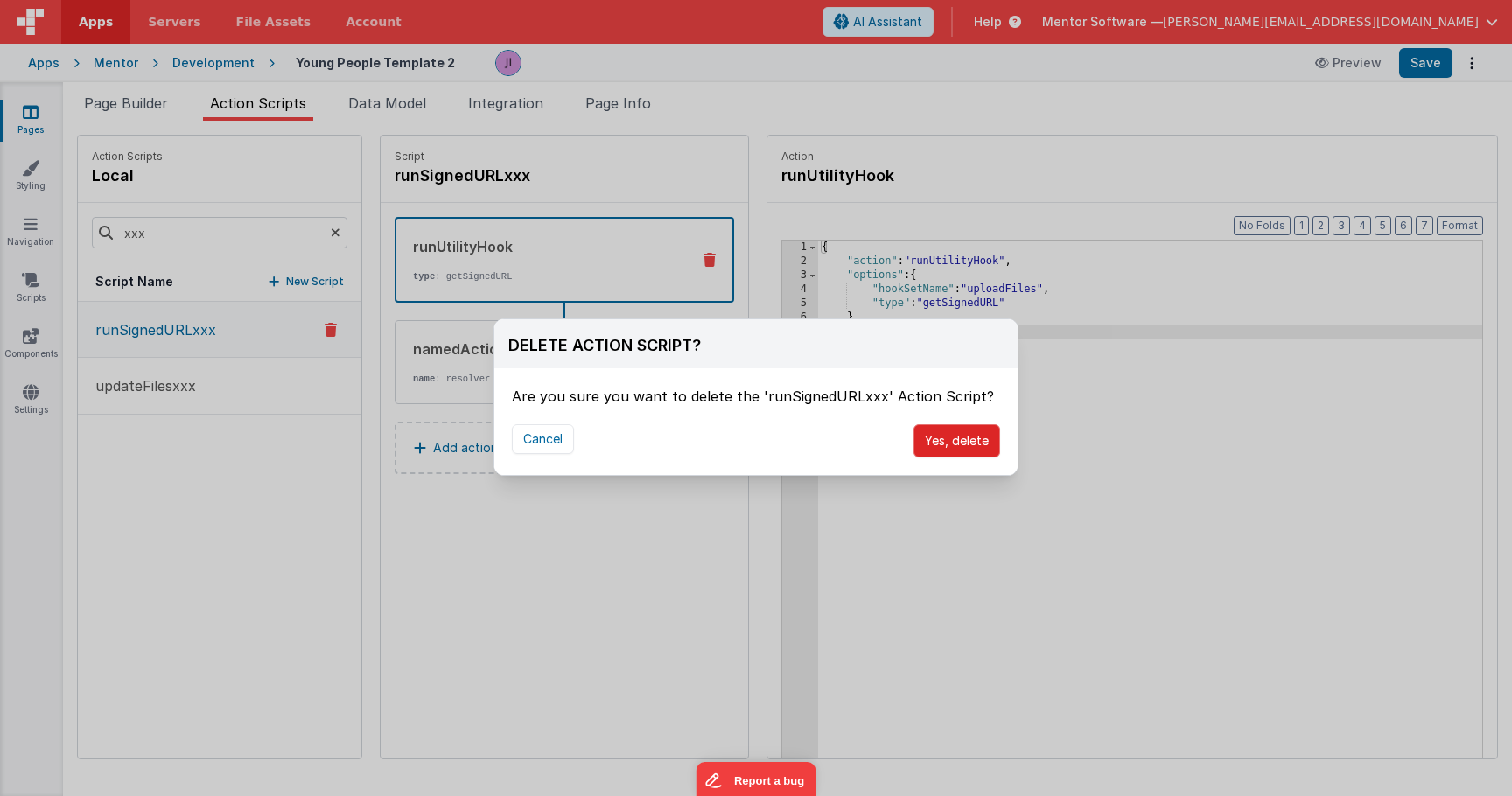
click at [964, 442] on button "Yes, delete" at bounding box center [956, 440] width 86 height 33
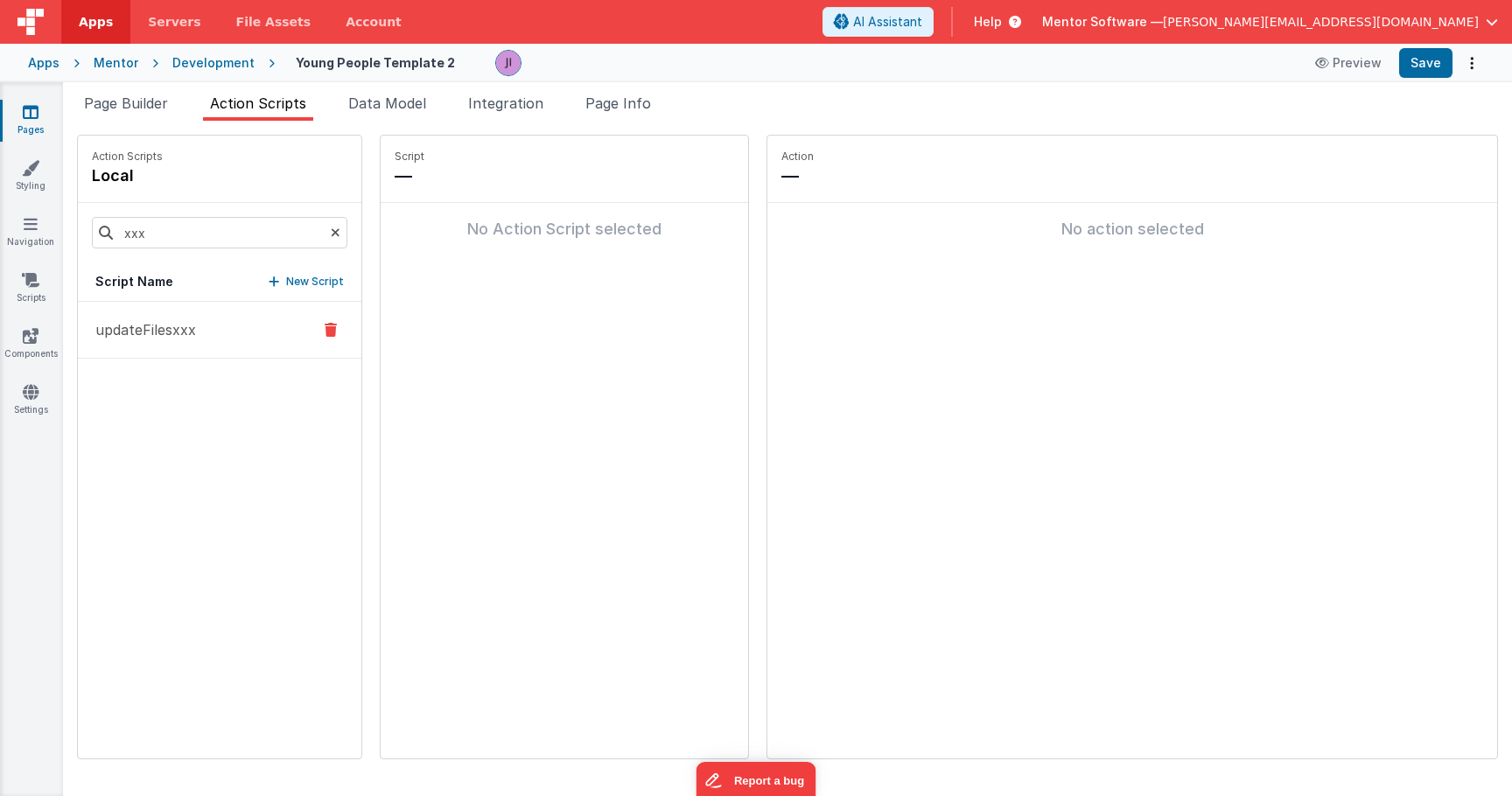
click at [225, 318] on button "updateFilesxxx" at bounding box center [219, 330] width 284 height 57
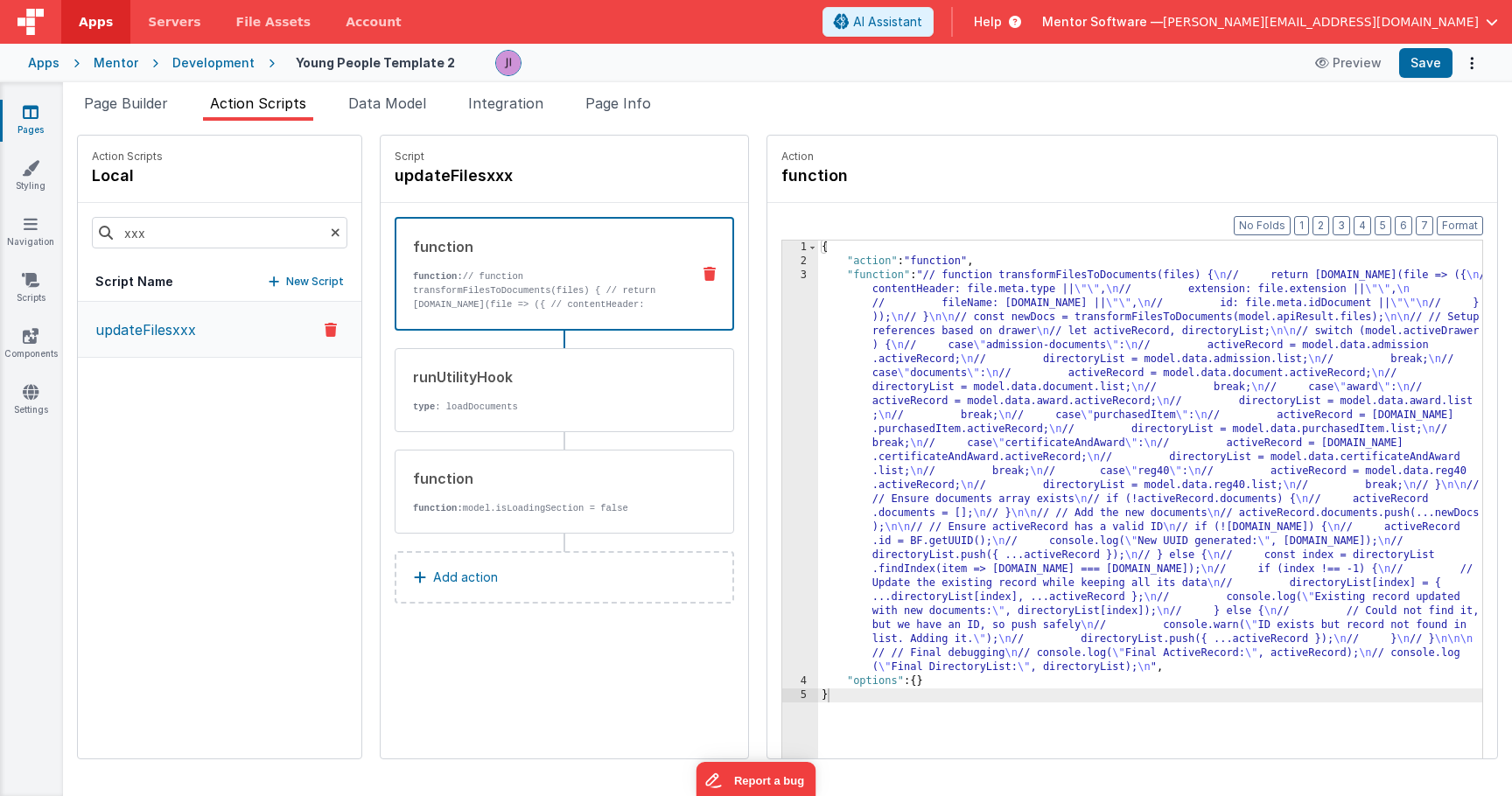
click at [334, 227] on icon at bounding box center [336, 232] width 9 height 60
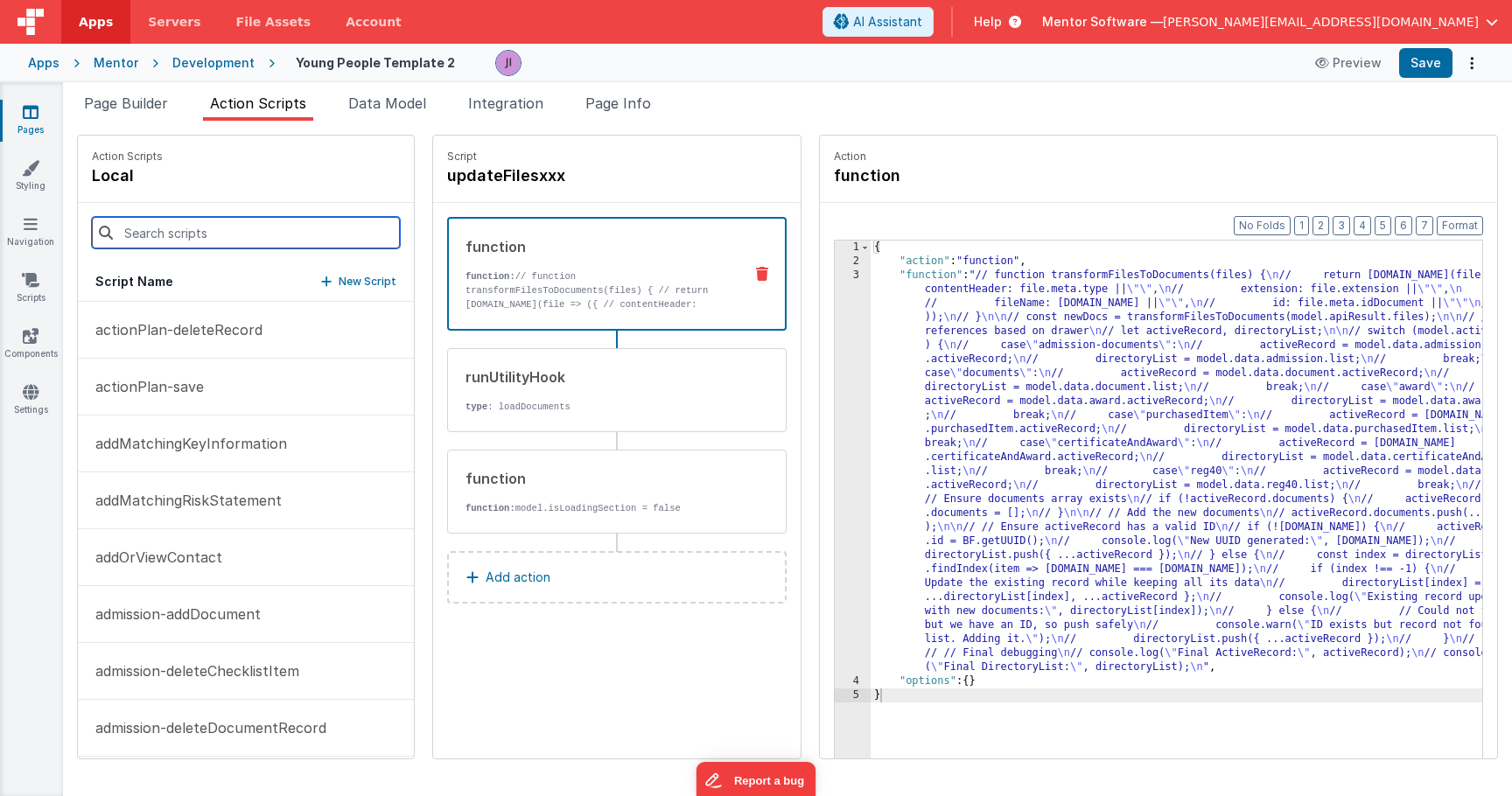
click at [276, 232] on input at bounding box center [246, 232] width 308 height 31
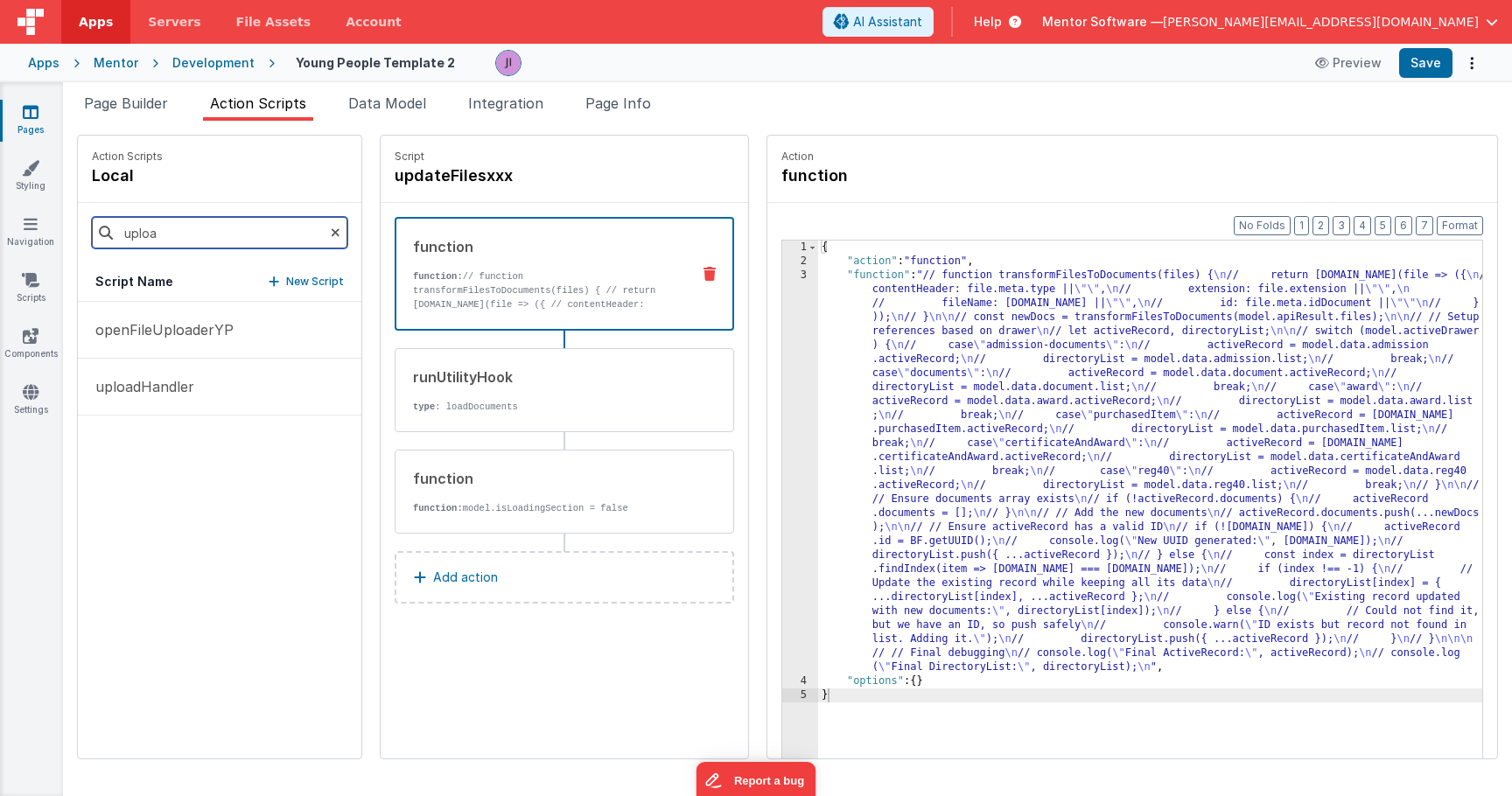
type input "upload"
drag, startPoint x: 292, startPoint y: 260, endPoint x: 261, endPoint y: 410, distance: 153.2
click at [261, 410] on button "uploadHandler" at bounding box center [219, 387] width 284 height 57
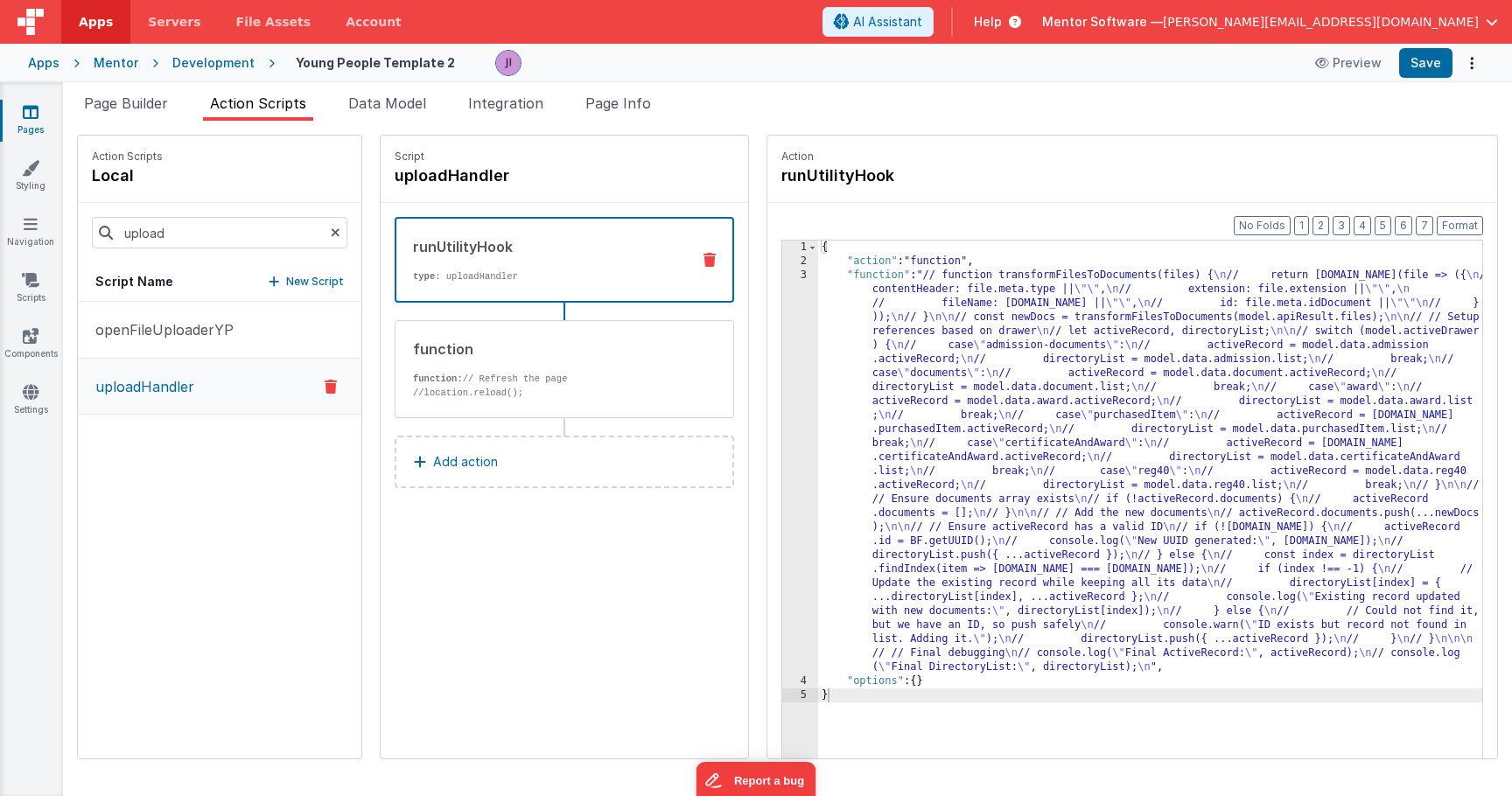
click at [256, 401] on button "uploadHandler" at bounding box center [219, 386] width 284 height 56
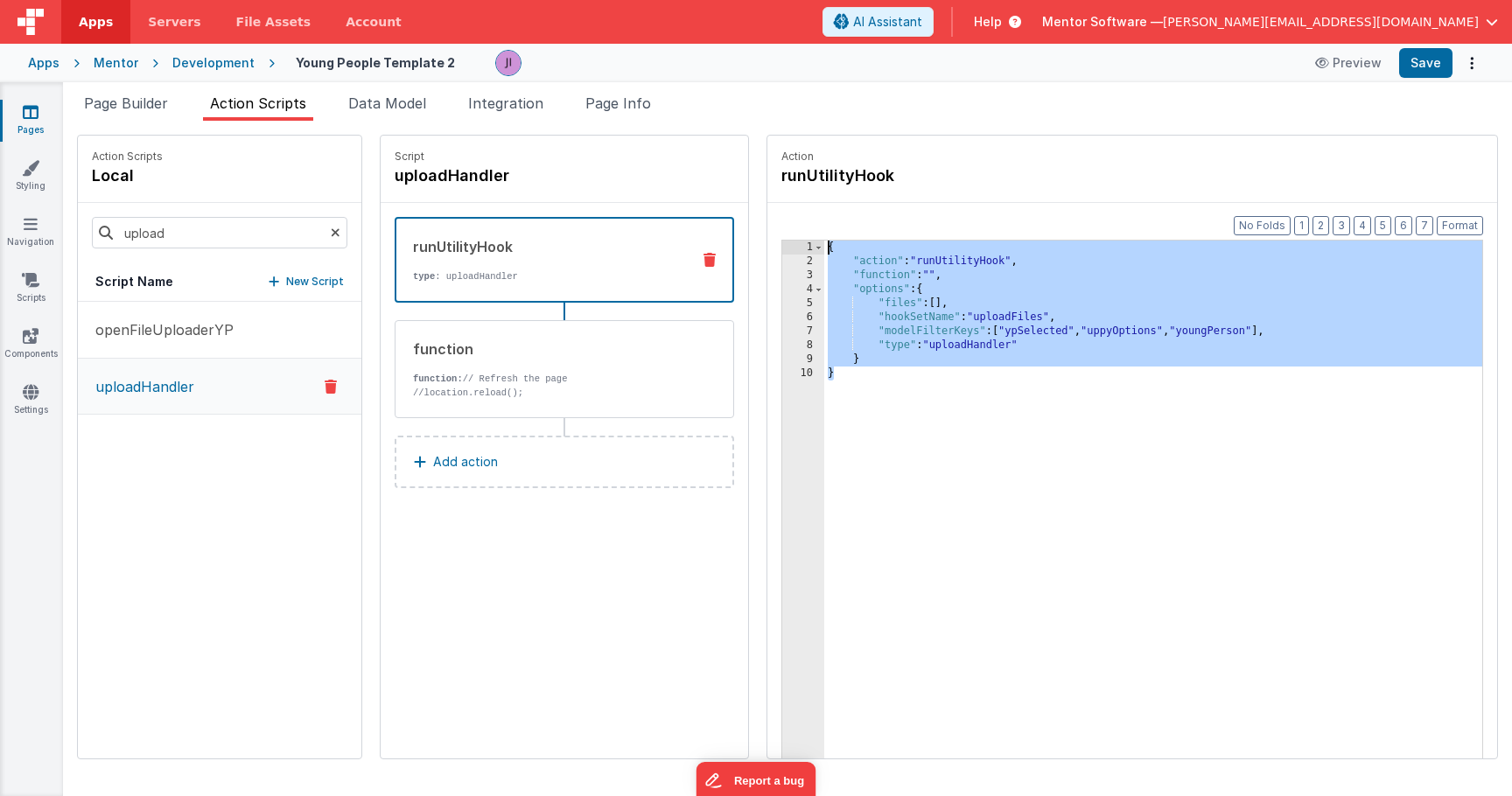
drag, startPoint x: 962, startPoint y: 439, endPoint x: 762, endPoint y: 197, distance: 313.9
click at [762, 199] on div "Action runUtilityHook Format 7 6 5 4 3 2 1 No Folds 1 2 3 4 5 6 7 8 9 10 { "act…" at bounding box center [1124, 447] width 749 height 625
click at [22, 114] on link "Pages" at bounding box center [30, 120] width 63 height 35
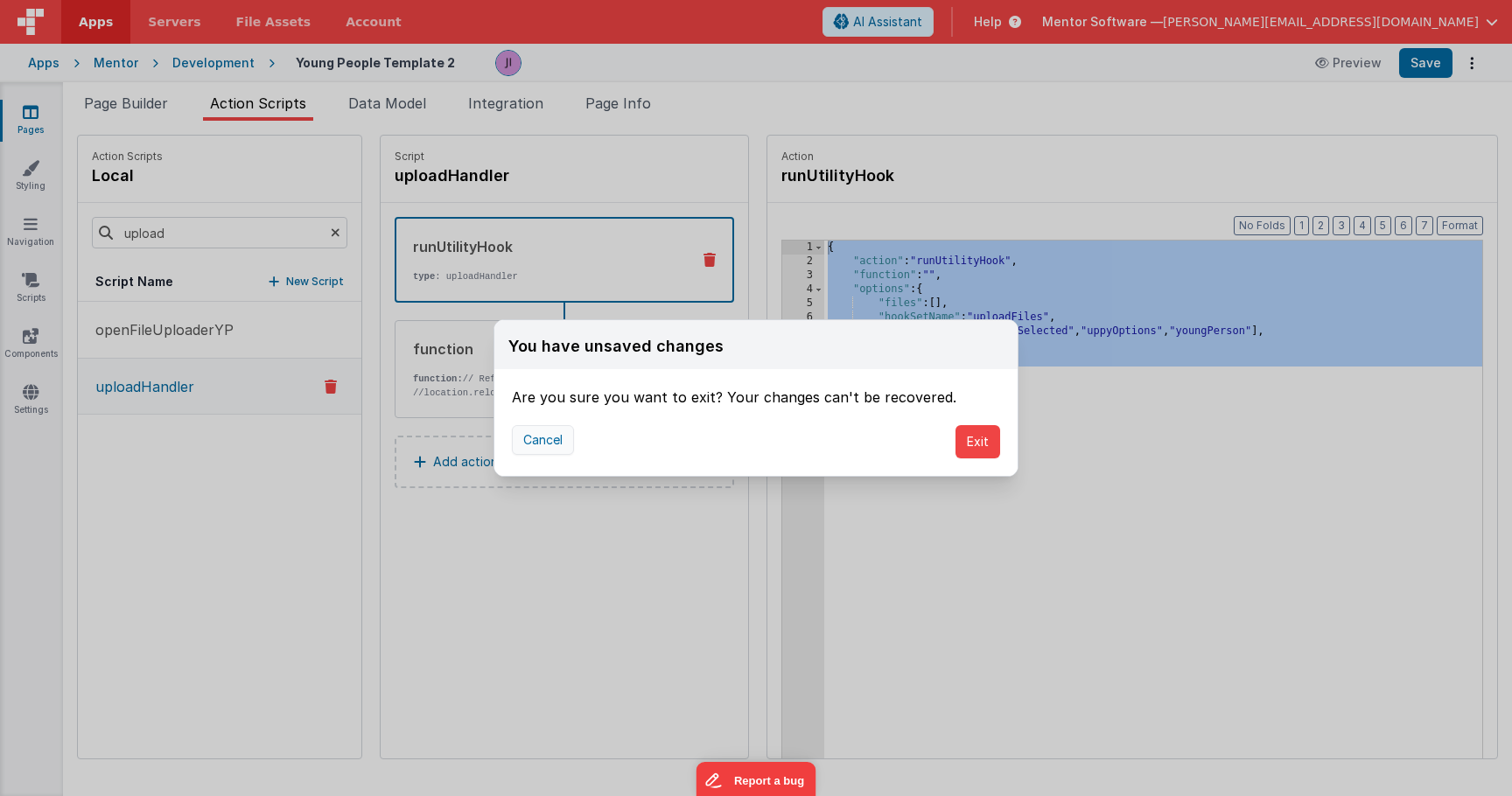
click at [537, 439] on button "Cancel" at bounding box center [543, 439] width 62 height 29
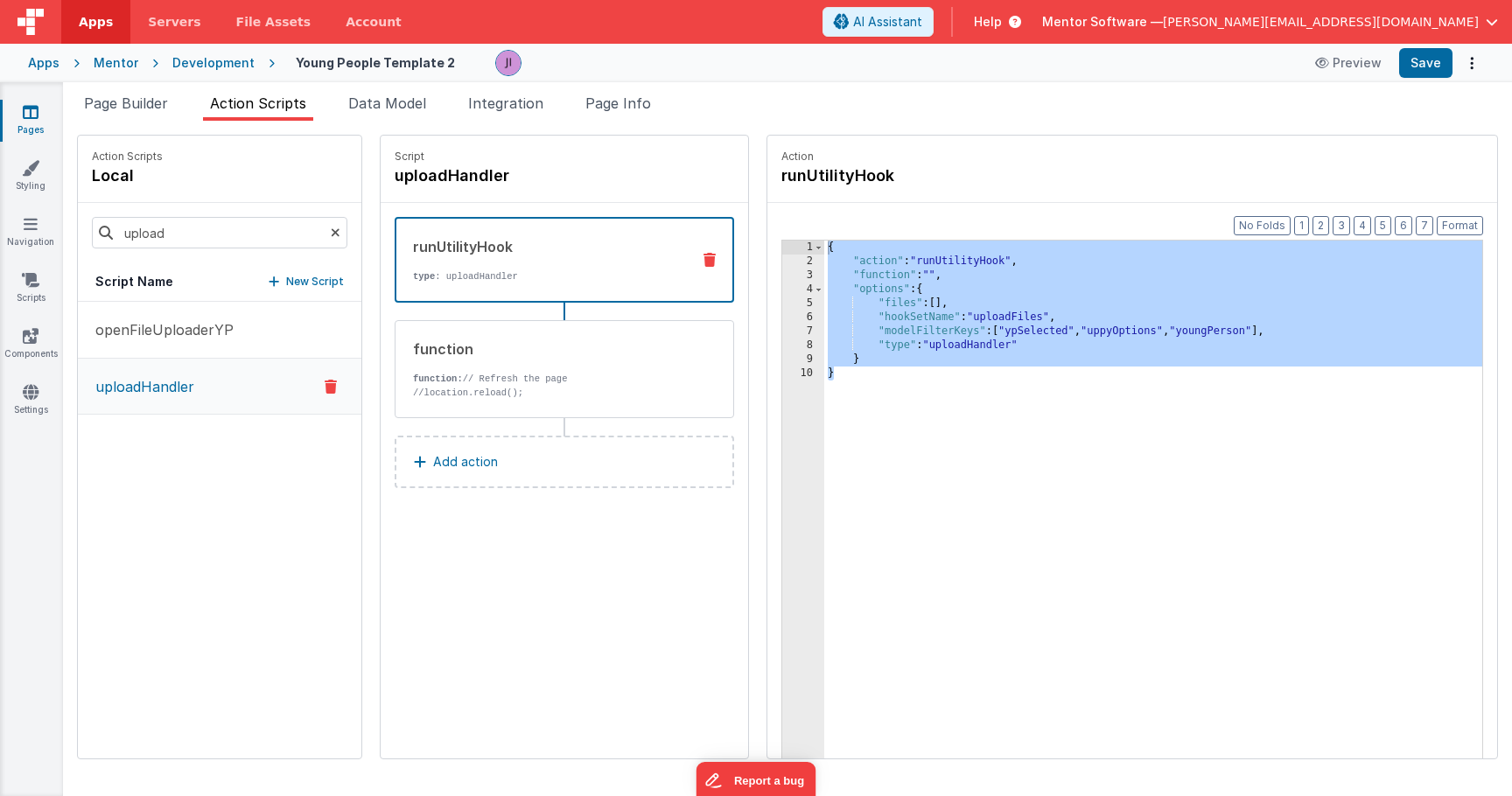
click at [1397, 68] on div "Preview Save" at bounding box center [1393, 63] width 179 height 29
click at [1411, 66] on button "Save" at bounding box center [1426, 63] width 53 height 29
click at [37, 120] on link "Pages" at bounding box center [30, 120] width 63 height 35
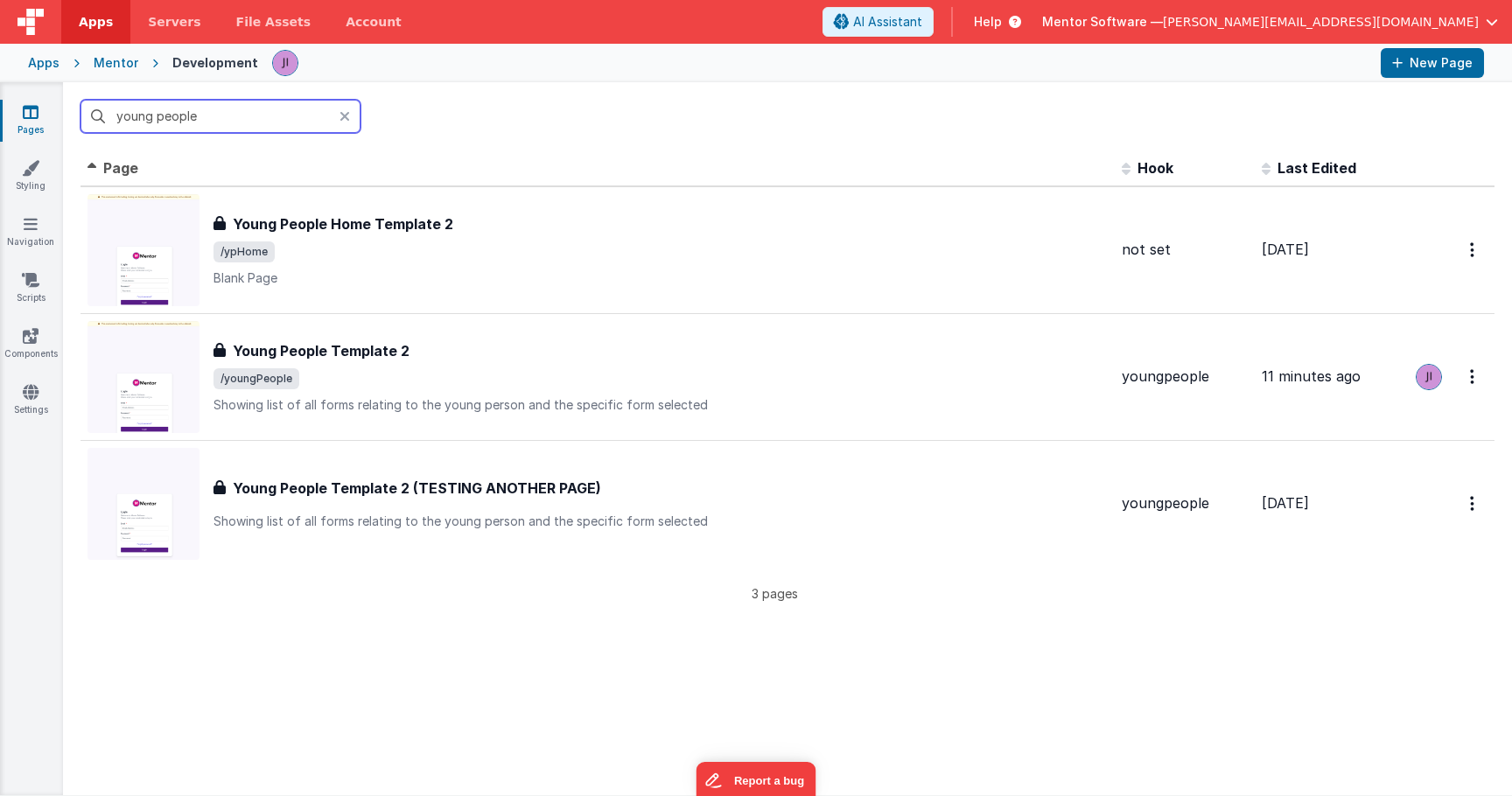
click at [129, 120] on input "young people" at bounding box center [220, 116] width 280 height 33
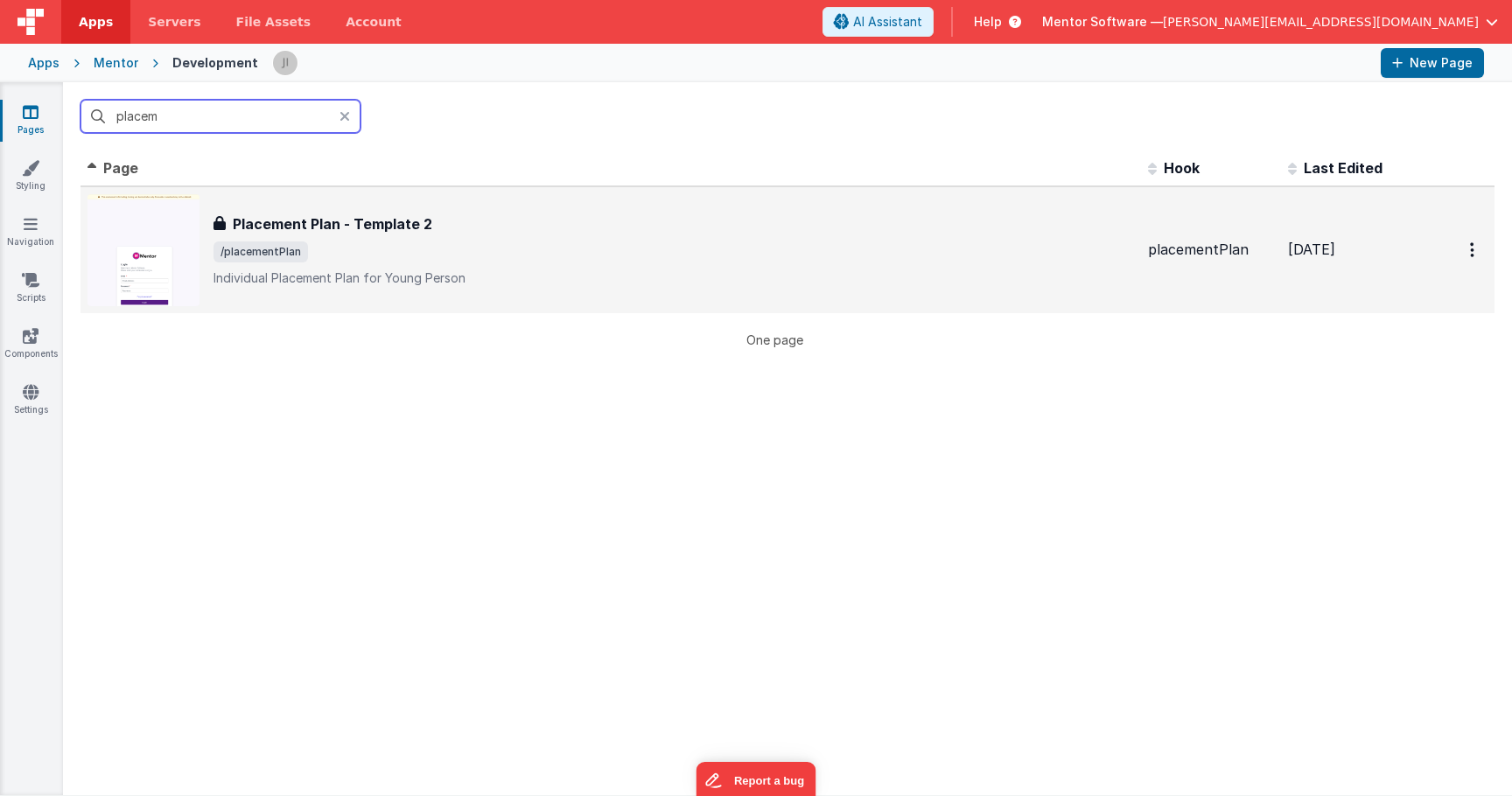
type input "placem"
click at [476, 231] on div "Placement Plan - Template 2" at bounding box center [673, 224] width 920 height 21
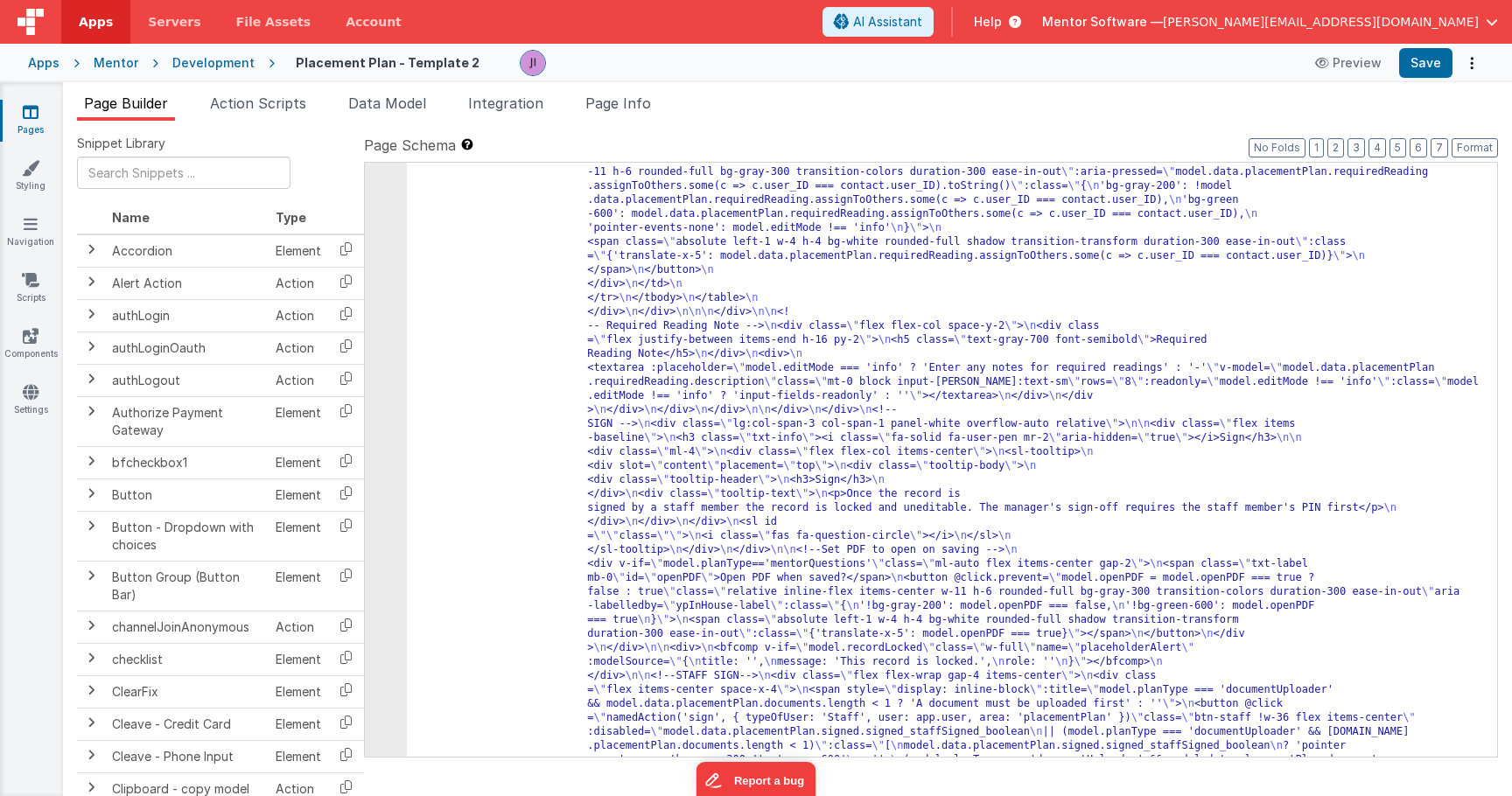
scroll to position [6632, 0]
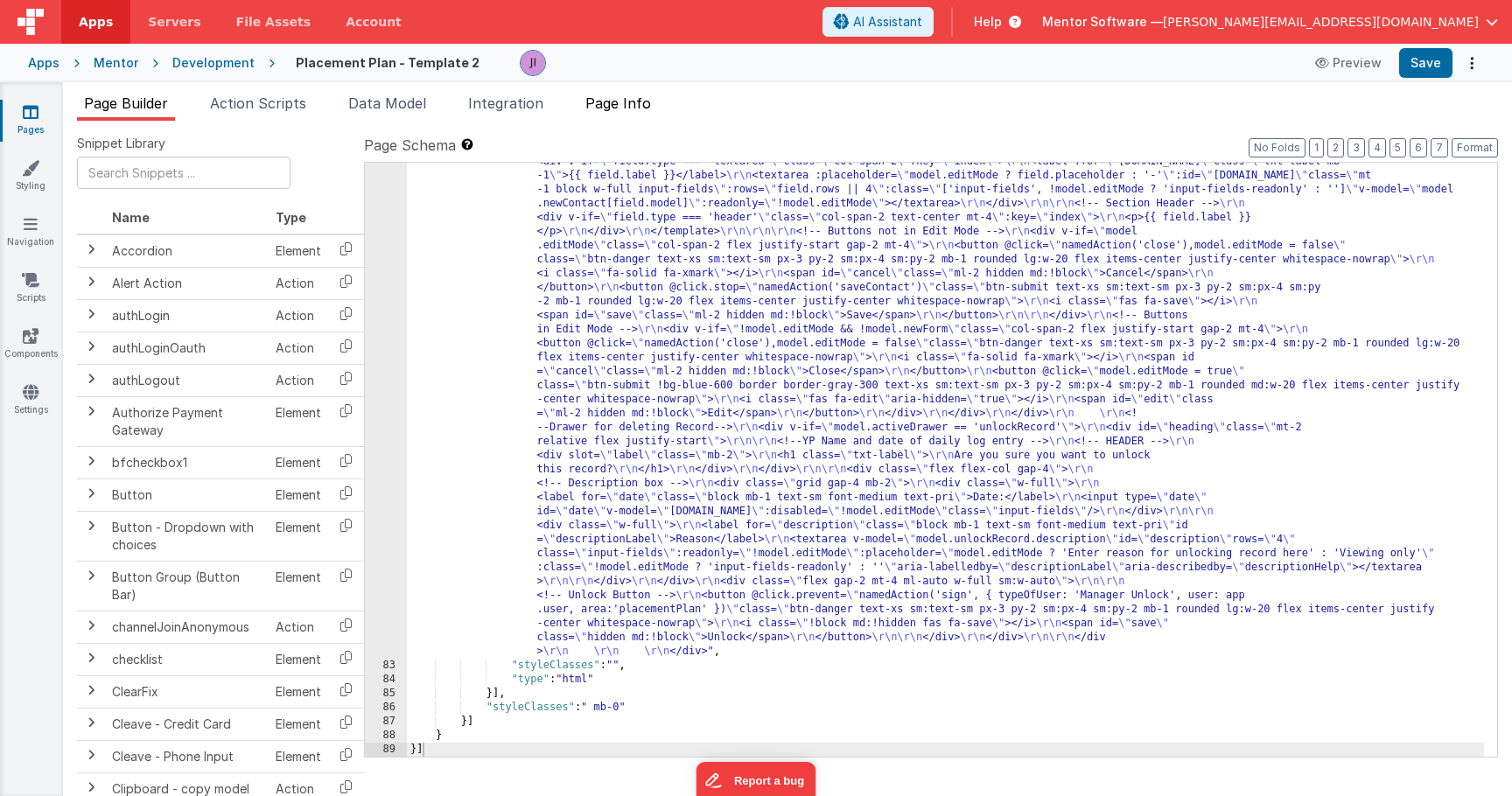
click at [600, 106] on span "Page Info" at bounding box center [618, 103] width 65 height 17
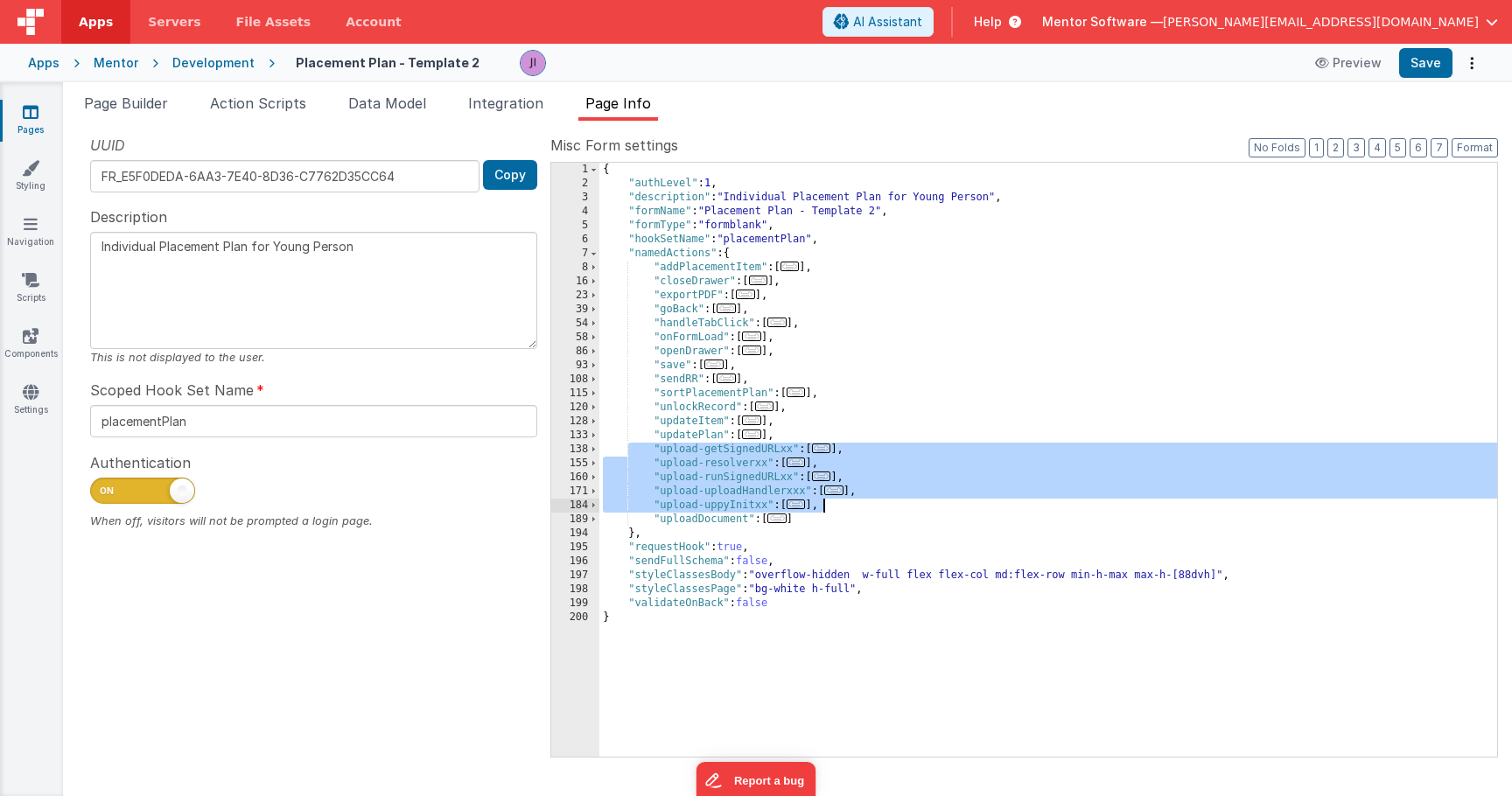
drag, startPoint x: 629, startPoint y: 449, endPoint x: 871, endPoint y: 504, distance: 248.2
click at [871, 504] on div "{ "authLevel" : 1 , "description" : "Individual Placement Plan for Young Person…" at bounding box center [1048, 474] width 897 height 622
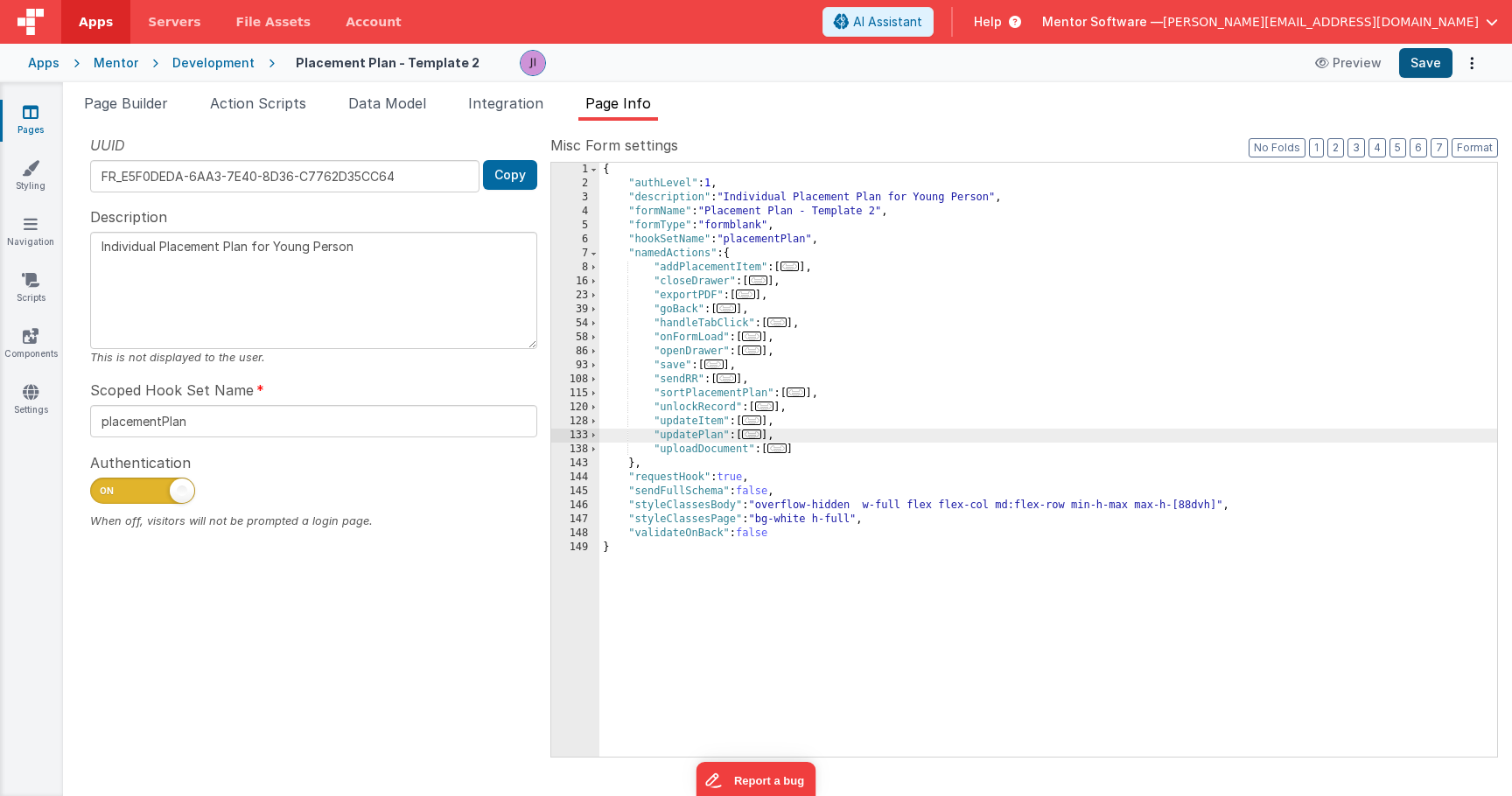
click at [1437, 68] on button "Save" at bounding box center [1426, 63] width 53 height 29
click at [28, 122] on link "Pages" at bounding box center [30, 120] width 63 height 35
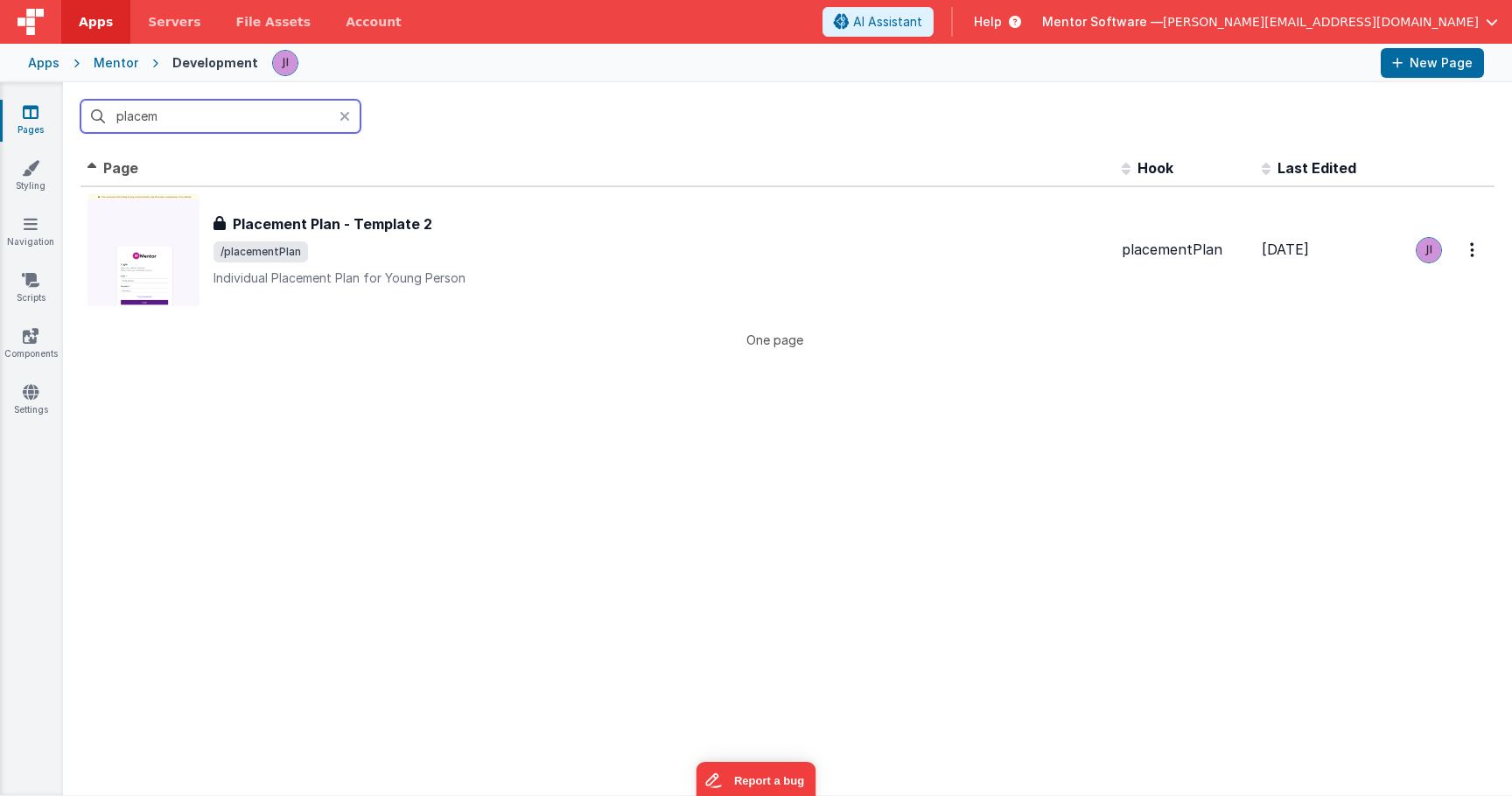
click at [151, 121] on input "placem" at bounding box center [220, 116] width 280 height 33
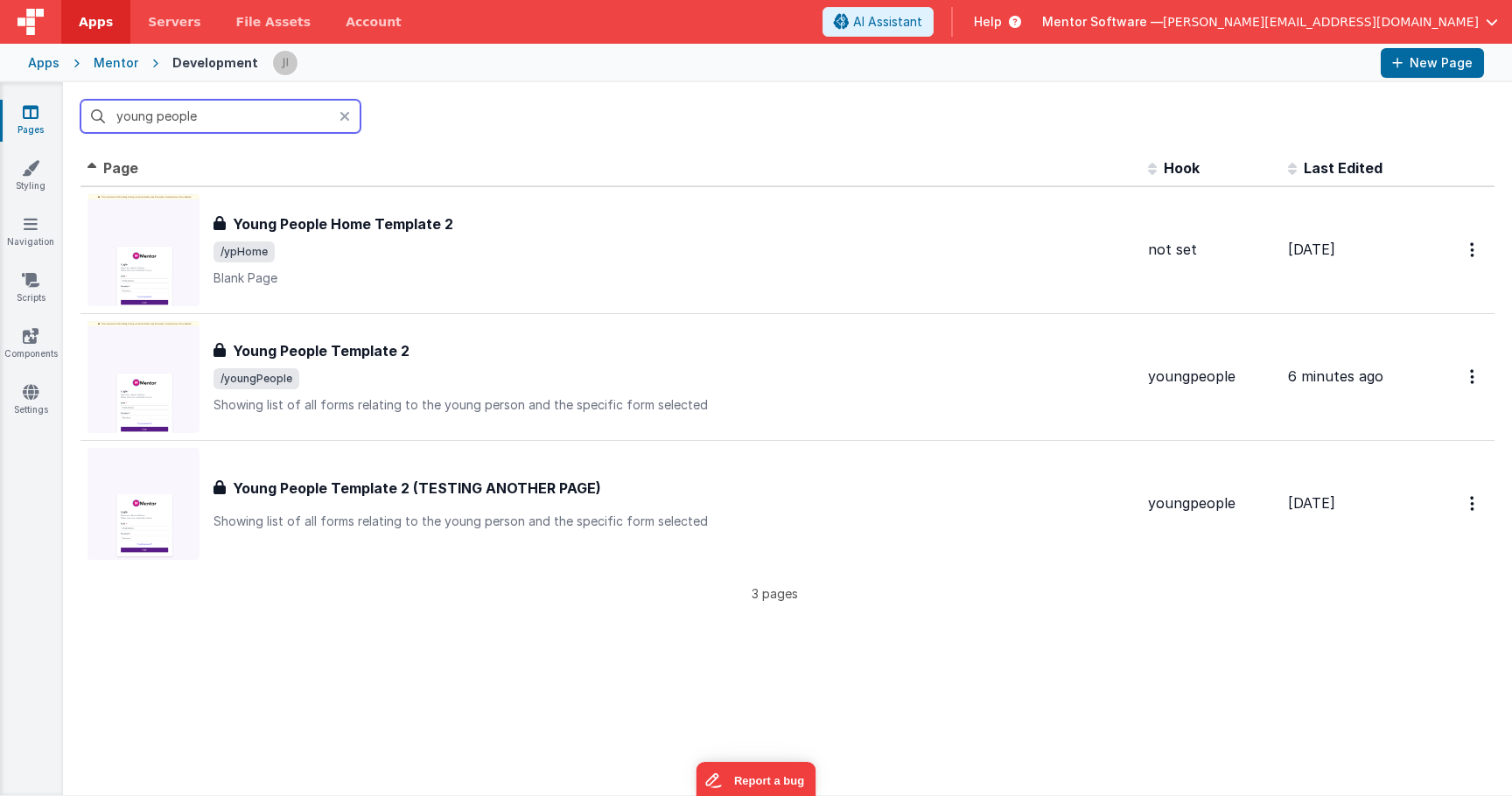
type input "young people t"
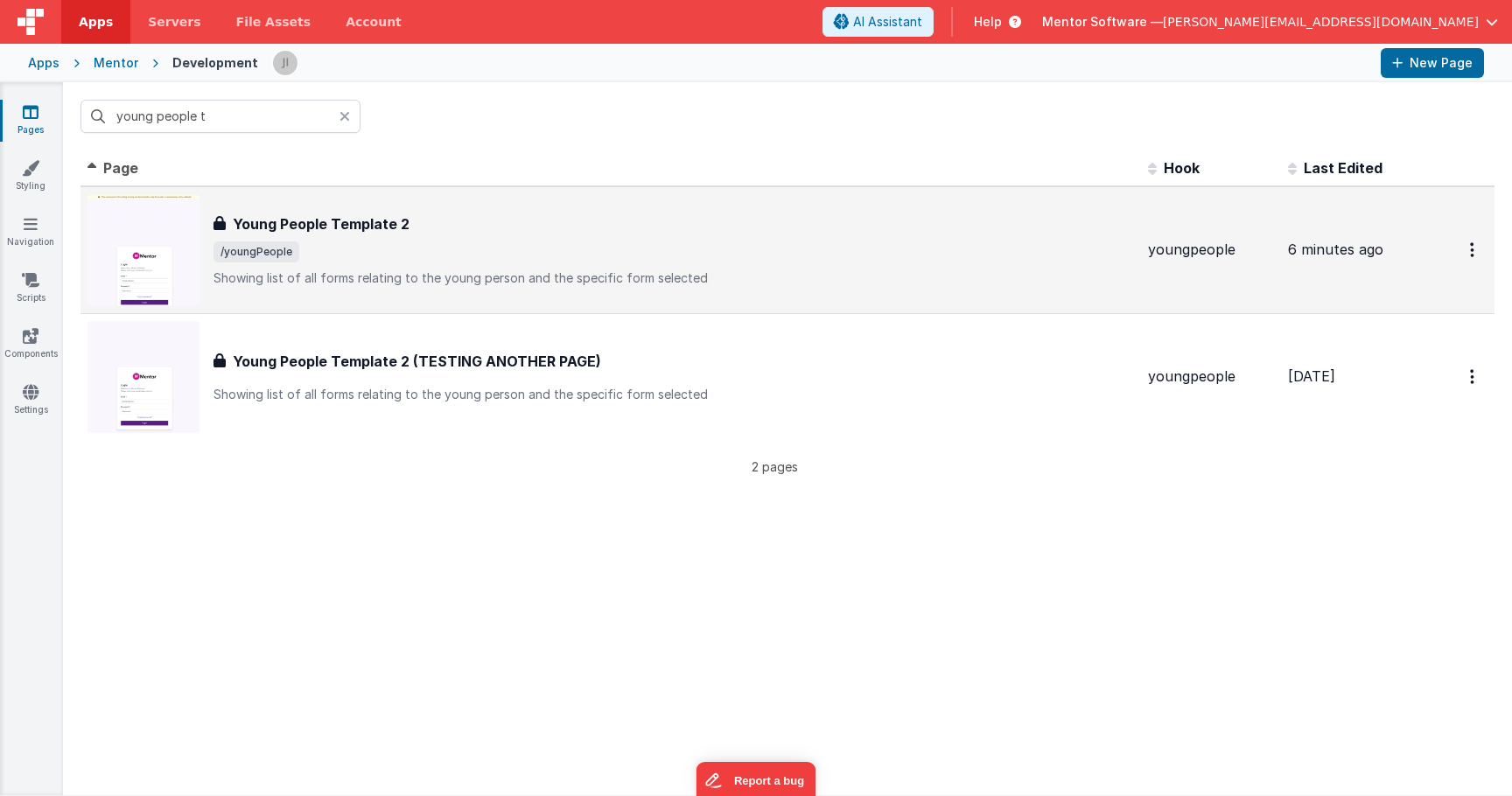
click at [461, 242] on span "/youngPeople" at bounding box center [673, 252] width 920 height 21
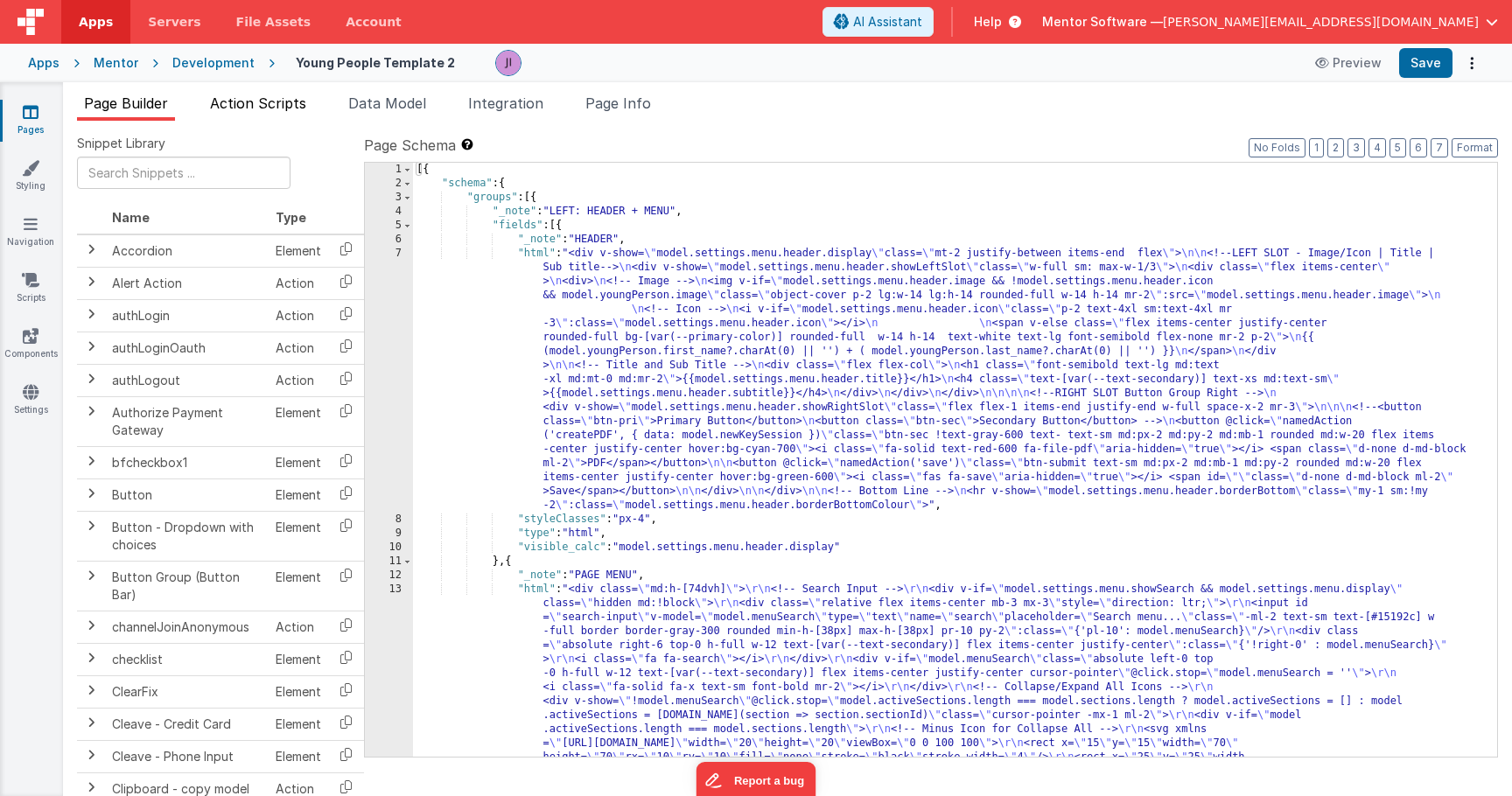
click at [286, 110] on span "Action Scripts" at bounding box center [257, 103] width 96 height 17
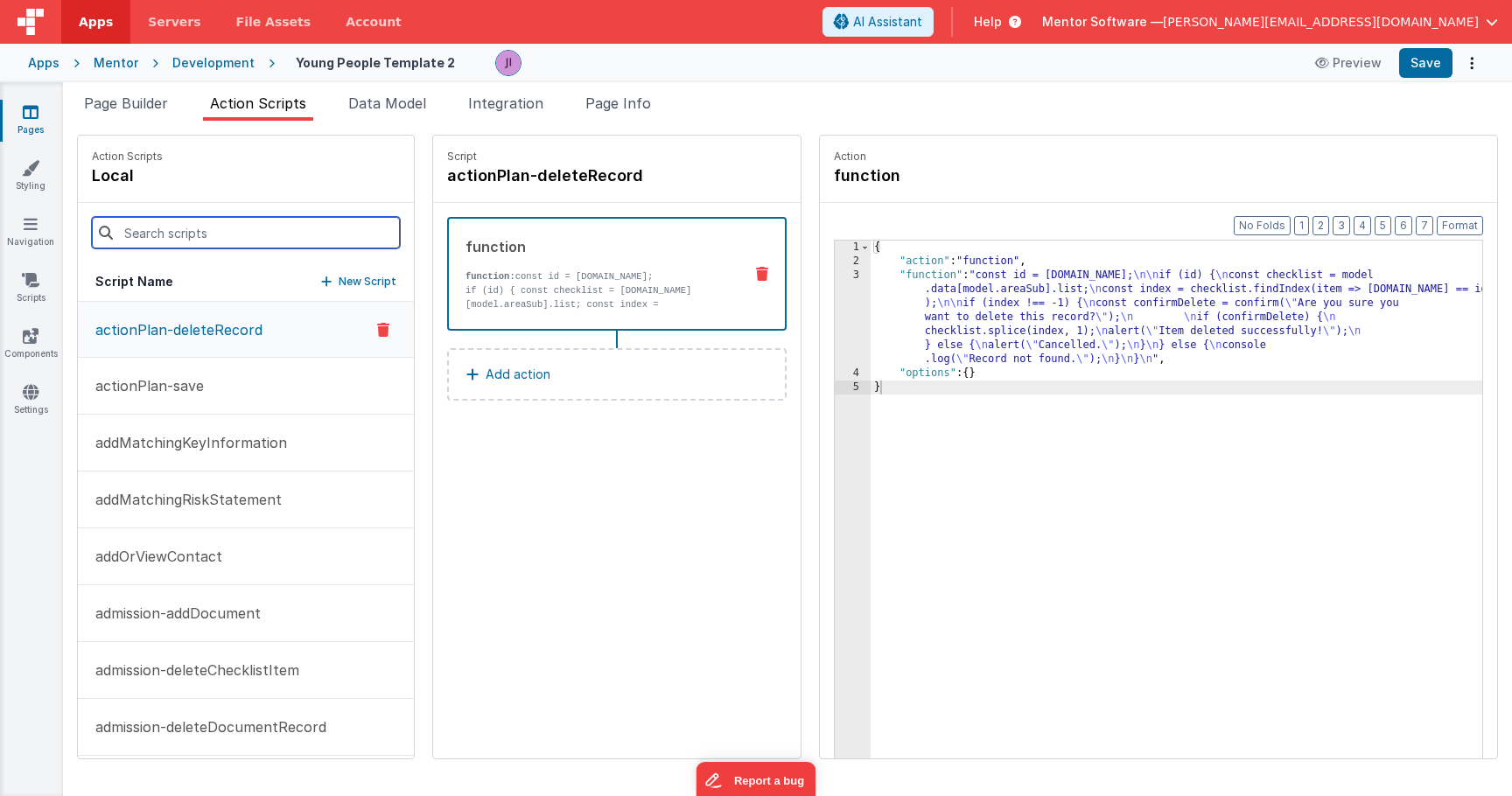
click at [210, 221] on input at bounding box center [246, 232] width 308 height 31
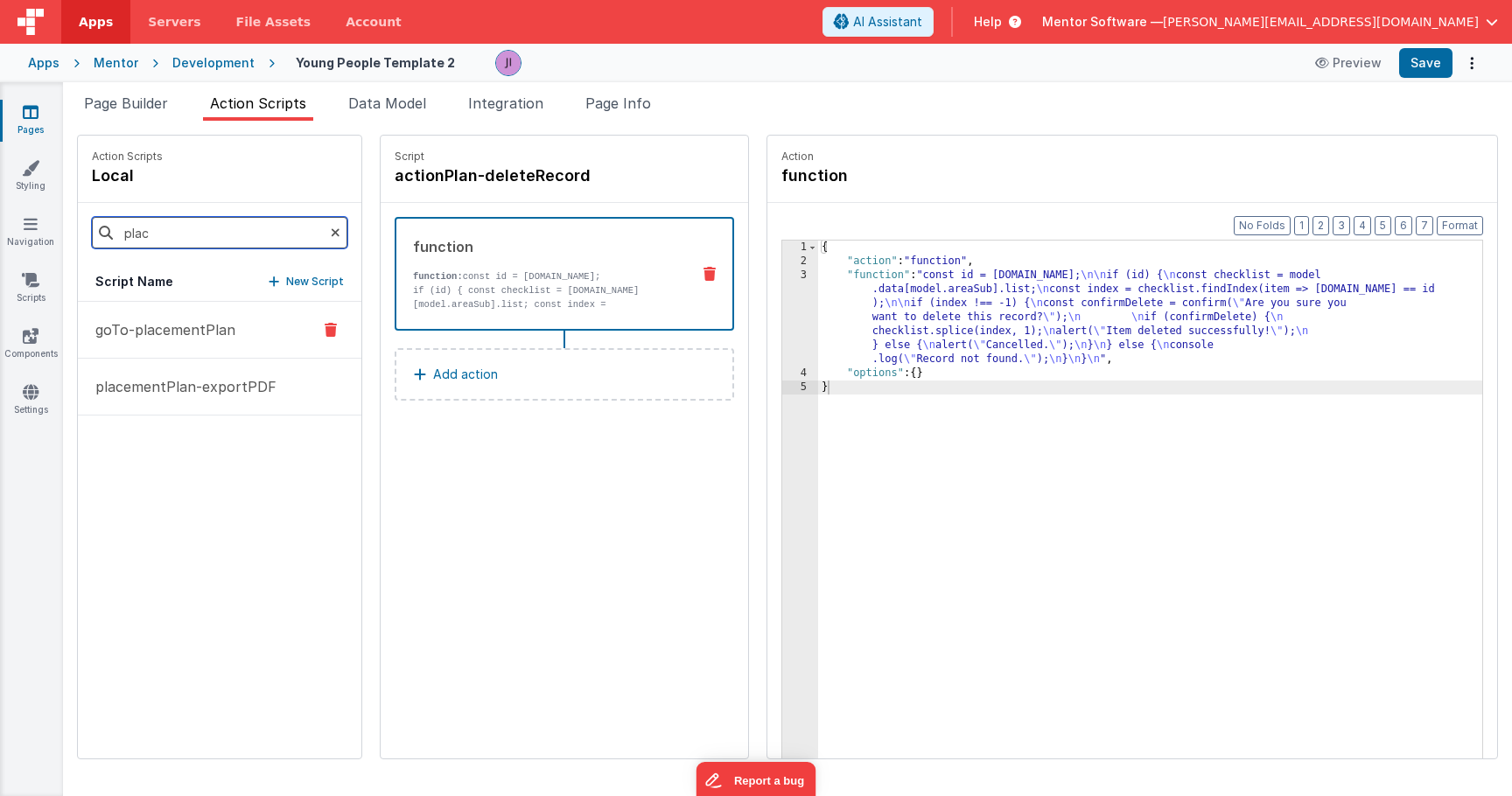
type input "plac"
click at [237, 334] on button "goTo-placementPlan" at bounding box center [219, 330] width 284 height 57
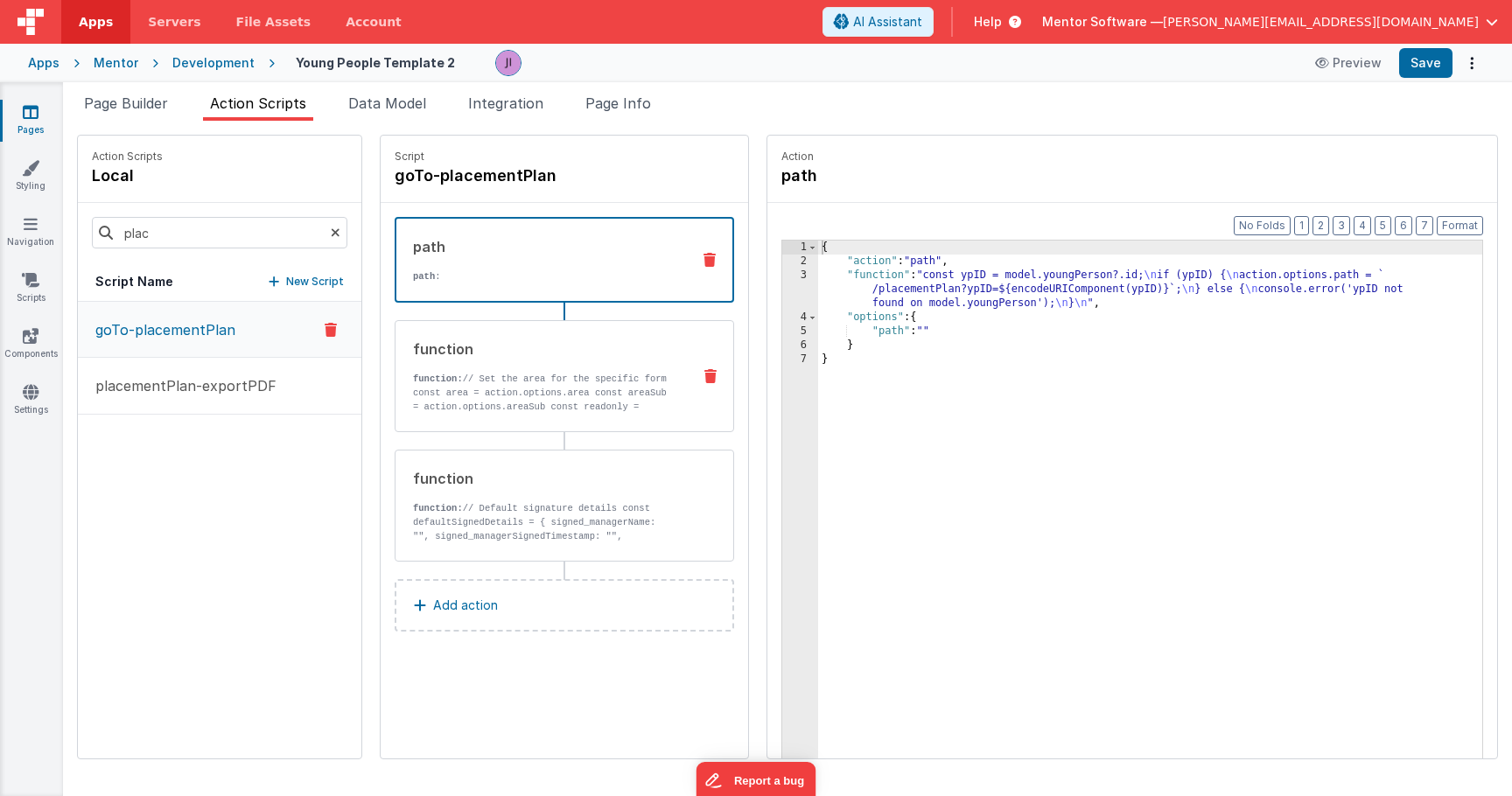
click at [525, 381] on p "function: // Set the area for the specific form" at bounding box center [544, 379] width 265 height 14
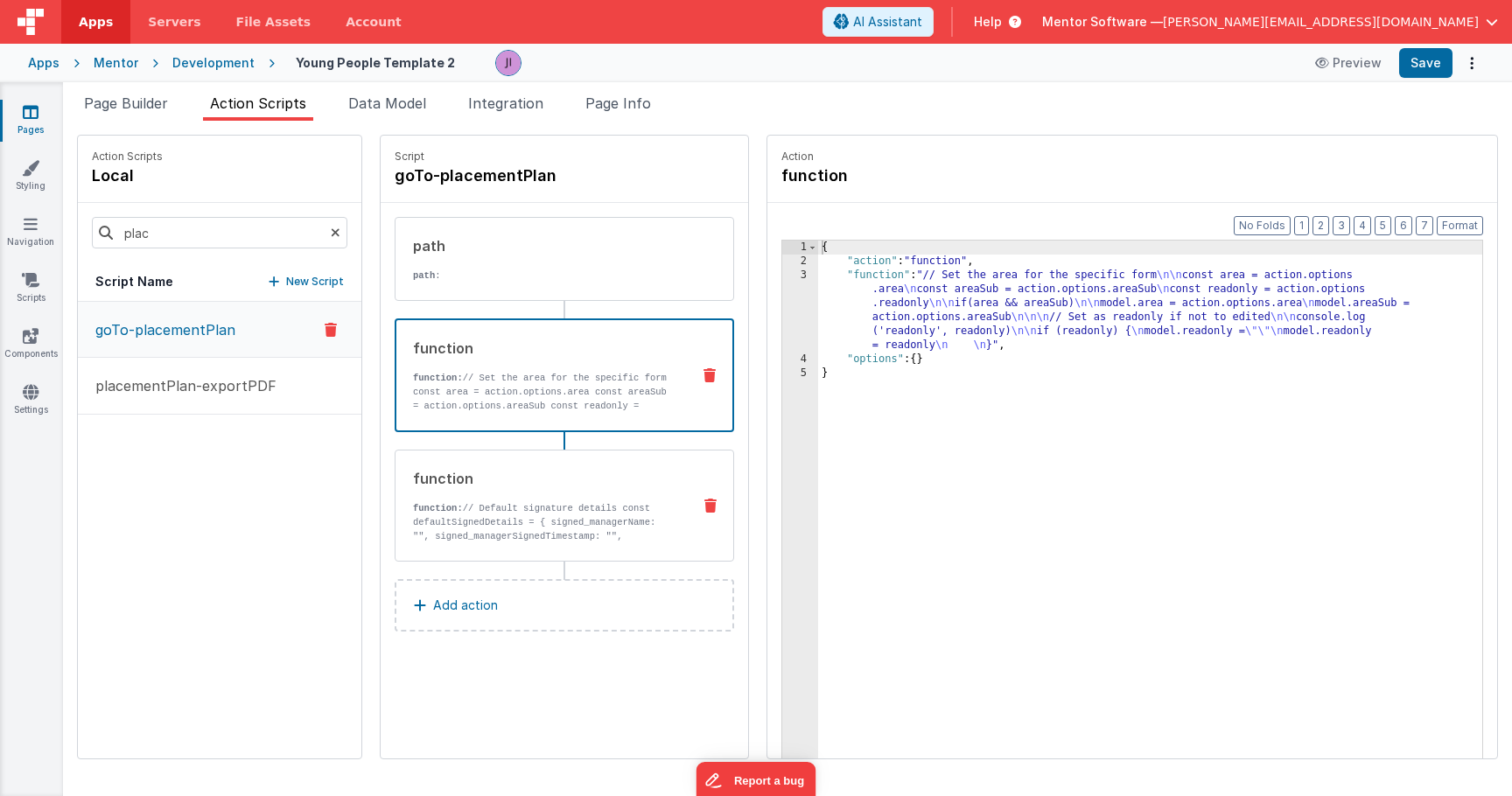
click at [599, 496] on div "function function: // Default signature details const defaultSignedDetails = { …" at bounding box center [536, 506] width 282 height 75
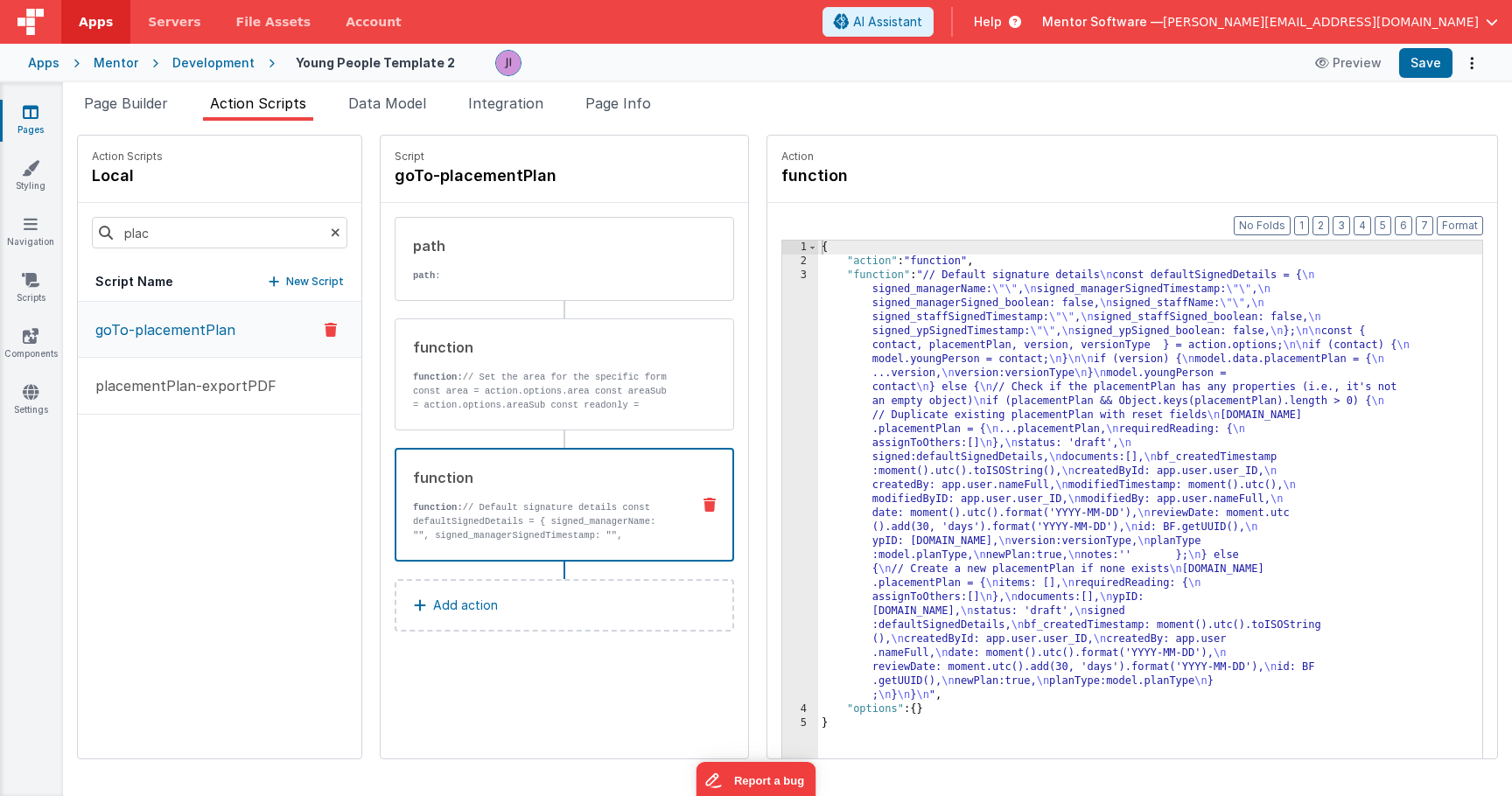
click at [831, 382] on div "{ "action" : "function" , "function" : "// Default signature details \n const d…" at bounding box center [1151, 541] width 664 height 601
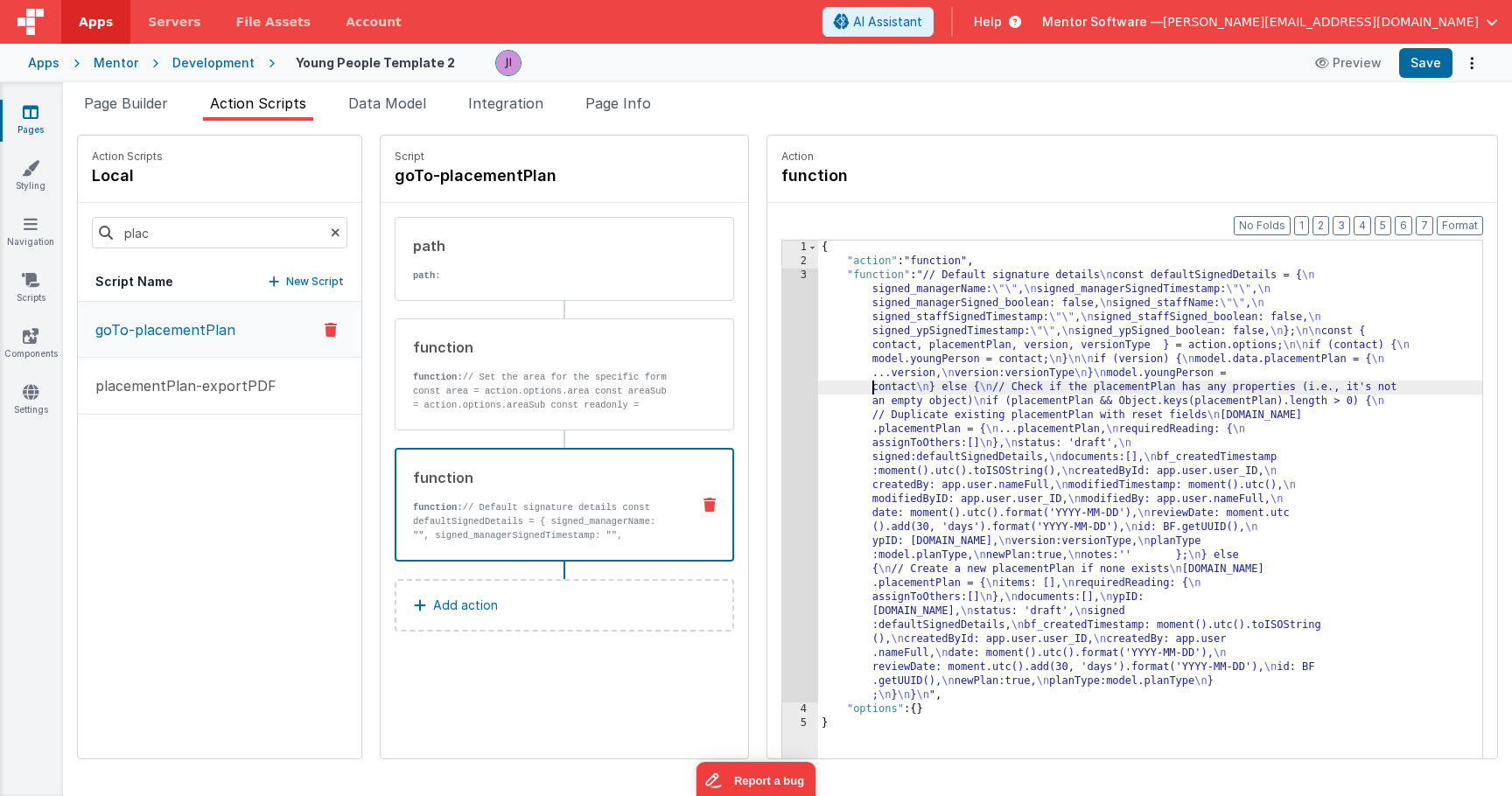
click at [794, 385] on div "3" at bounding box center [801, 486] width 36 height 435
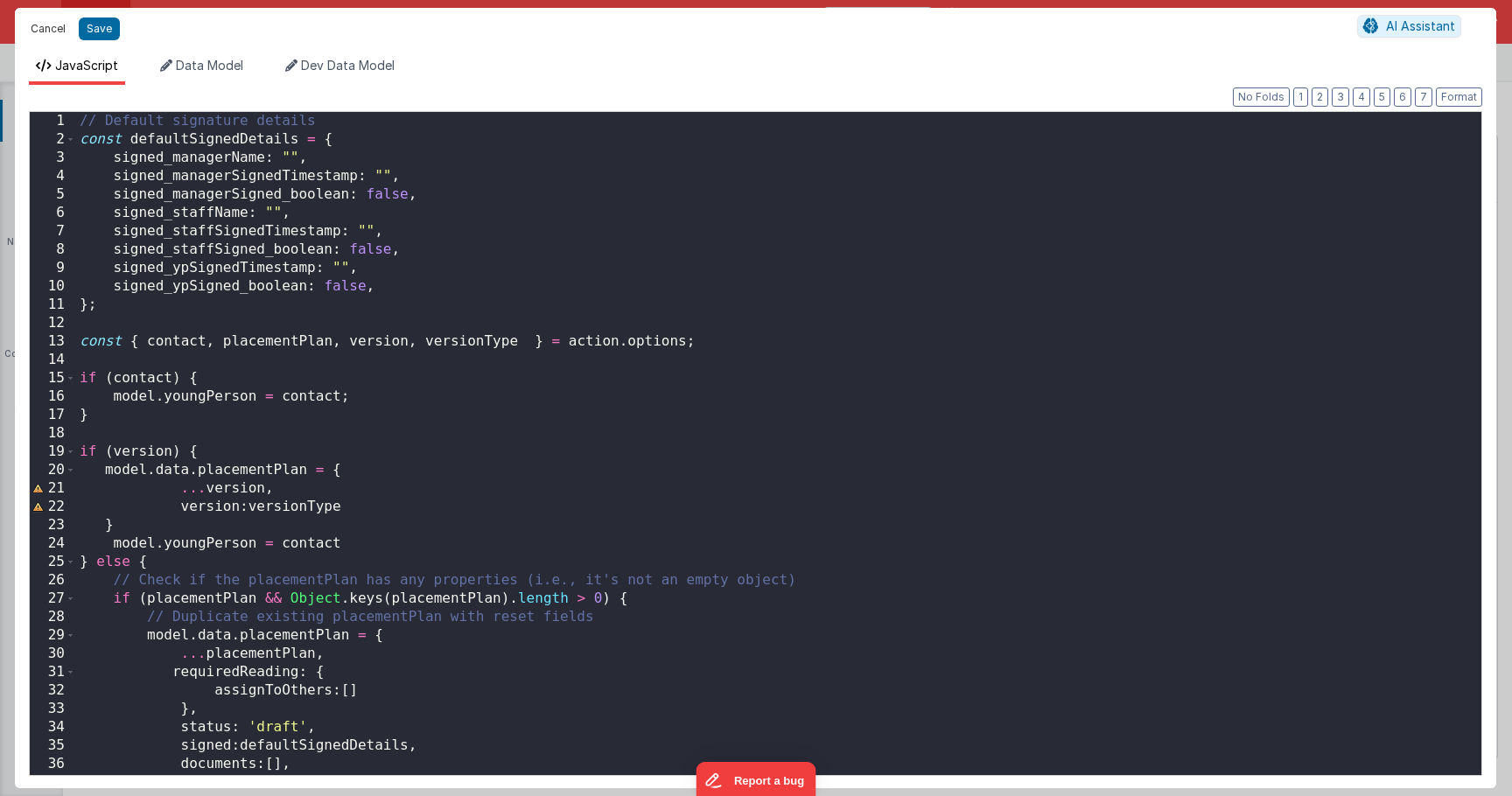
click at [60, 32] on button "Cancel" at bounding box center [47, 29] width 52 height 25
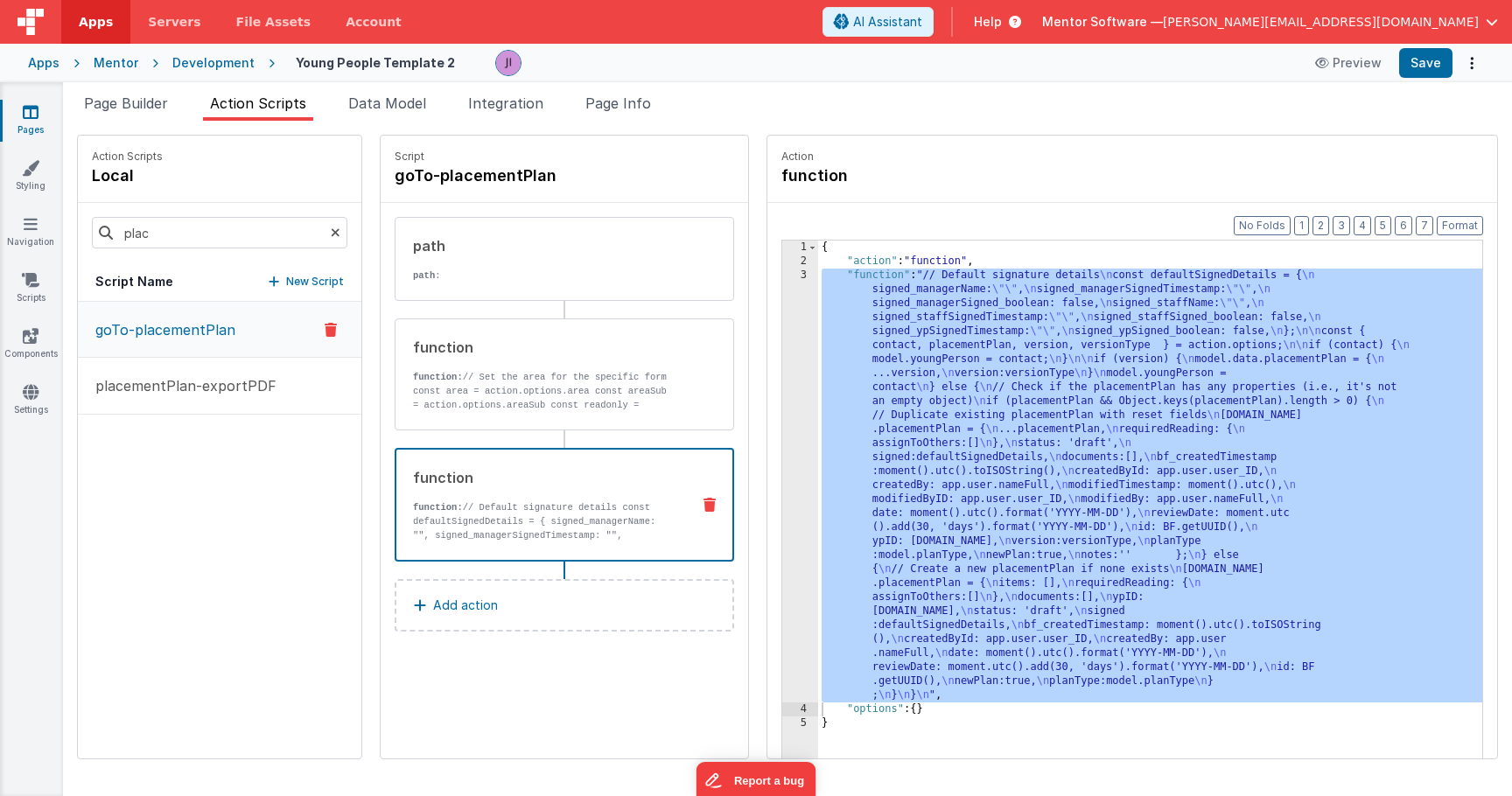
click at [903, 405] on div "{ "action" : "function" , "function" : "// Default signature details \n const d…" at bounding box center [1151, 541] width 664 height 601
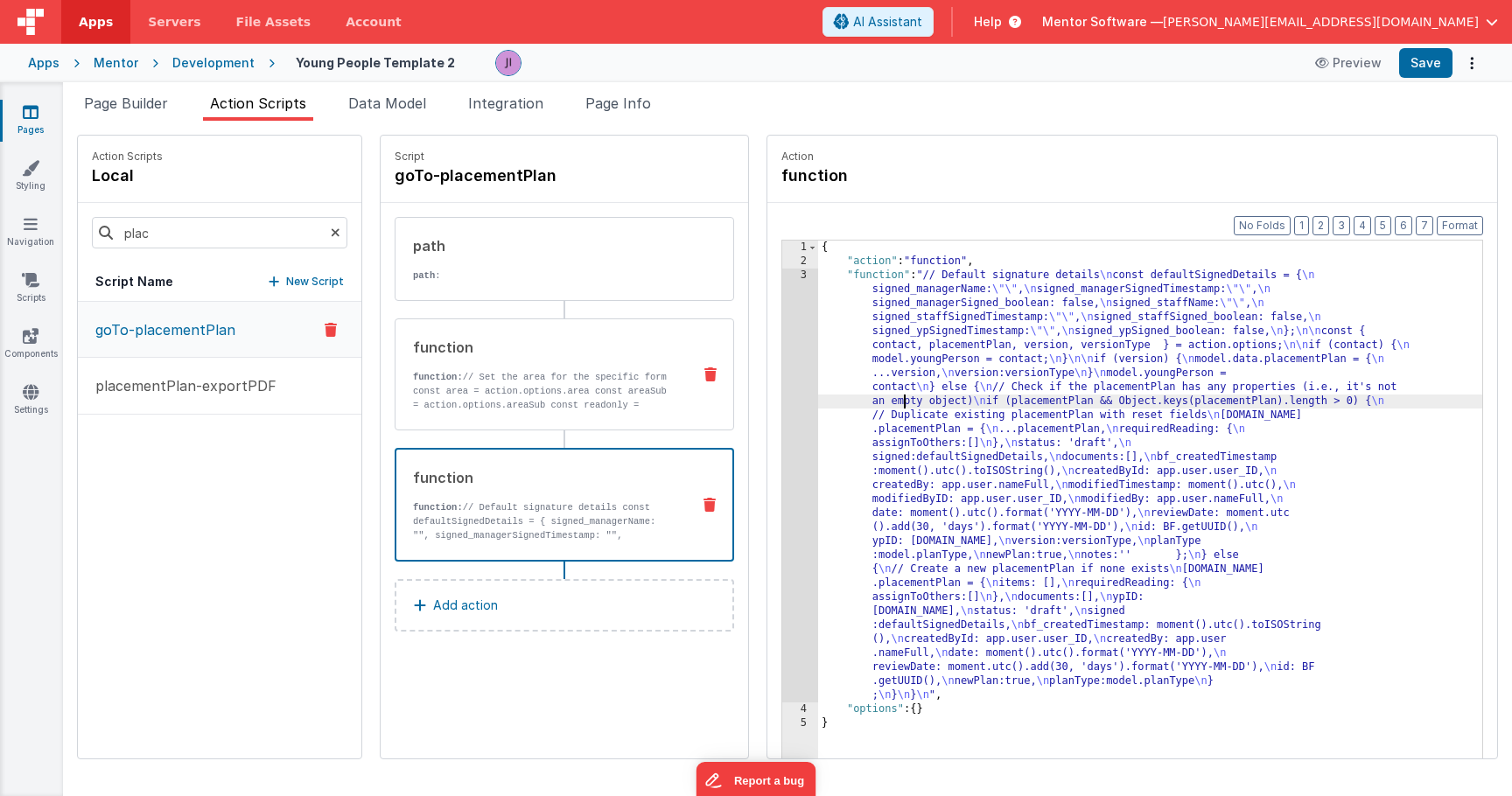
click at [666, 407] on p "const area = action.options.area const areaSub = action.options.areaSub const r…" at bounding box center [544, 405] width 265 height 42
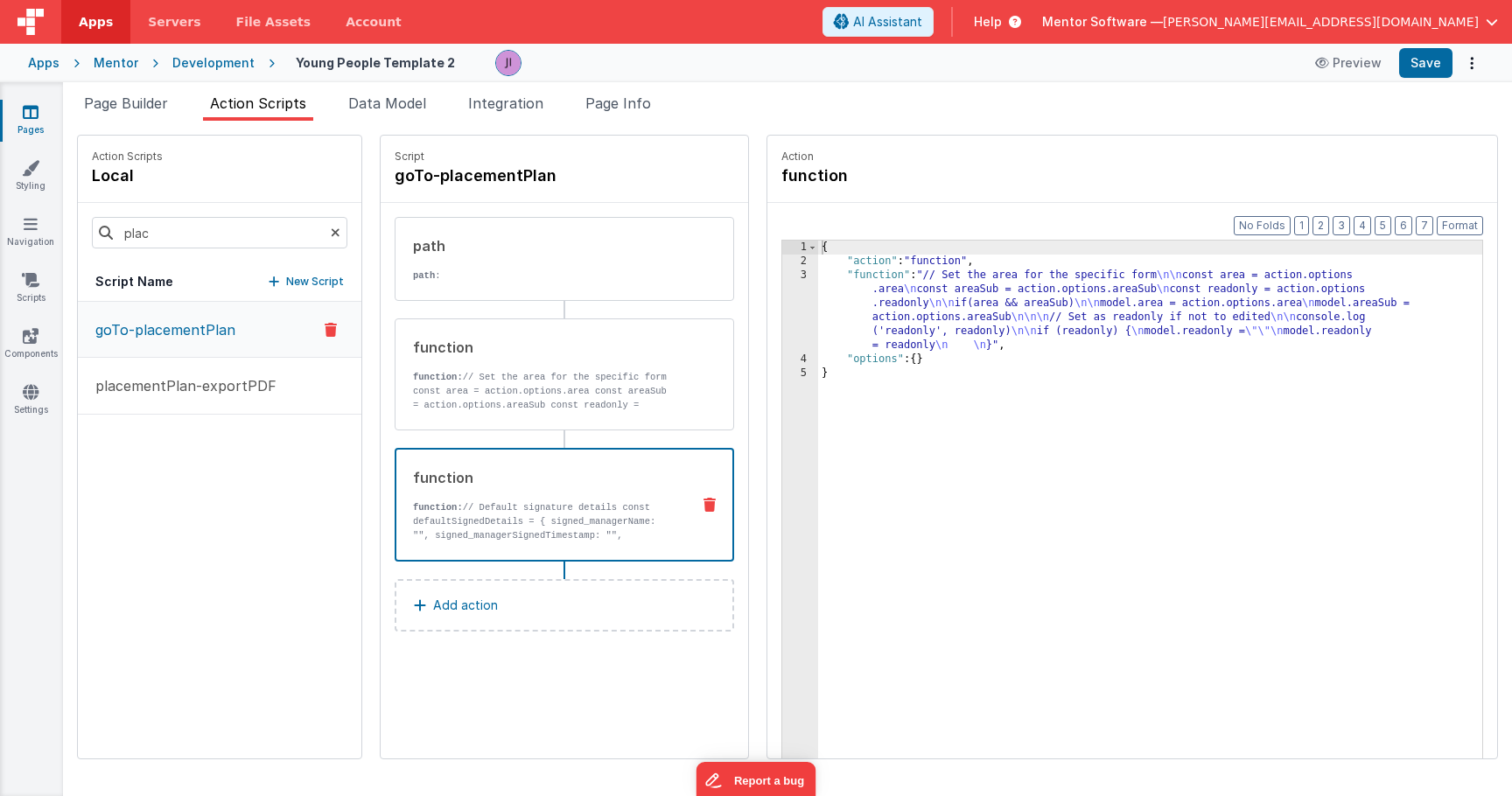
click at [658, 487] on div "function" at bounding box center [544, 478] width 264 height 21
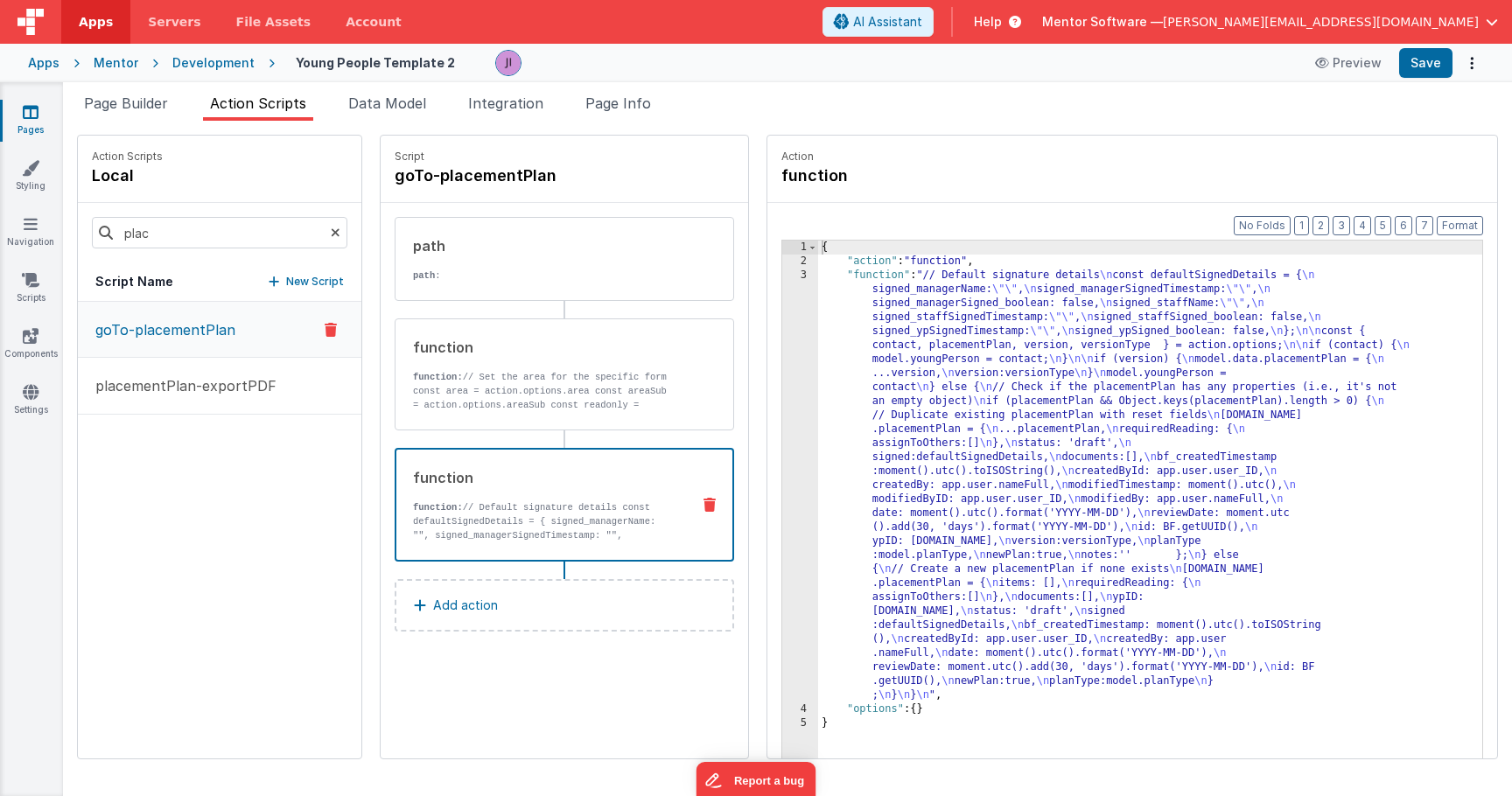
click at [869, 367] on div "{ "action" : "function" , "function" : "// Default signature details \n const d…" at bounding box center [1151, 541] width 664 height 601
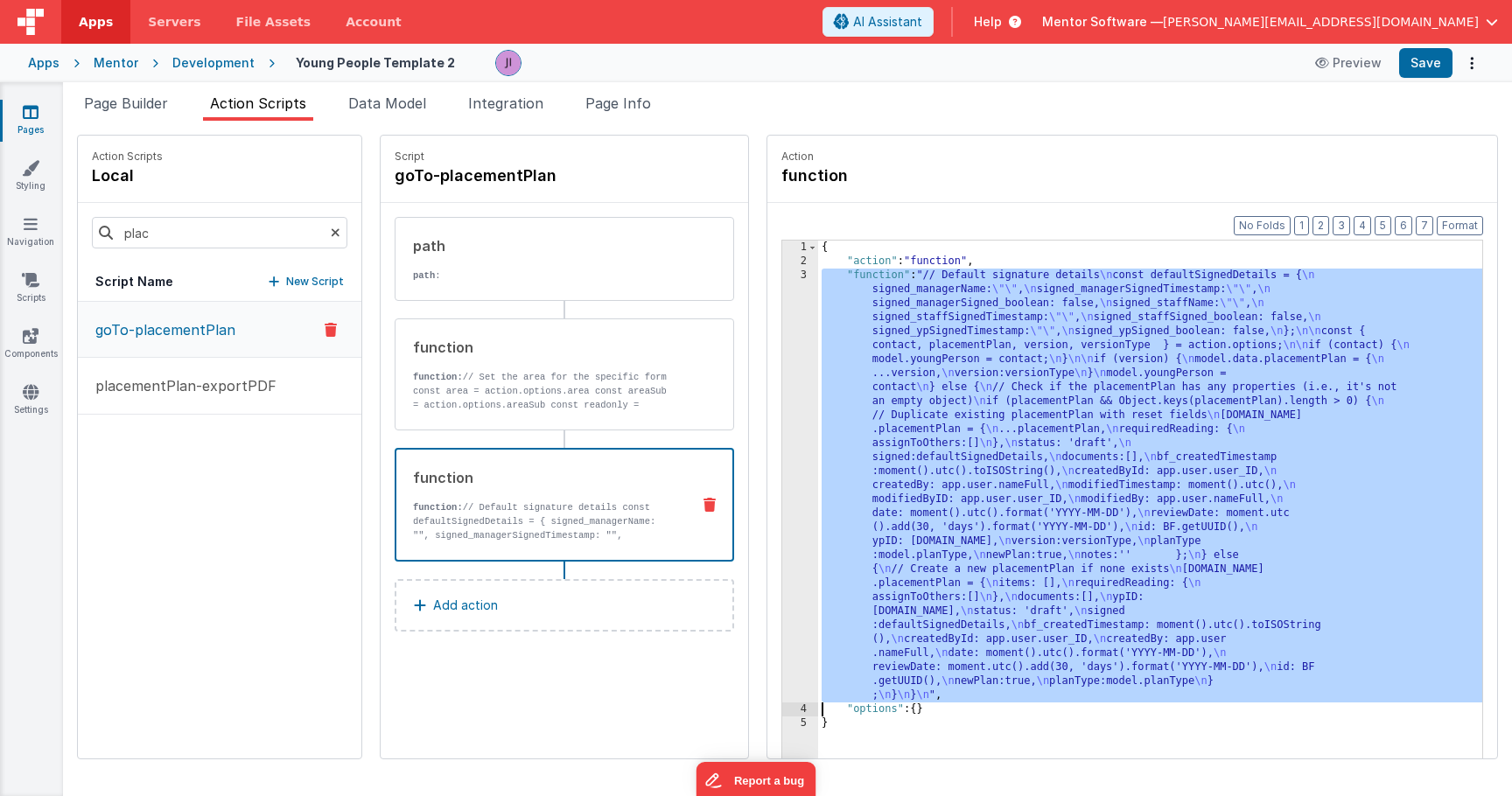
click at [798, 381] on div "3" at bounding box center [801, 486] width 36 height 435
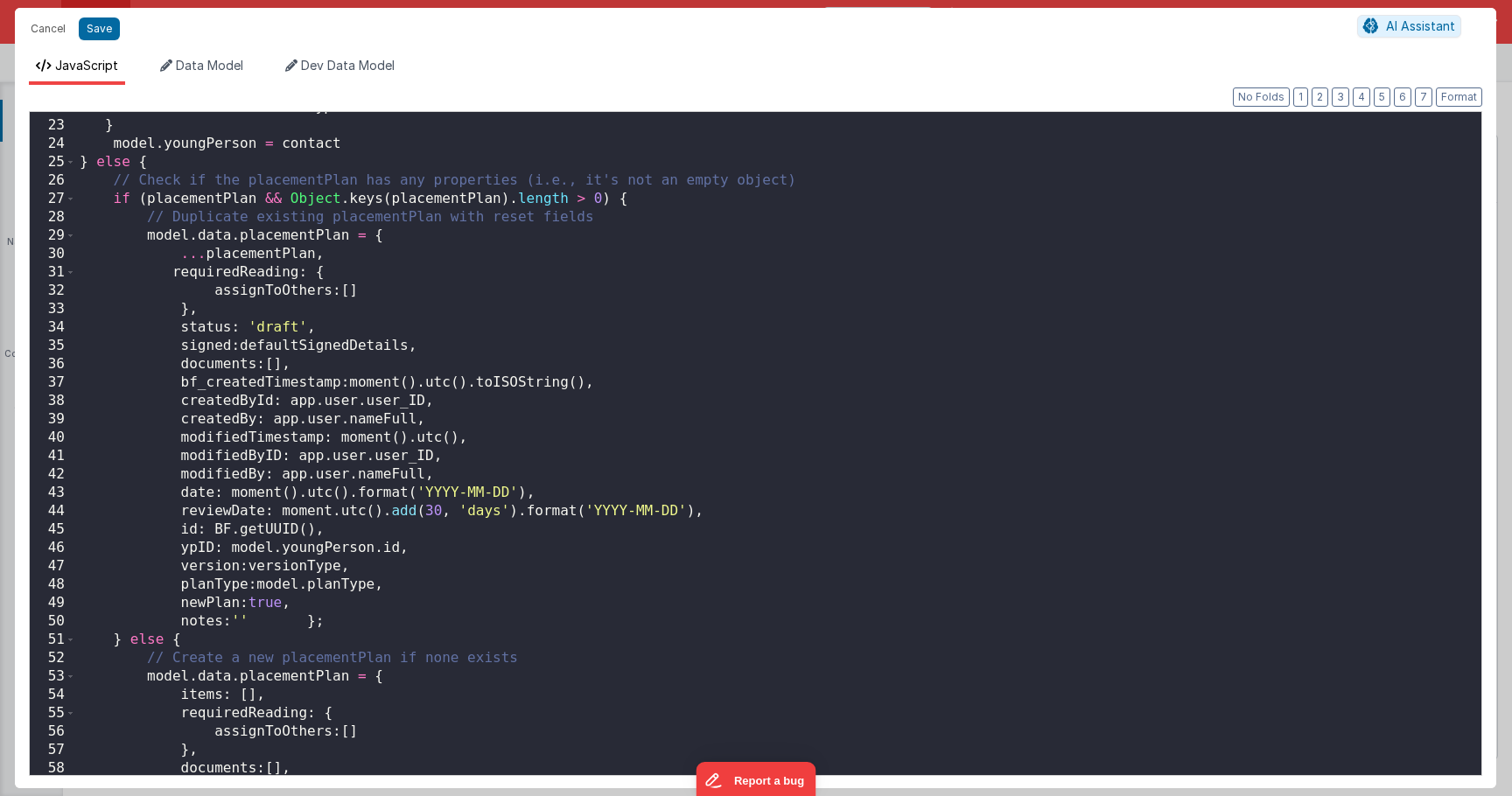
scroll to position [400, 0]
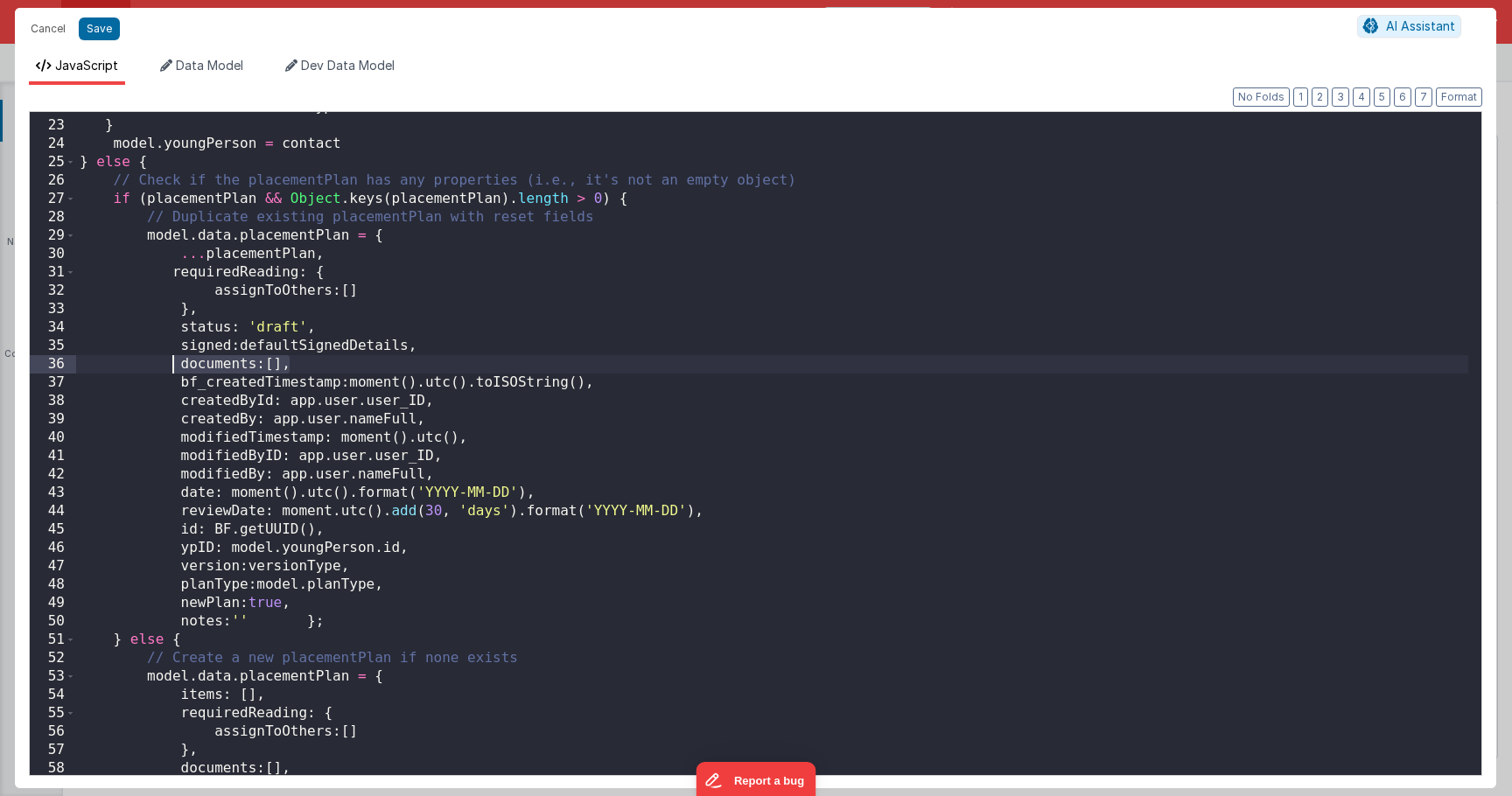
drag, startPoint x: 290, startPoint y: 367, endPoint x: 175, endPoint y: 370, distance: 115.0
click at [175, 370] on div "version : versionType } model . youngPerson = contact } else { // Check if the …" at bounding box center [772, 448] width 1392 height 700
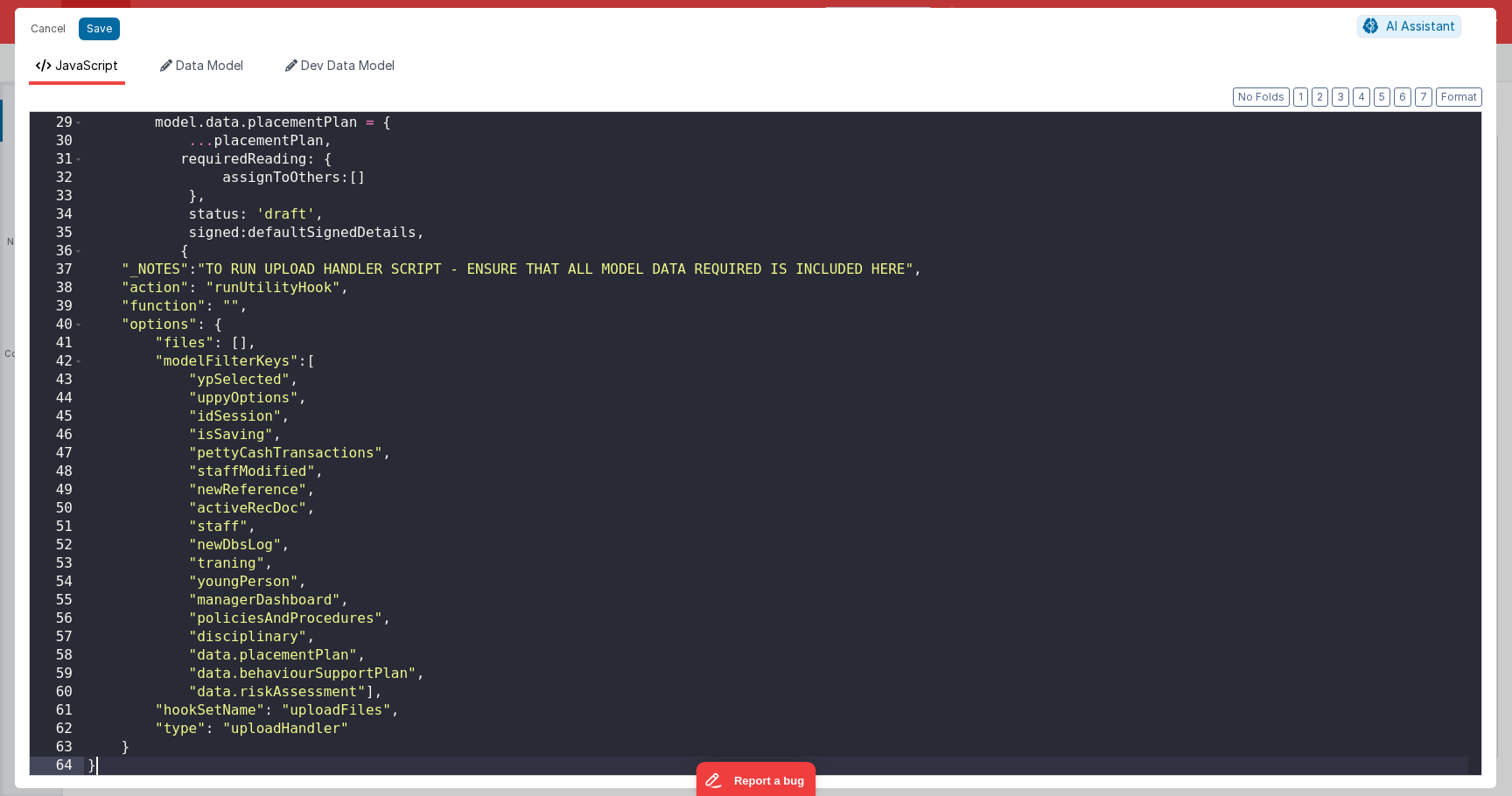
scroll to position [513, 0]
click at [282, 359] on div "// Duplicate existing placementPlan with reset fields model . data . placementP…" at bounding box center [776, 446] width 1384 height 700
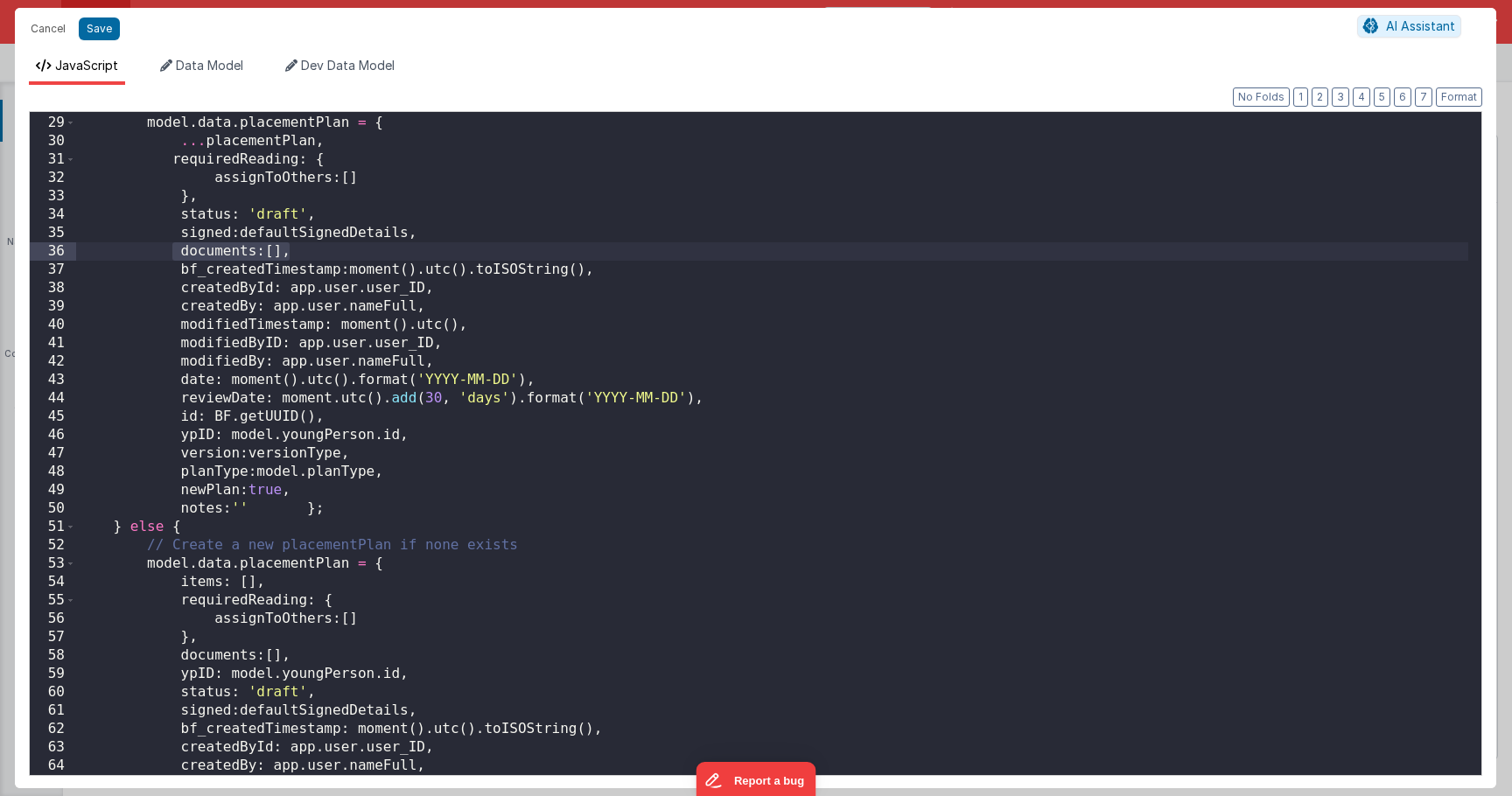
click at [297, 252] on div "// Duplicate existing placementPlan with reset fields model . data . placementP…" at bounding box center [772, 446] width 1392 height 700
drag, startPoint x: 257, startPoint y: 258, endPoint x: 181, endPoint y: 256, distance: 76.0
click at [181, 256] on div "// Duplicate existing placementPlan with reset fields model . data . placementP…" at bounding box center [772, 446] width 1392 height 700
click at [288, 252] on div "// Duplicate existing placementPlan with reset fields model . data . placementP…" at bounding box center [772, 446] width 1392 height 700
paste textarea
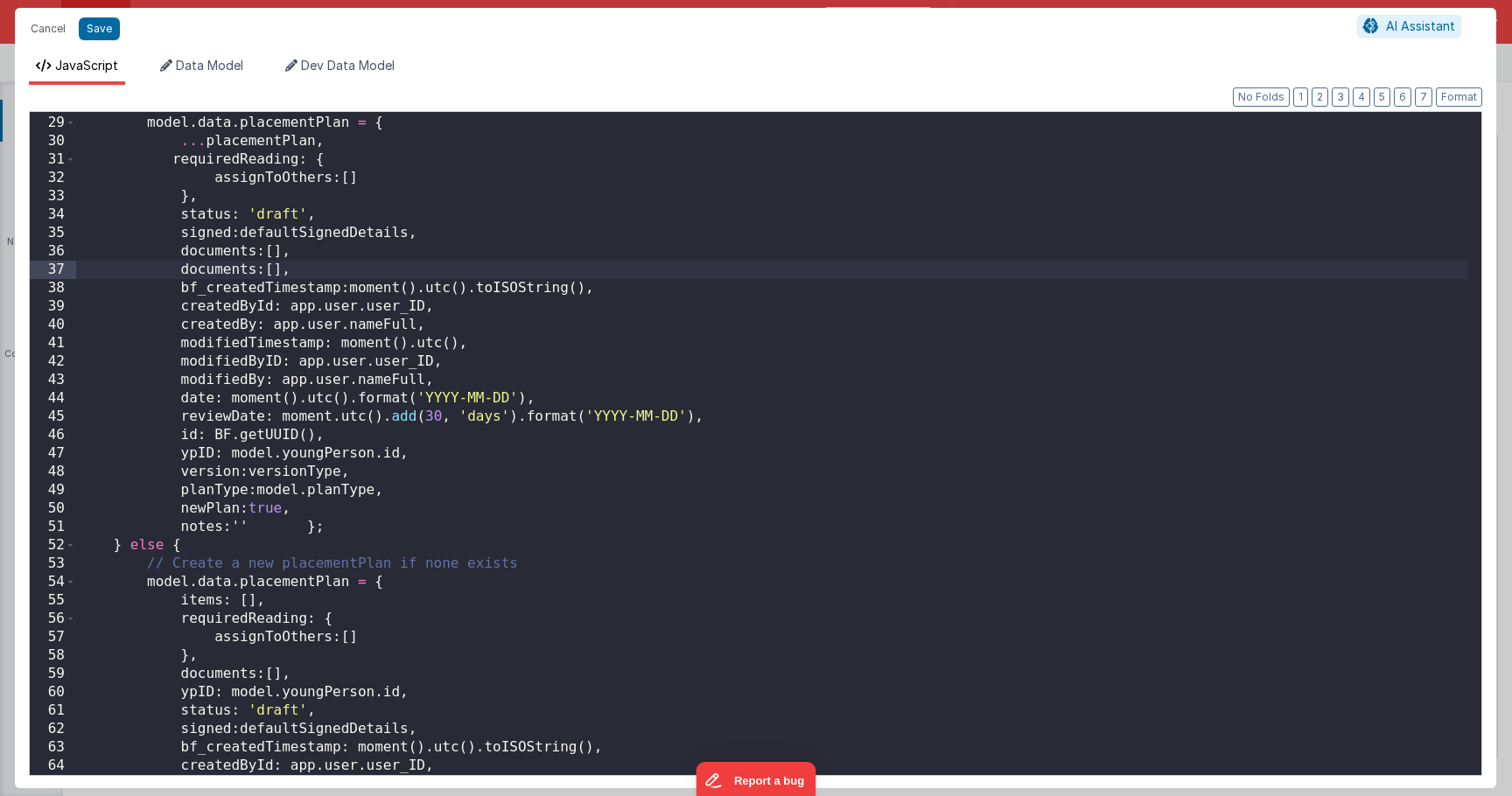
click at [233, 268] on div "// Duplicate existing placementPlan with reset fields model . data . placementP…" at bounding box center [772, 446] width 1392 height 700
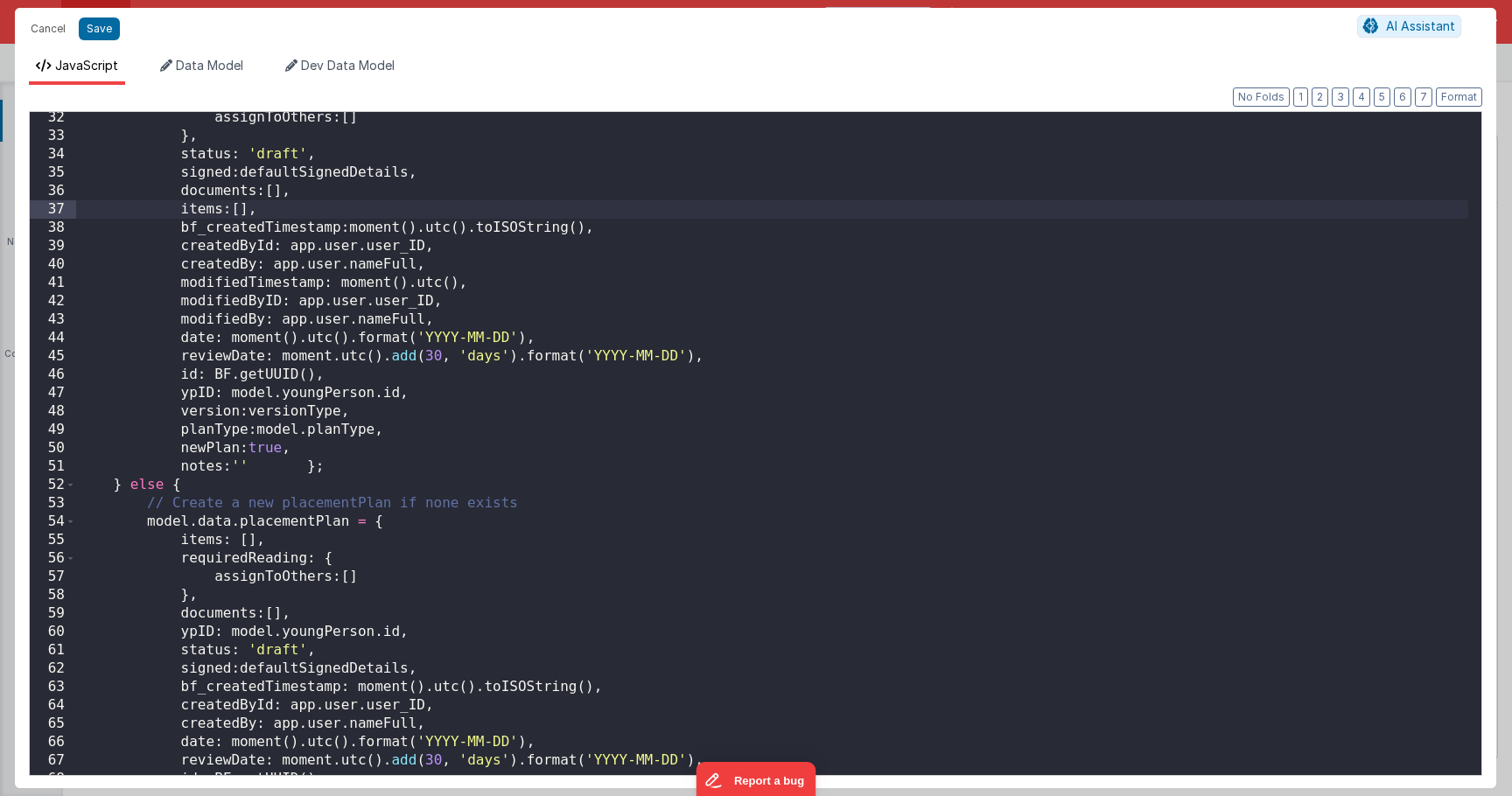
click at [437, 666] on div "assignToOthers : [ ] } , status : 'draft' , signed : defaultSignedDetails , doc…" at bounding box center [772, 458] width 1392 height 700
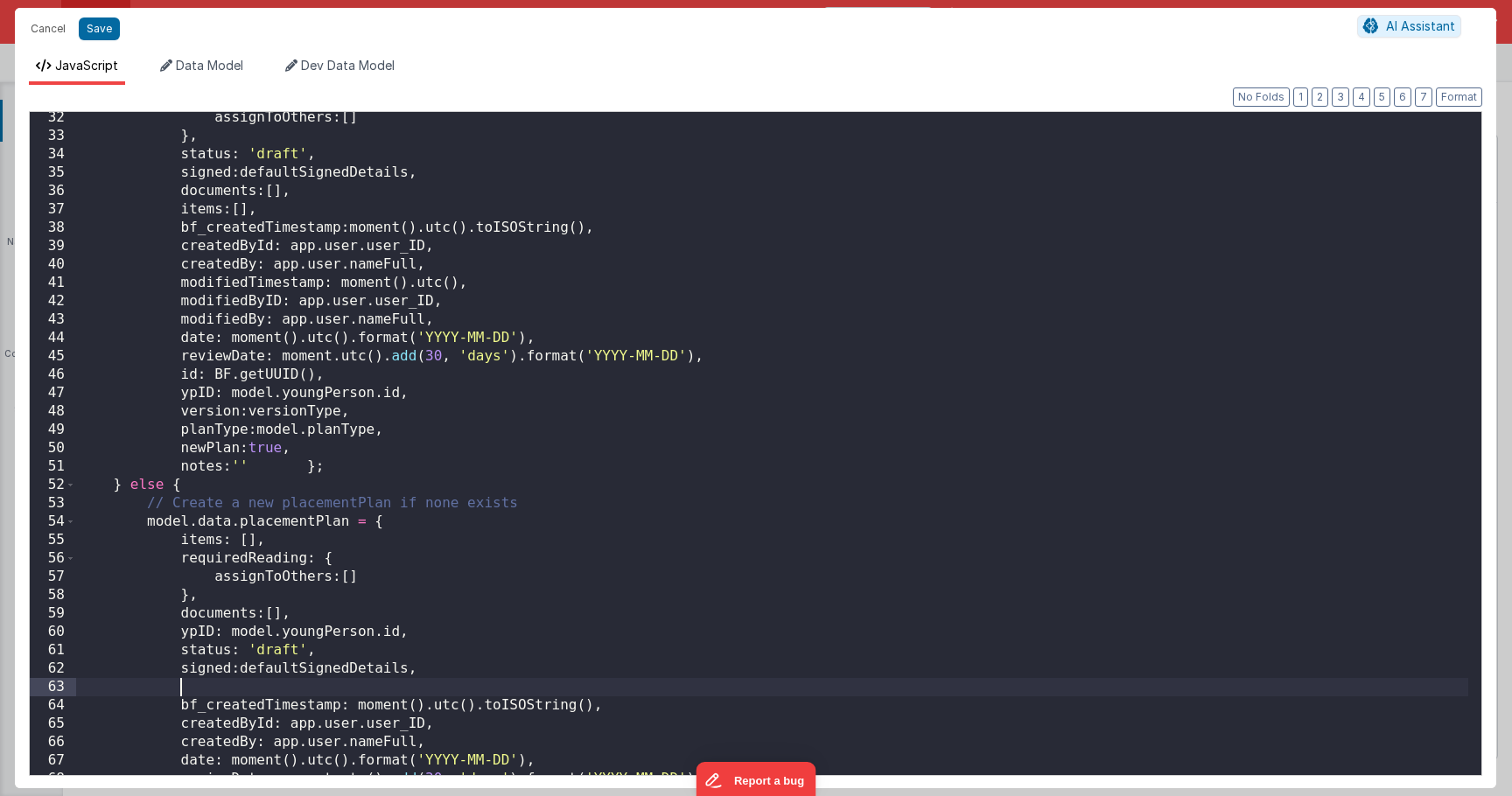
click at [297, 617] on div "assignToOthers : [ ] } , status : 'draft' , signed : defaultSignedDetails , doc…" at bounding box center [772, 458] width 1392 height 700
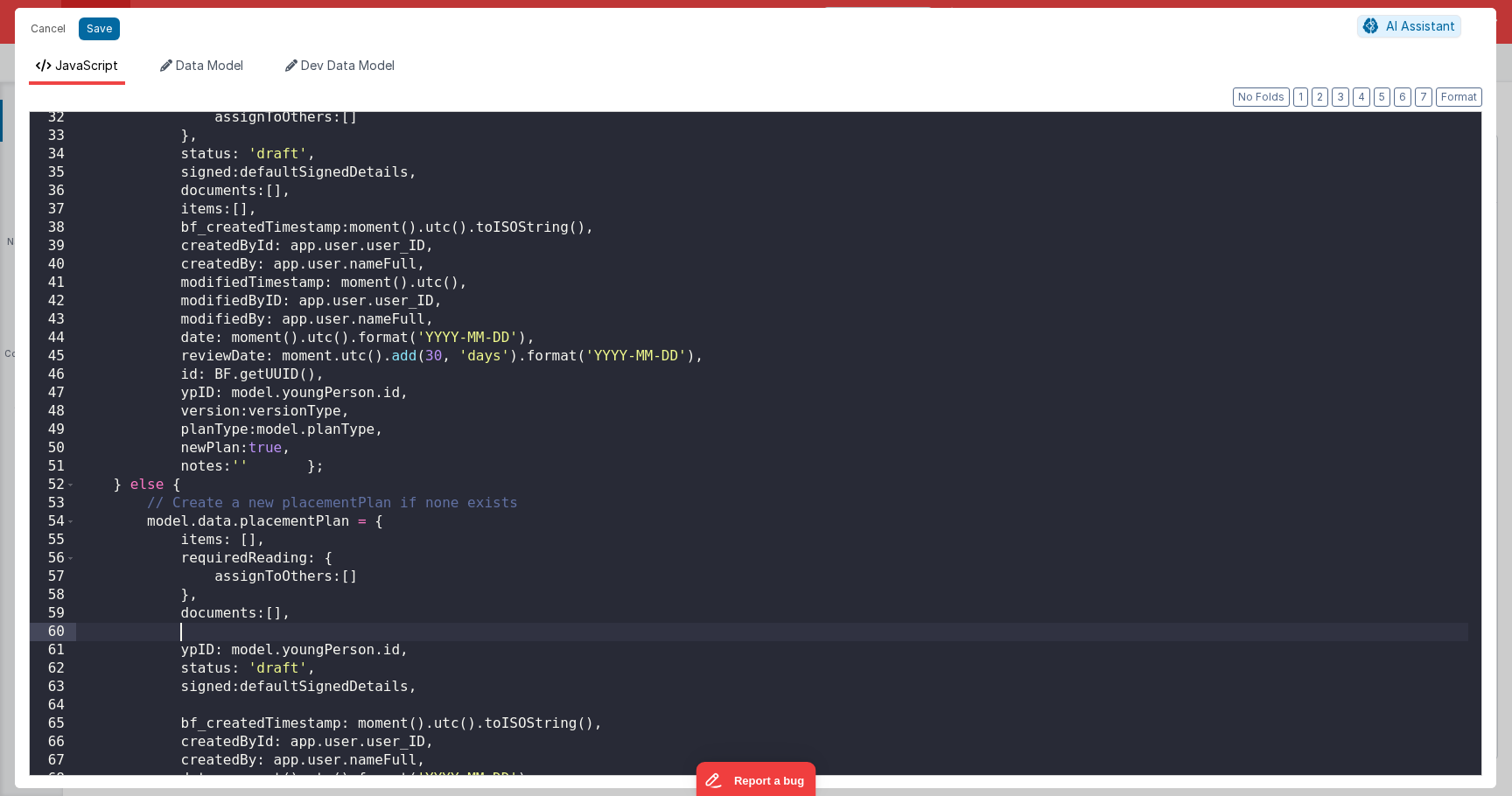
paste textarea
click at [217, 624] on div "assignToOthers : [ ] } , status : 'draft' , signed : defaultSignedDetails , doc…" at bounding box center [772, 458] width 1392 height 700
click at [241, 704] on div "assignToOthers : [ ] } , status : 'draft' , signed : defaultSignedDetails , doc…" at bounding box center [772, 458] width 1392 height 700
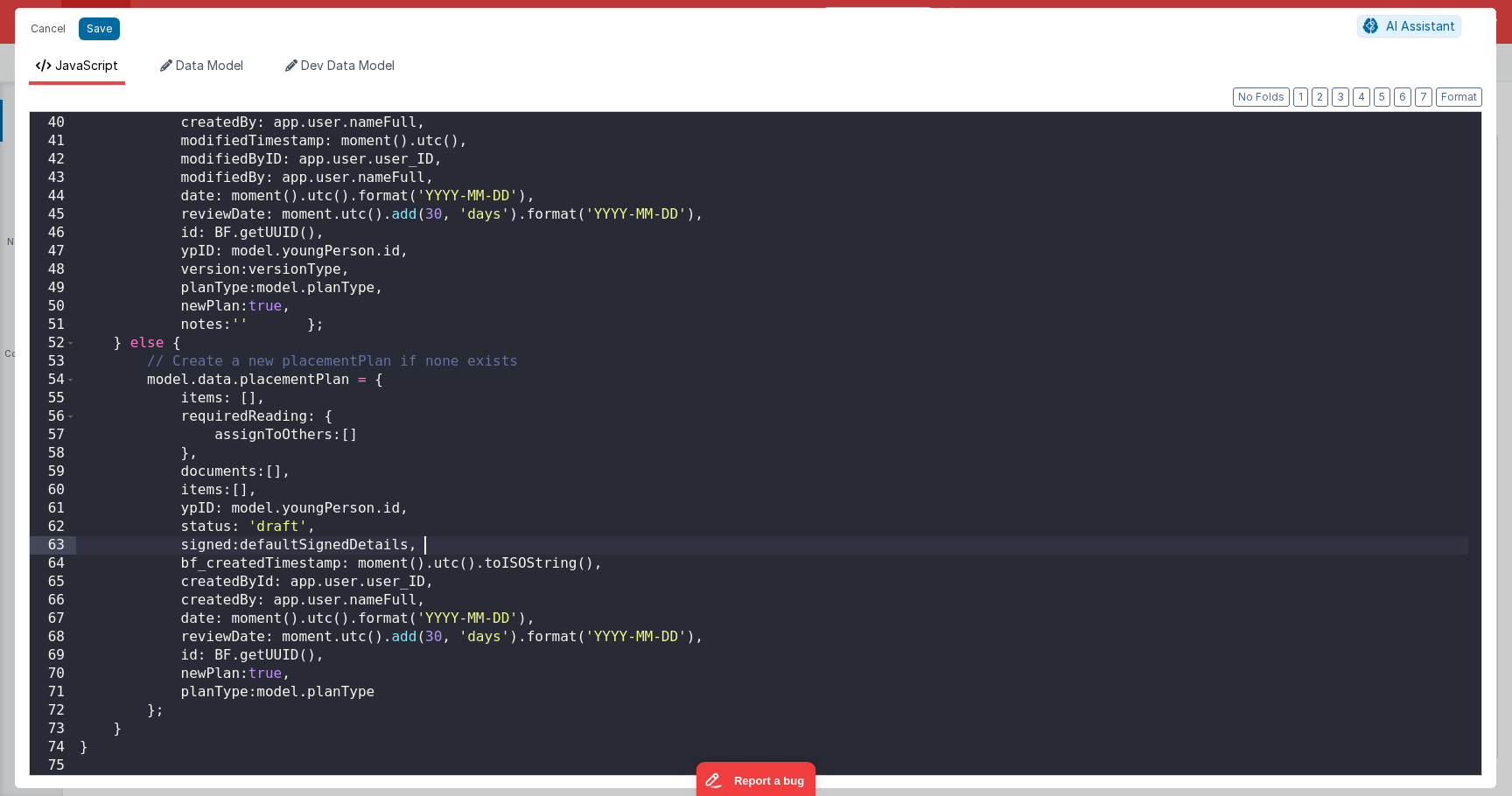
scroll to position [0, 0]
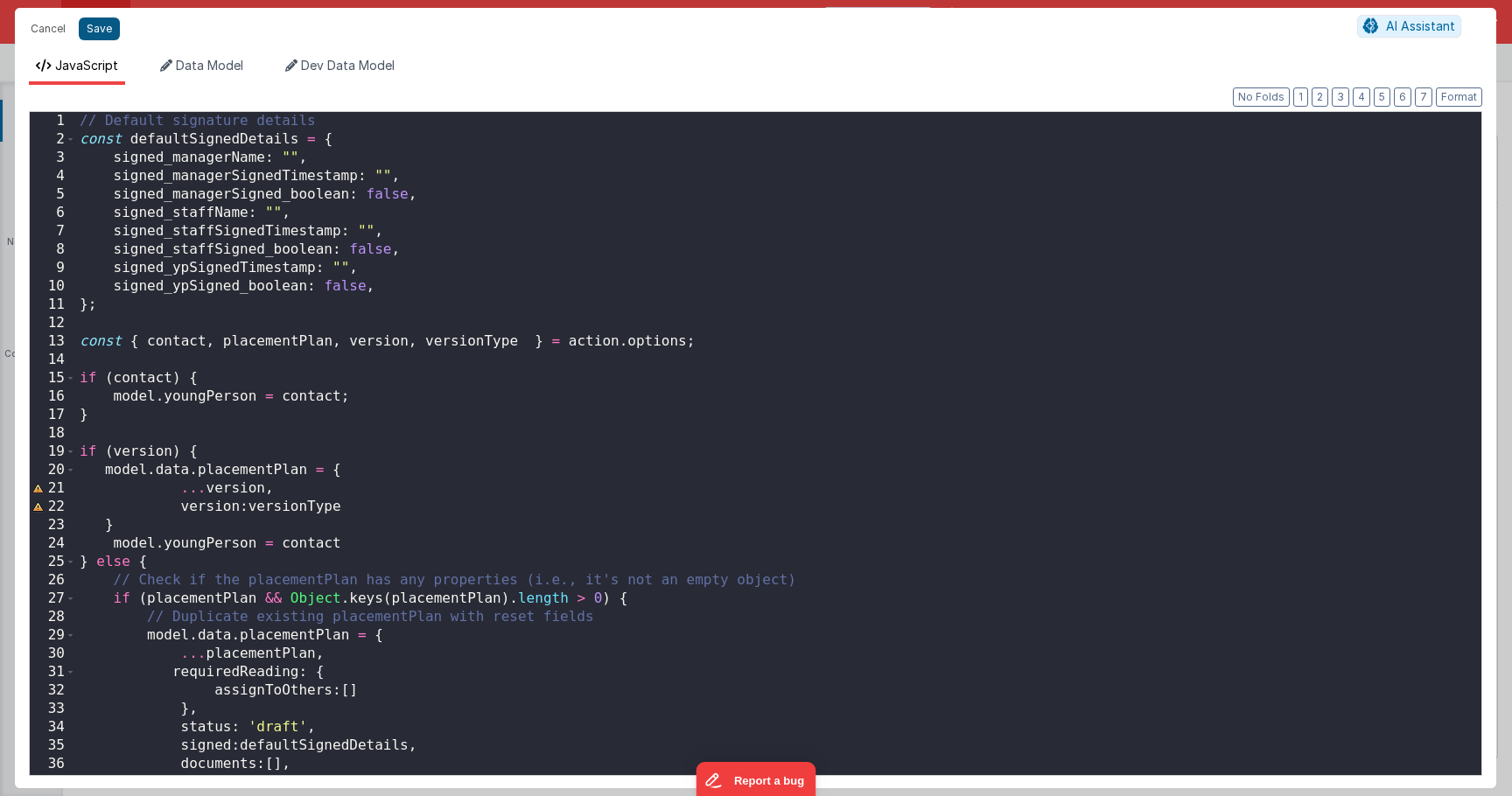
click at [107, 37] on button "Save" at bounding box center [99, 28] width 41 height 23
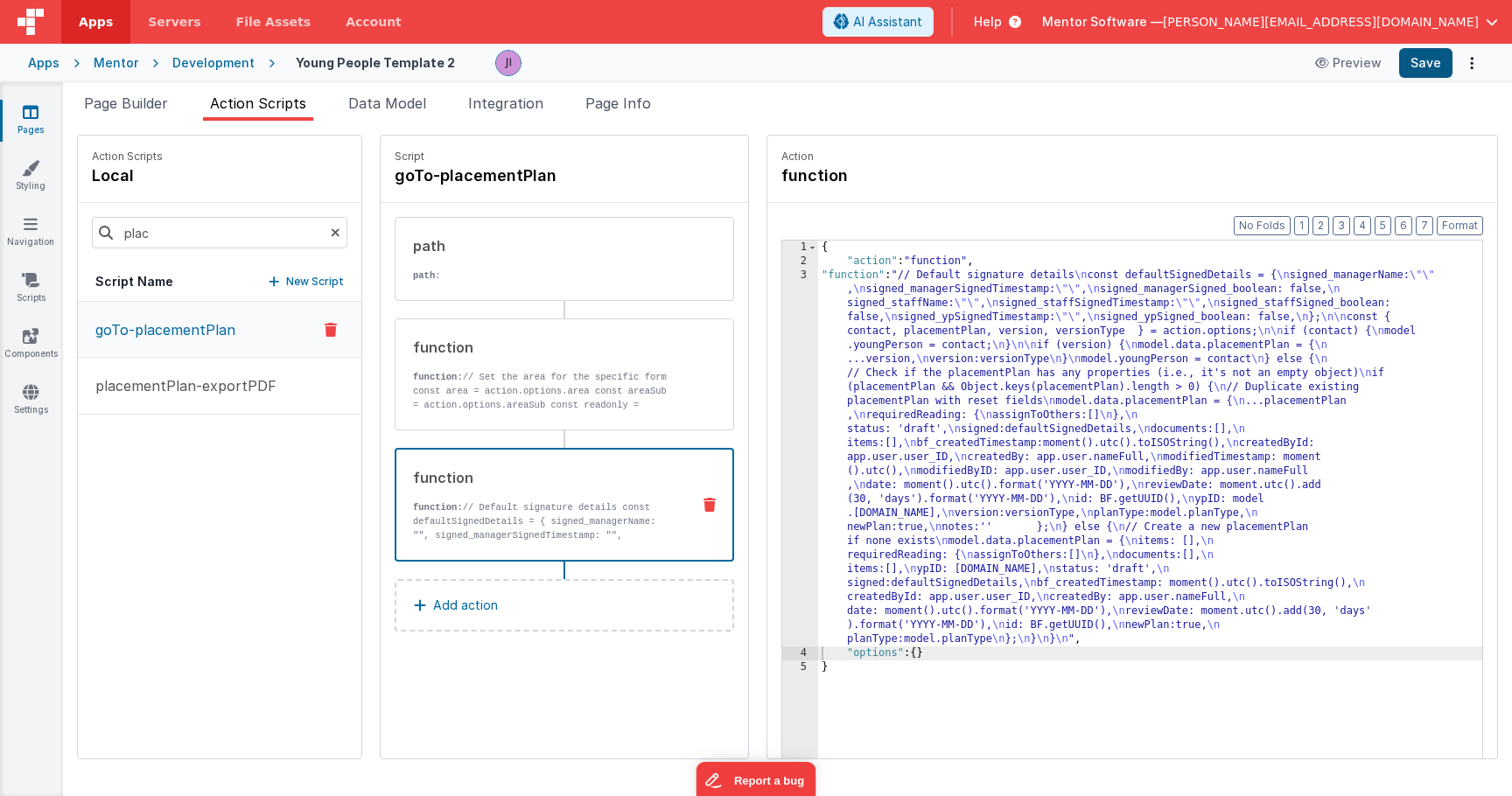
click at [1436, 65] on button "Save" at bounding box center [1426, 63] width 53 height 29
click at [991, 0] on header "Apps Servers File Assets Account Some FUTURE Slot AI Assistant Help Mentor Soft…" at bounding box center [756, 22] width 1512 height 44
click at [344, 257] on div "plac" at bounding box center [219, 232] width 284 height 60
click at [316, 247] on input "plac" at bounding box center [219, 232] width 255 height 31
click at [314, 246] on input "plac" at bounding box center [219, 232] width 255 height 31
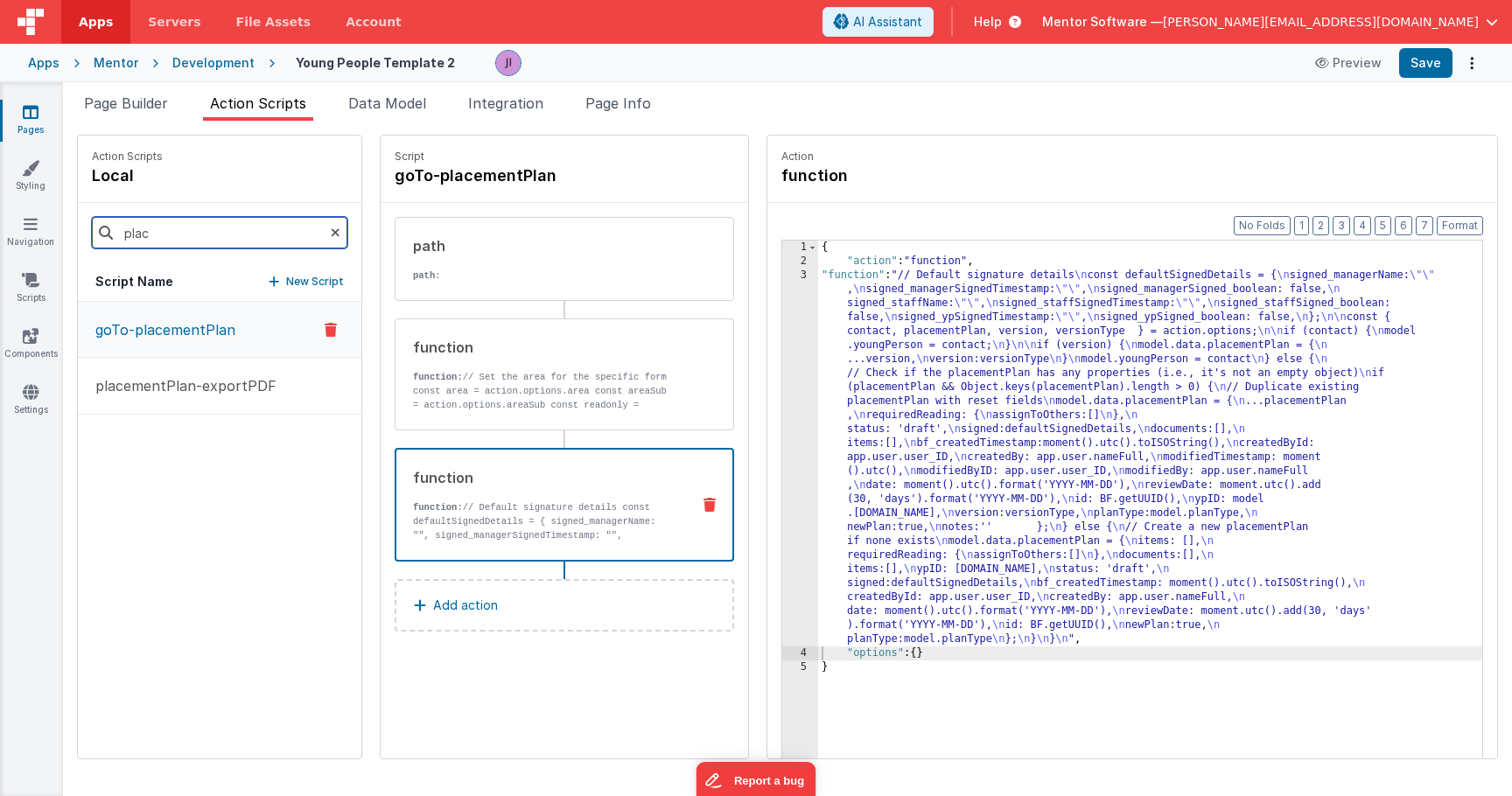
click at [314, 246] on input "plac" at bounding box center [219, 232] width 255 height 31
type input "uplo"
click at [271, 367] on button "uploadHandler" at bounding box center [219, 387] width 284 height 57
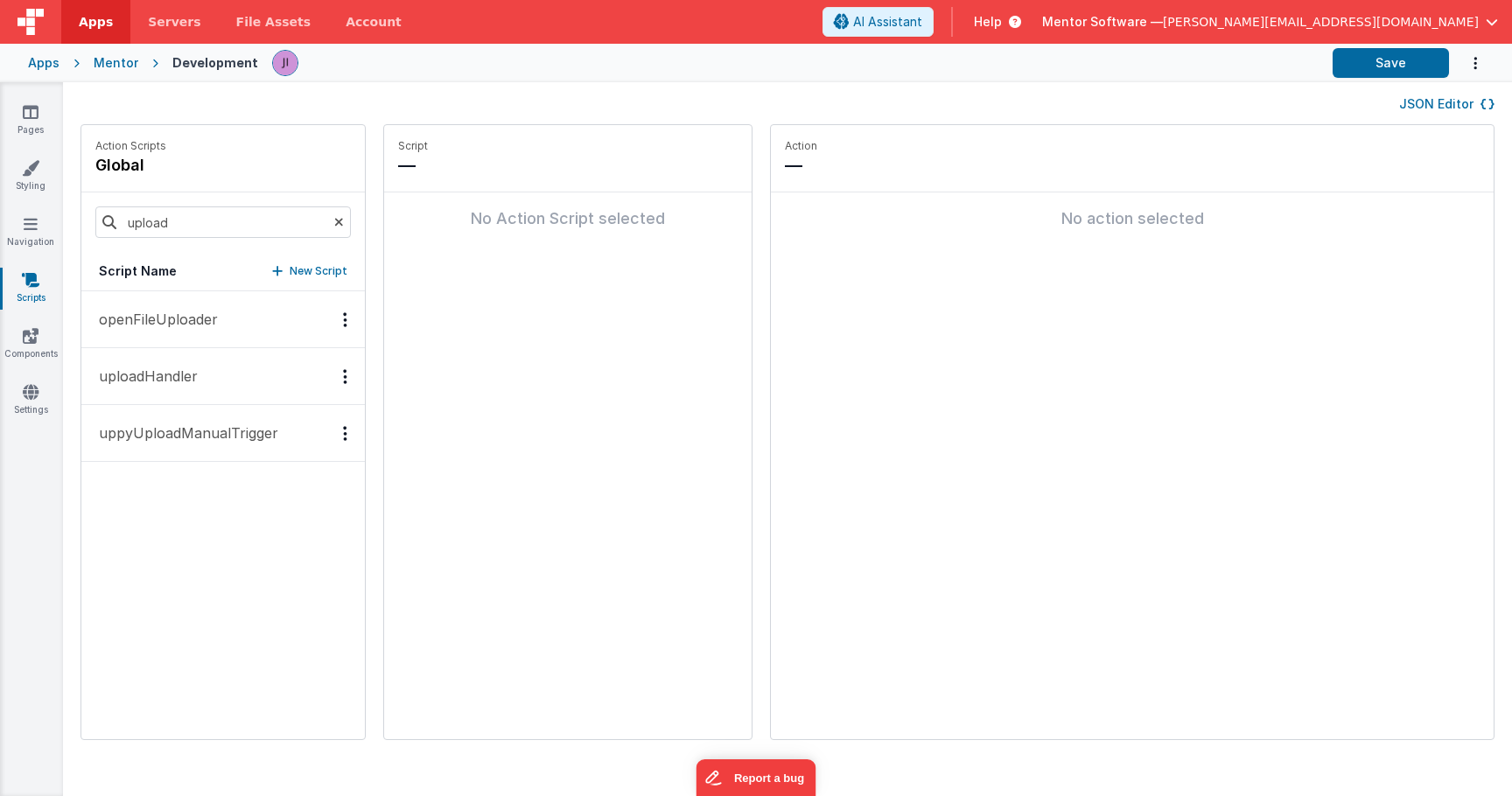
click at [251, 367] on button "uploadHandler" at bounding box center [223, 377] width 284 height 57
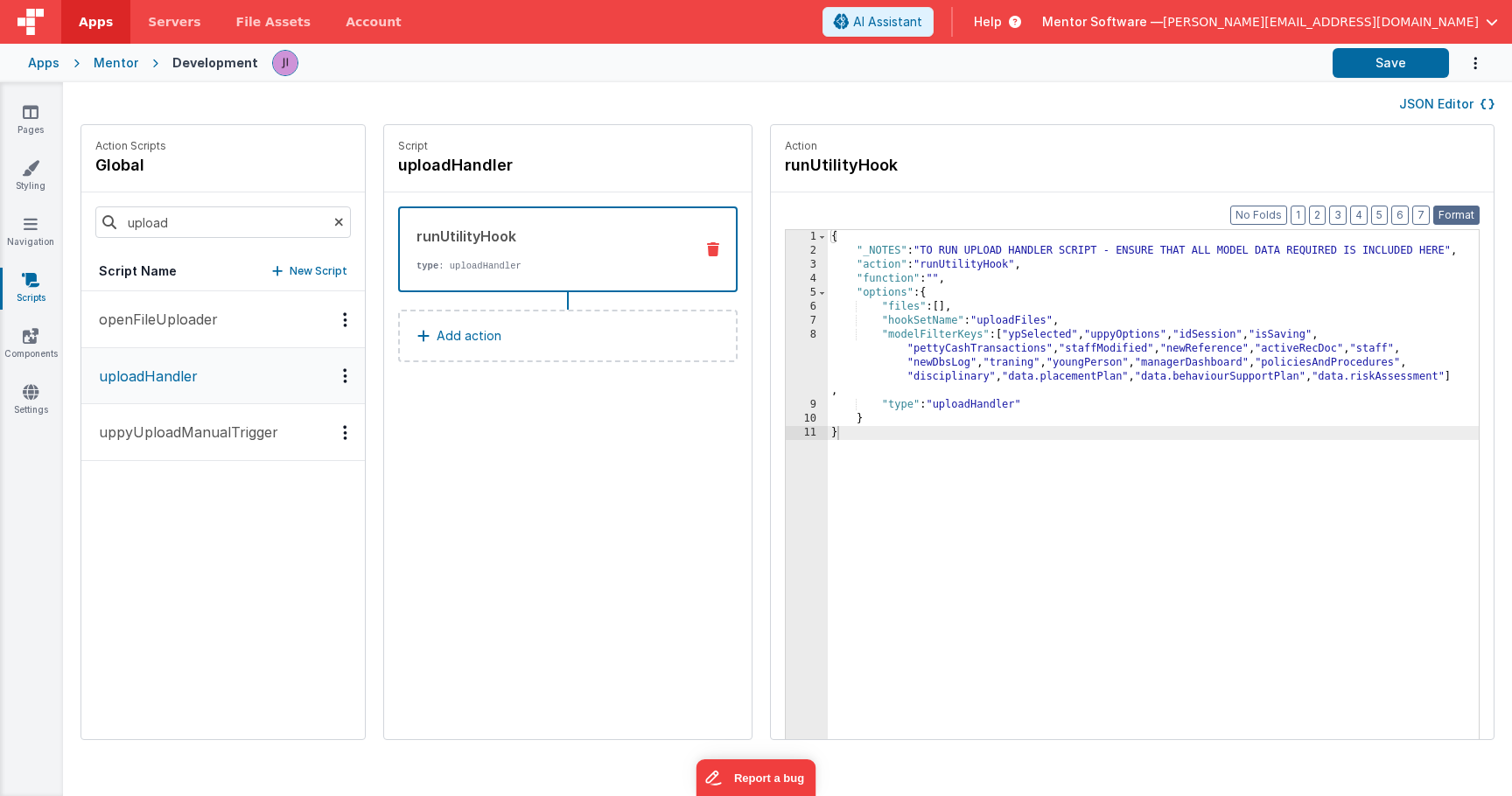
click at [1460, 219] on button "Format" at bounding box center [1456, 215] width 46 height 19
click at [1096, 334] on div "{ "_NOTES" : "TO RUN UPLOAD HANDLER SCRIPT - ENSURE THAT ALL MODEL DATA REQUIRE…" at bounding box center [1153, 527] width 651 height 592
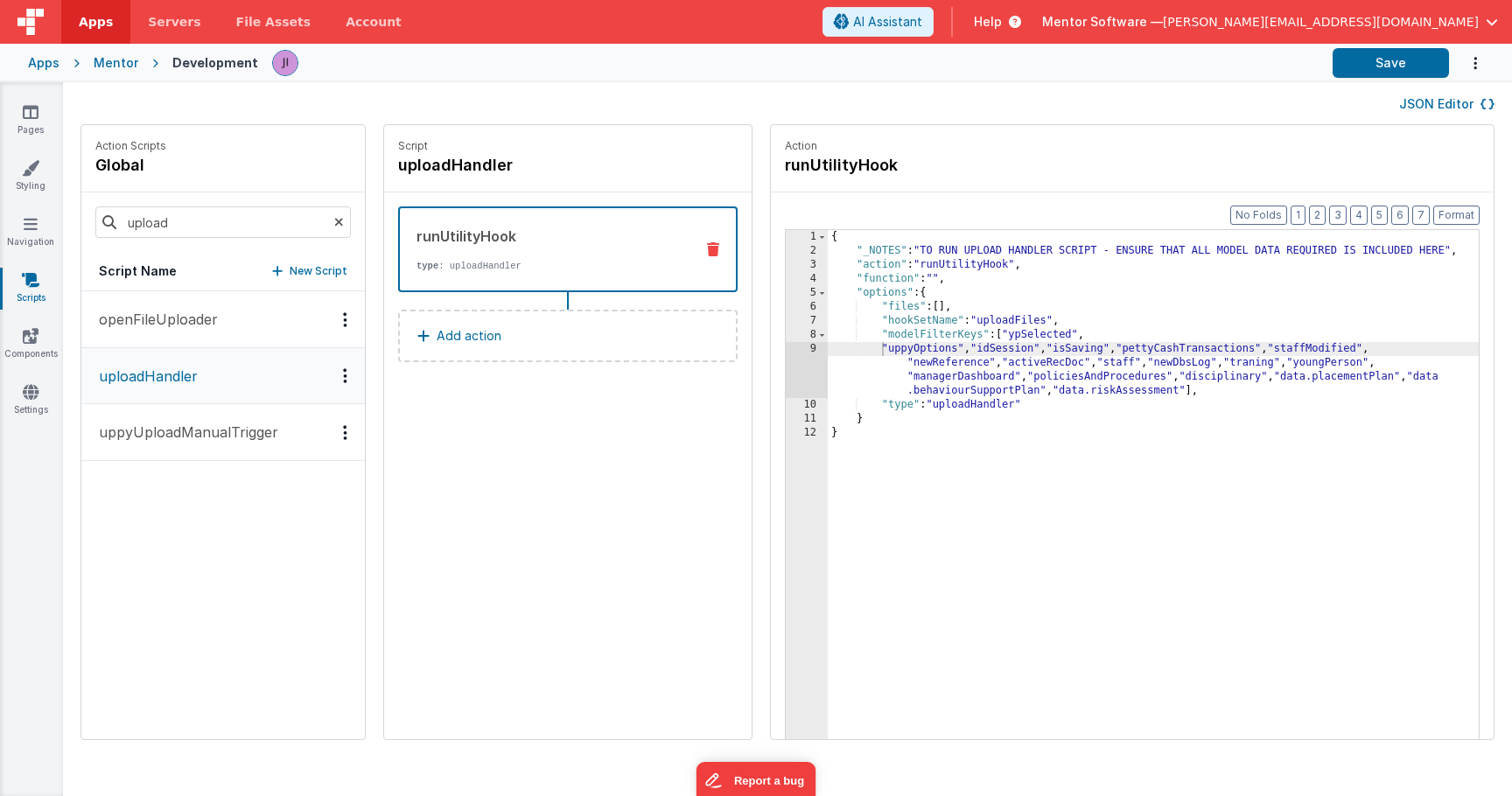
click at [1116, 0] on html "Apps Servers File Assets Account Some FUTURE Slot AI Assistant Help Mentor Soft…" at bounding box center [756, 398] width 1512 height 796
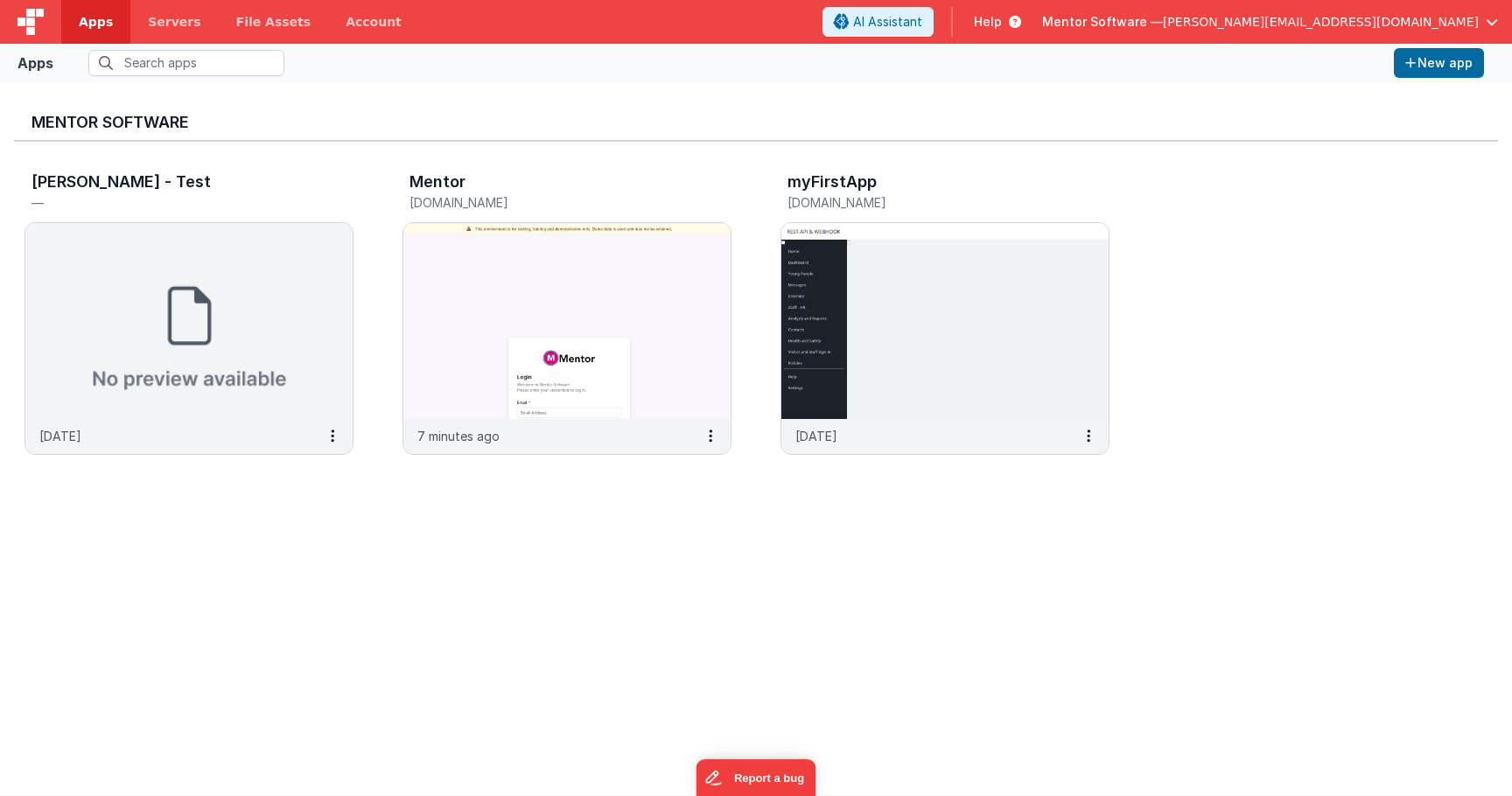
click at [409, 163] on div "[PERSON_NAME] - Test — [DATE] Mentor [DOMAIN_NAME] 7 minutes ago myFirstApp [DO…" at bounding box center [756, 318] width 1484 height 354
click at [464, 175] on h3 "Mentor" at bounding box center [437, 182] width 56 height 17
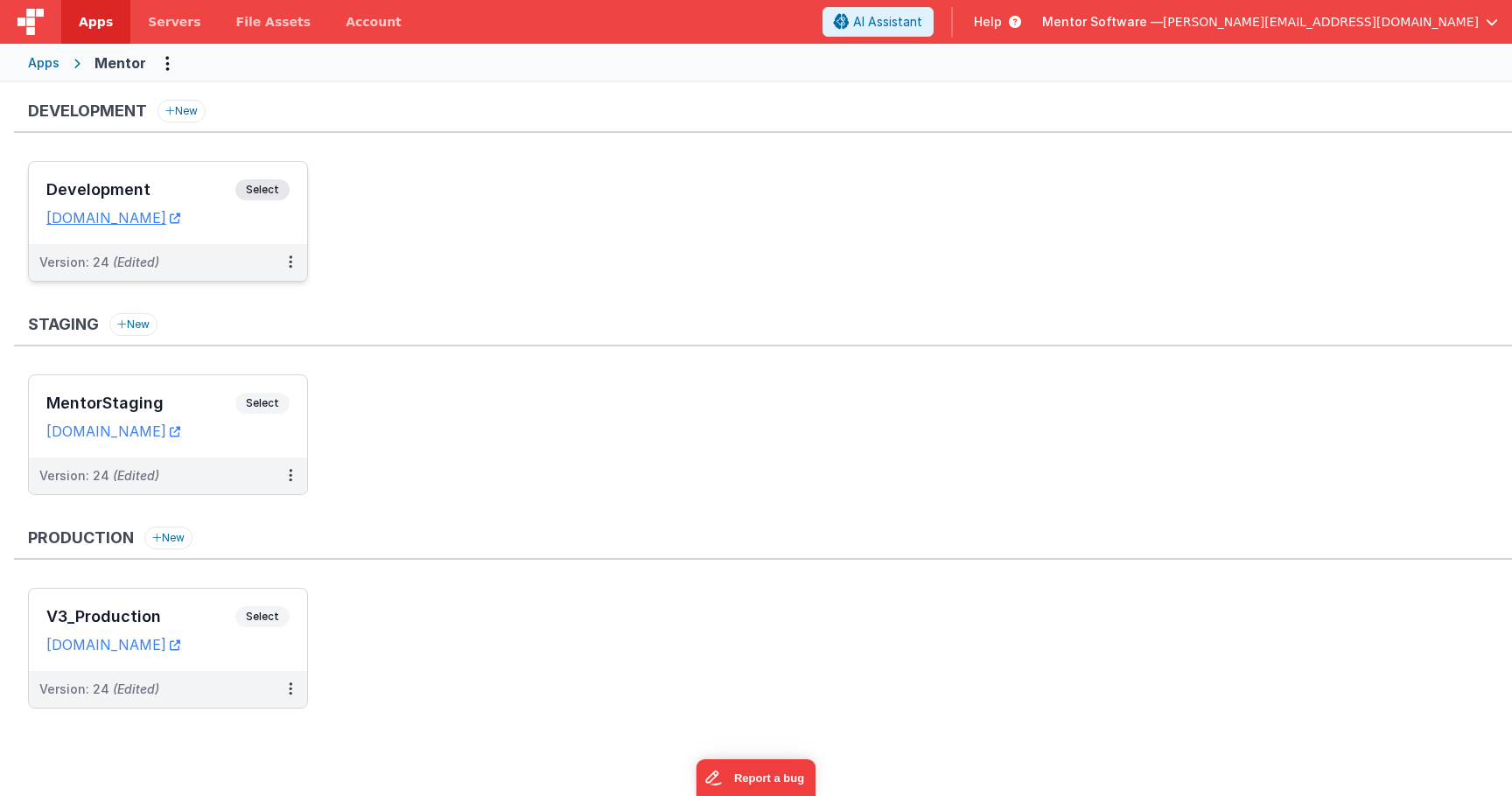
click at [276, 186] on span "Select" at bounding box center [262, 190] width 54 height 21
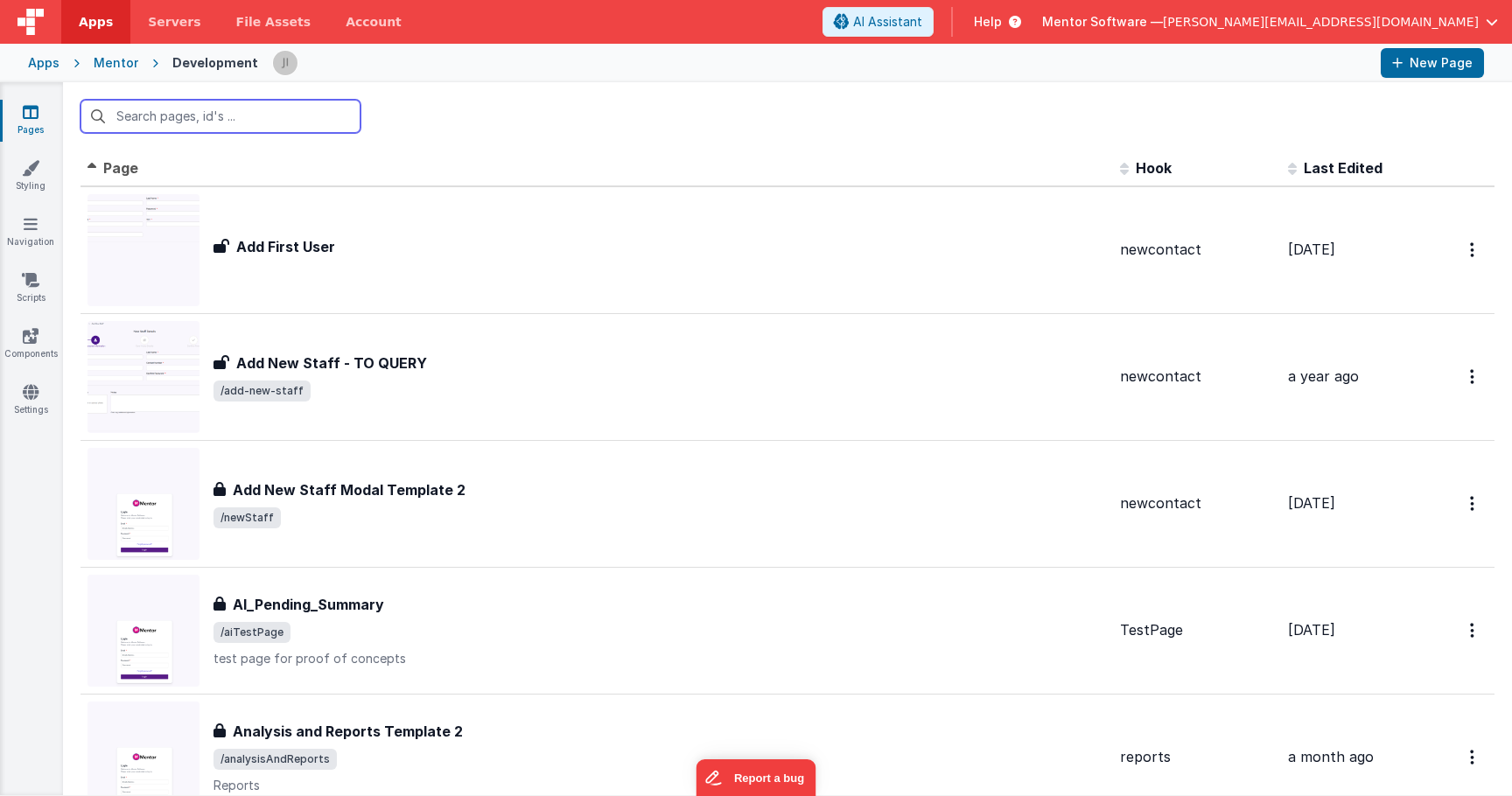
click at [243, 127] on input "text" at bounding box center [220, 116] width 280 height 33
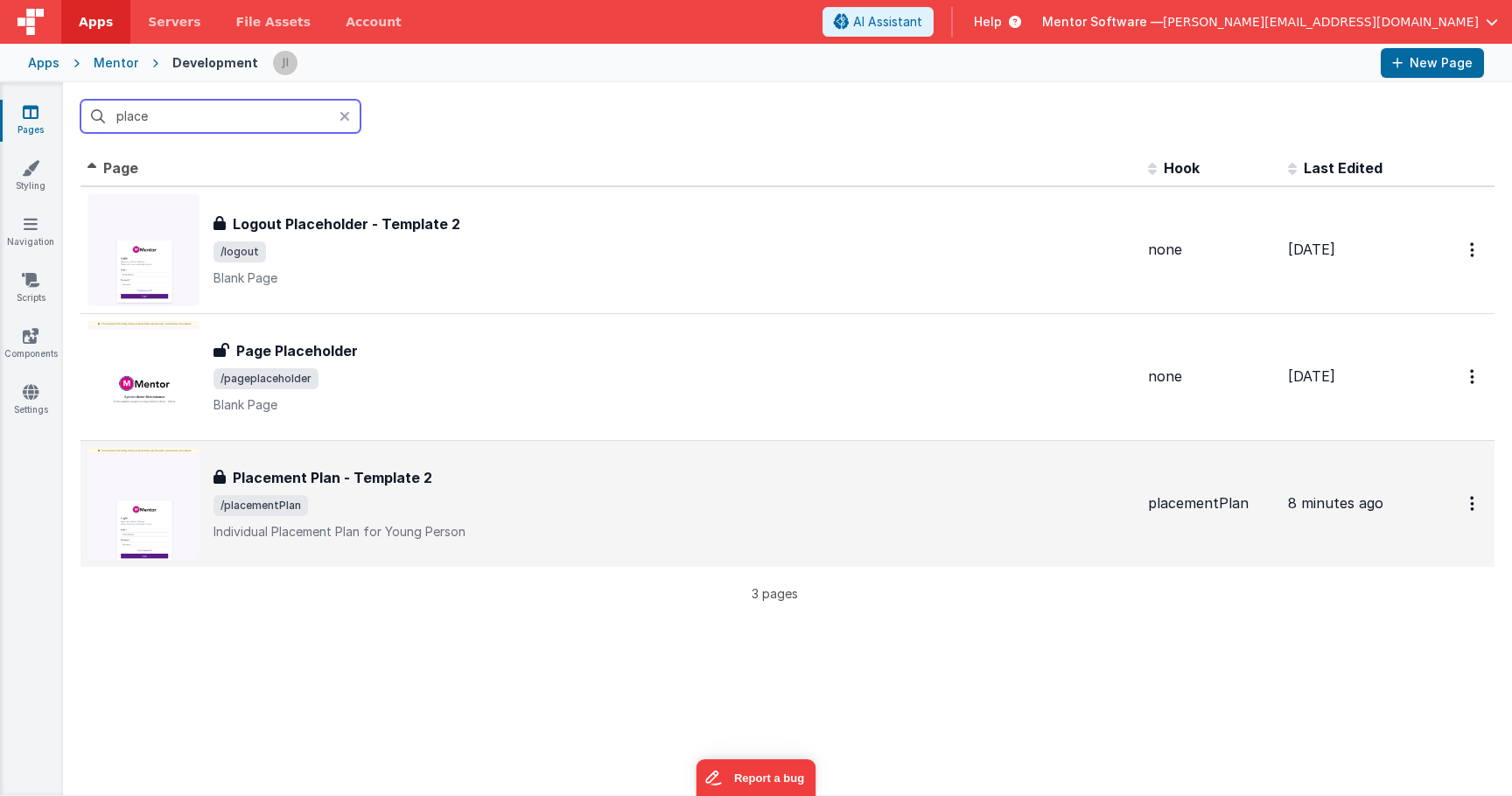
type input "place"
click at [500, 472] on div "Placement Plan - Template 2" at bounding box center [673, 478] width 920 height 21
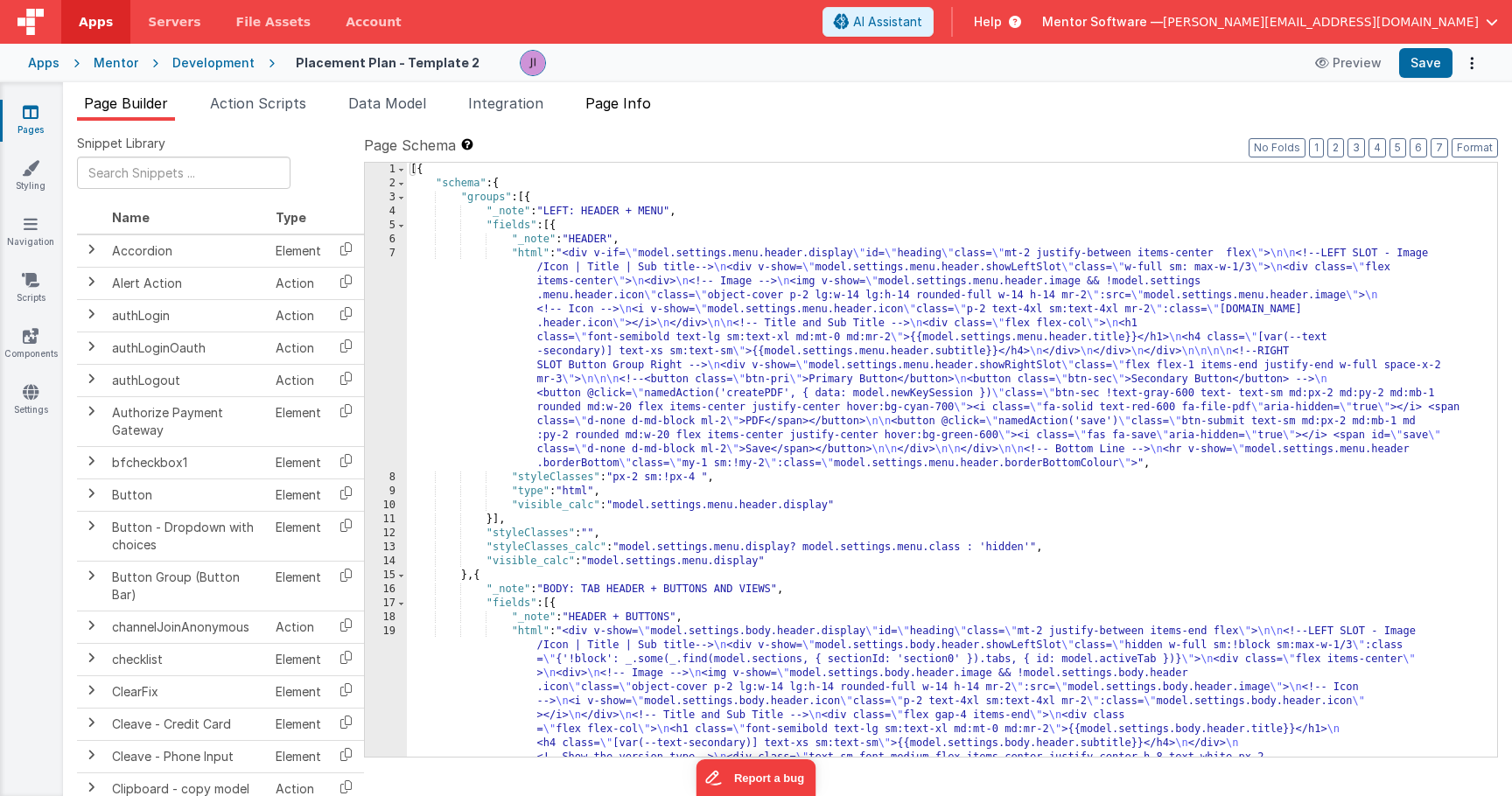
click at [610, 107] on span "Page Info" at bounding box center [618, 103] width 65 height 17
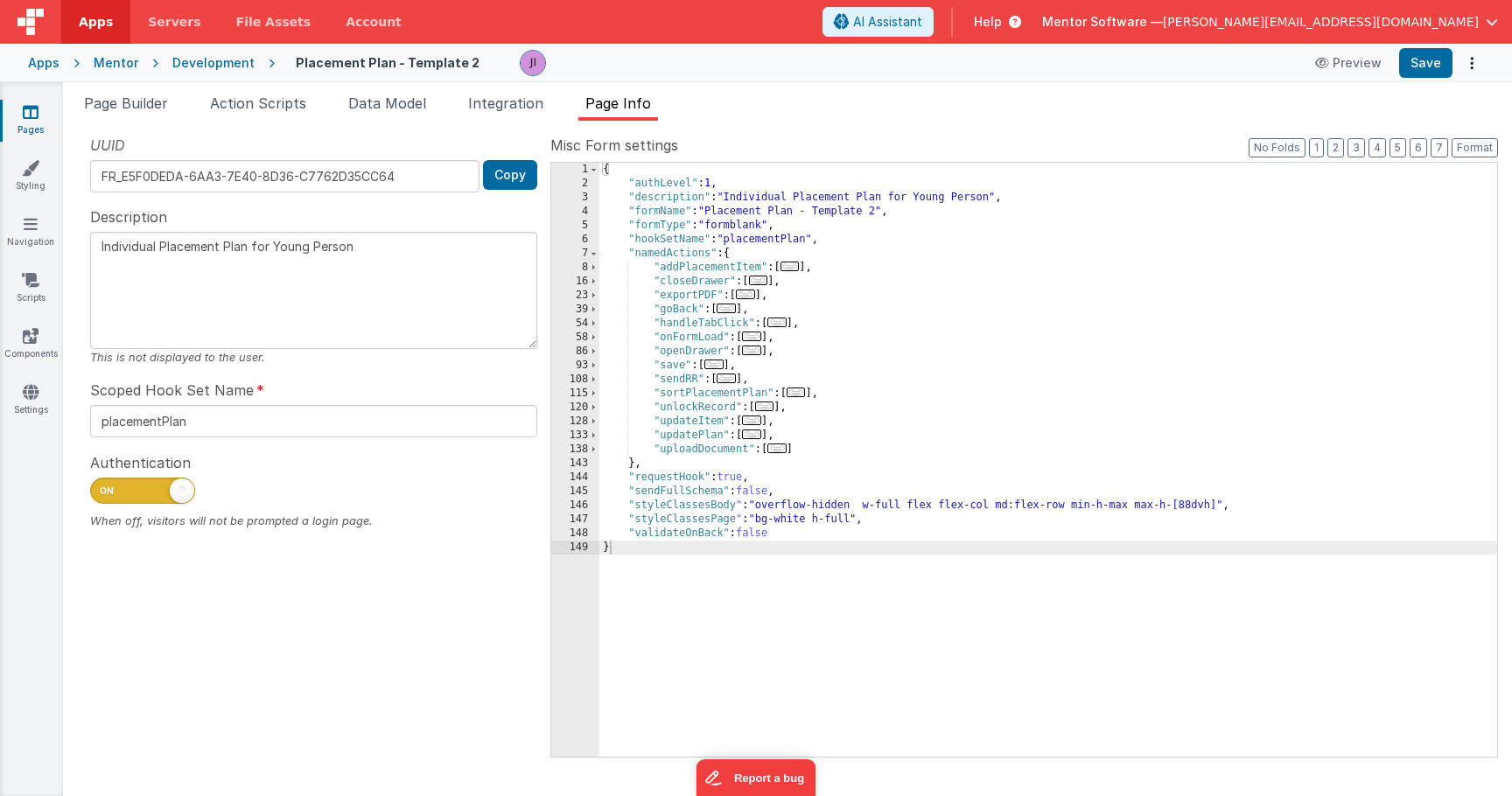
click at [375, 82] on div "Apps Mentor Development Placement Plan - Template 2 Preview Save" at bounding box center [756, 63] width 1512 height 39
click at [395, 102] on span "Data Model" at bounding box center [387, 103] width 78 height 17
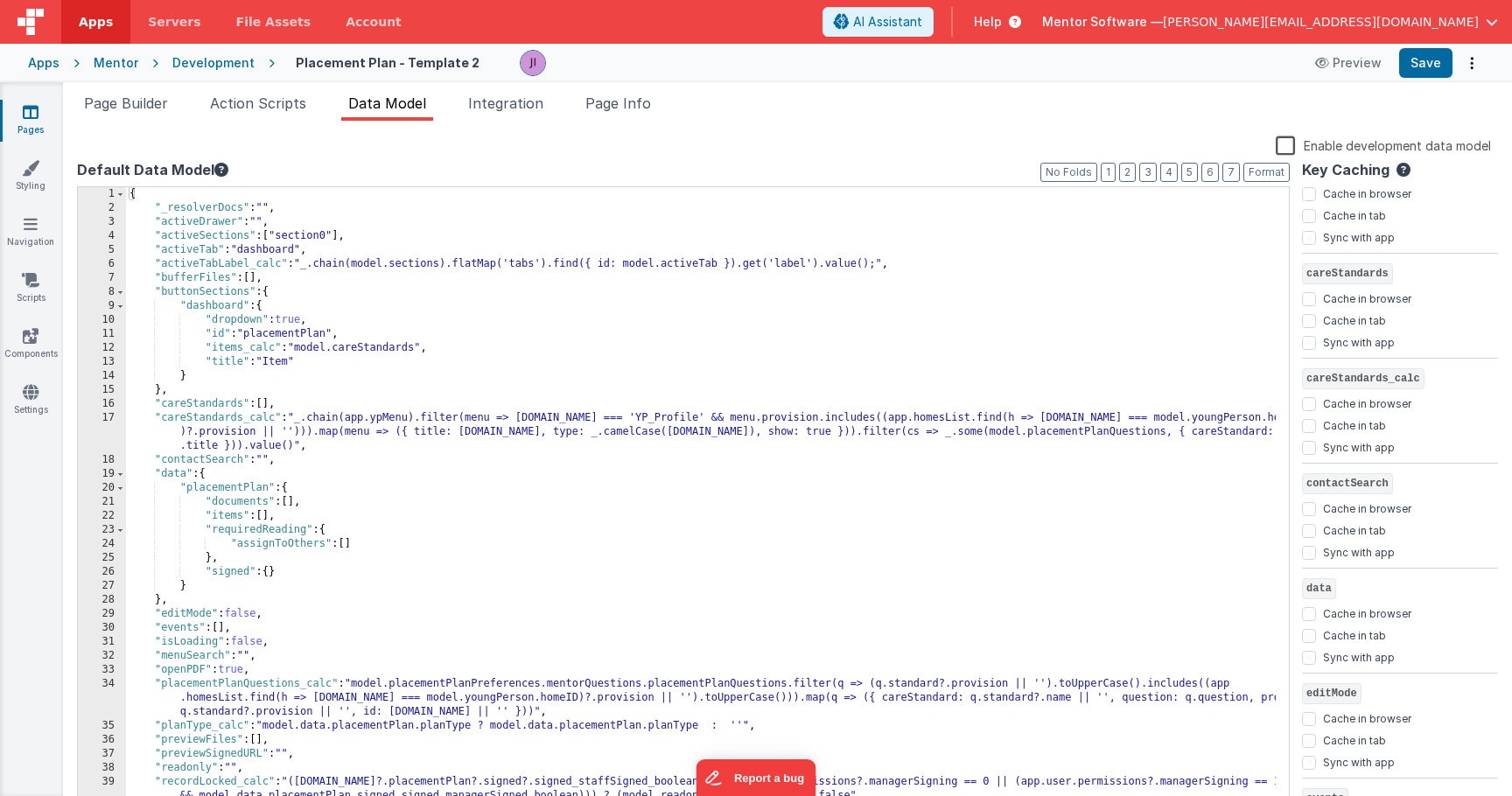
scroll to position [672, 0]
click at [417, 452] on div "{ "_resolverDocs" : "" , "activeDrawer" : "" , "activeSections" : [ "section0" …" at bounding box center [701, 512] width 1150 height 651
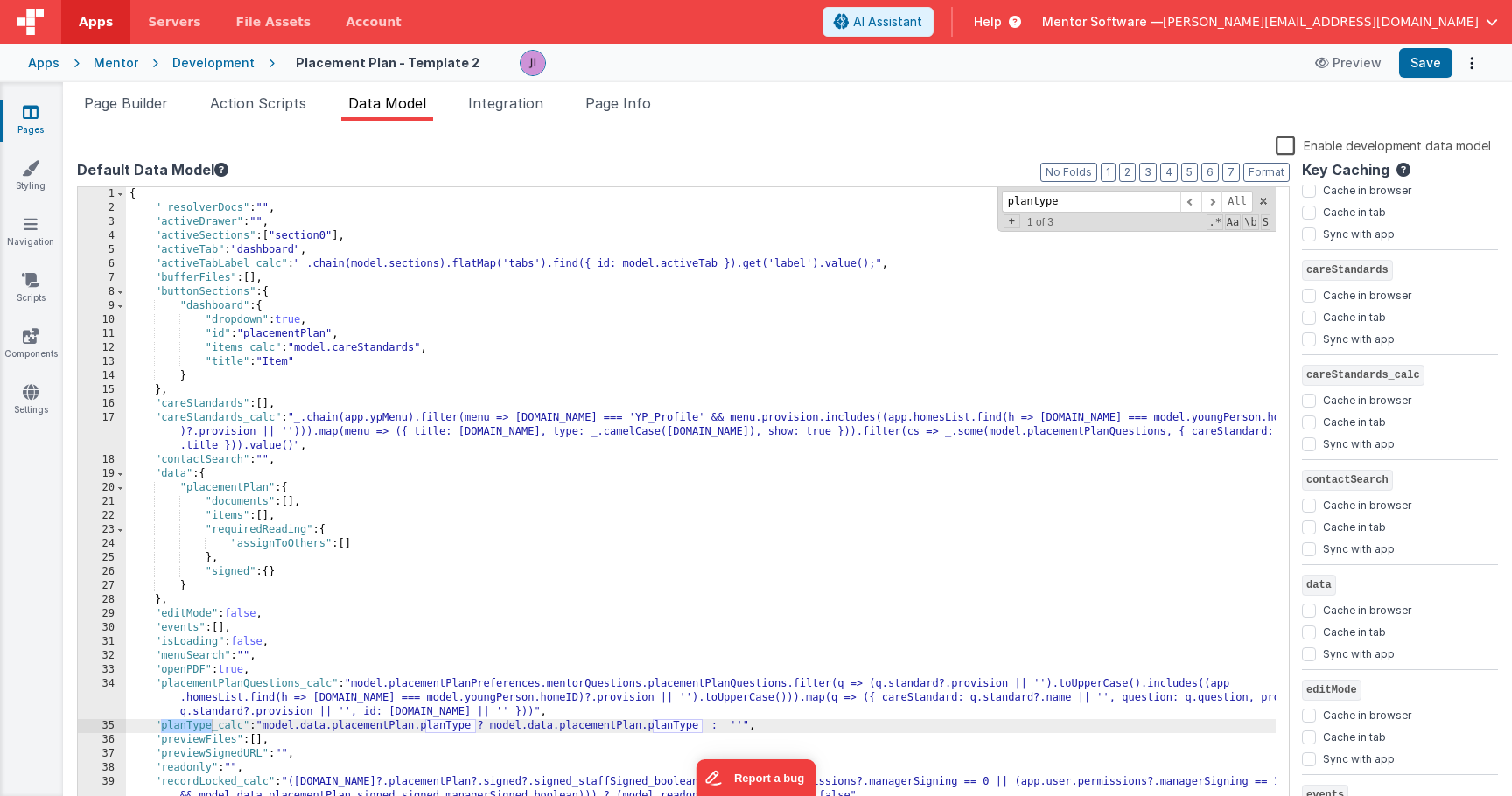
type input "plantype"
drag, startPoint x: 807, startPoint y: 724, endPoint x: 97, endPoint y: 709, distance: 710.2
click at [89, 729] on div "1 2 3 4 5 6 7 8 9 10 11 12 13 14 15 16 17 18 19 20 21 22 23 24 25 26 27 28 29 3…" at bounding box center [683, 499] width 1213 height 626
checkbox input "false"
checkbox input "true"
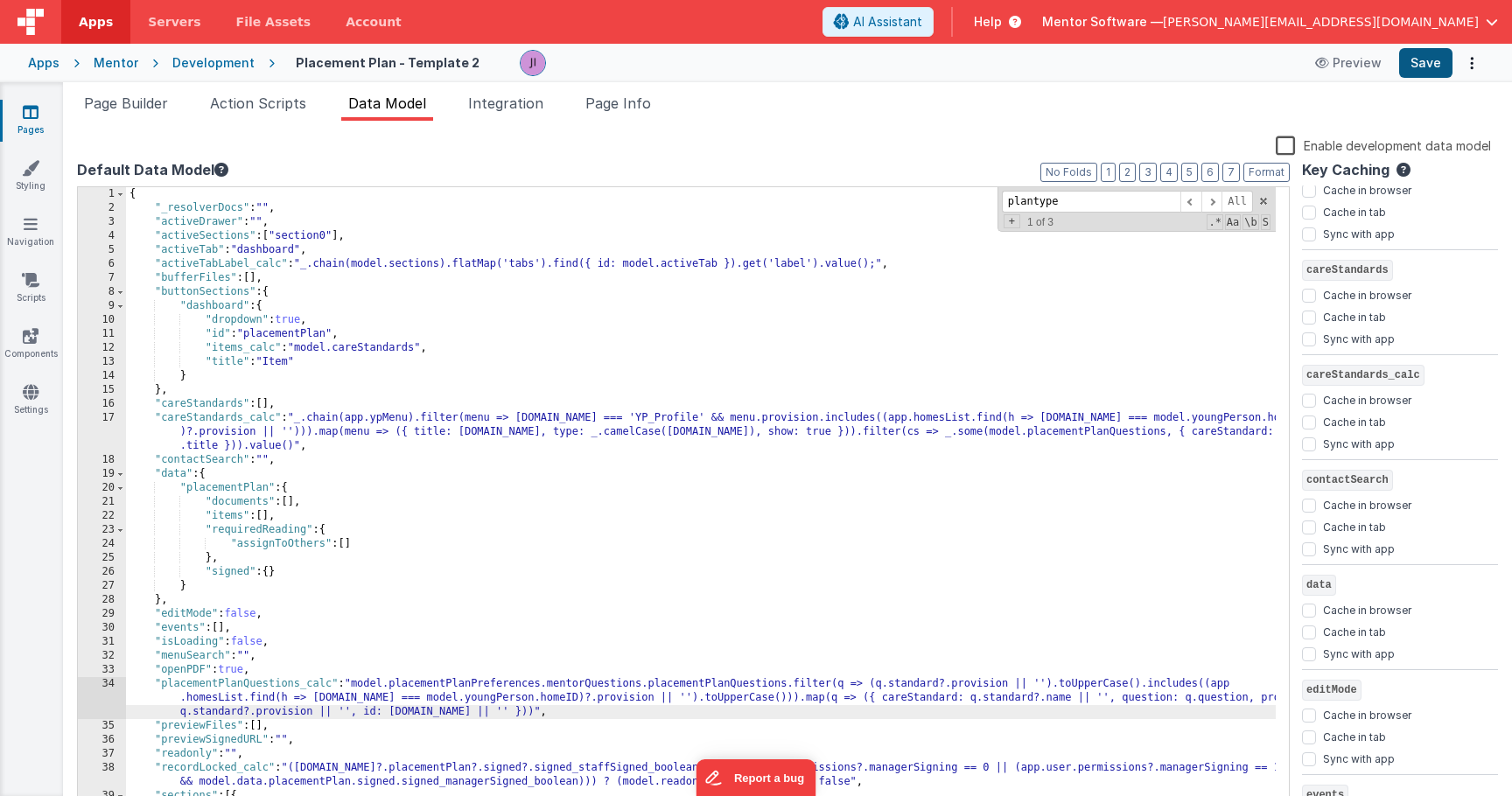
click at [1433, 77] on button "Save" at bounding box center [1426, 63] width 53 height 29
click at [16, 126] on link "Pages" at bounding box center [30, 120] width 63 height 35
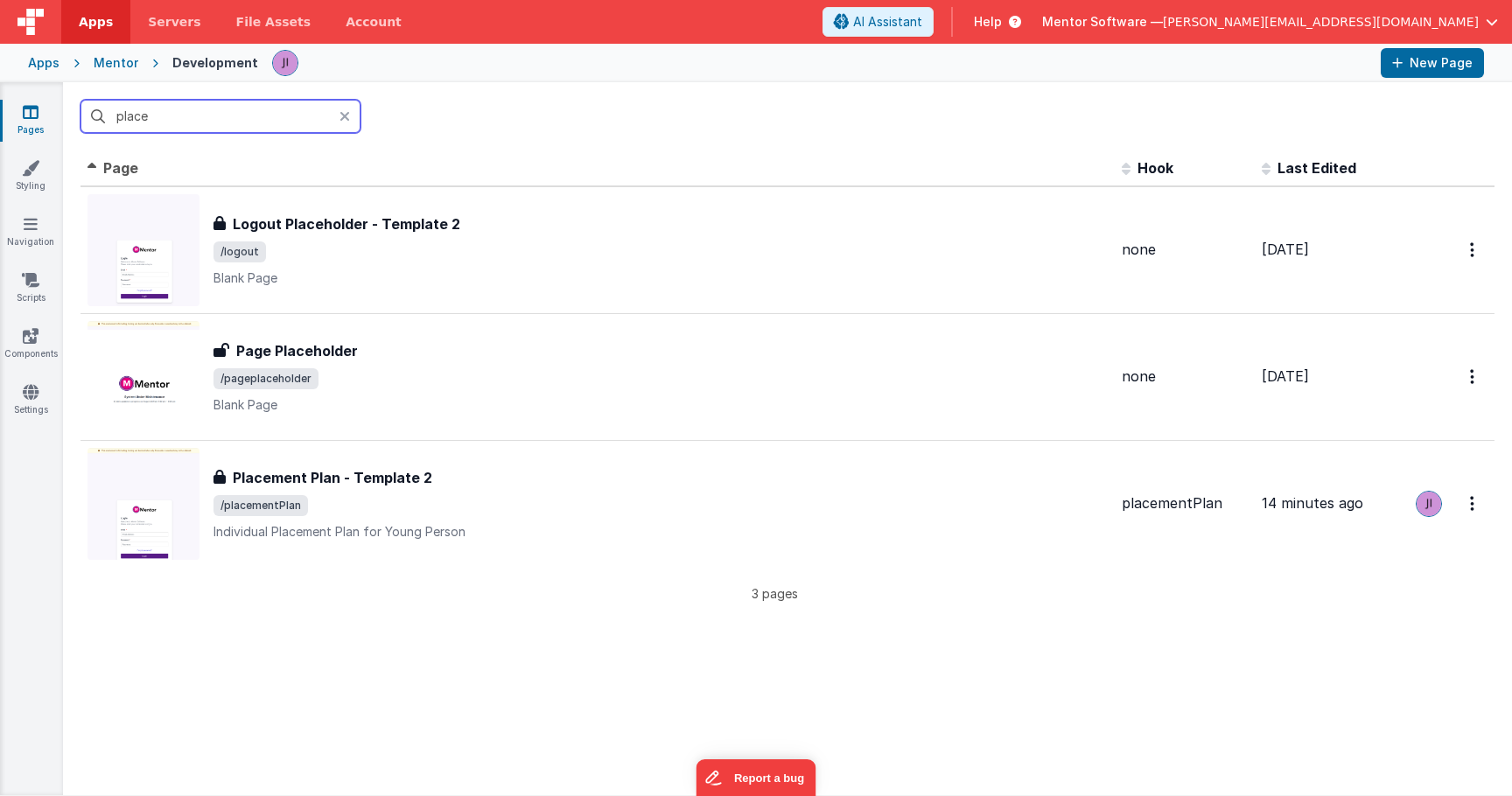
click at [175, 119] on input "place" at bounding box center [220, 116] width 280 height 33
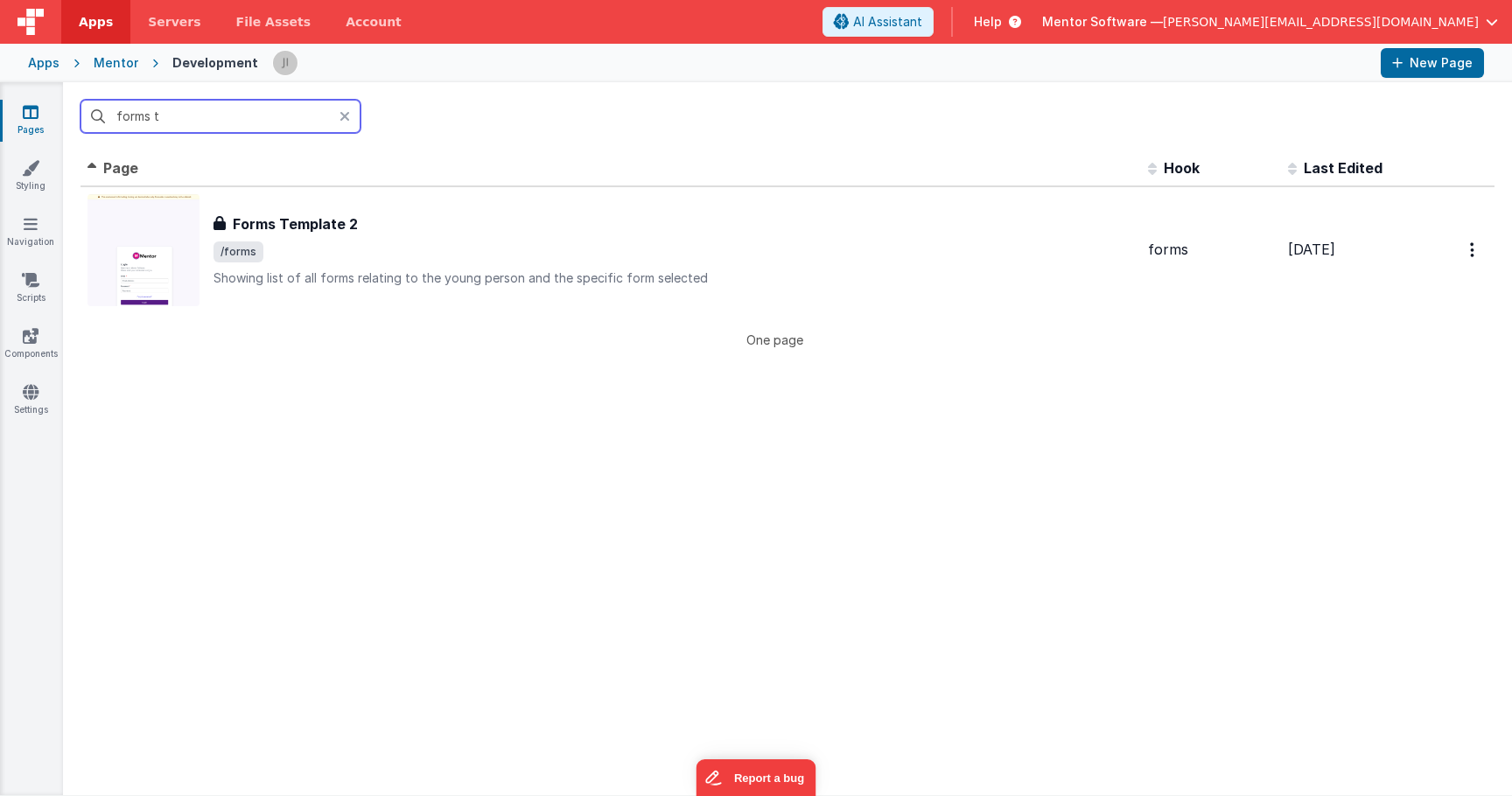
type input "forms te"
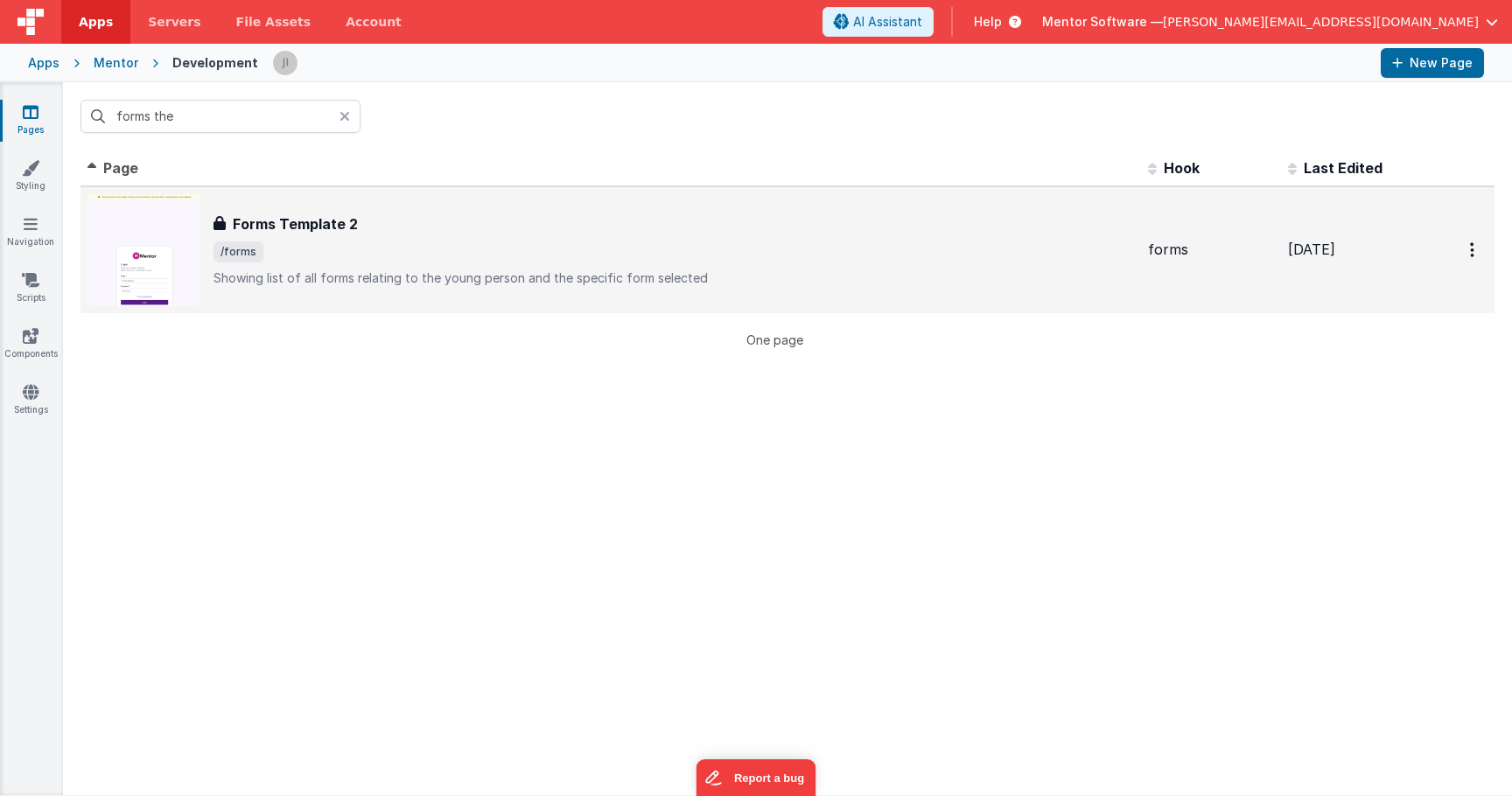
drag, startPoint x: 200, startPoint y: 139, endPoint x: 417, endPoint y: 248, distance: 242.8
click at [417, 248] on span "/forms" at bounding box center [673, 252] width 920 height 21
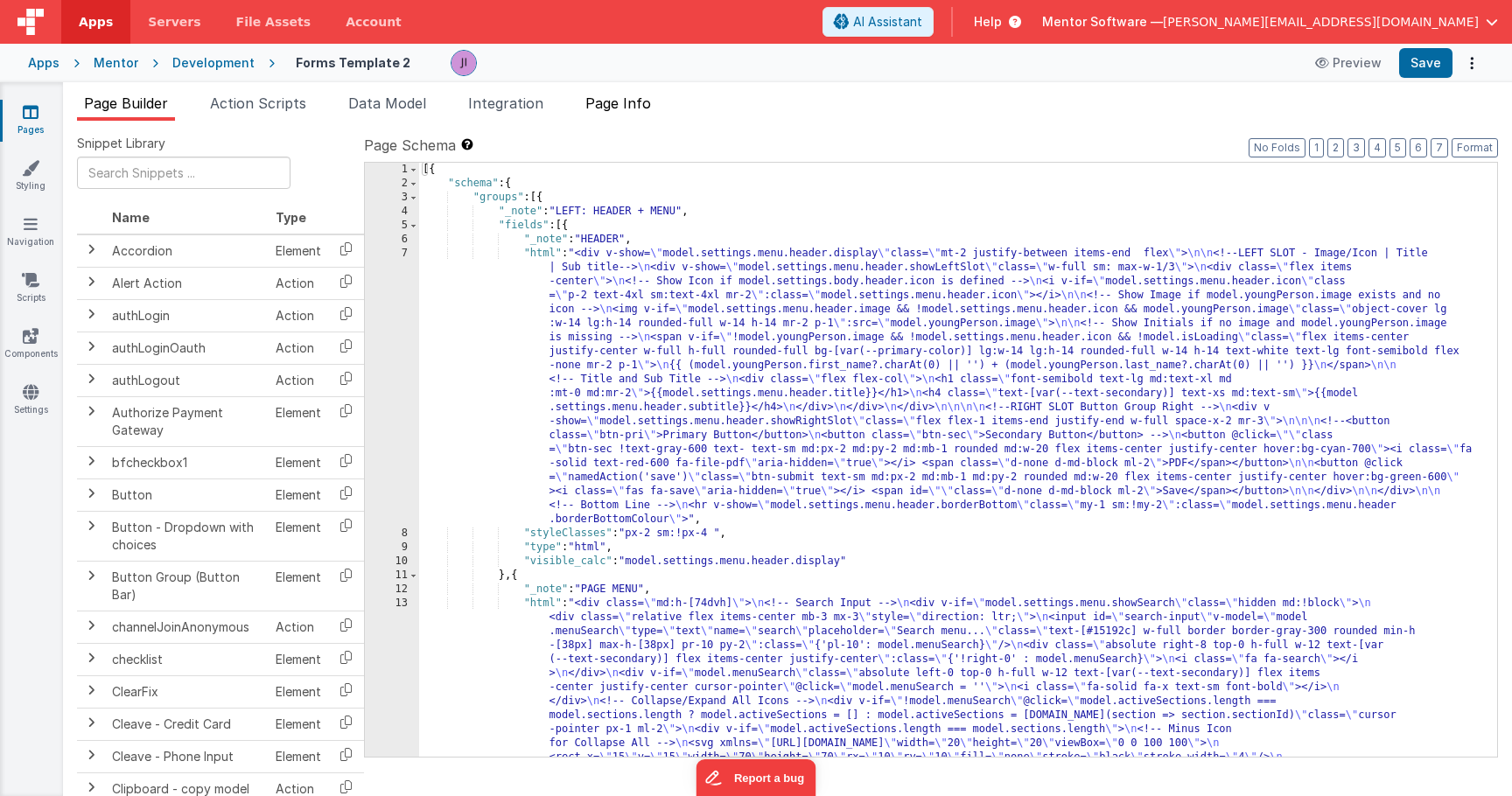
click at [643, 107] on span "Page Info" at bounding box center [618, 103] width 65 height 17
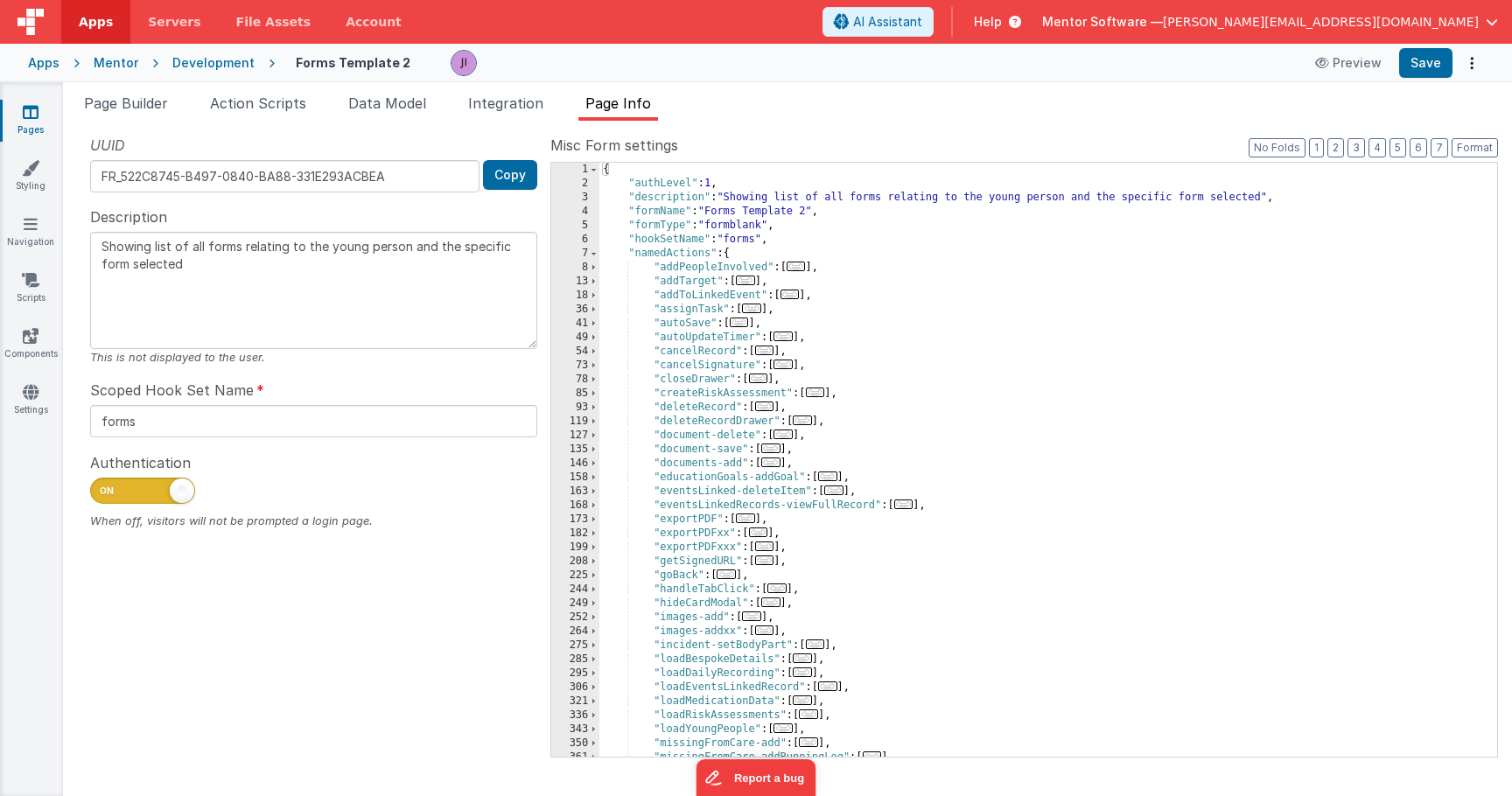
scroll to position [372, 0]
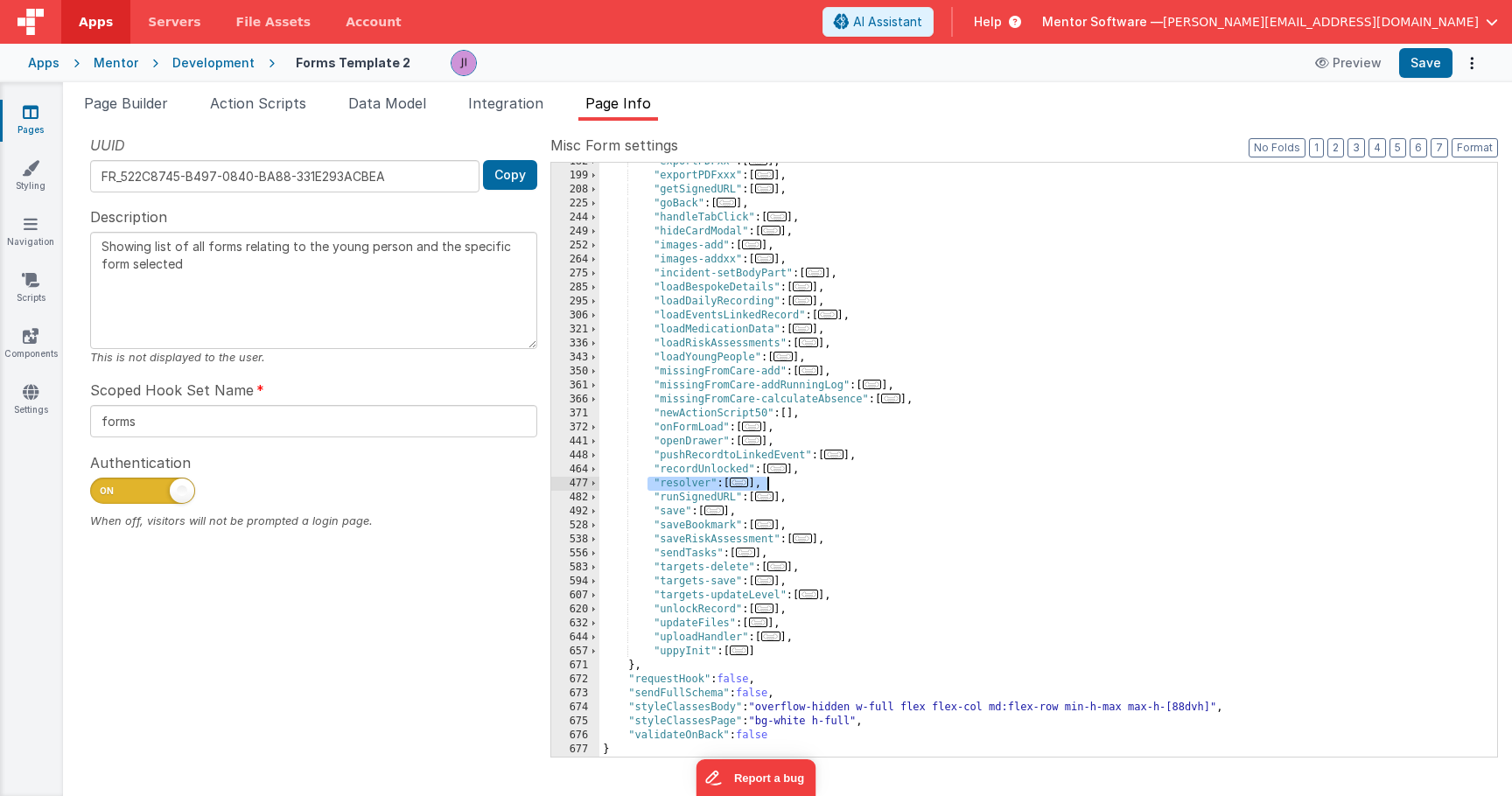
drag, startPoint x: 647, startPoint y: 484, endPoint x: 789, endPoint y: 484, distance: 142.0
click at [789, 484] on div ""exportPDFxx" : [ ... ] , "exportPDFxxx" : [ ... ] , "getSignedURL" : [ ... ] ,…" at bounding box center [1042, 466] width 885 height 622
click at [287, 113] on li "Action Scripts" at bounding box center [258, 107] width 110 height 28
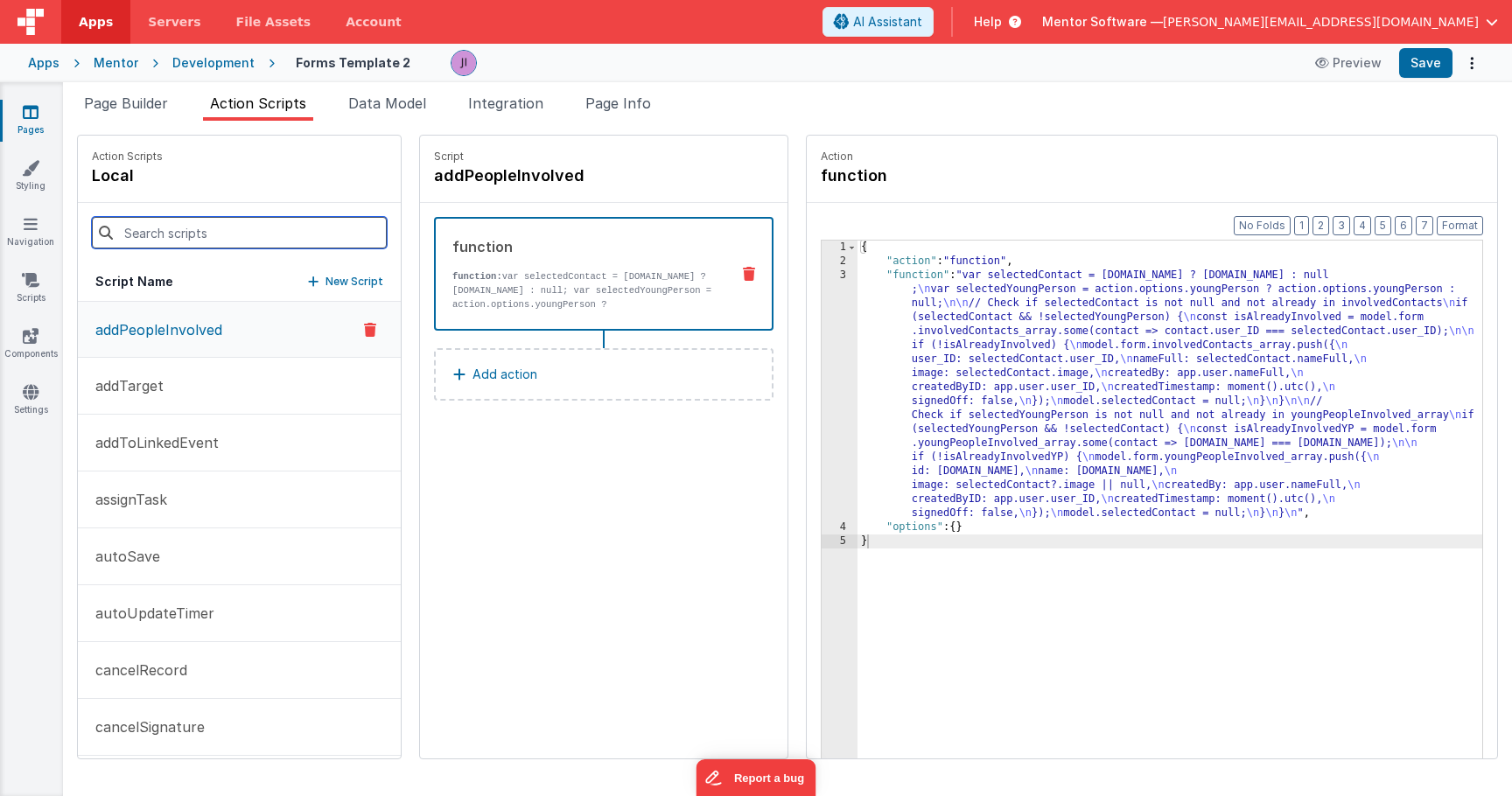
click at [254, 227] on input at bounding box center [239, 232] width 295 height 31
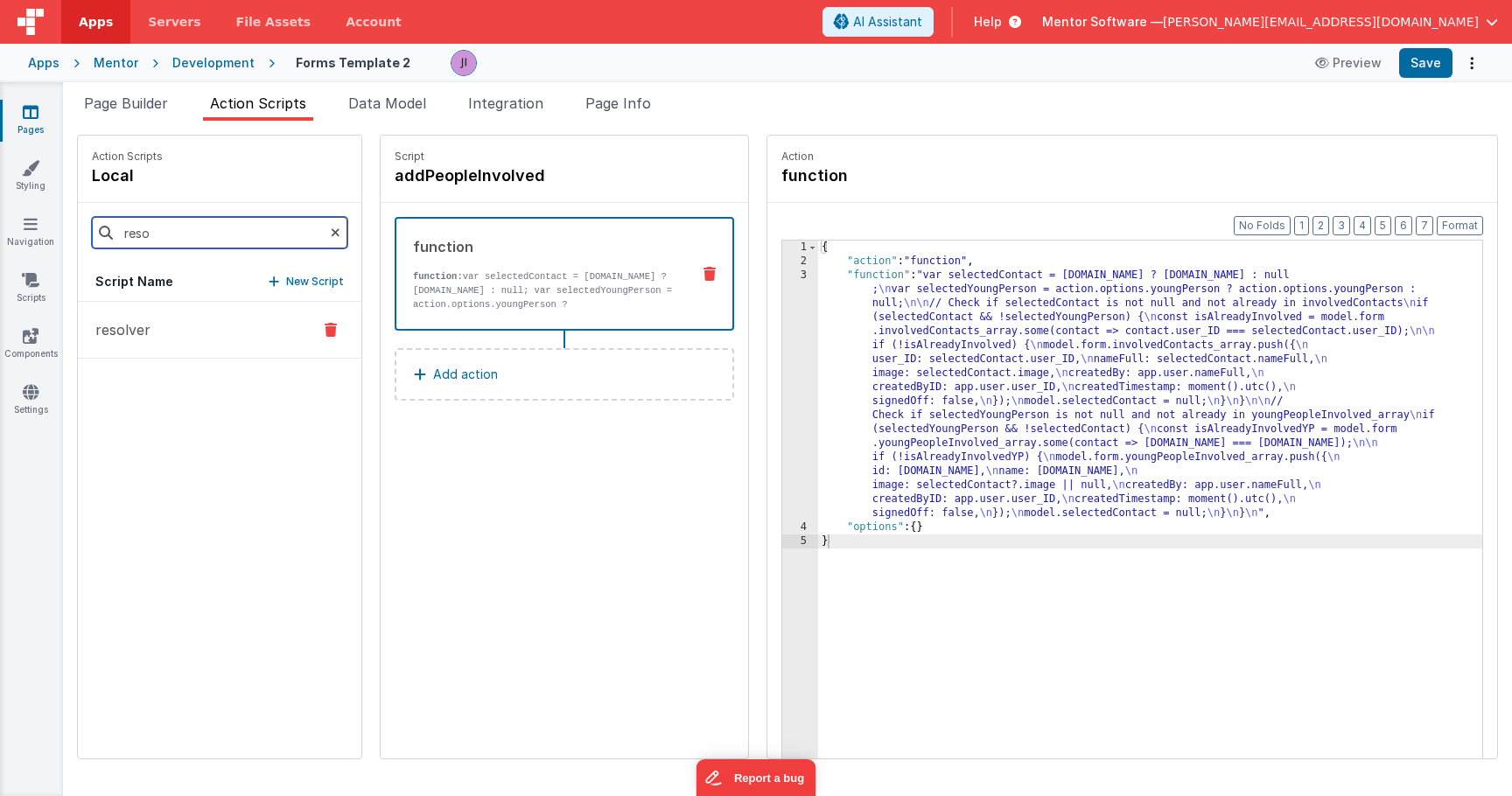
type input "reso"
click at [324, 329] on div at bounding box center [331, 330] width 47 height 21
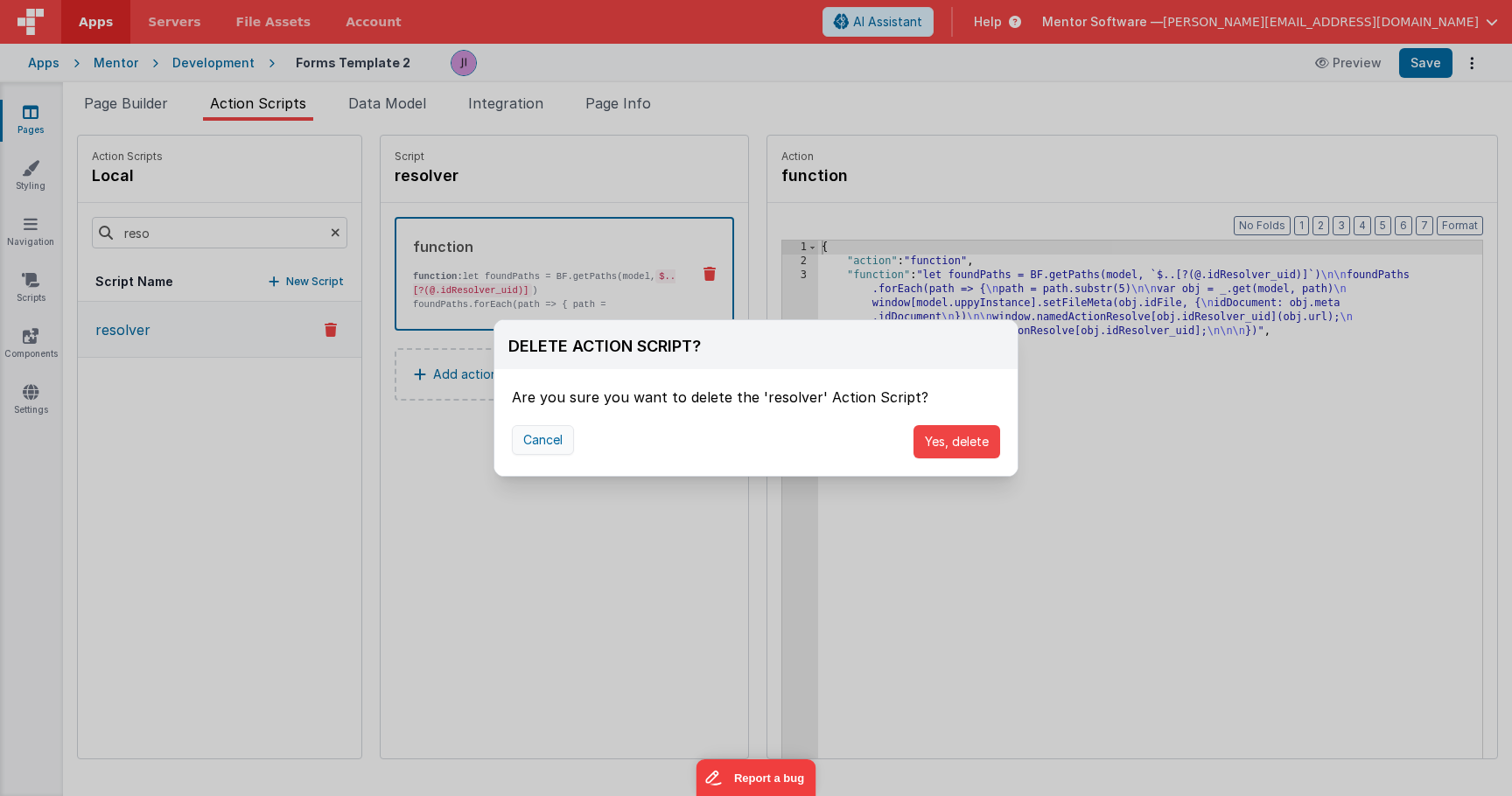
click at [543, 440] on button "Cancel" at bounding box center [543, 439] width 62 height 29
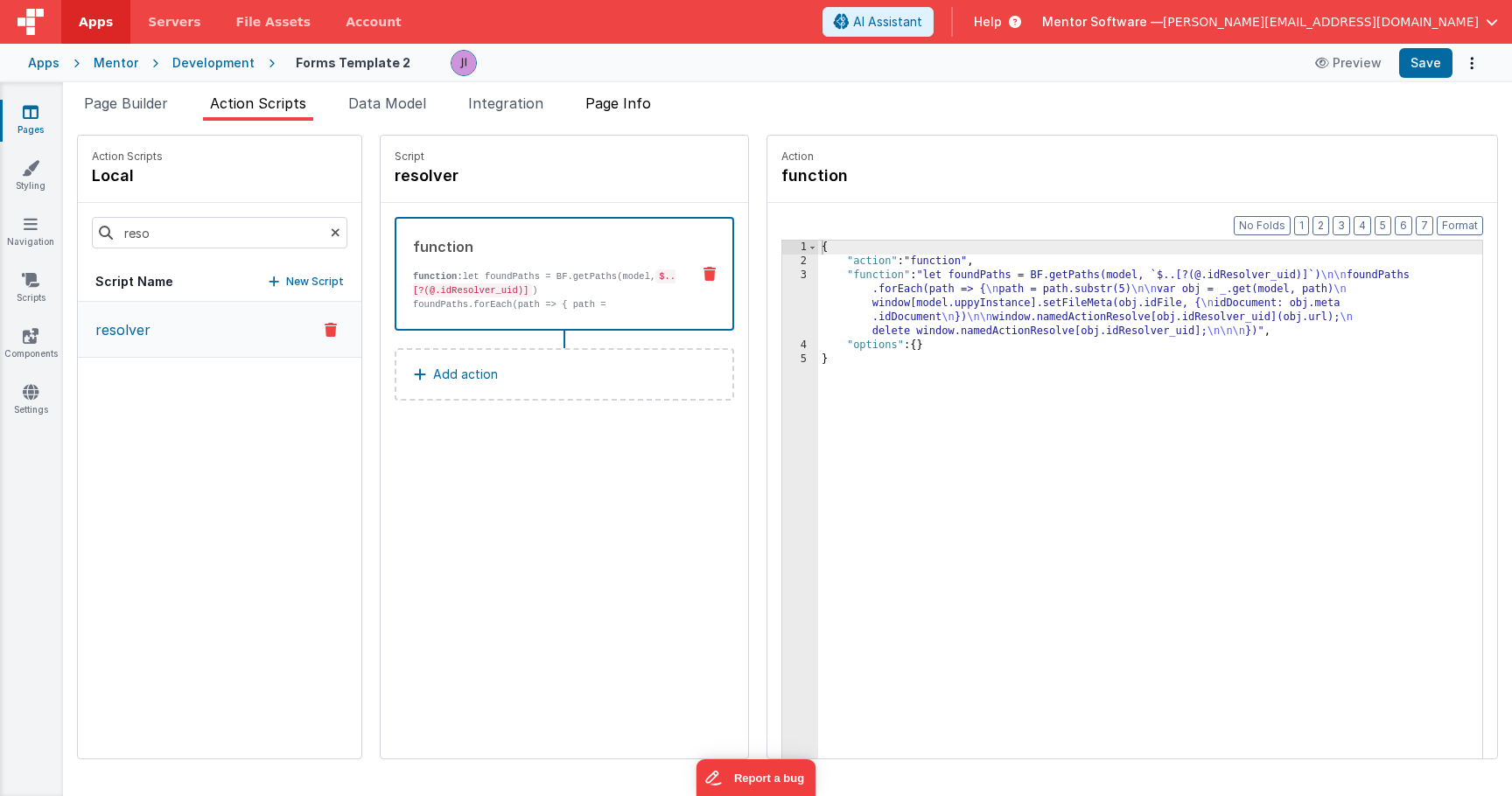
click at [593, 118] on li "Page Info" at bounding box center [618, 107] width 80 height 28
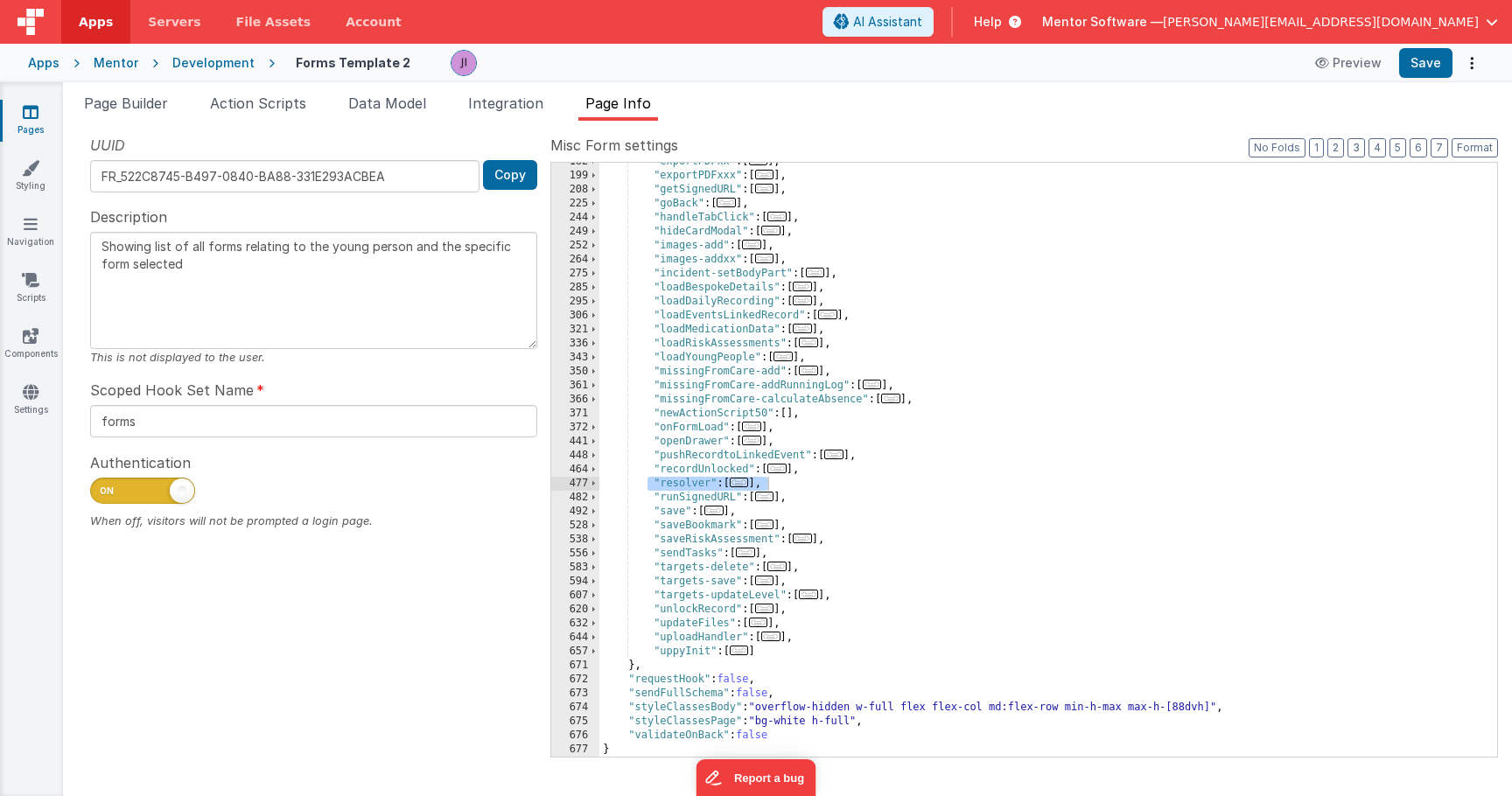
click at [802, 482] on div ""exportPDFxx" : [ ... ] , "exportPDFxxx" : [ ... ] , "getSignedURL" : [ ... ] ,…" at bounding box center [1042, 466] width 885 height 622
click at [803, 486] on div ""exportPDFxx" : [ ... ] , "exportPDFxxx" : [ ... ] , "getSignedURL" : [ ... ] ,…" at bounding box center [1042, 466] width 885 height 622
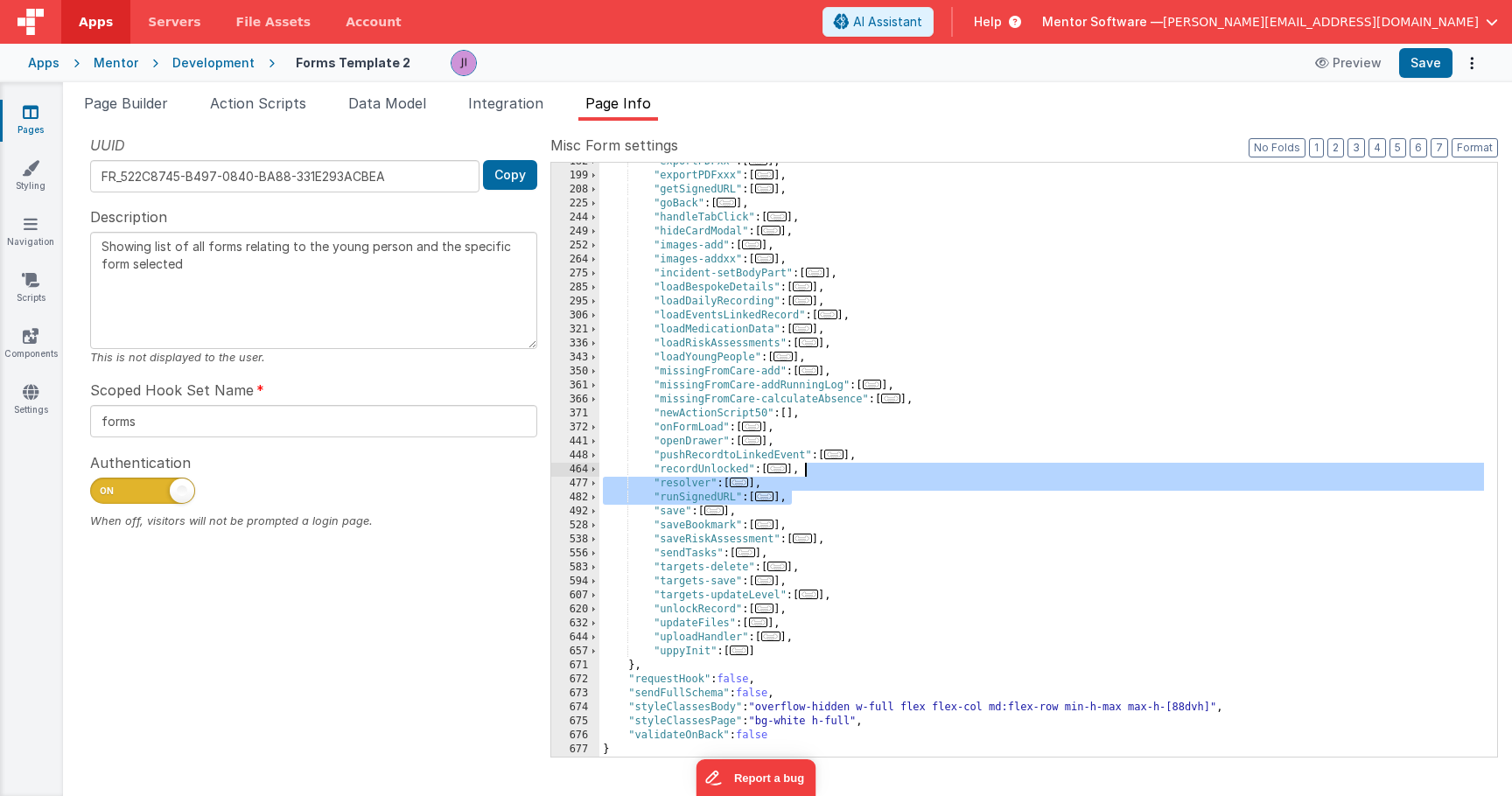
drag, startPoint x: 813, startPoint y: 496, endPoint x: 828, endPoint y: 473, distance: 27.5
click at [828, 473] on div ""exportPDFxx" : [ ... ] , "exportPDFxxx" : [ ... ] , "getSignedURL" : [ ... ] ,…" at bounding box center [1042, 466] width 885 height 622
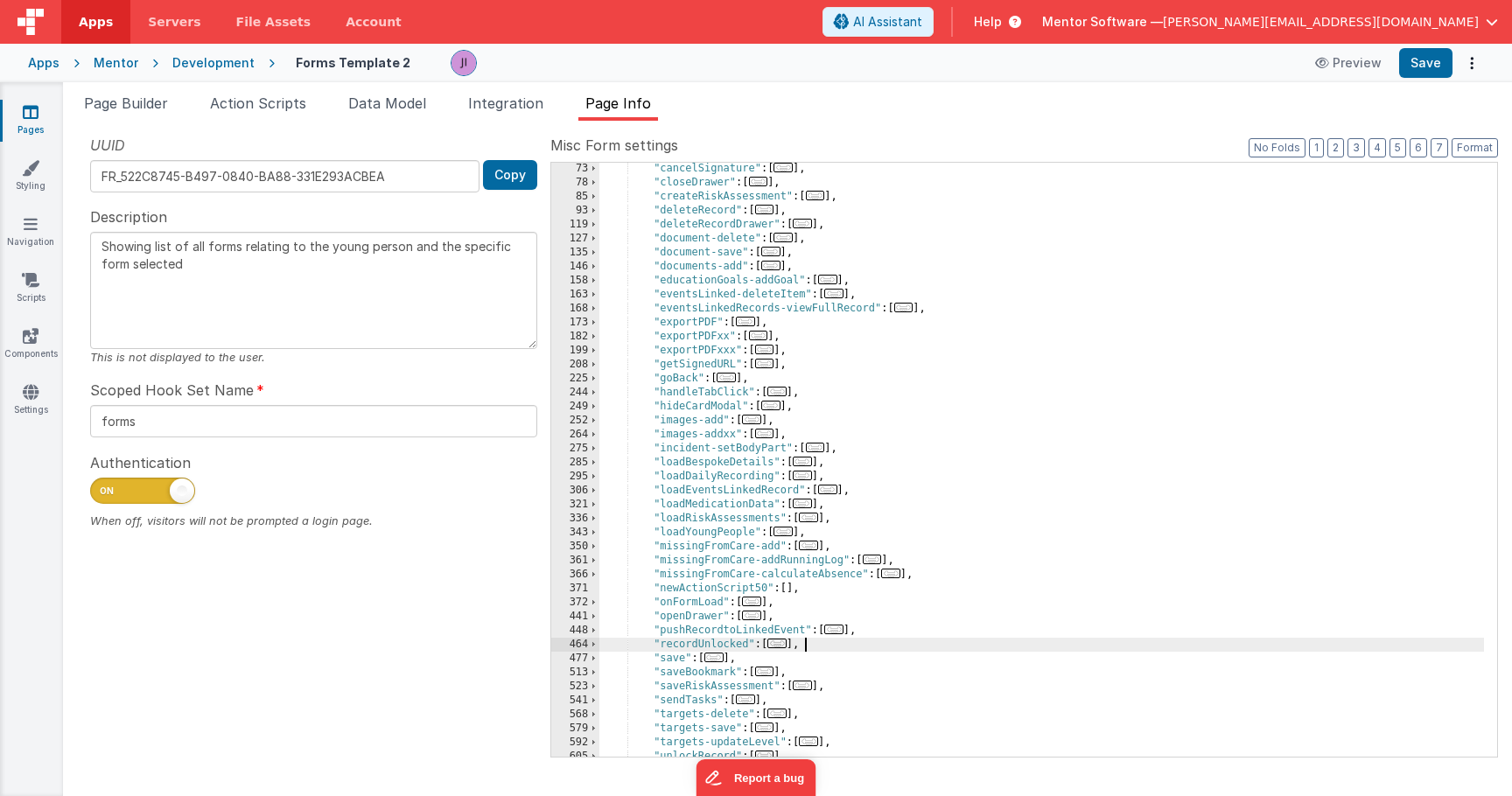
scroll to position [0, 0]
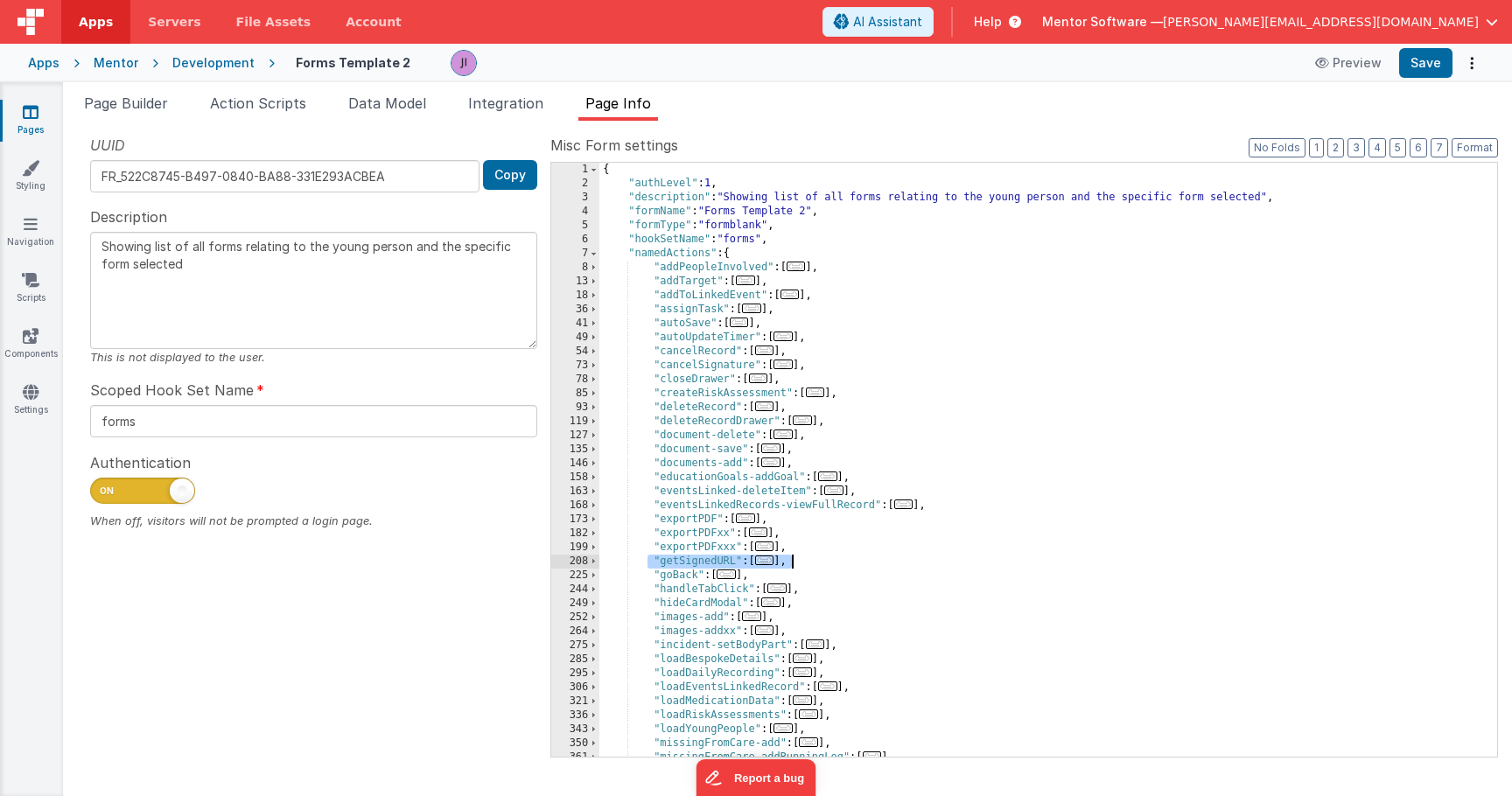
drag, startPoint x: 646, startPoint y: 564, endPoint x: 823, endPoint y: 565, distance: 177.0
click at [823, 565] on div "{ "authLevel" : 1 , "description" : "Showing list of all forms relating to the …" at bounding box center [1042, 474] width 885 height 622
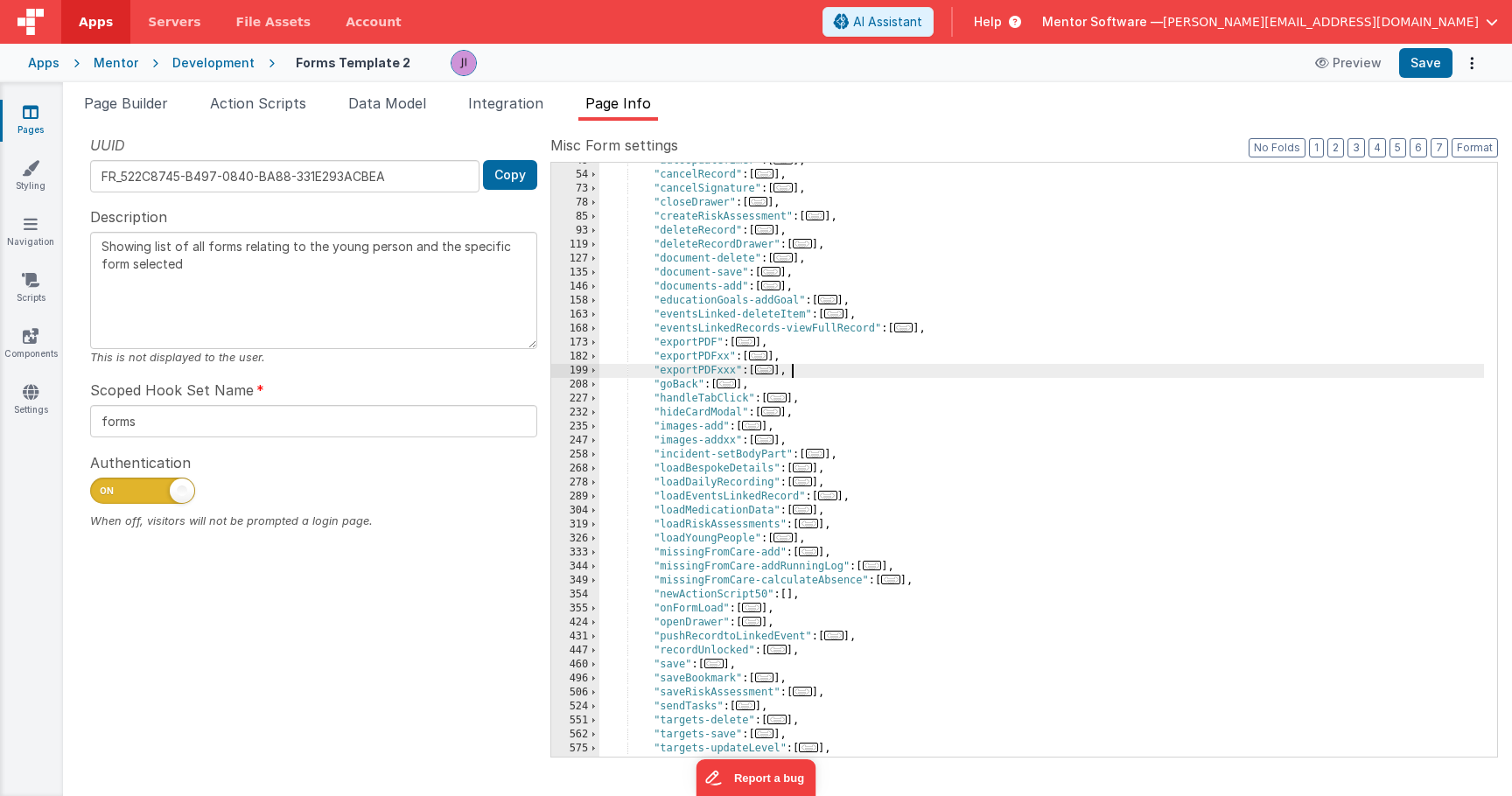
scroll to position [182, 0]
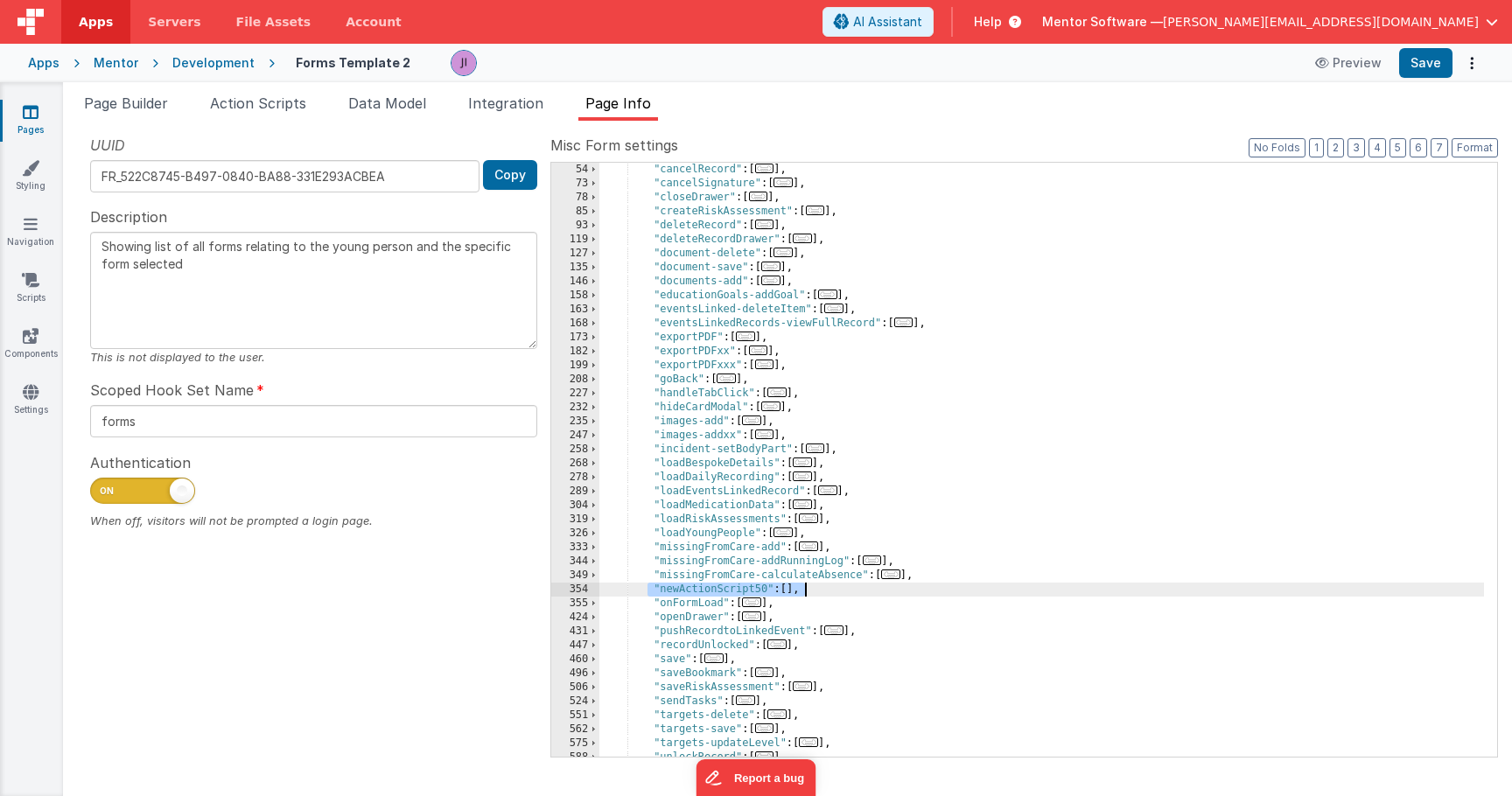
drag, startPoint x: 649, startPoint y: 590, endPoint x: 861, endPoint y: 583, distance: 212.1
click at [861, 583] on div ""cancelRecord" : [ ... ] , "cancelSignature" : [ ... ] , "closeDrawer" : [ ... …" at bounding box center [1042, 474] width 885 height 622
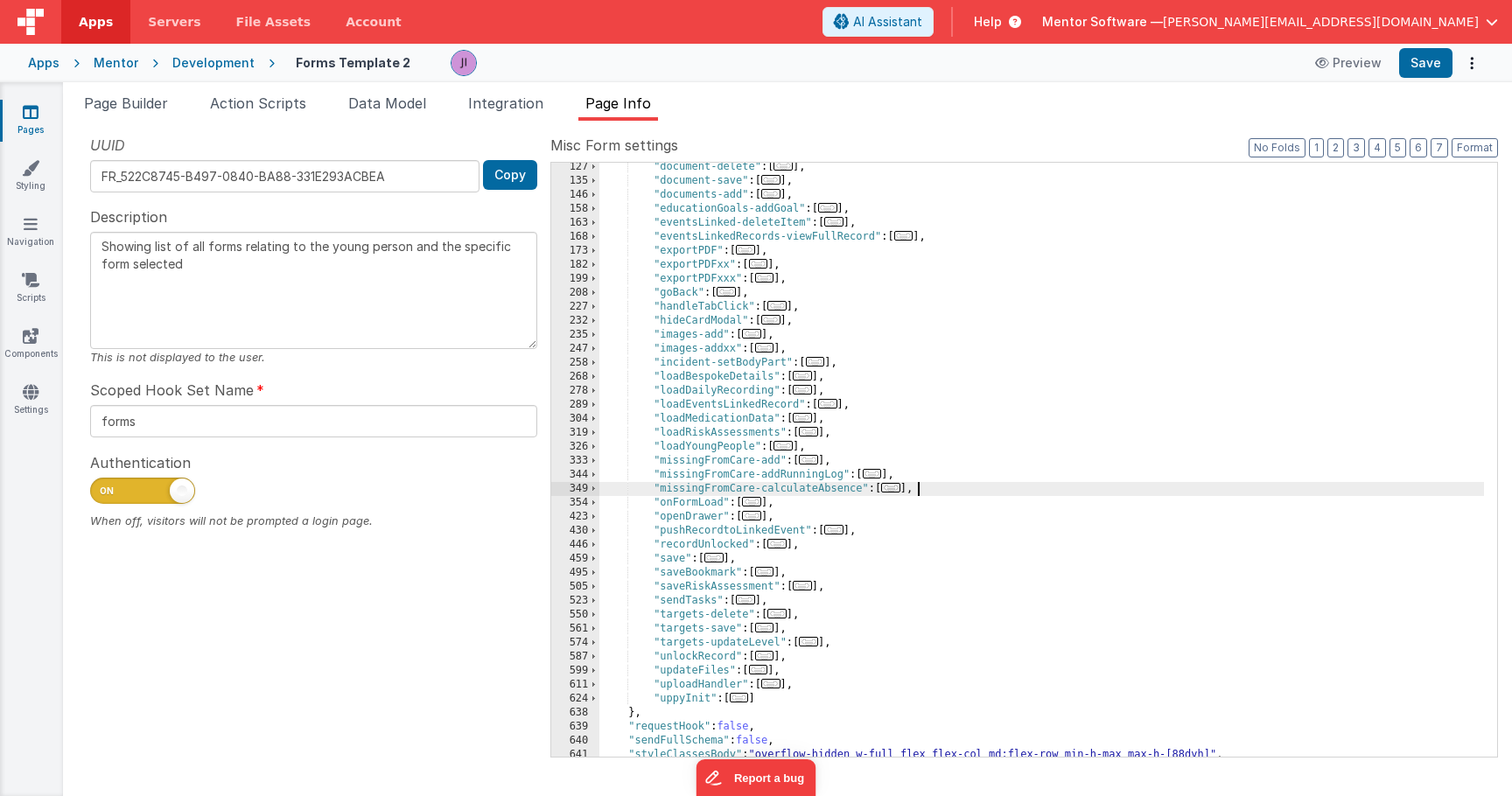
scroll to position [316, 0]
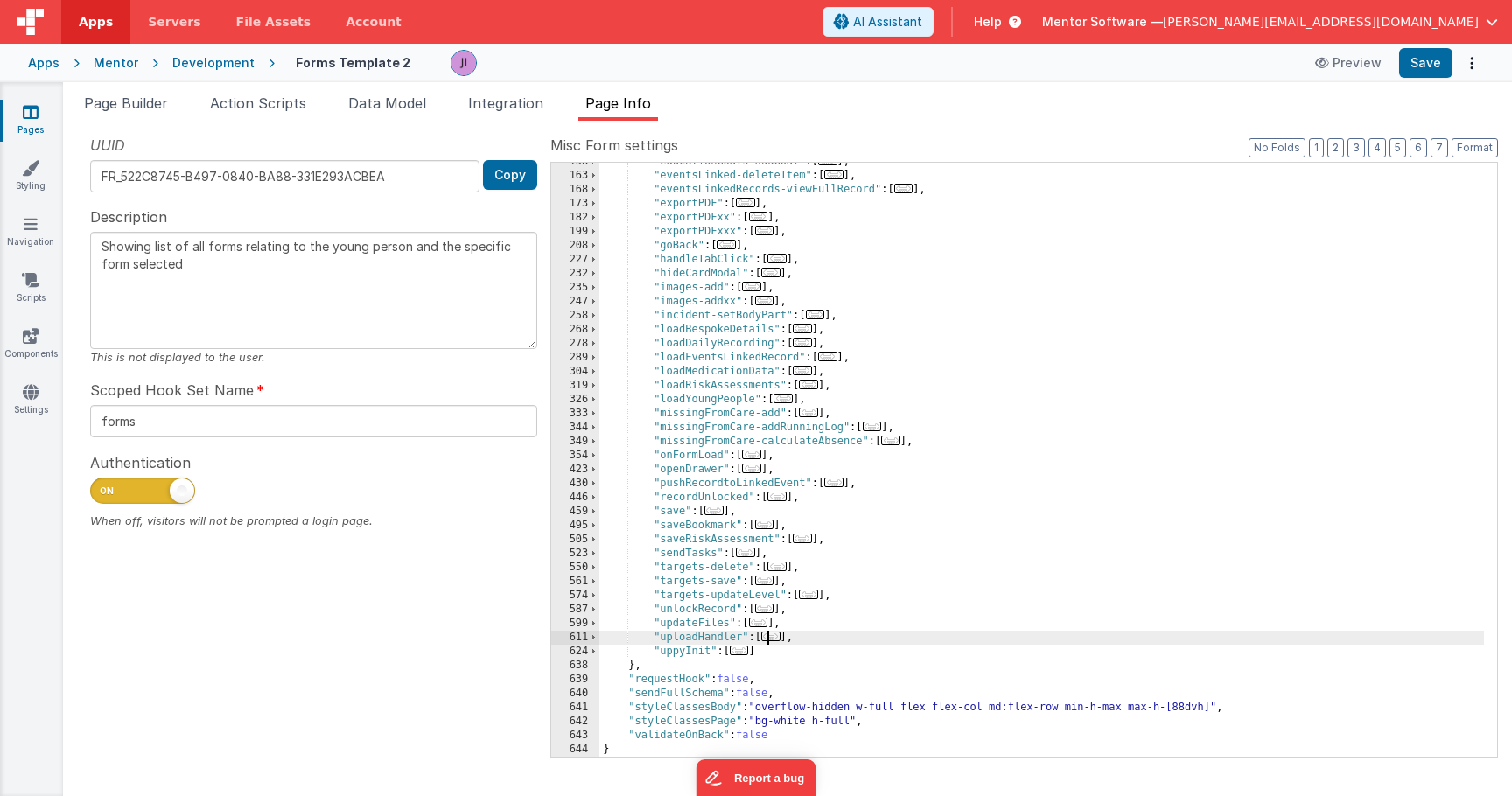
click at [777, 641] on span "..." at bounding box center [771, 637] width 19 height 9
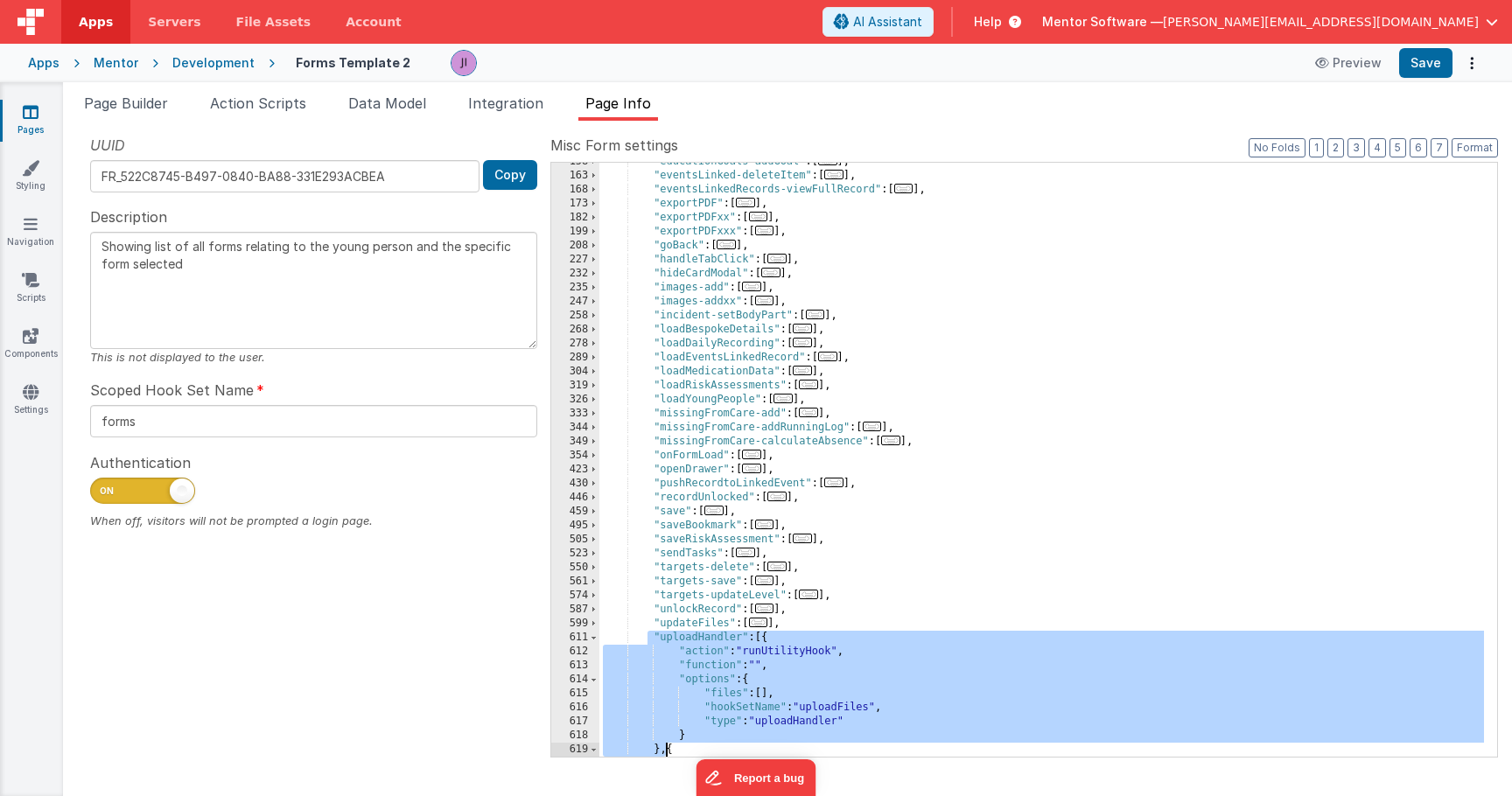
drag, startPoint x: 645, startPoint y: 640, endPoint x: 683, endPoint y: 717, distance: 85.9
click at [663, 749] on div ""educationGoals-addGoal" : [ ... ] , "eventsLinked-deleteItem" : [ ... ] , "eve…" at bounding box center [1042, 466] width 885 height 622
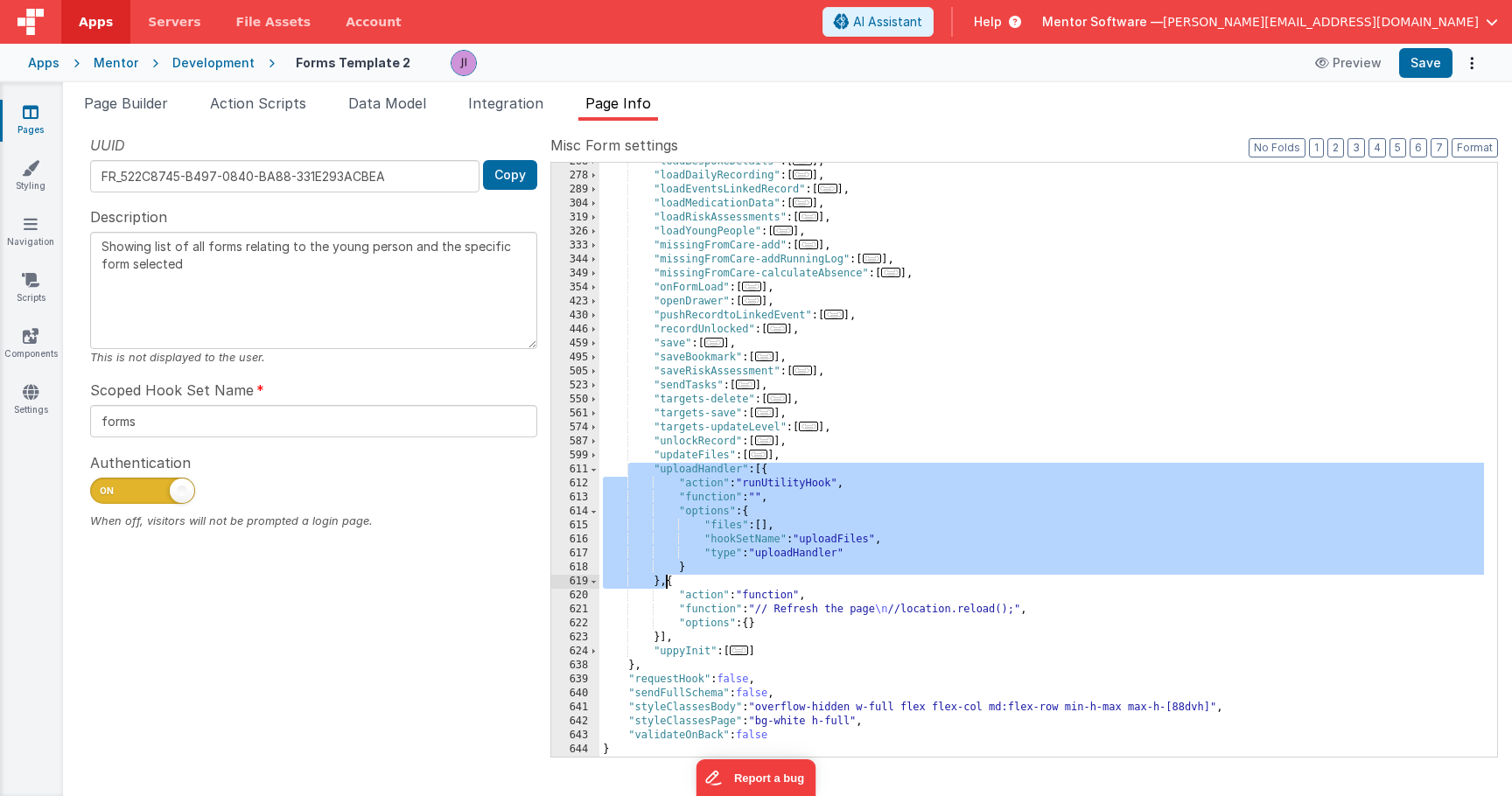
scroll to position [484, 0]
click at [661, 639] on div ""loadBespokeDetails" : [ ... ] , "loadDailyRecording" : [ ... ] , "loadEventsLi…" at bounding box center [1042, 466] width 885 height 622
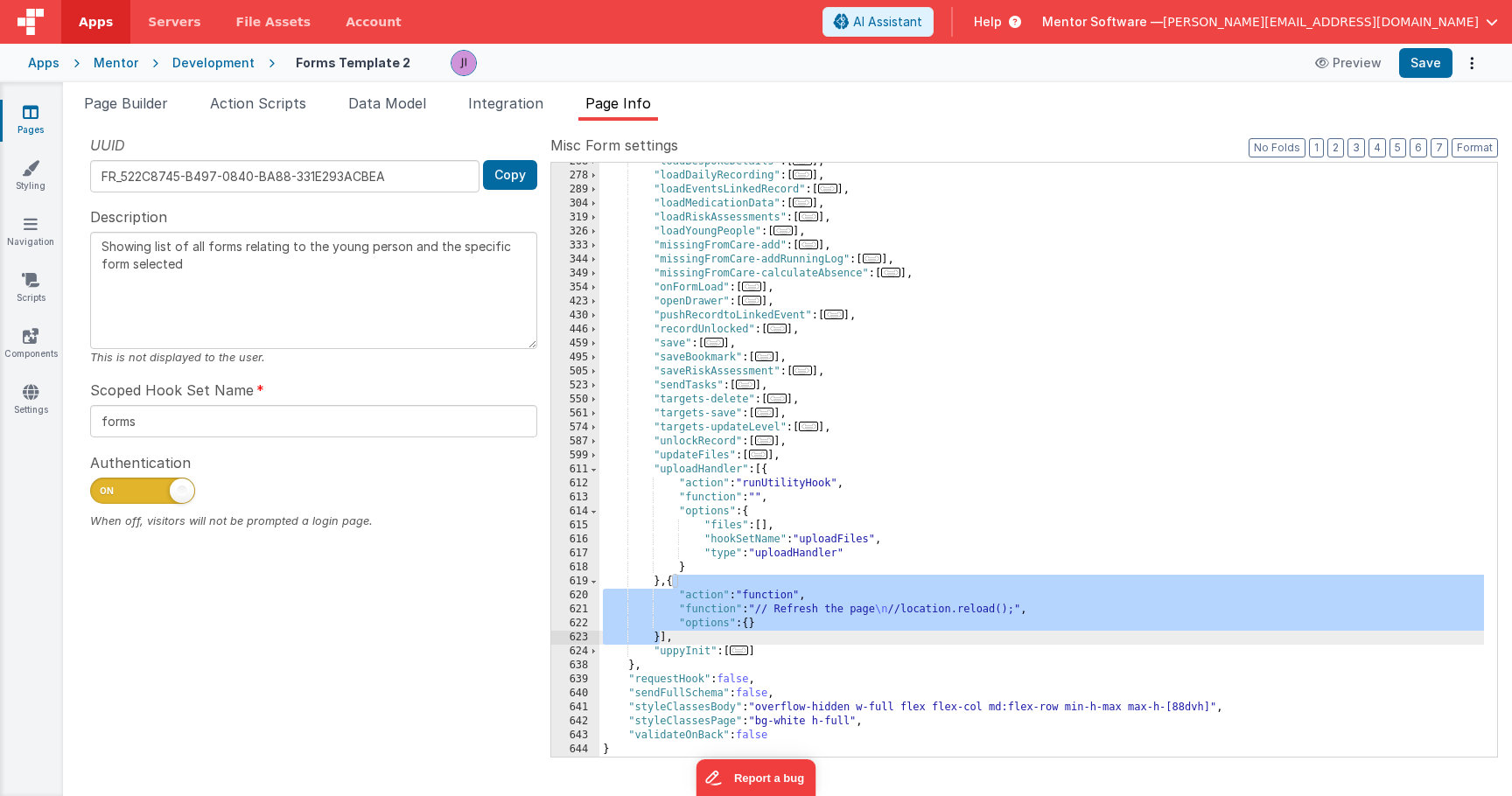
click at [663, 638] on div ""loadBespokeDetails" : [ ... ] , "loadDailyRecording" : [ ... ] , "loadEventsLi…" at bounding box center [1042, 466] width 885 height 622
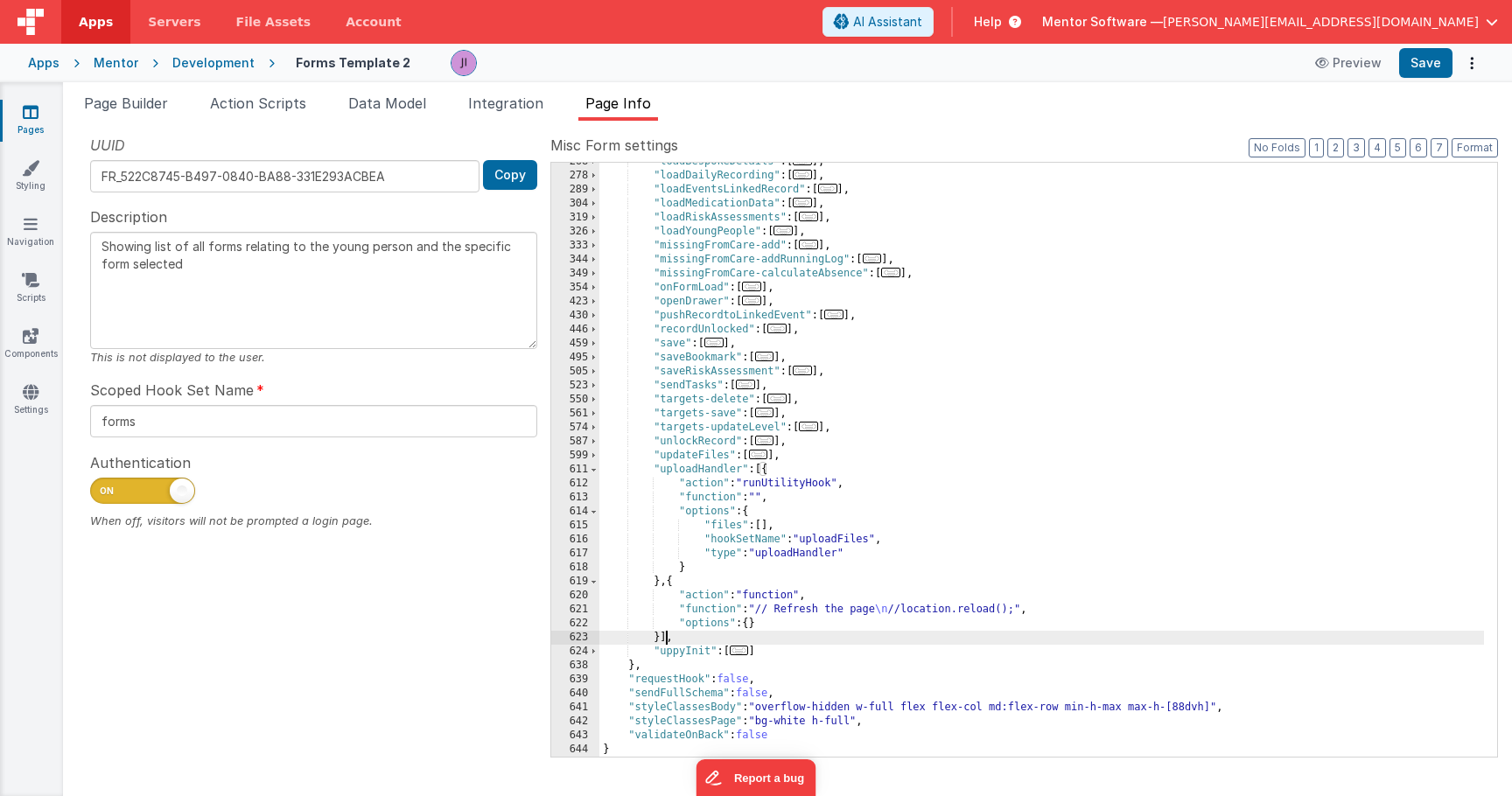
click at [835, 630] on div ""loadBespokeDetails" : [ ... ] , "loadDailyRecording" : [ ... ] , "loadEventsLi…" at bounding box center [1042, 466] width 885 height 622
click at [895, 546] on div ""loadBespokeDetails" : [ ... ] , "loadDailyRecording" : [ ... ] , "loadEventsLi…" at bounding box center [1042, 466] width 885 height 622
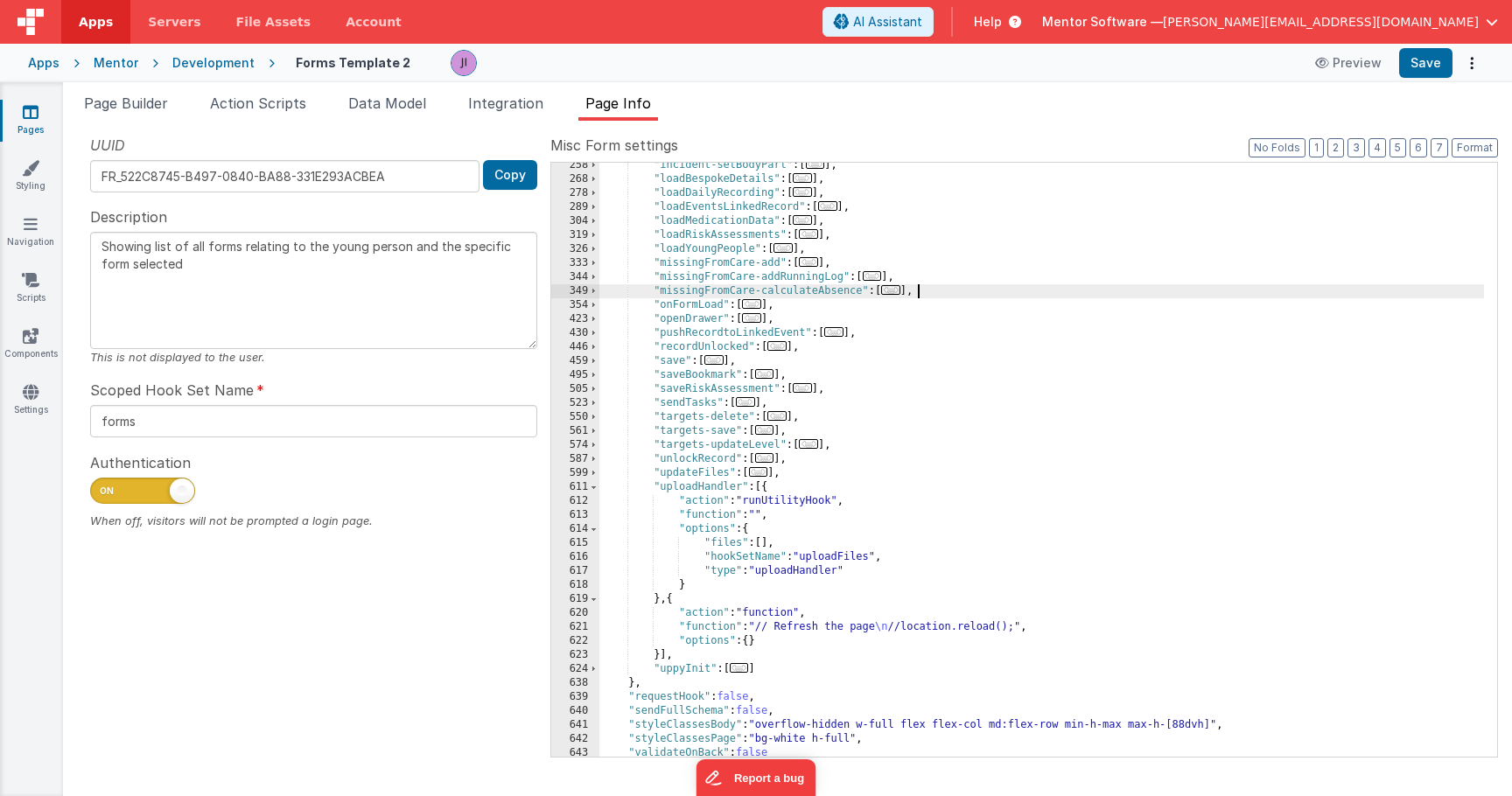
scroll to position [467, 0]
click at [741, 490] on div ""incident-setBodyPart" : [ ... ] , "loadBespokeDetails" : [ ... ] , "loadDailyR…" at bounding box center [1042, 470] width 885 height 622
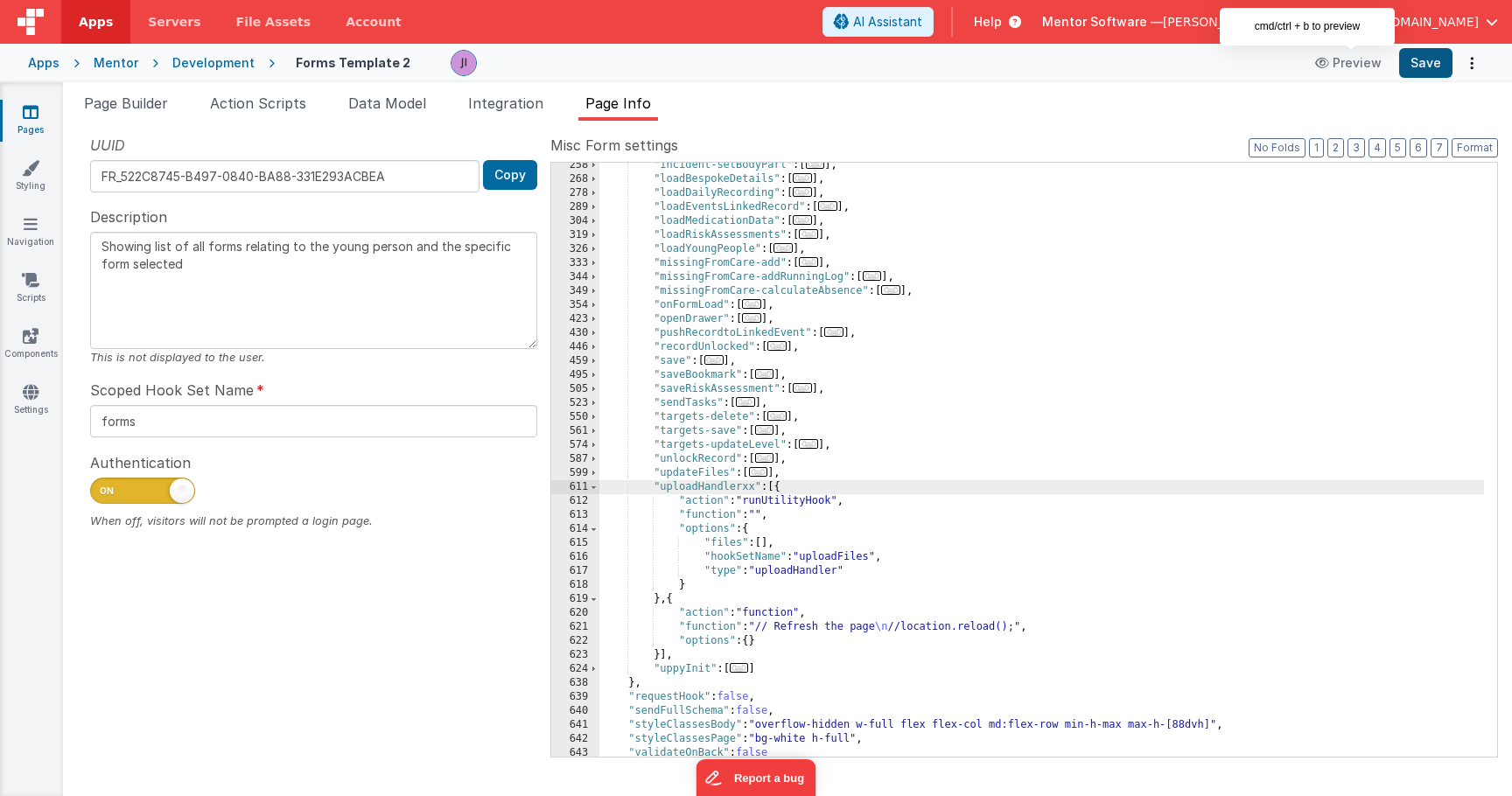
click at [1439, 69] on button "Save" at bounding box center [1426, 63] width 53 height 29
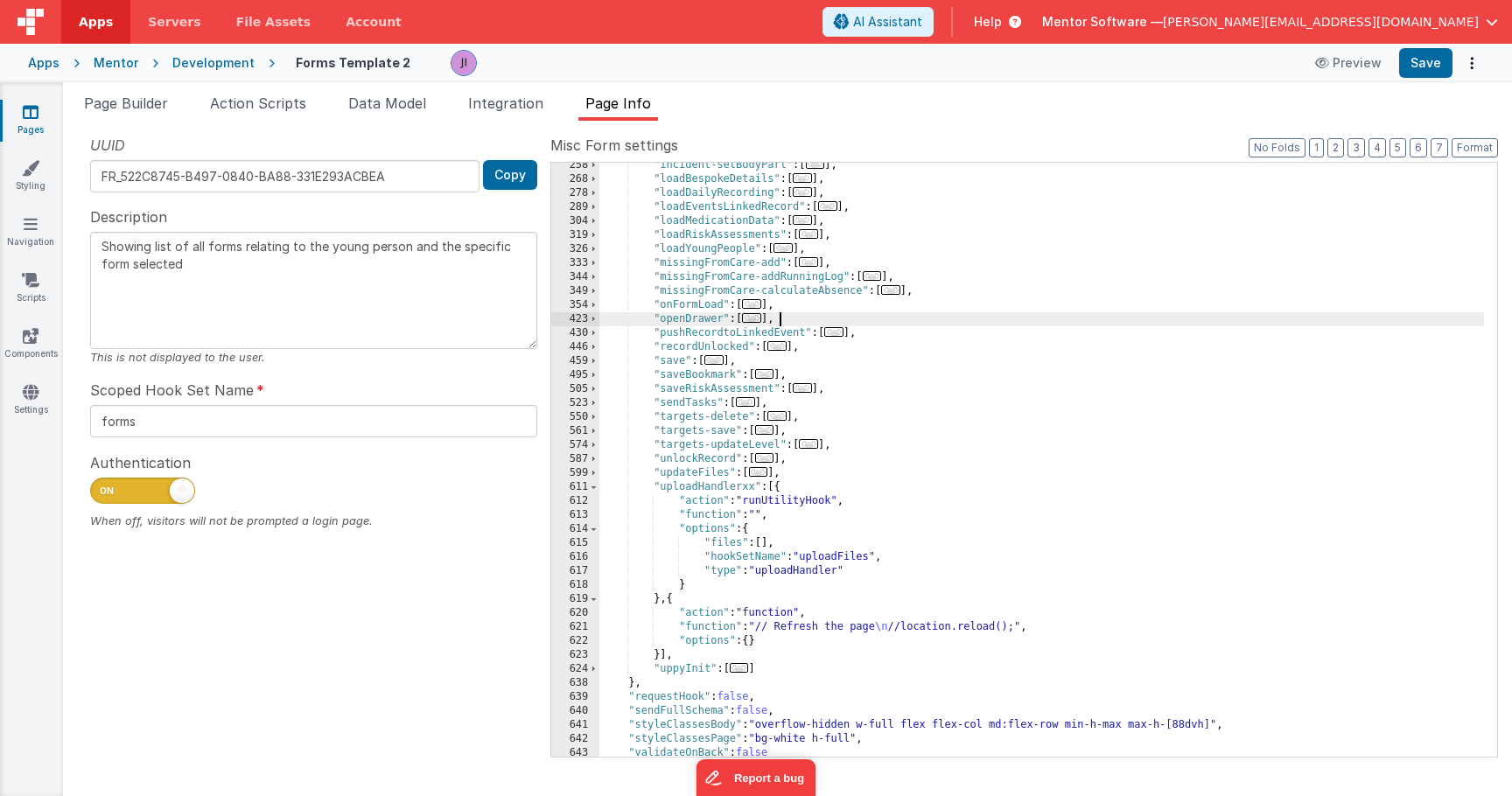
click at [1051, 318] on div ""incident-setBodyPart" : [ ... ] , "loadBespokeDetails" : [ ... ] , "loadDailyR…" at bounding box center [1042, 470] width 885 height 622
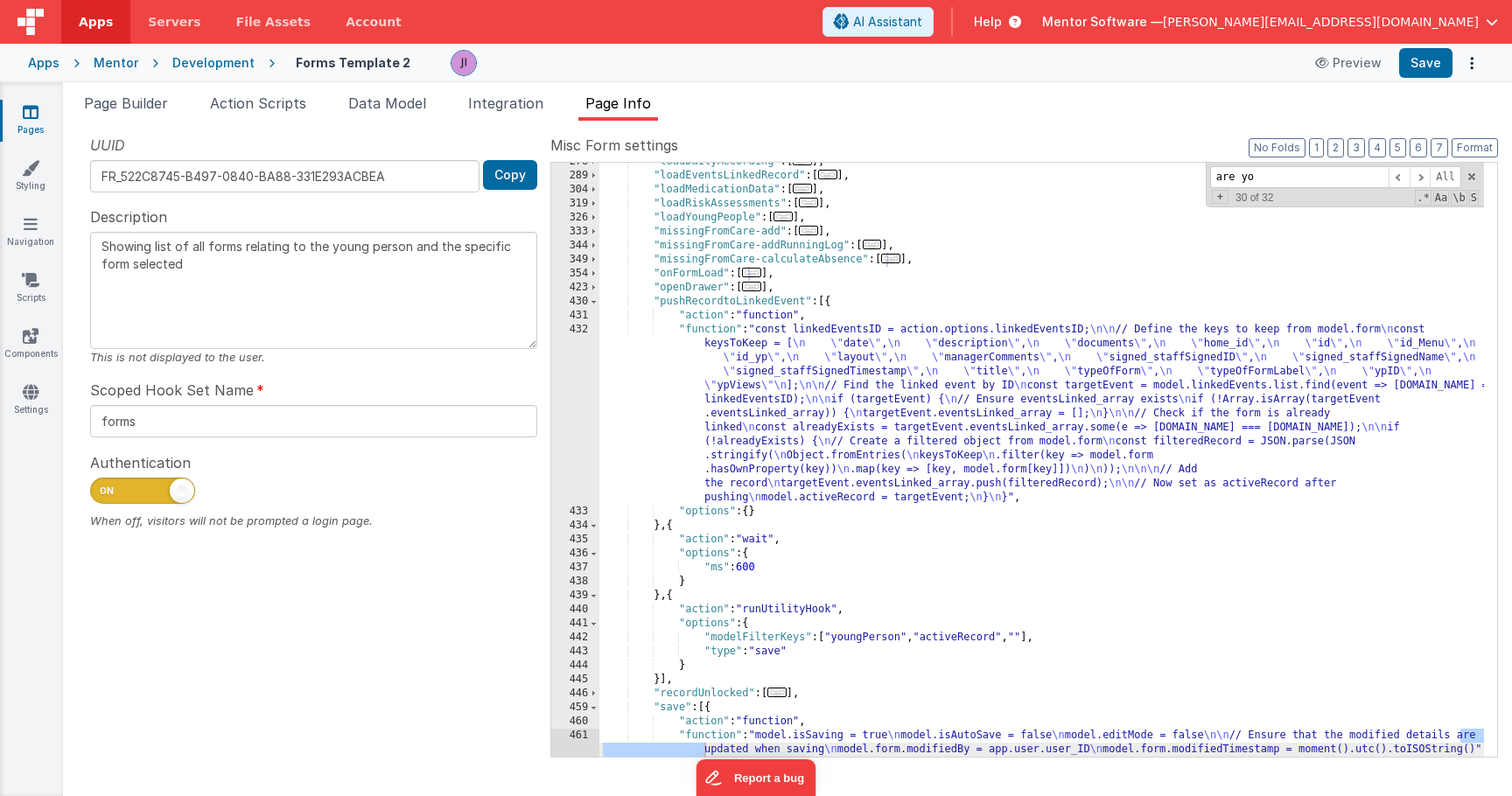
scroll to position [10, 0]
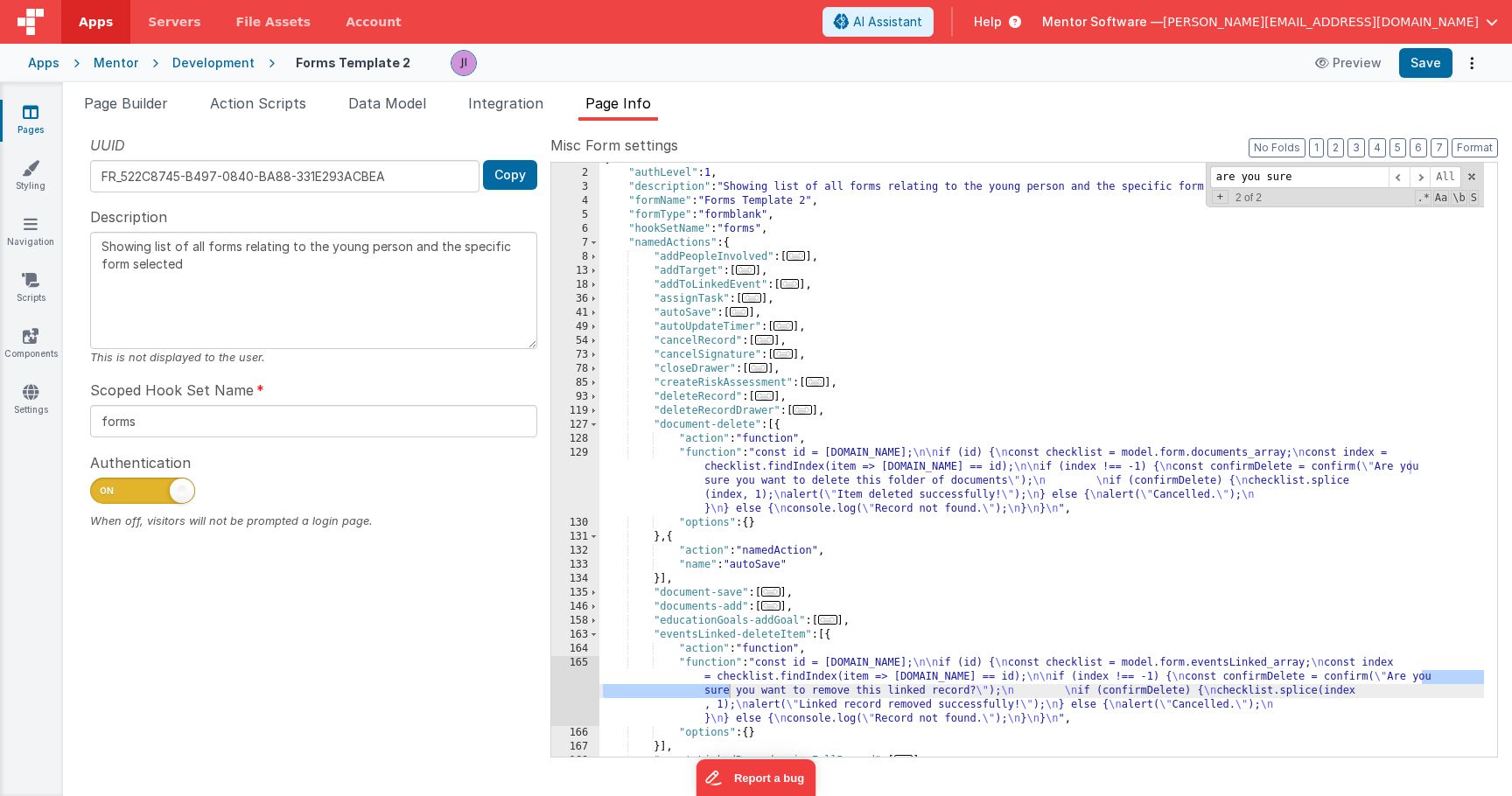
type input "are you sure"
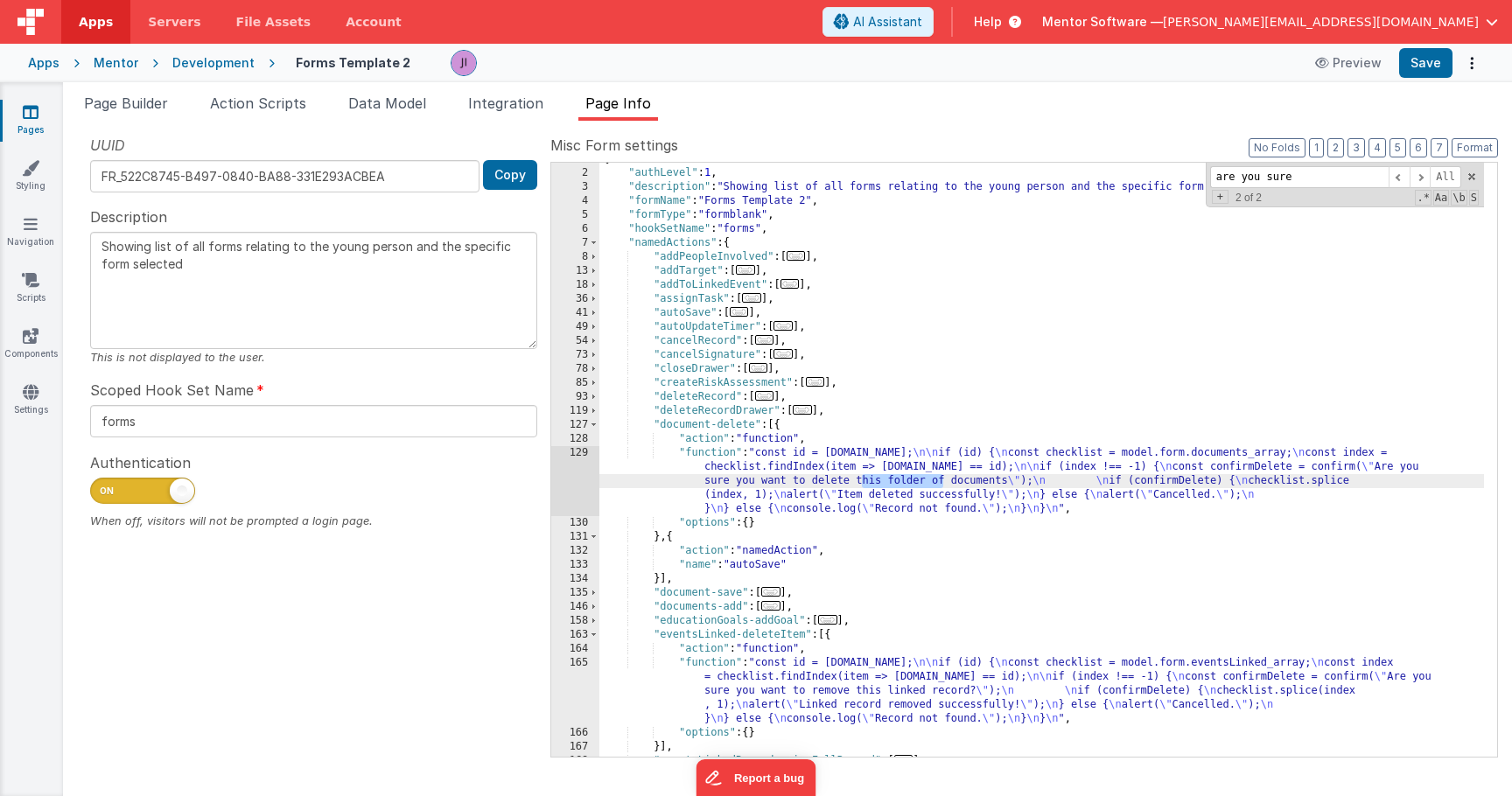
drag, startPoint x: 943, startPoint y: 480, endPoint x: 864, endPoint y: 485, distance: 79.2
click at [864, 485] on div "{ "authLevel" : 1 , "description" : "Showing list of all forms relating to the …" at bounding box center [1042, 464] width 885 height 622
click at [851, 480] on div "{ "authLevel" : 1 , "description" : "Showing list of all forms relating to the …" at bounding box center [1042, 464] width 885 height 622
drag, startPoint x: 850, startPoint y: 480, endPoint x: 947, endPoint y: 480, distance: 97.0
click at [947, 480] on div "{ "authLevel" : 1 , "description" : "Showing list of all forms relating to the …" at bounding box center [1042, 464] width 885 height 622
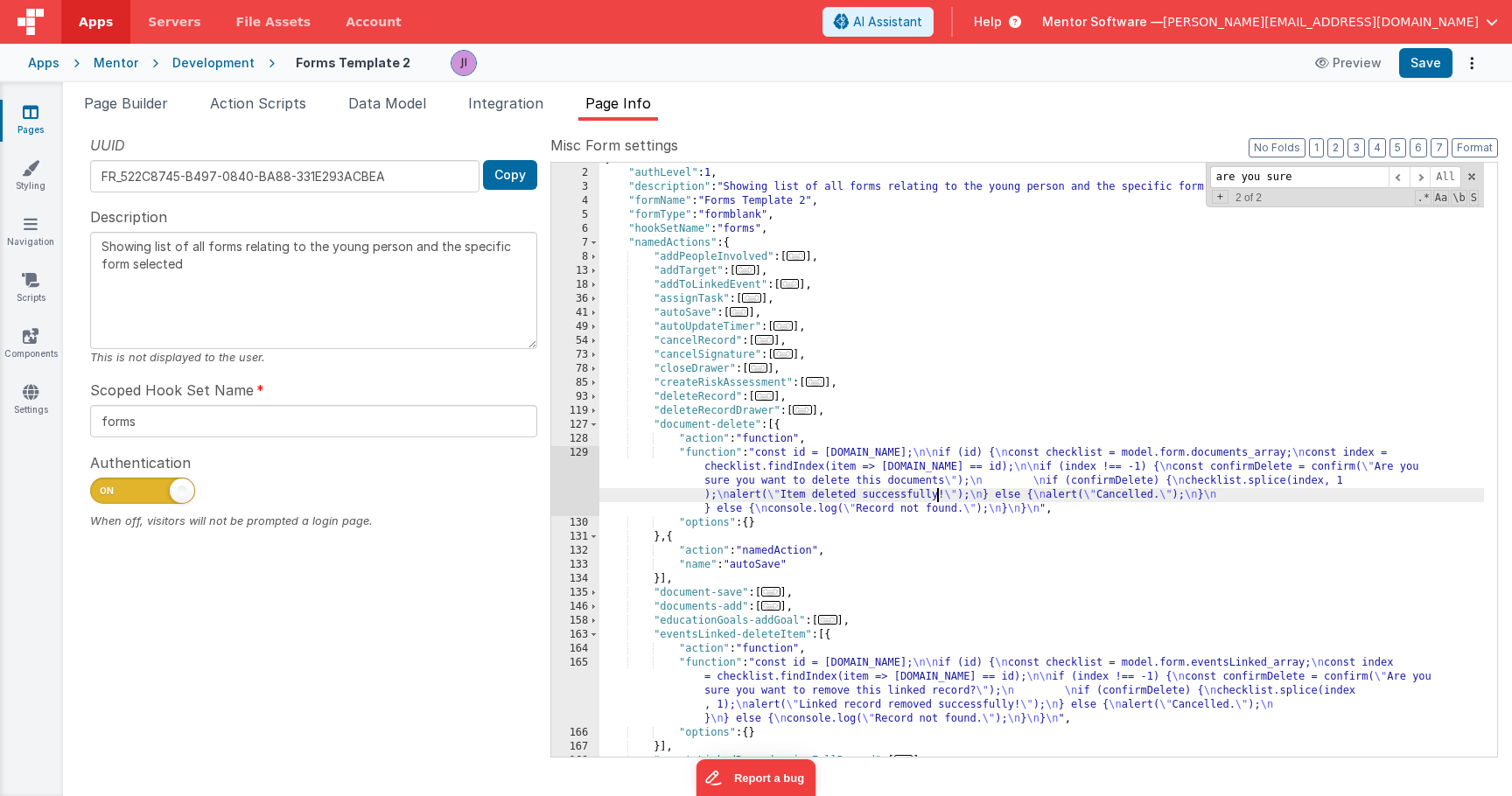
click at [940, 489] on div "{ "authLevel" : 1 , "description" : "Showing list of all forms relating to the …" at bounding box center [1042, 464] width 885 height 622
click at [942, 480] on div "{ "authLevel" : 1 , "description" : "Showing list of all forms relating to the …" at bounding box center [1042, 464] width 885 height 622
click at [1418, 53] on button "Save" at bounding box center [1426, 63] width 53 height 29
